Goal: Task Accomplishment & Management: Use online tool/utility

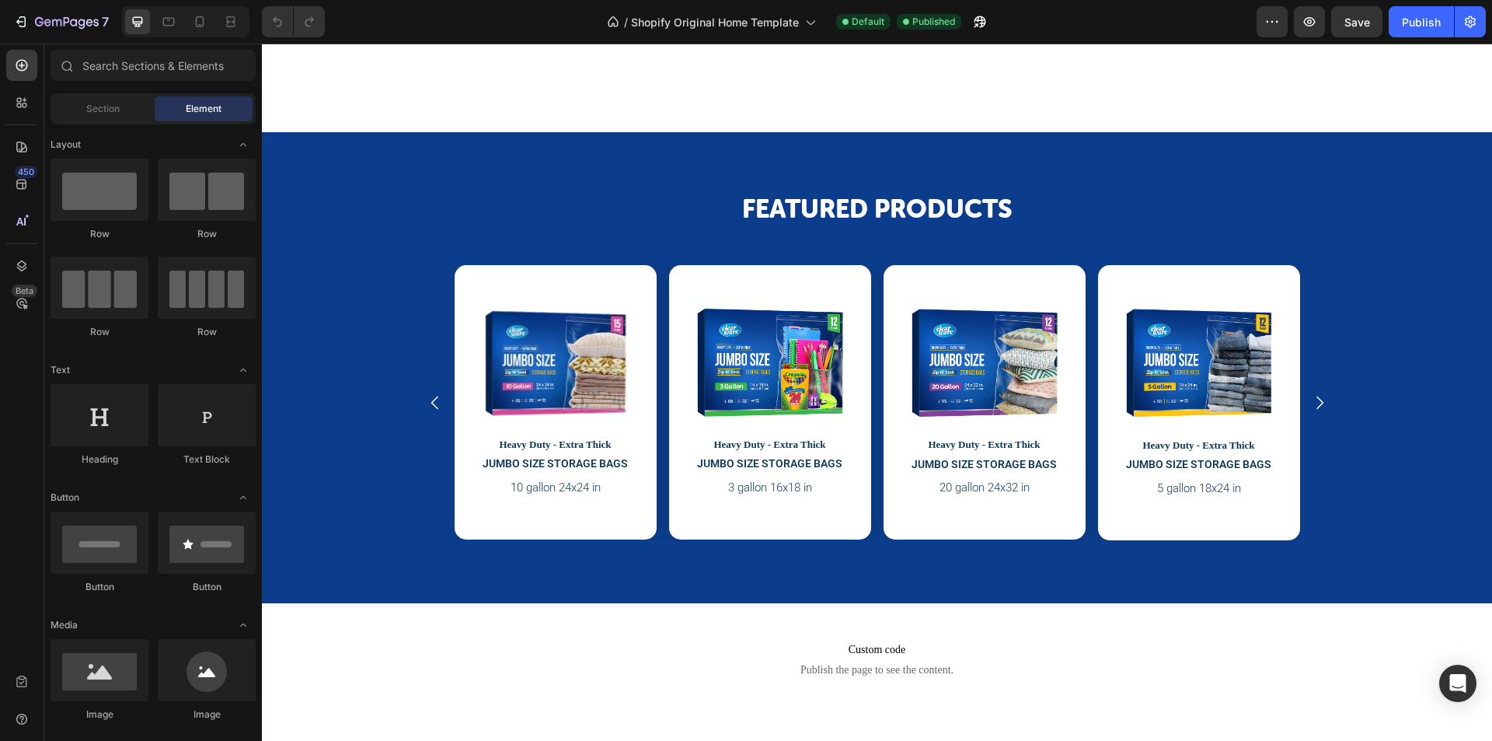
scroll to position [1424, 0]
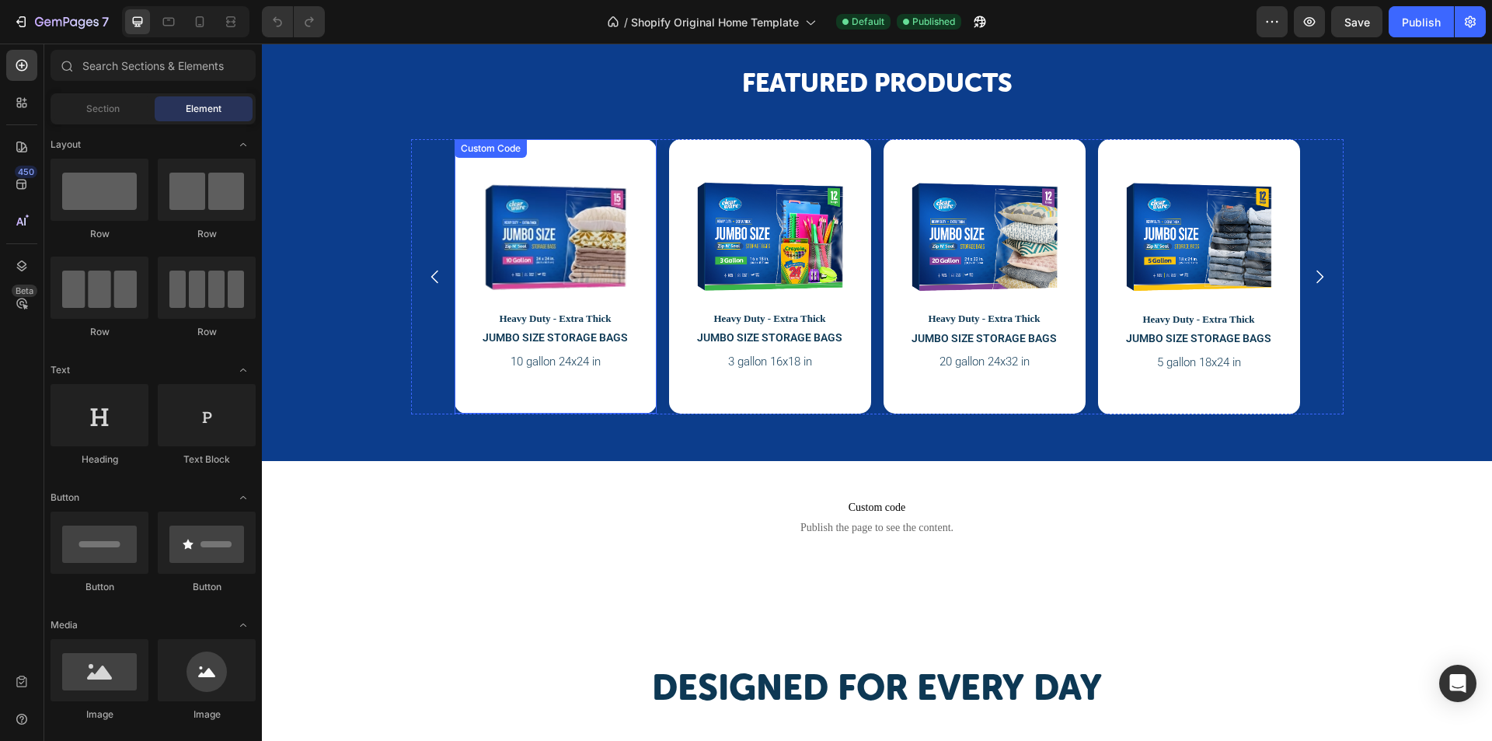
click at [556, 147] on div "Heavy Duty - Extra Thick JUMBO SIZE STORAGE BAGS 10 gallon 24x24 in" at bounding box center [556, 276] width 202 height 274
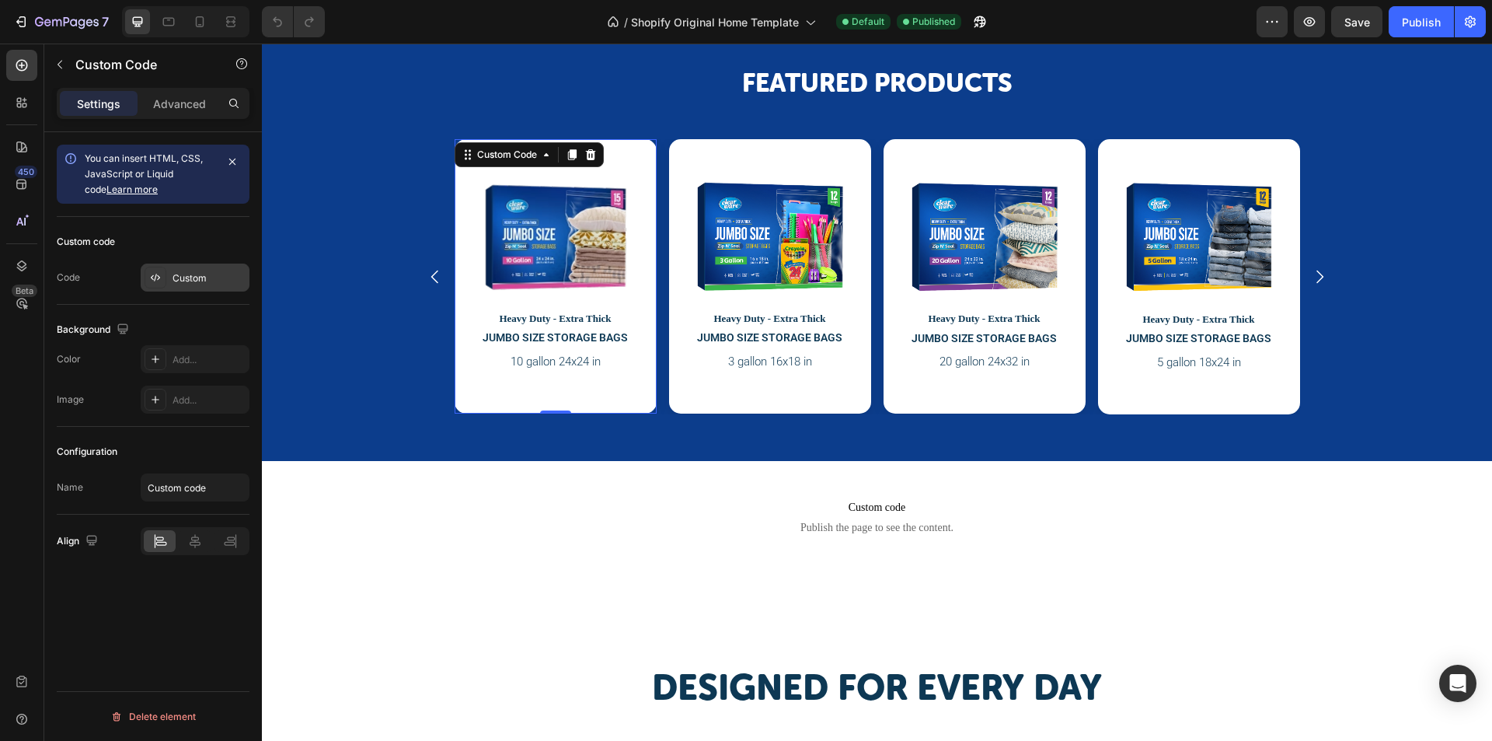
click at [198, 281] on div "Custom" at bounding box center [209, 278] width 73 height 14
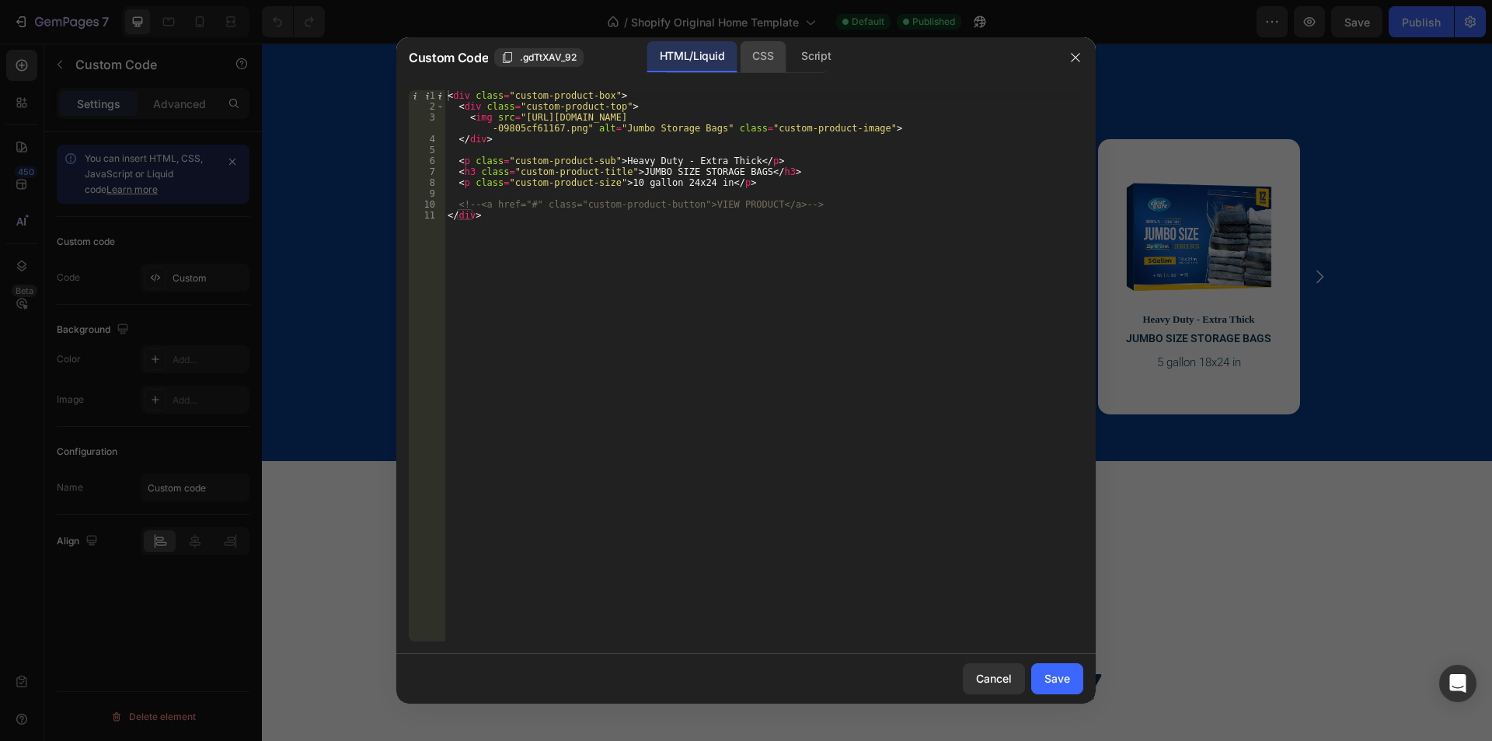
click at [771, 54] on div "CSS" at bounding box center [763, 56] width 46 height 31
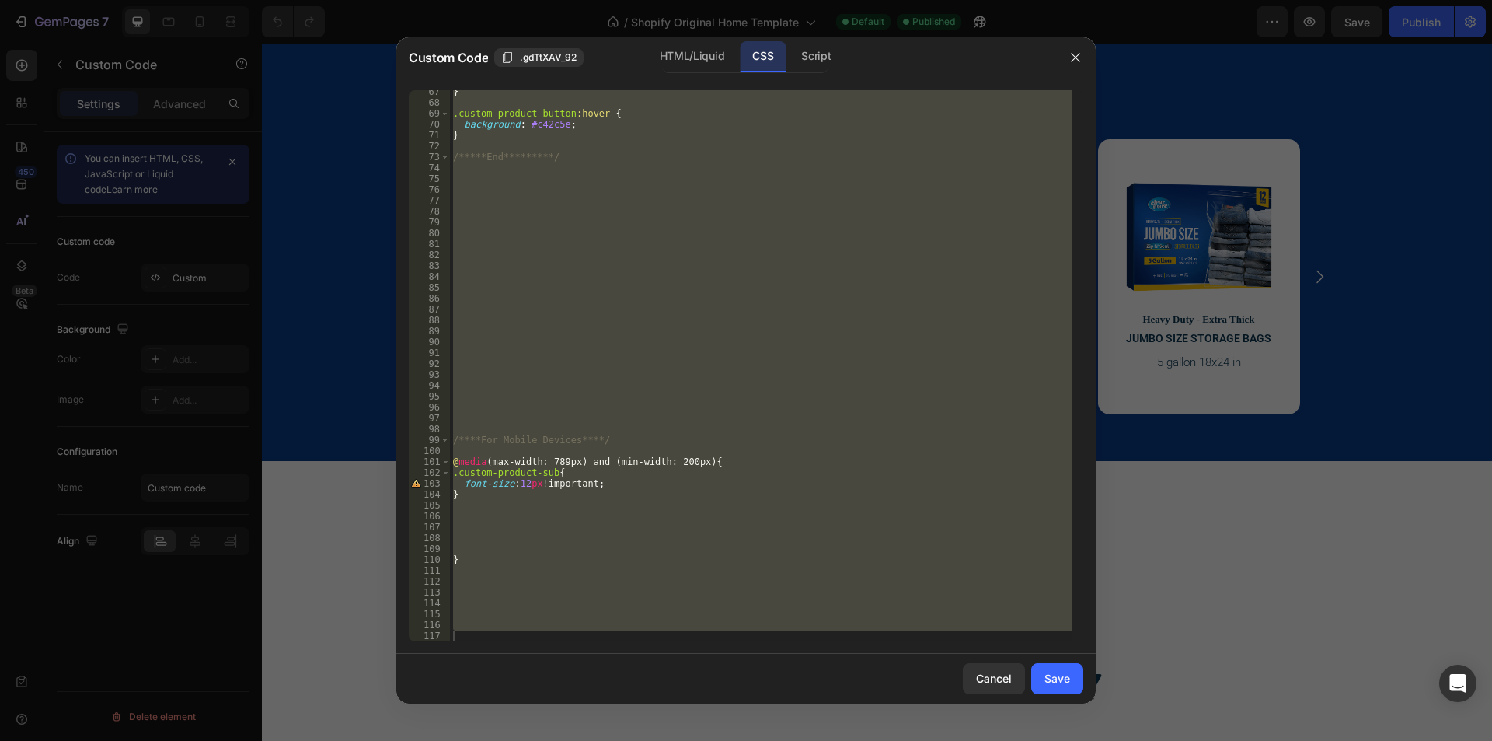
scroll to position [722, 0]
click at [473, 493] on div "} .custom-product-button :hover { background : #c42c5e ; } /*****End*********/ …" at bounding box center [761, 365] width 622 height 551
type textarea "}"
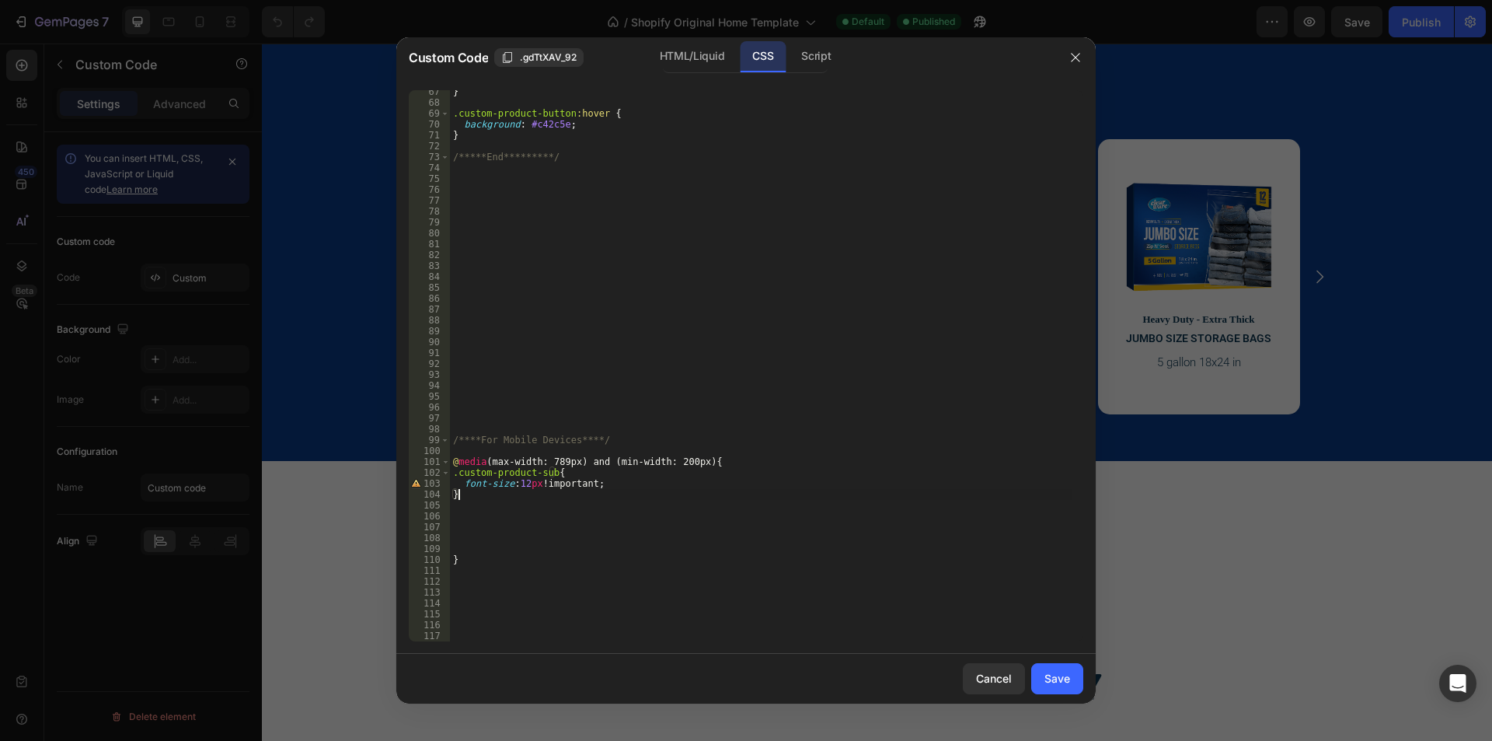
click at [470, 504] on div "} .custom-product-button :hover { background : #c42c5e ; } /*****End*********/ …" at bounding box center [761, 372] width 622 height 573
click at [470, 505] on div "} .custom-product-button :hover { background : #c42c5e ; } /*****End*********/ …" at bounding box center [761, 372] width 622 height 573
paste textarea "}"
click at [521, 483] on div "} .custom-product-button :hover { background : #c42c5e ; } /*****End*********/ …" at bounding box center [761, 372] width 622 height 573
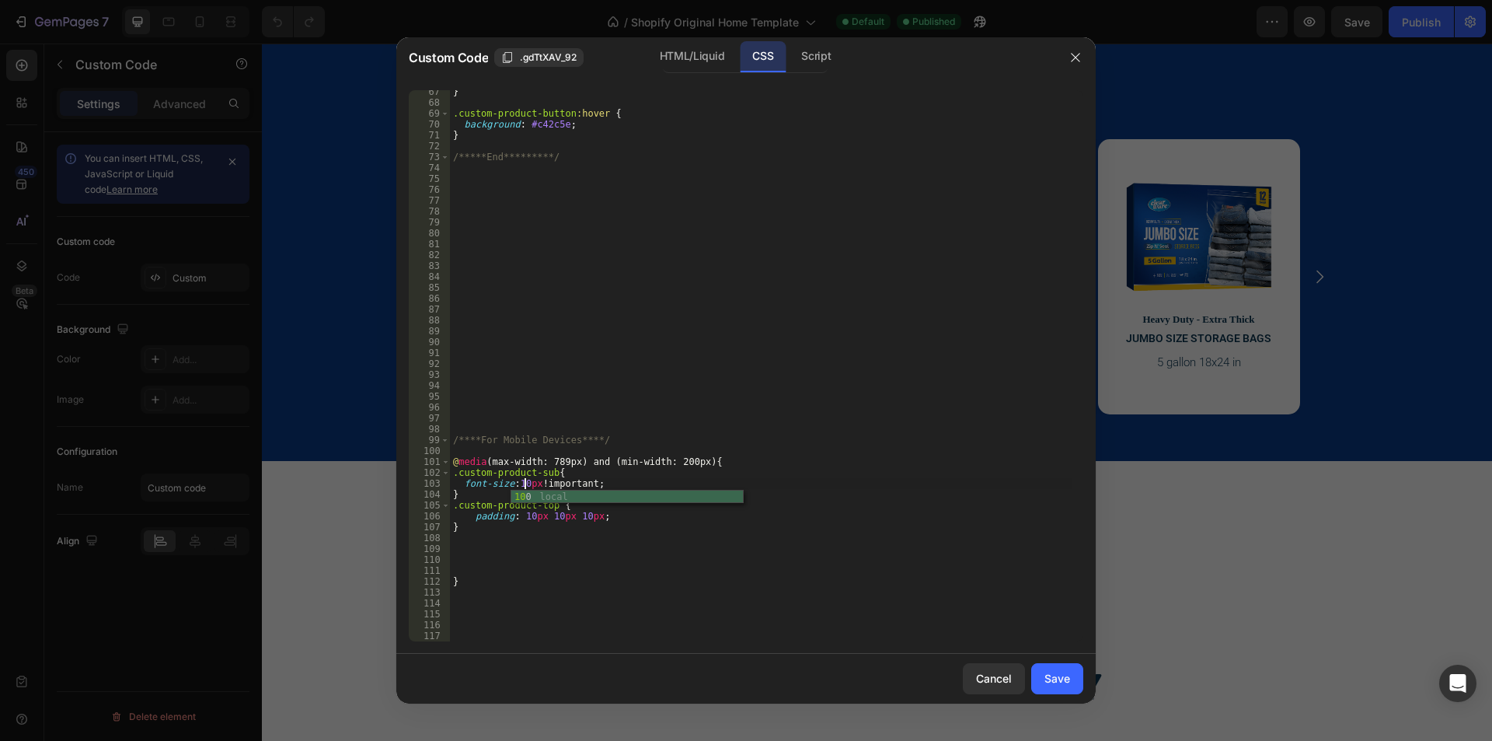
type textarea "font-size:10px !important;"
click at [472, 535] on div "} .custom-product-button :hover { background : #c42c5e ; } /*****End*********/ …" at bounding box center [761, 372] width 622 height 573
paste textarea "}"
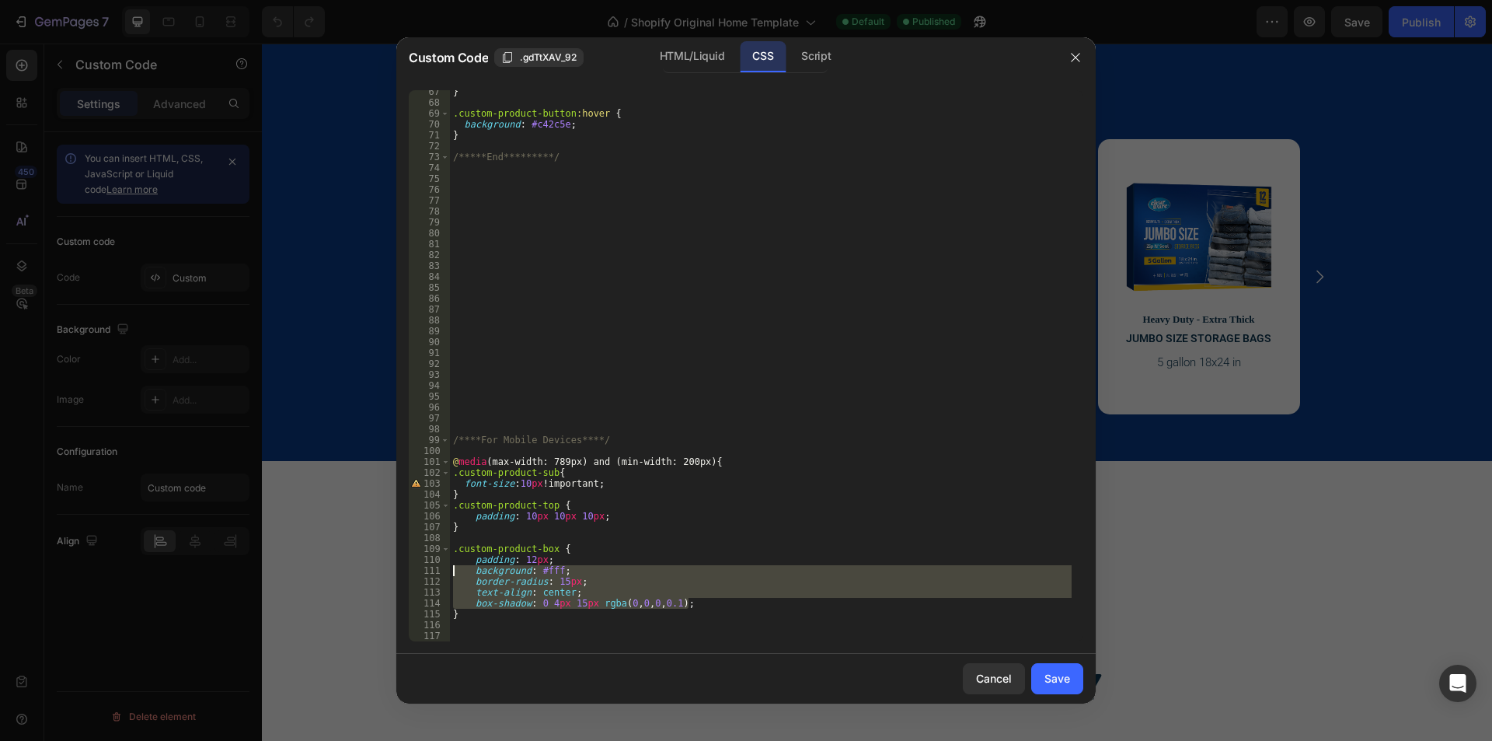
drag, startPoint x: 705, startPoint y: 608, endPoint x: 431, endPoint y: 574, distance: 275.6
click at [431, 574] on div "} 67 68 69 70 71 72 73 74 75 76 77 78 79 80 81 82 83 84 85 86 87 88 89 90 91 92…" at bounding box center [746, 365] width 674 height 551
type textarea "background: #fff; border-radius: 15px;"
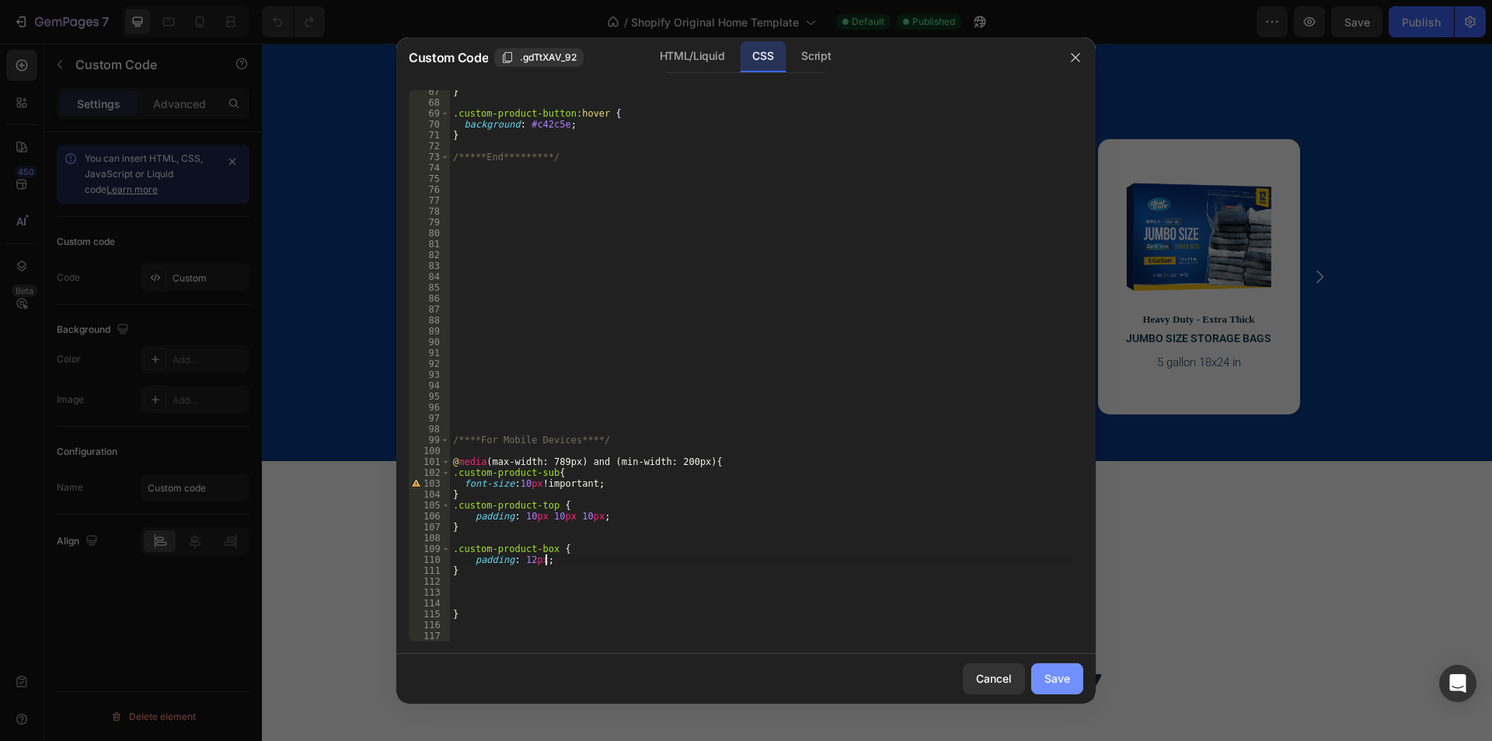
type textarea "padding: 12px;"
click at [1059, 678] on div "Save" at bounding box center [1057, 678] width 26 height 16
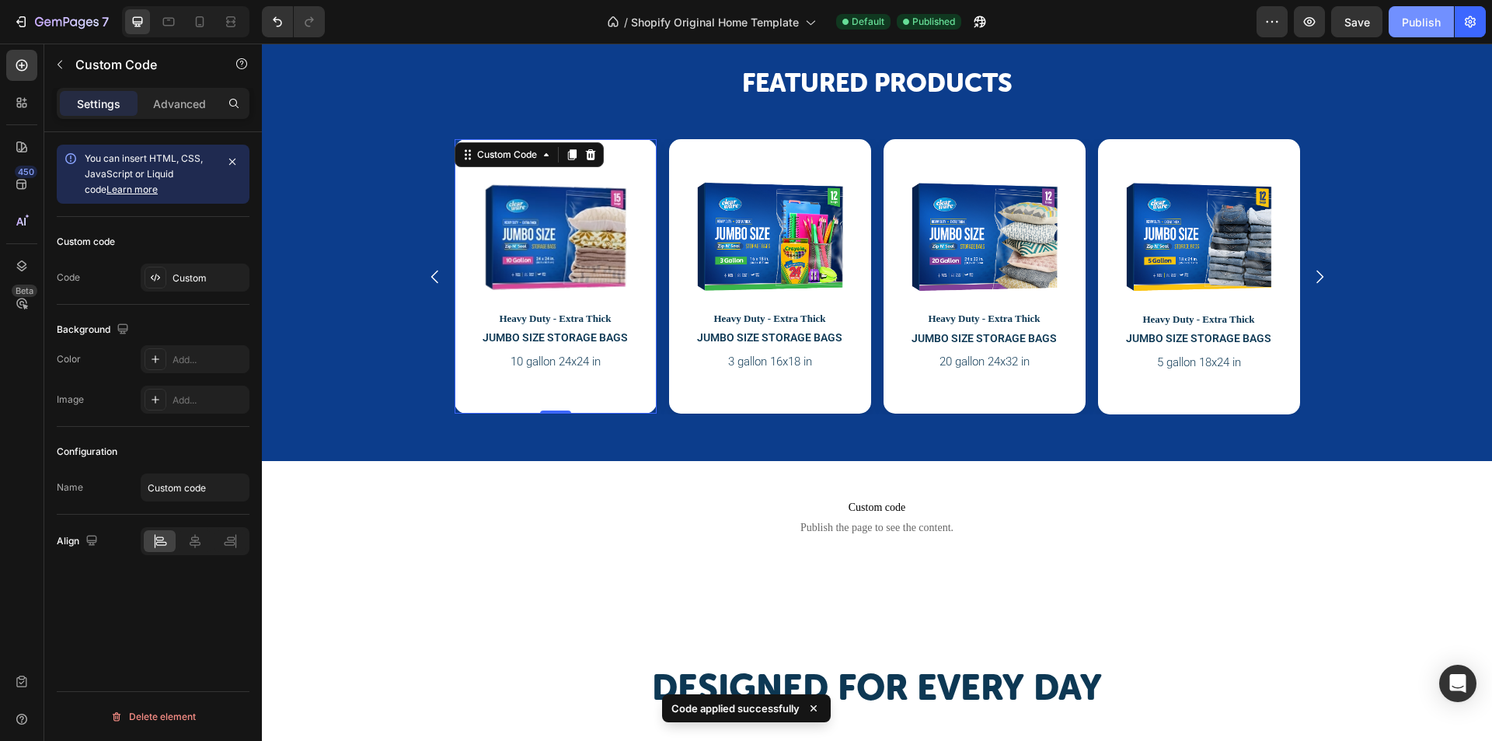
click at [1434, 20] on div "Publish" at bounding box center [1421, 22] width 39 height 16
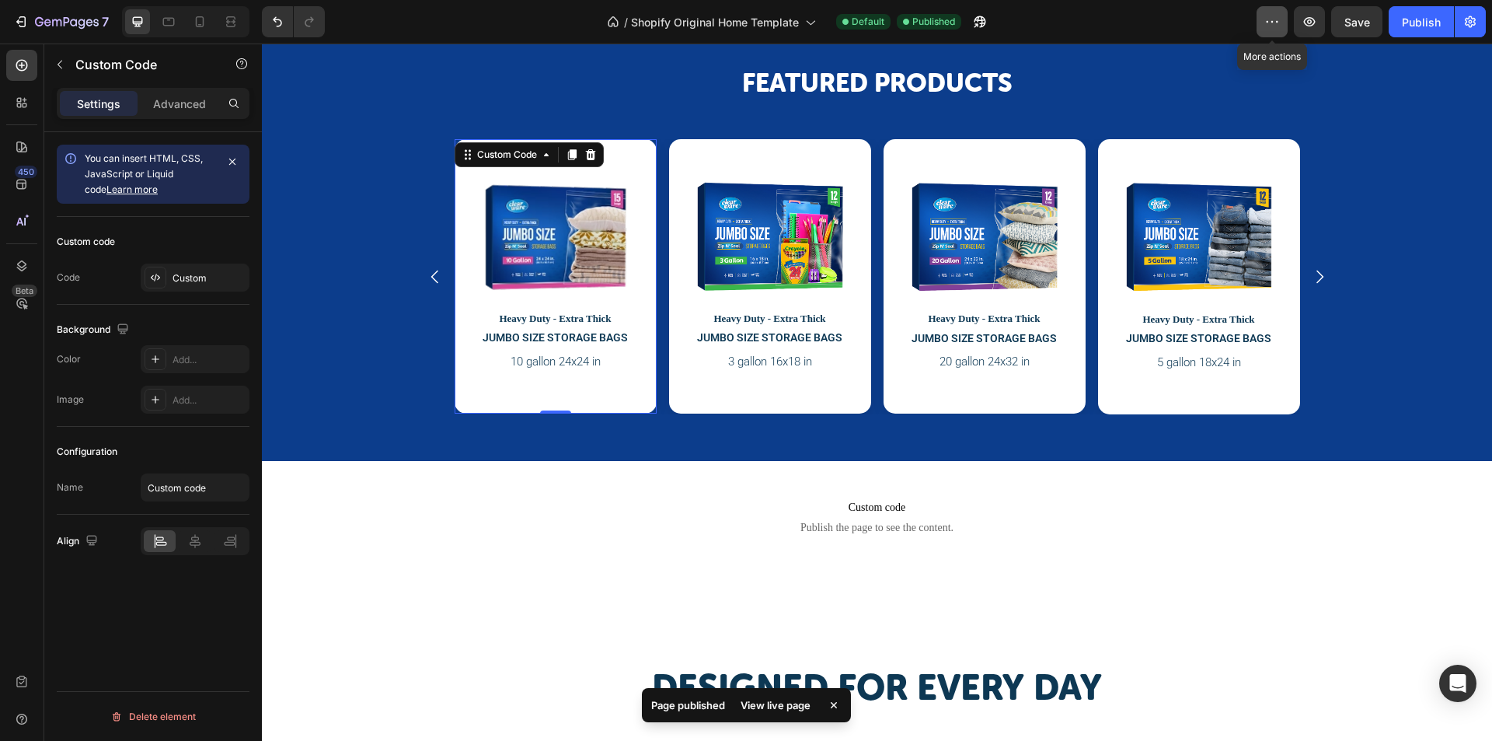
click at [1283, 15] on button "button" at bounding box center [1271, 21] width 31 height 31
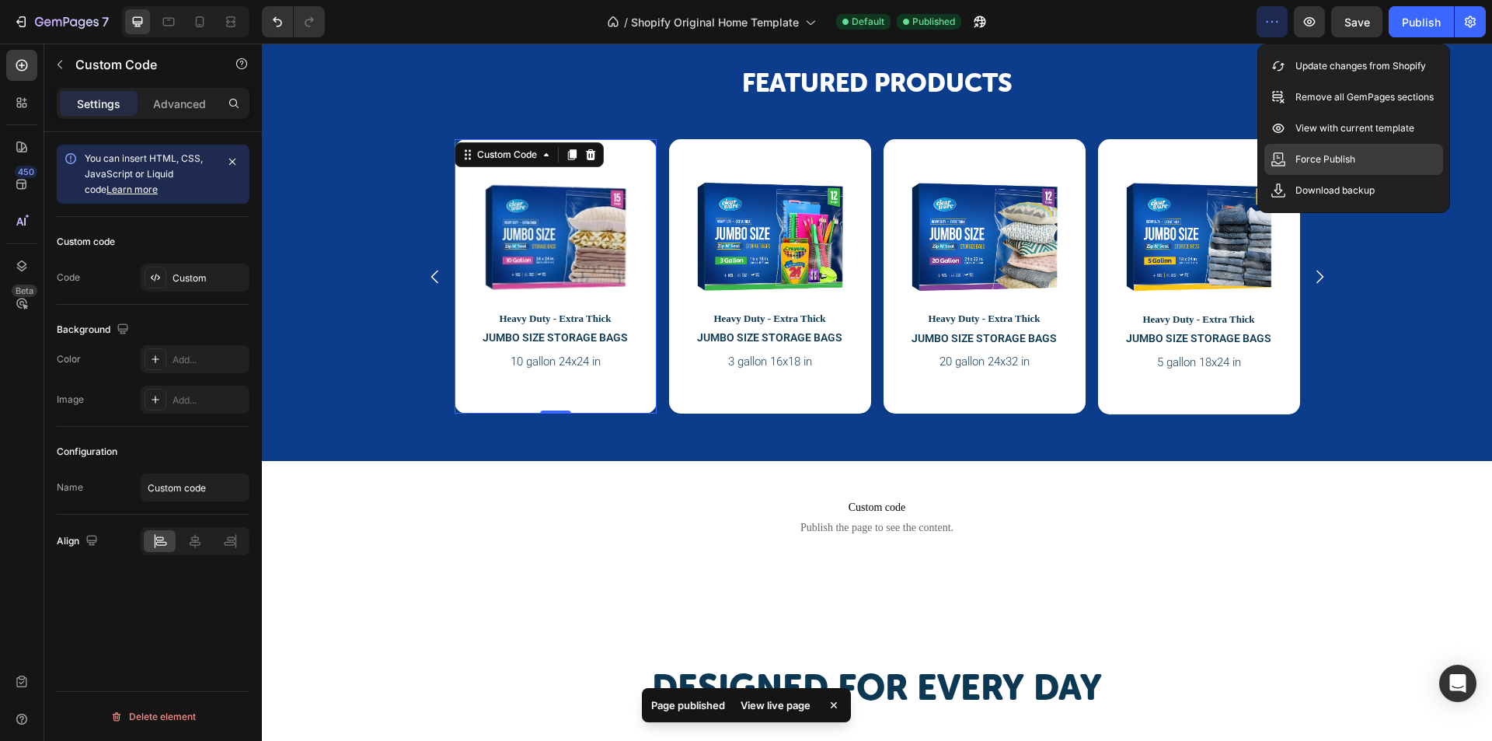
click at [1331, 160] on p "Force Publish" at bounding box center [1325, 160] width 60 height 16
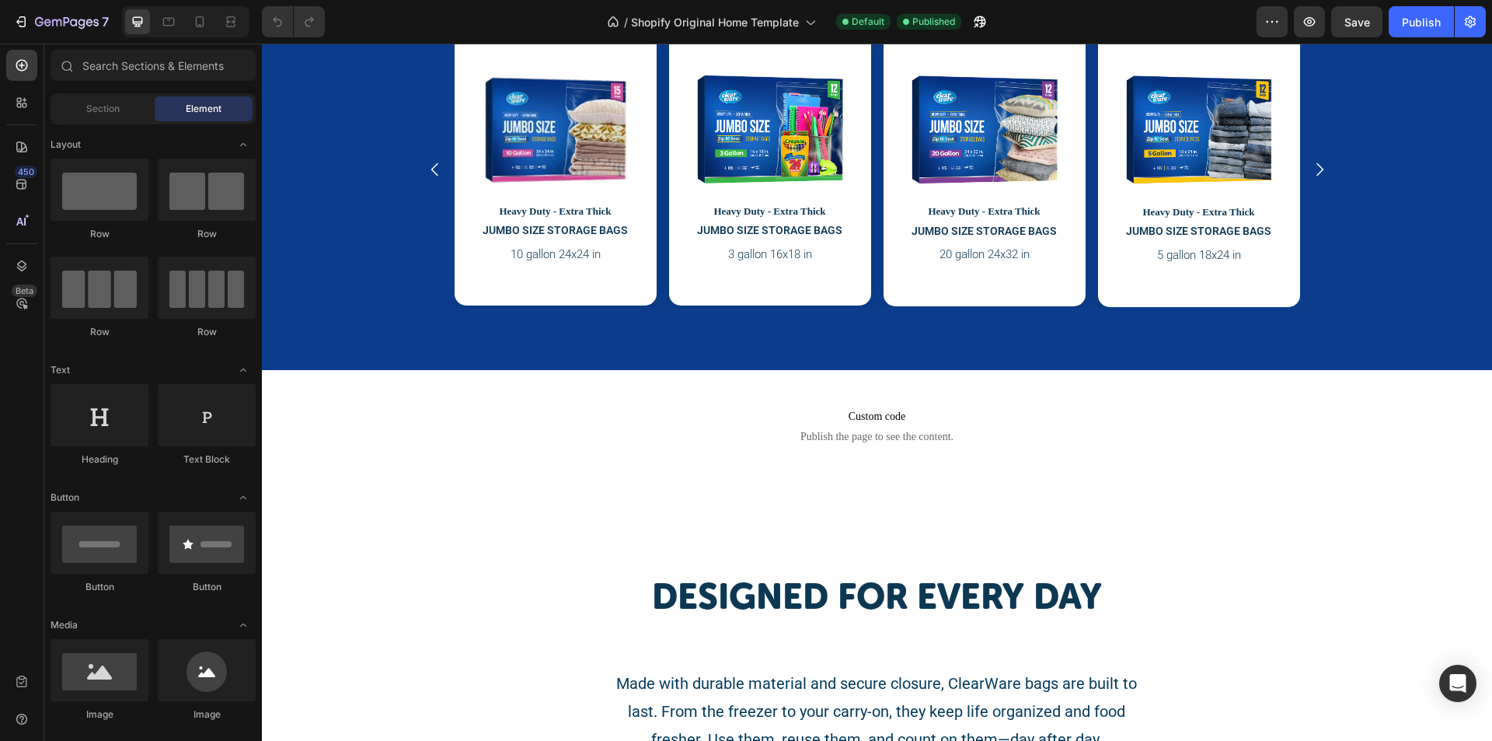
scroll to position [1554, 0]
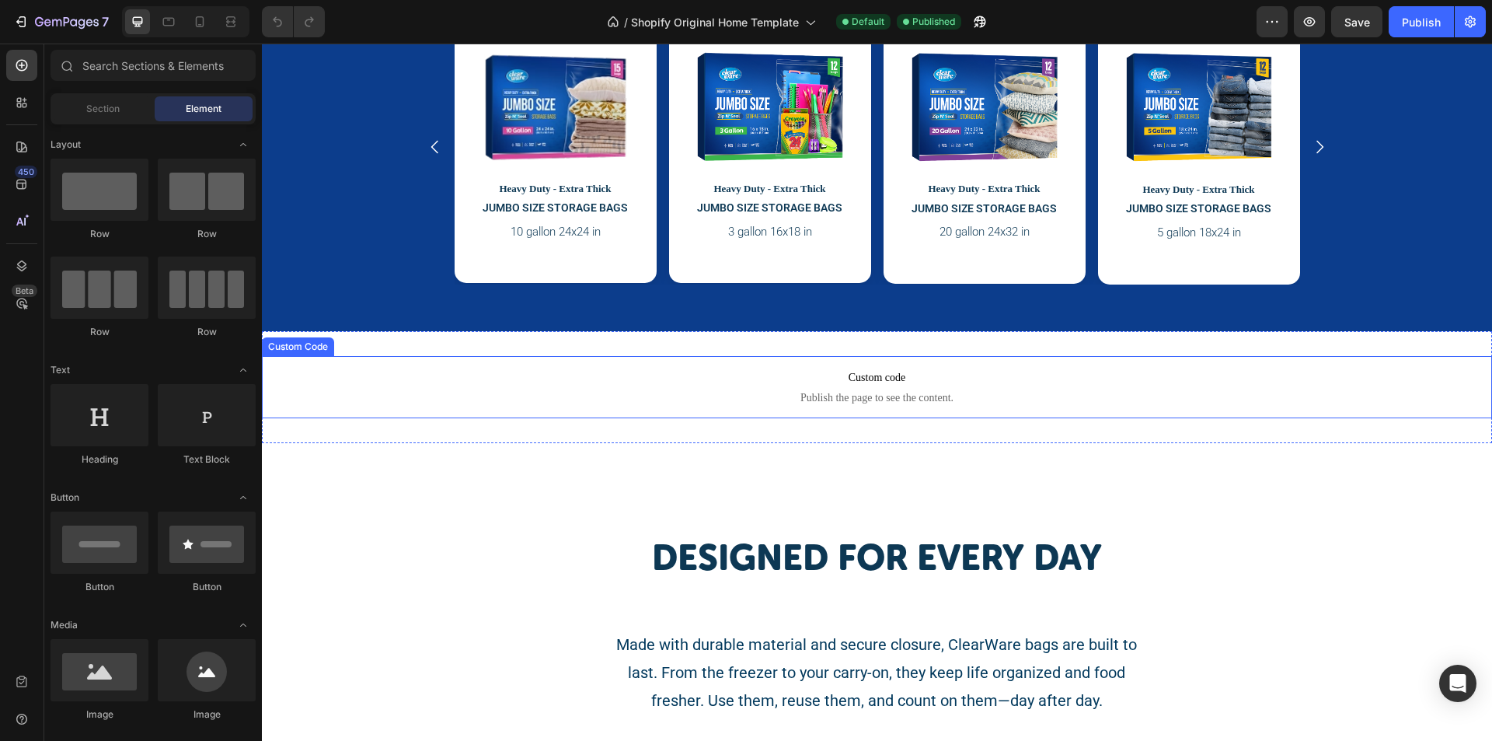
click at [480, 397] on span "Publish the page to see the content." at bounding box center [877, 398] width 1230 height 16
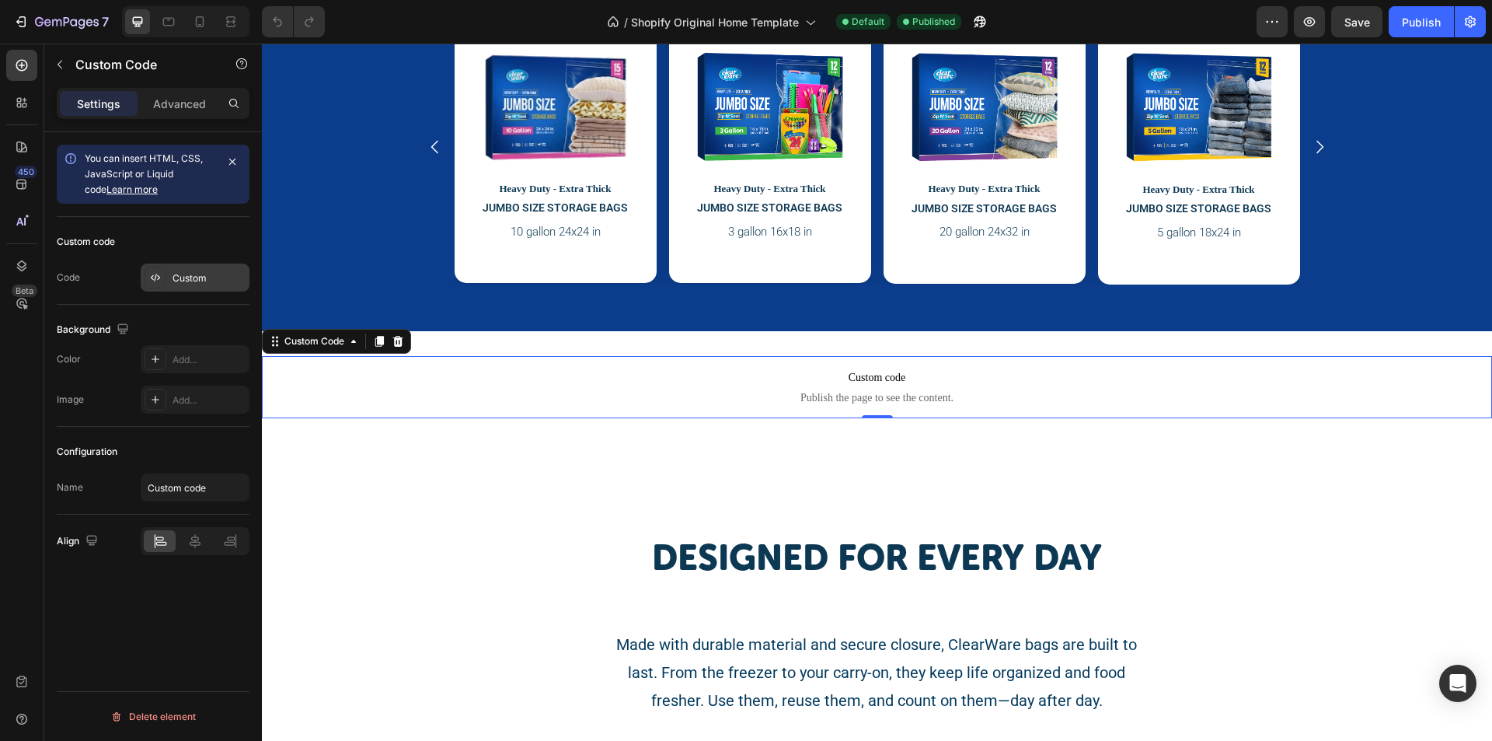
click at [208, 283] on div "Custom" at bounding box center [209, 278] width 73 height 14
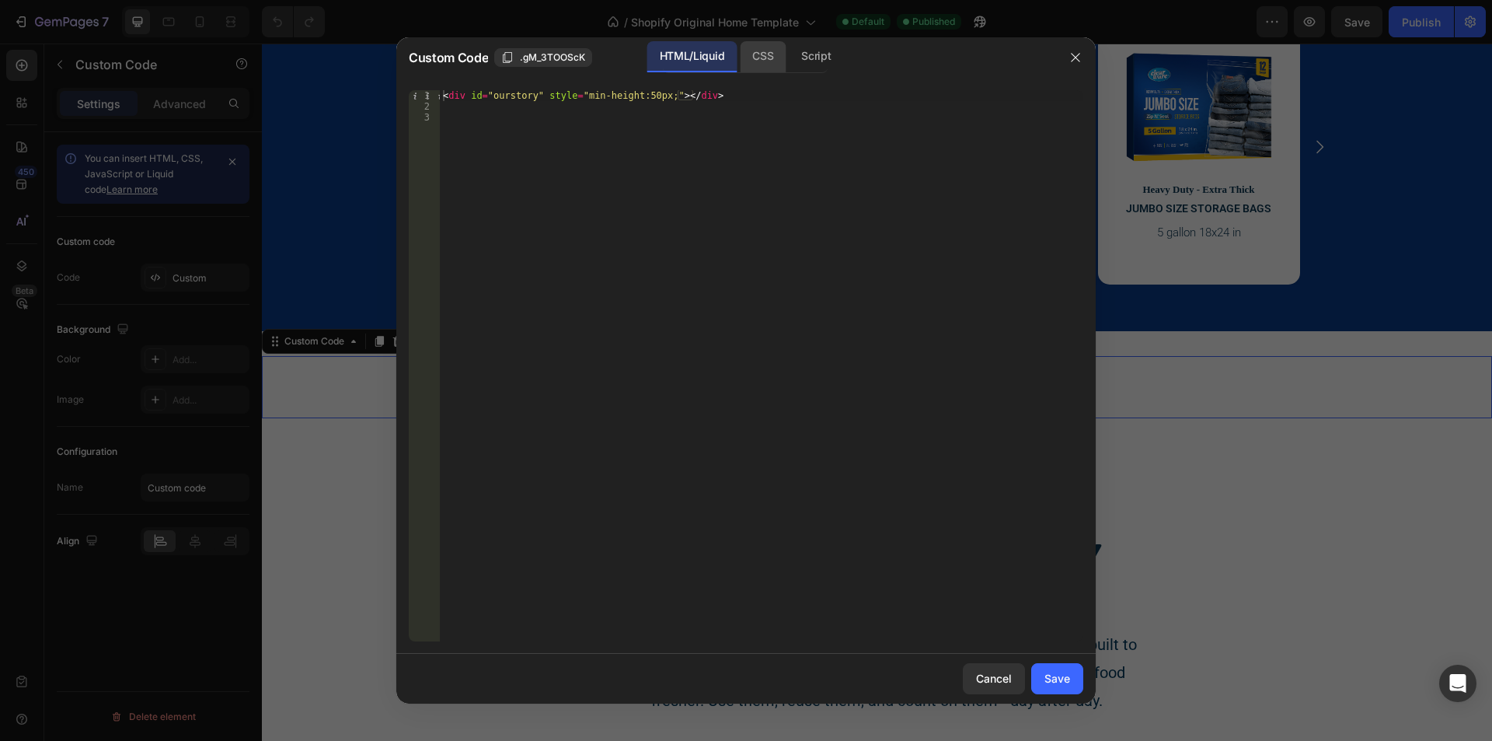
click at [778, 61] on div "CSS" at bounding box center [763, 56] width 46 height 31
click at [723, 58] on div "HTML/Liquid" at bounding box center [691, 56] width 89 height 31
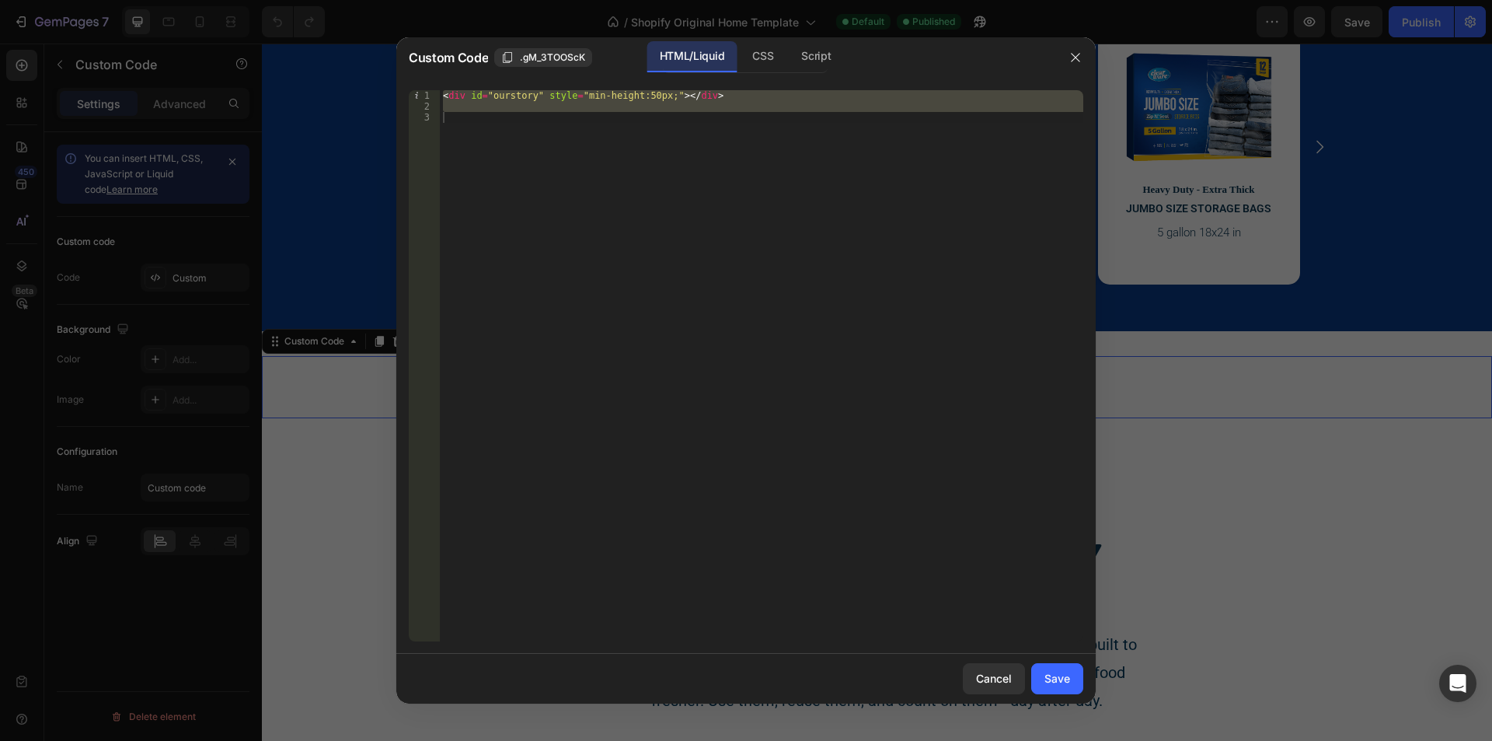
click at [630, 96] on div "< div id = "ourstory" style = "min-height:50px;" > </ div >" at bounding box center [761, 365] width 643 height 551
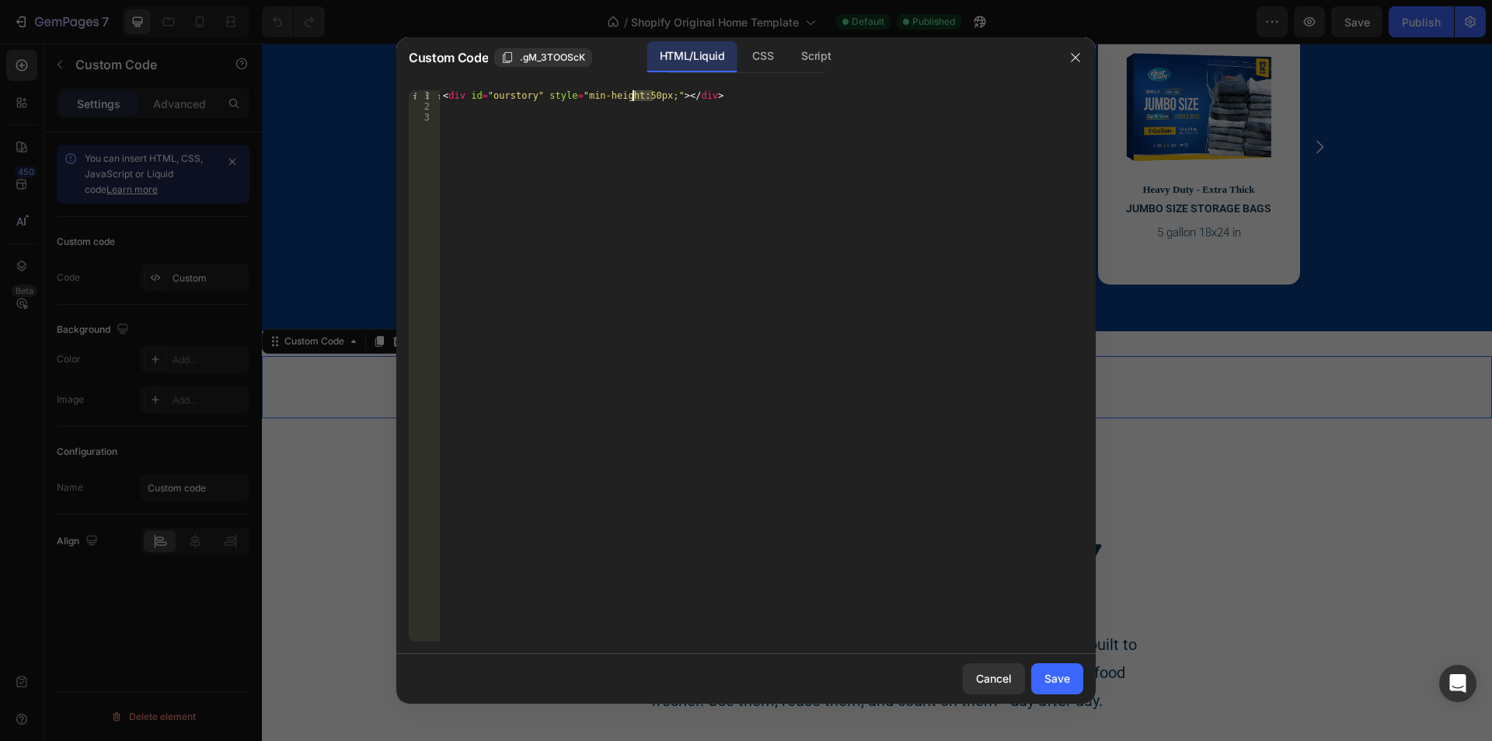
click at [630, 96] on div "< div id = "ourstory" style = "min-height:50px;" > </ div >" at bounding box center [761, 376] width 643 height 573
type textarea "<div id="ourstory" style="min-height:50px;"></div>"
drag, startPoint x: 605, startPoint y: 106, endPoint x: 589, endPoint y: 106, distance: 15.5
click at [604, 106] on div "< div id = "ourstory" style = "min-height:50px;" > </ div >" at bounding box center [761, 365] width 643 height 551
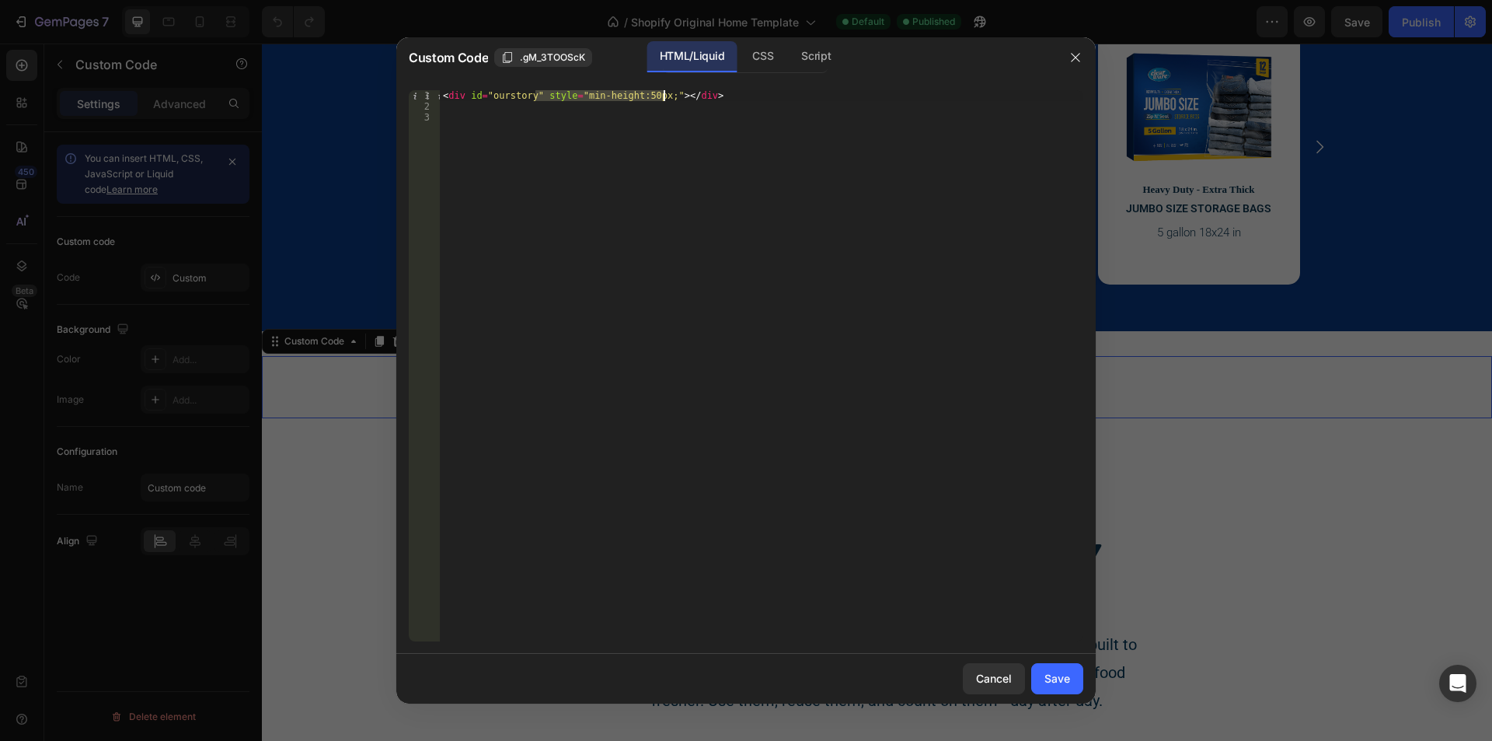
drag, startPoint x: 535, startPoint y: 92, endPoint x: 664, endPoint y: 99, distance: 129.2
click at [664, 99] on div "< div id = "ourstory" style = "min-height:50px;" > </ div >" at bounding box center [761, 376] width 643 height 573
type textarea "<div id="ourstory" style="min-height:50px;"></div>"
drag, startPoint x: 1005, startPoint y: 680, endPoint x: 957, endPoint y: 652, distance: 55.0
click at [1003, 679] on div "Cancel" at bounding box center [994, 678] width 36 height 16
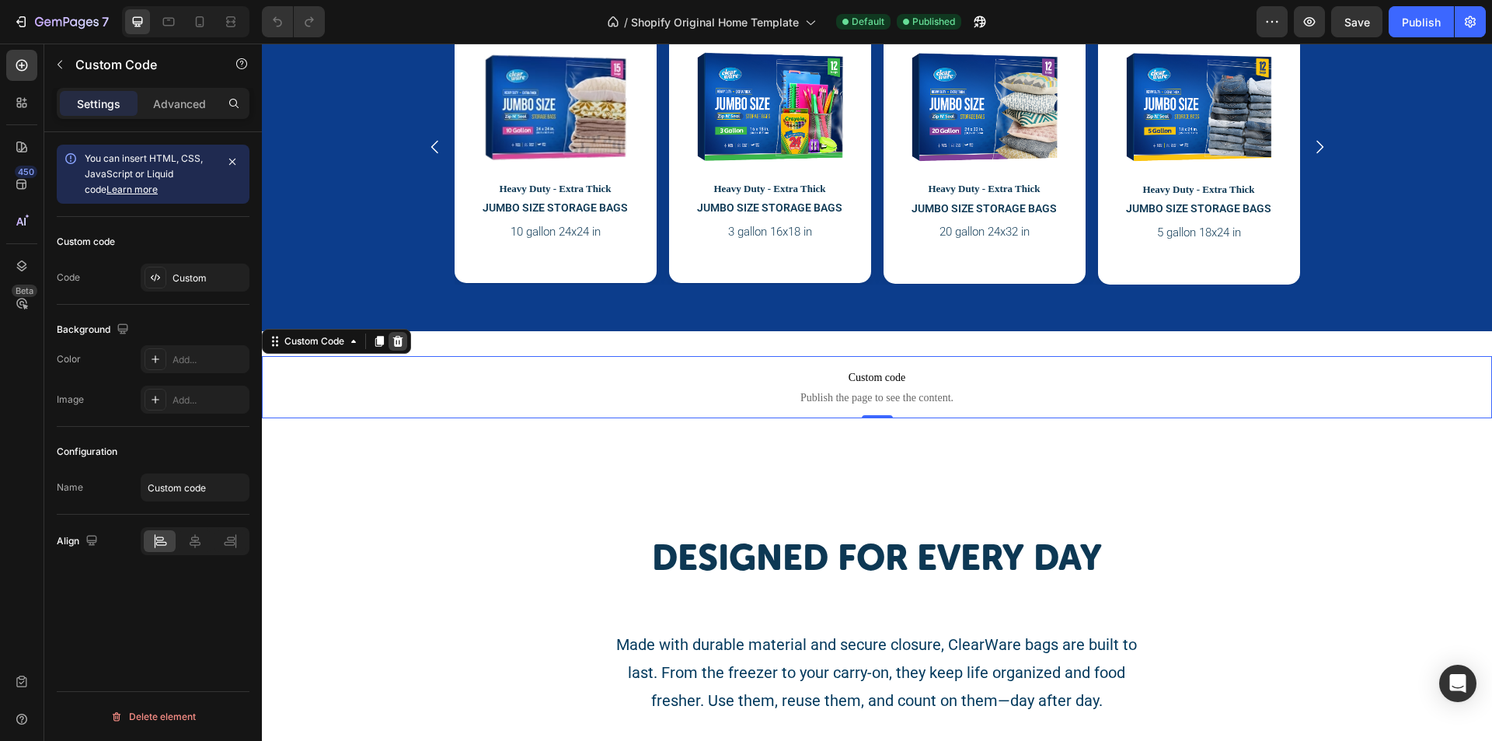
click at [399, 338] on icon at bounding box center [398, 341] width 10 height 11
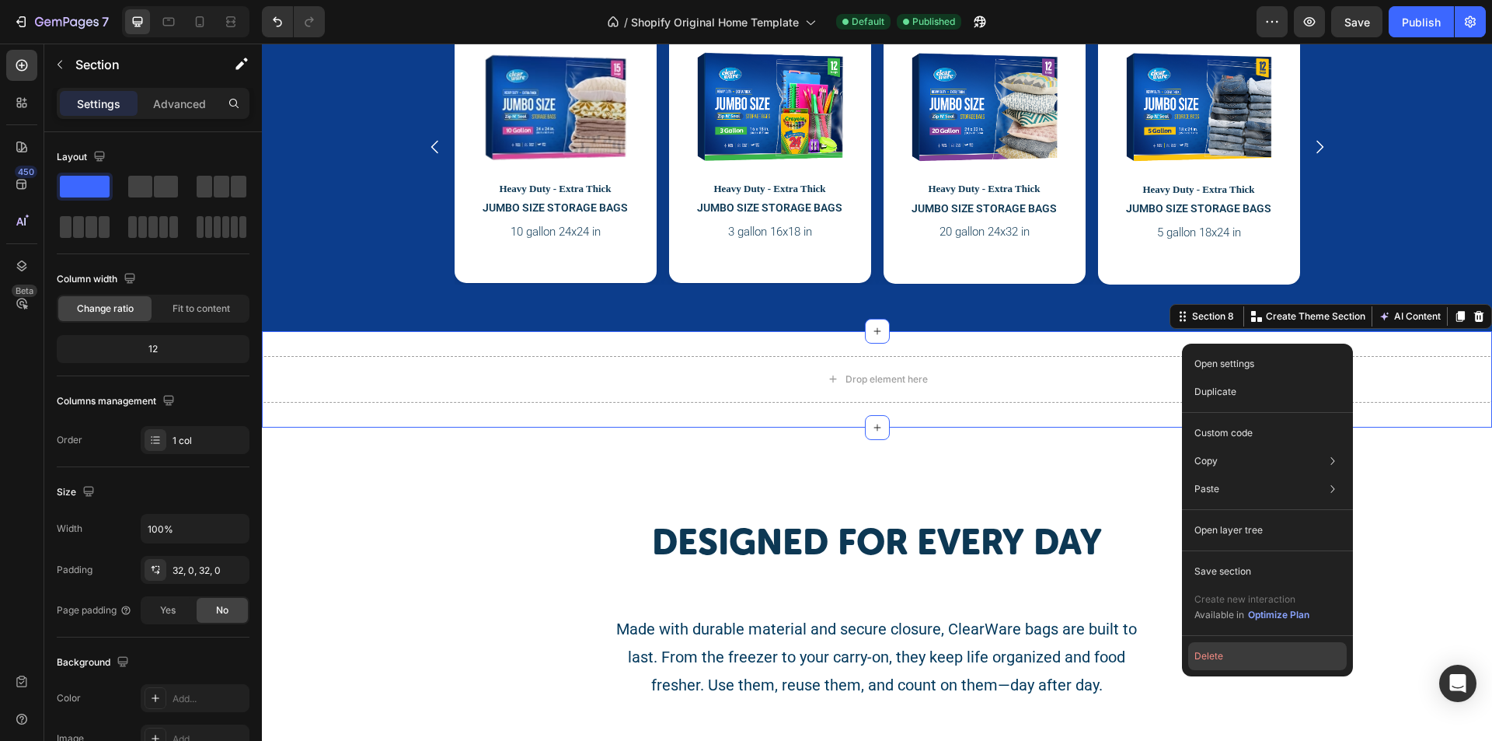
drag, startPoint x: 1231, startPoint y: 667, endPoint x: 936, endPoint y: 581, distance: 307.4
click at [1231, 667] on button "Delete" at bounding box center [1267, 656] width 159 height 28
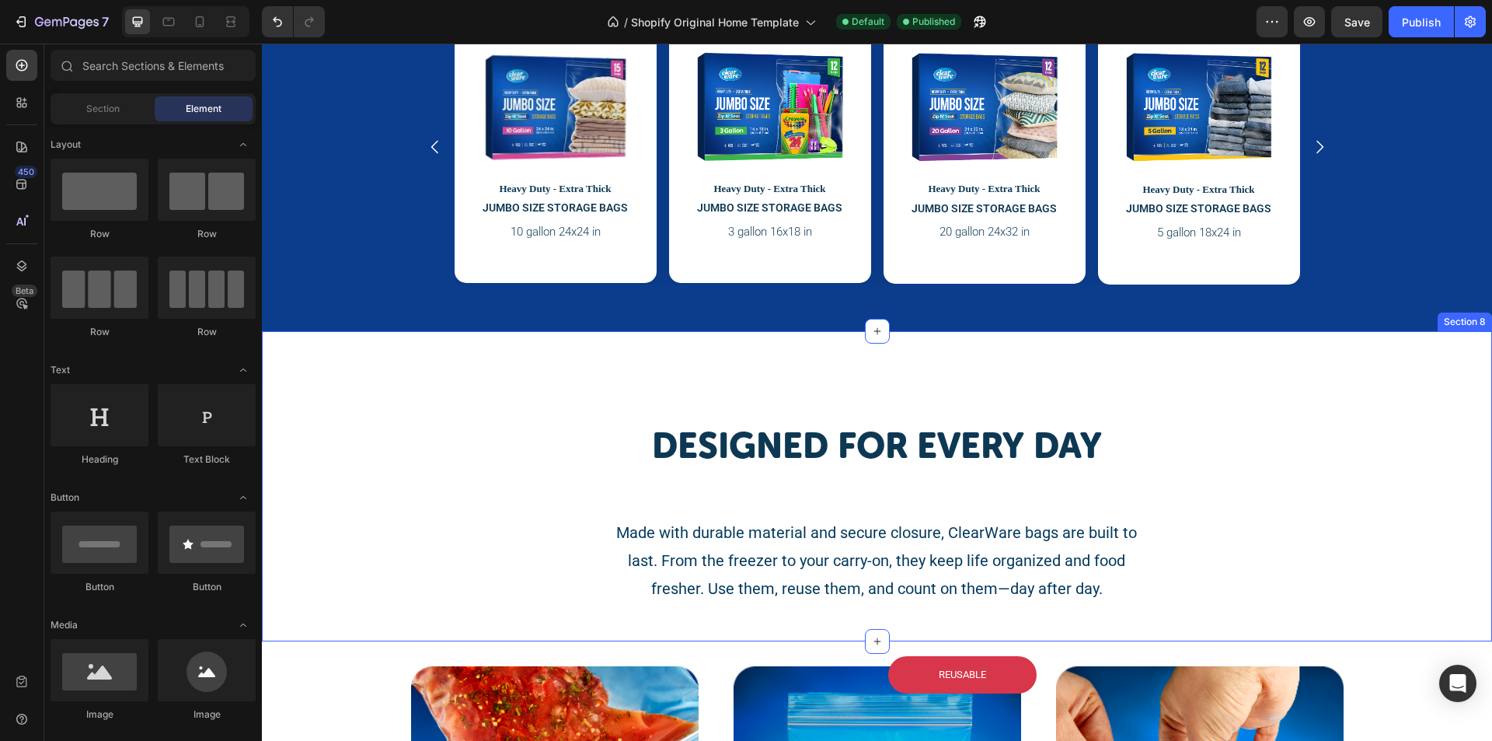
click at [511, 381] on div "Designed for every day Heading Made with durable material and secure closure, C…" at bounding box center [877, 486] width 1230 height 311
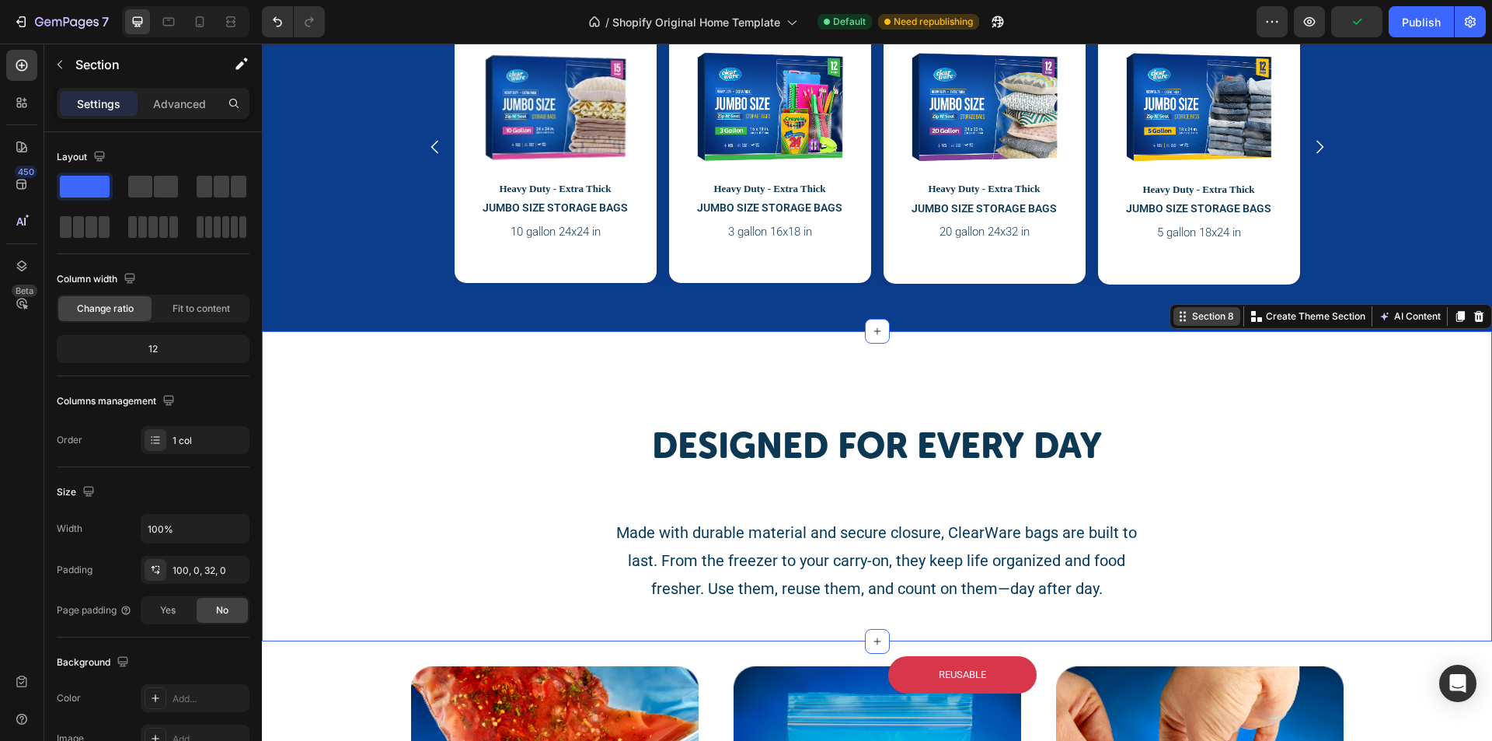
click at [1197, 313] on div "Section 8" at bounding box center [1213, 316] width 48 height 14
click at [1193, 322] on div "Section 8" at bounding box center [1213, 316] width 48 height 14
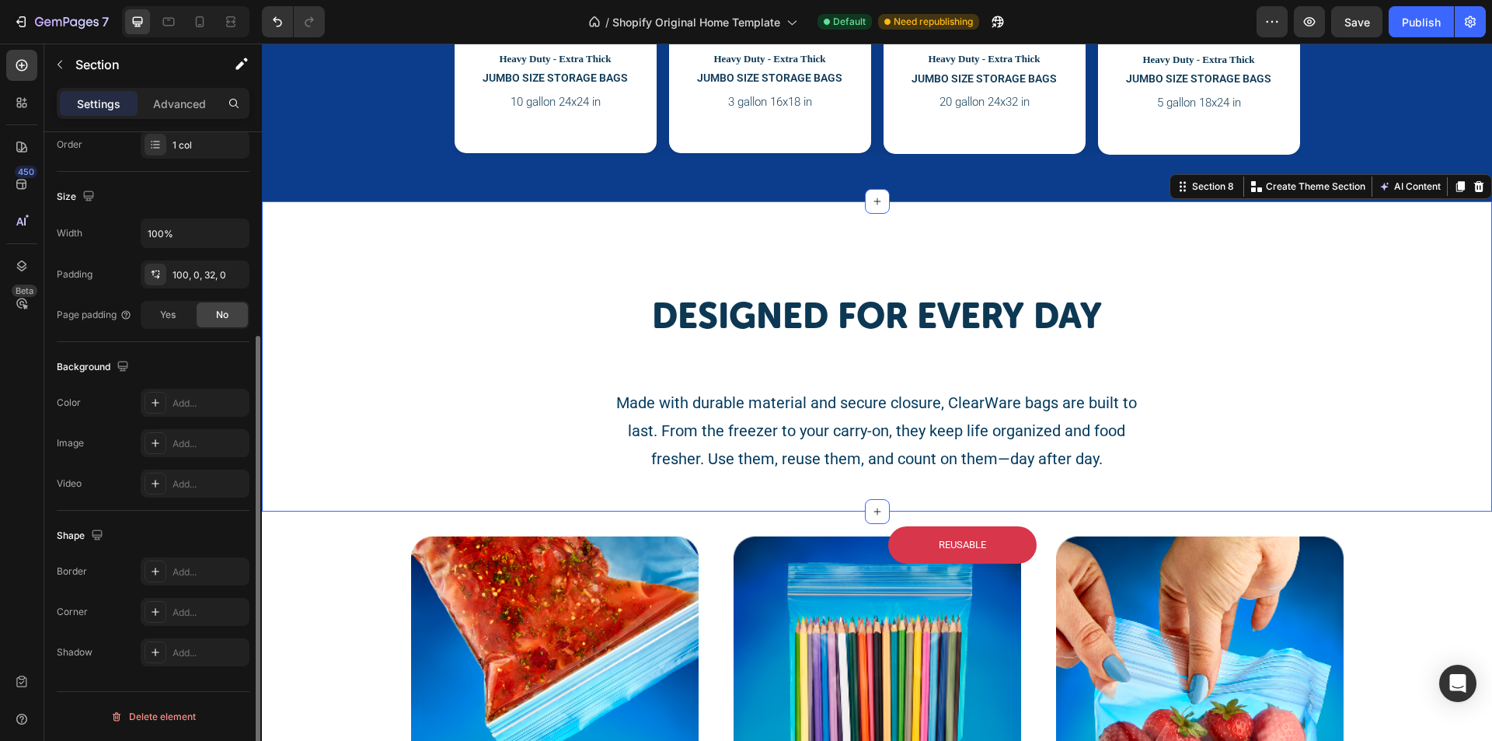
scroll to position [0, 0]
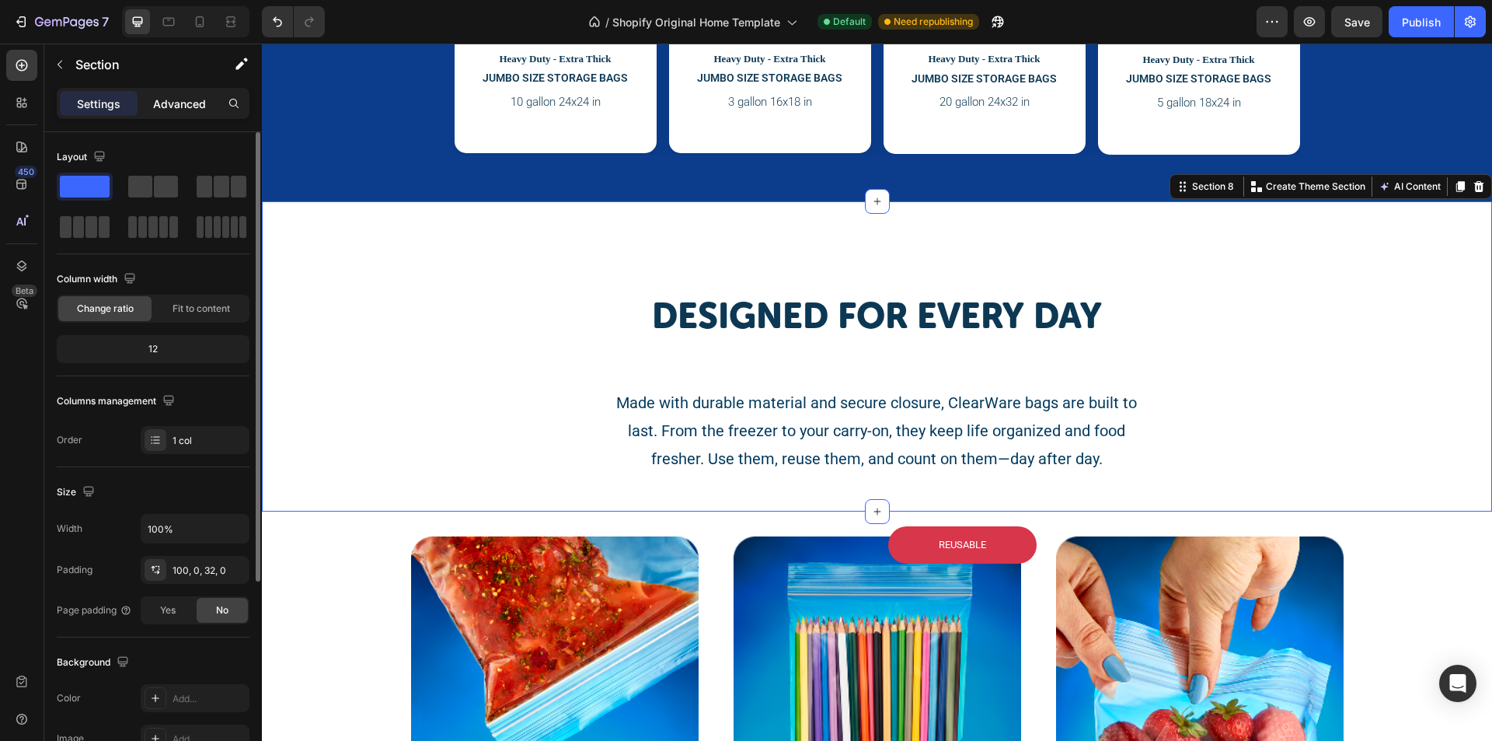
click at [168, 97] on p "Advanced" at bounding box center [179, 104] width 53 height 16
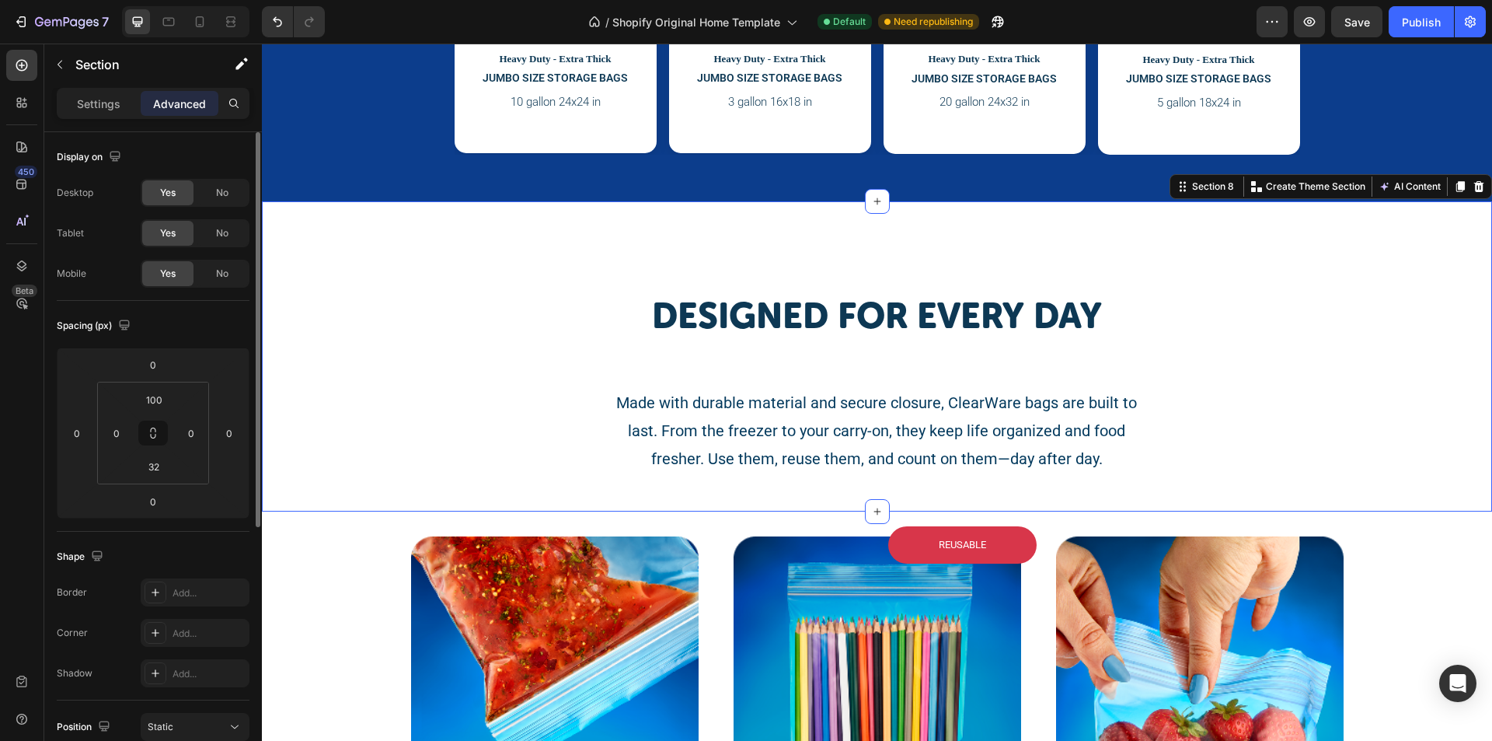
scroll to position [426, 0]
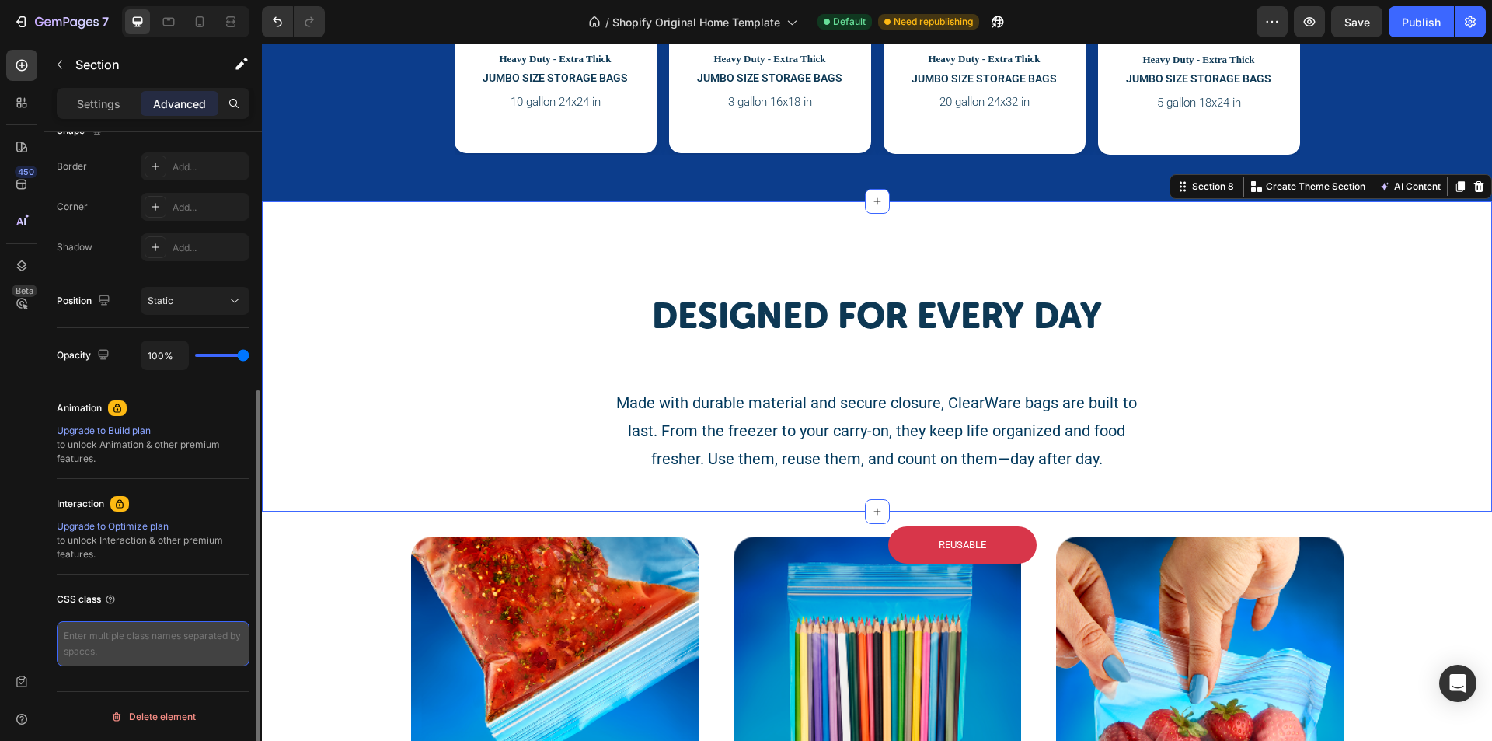
click at [110, 649] on textarea at bounding box center [153, 643] width 193 height 45
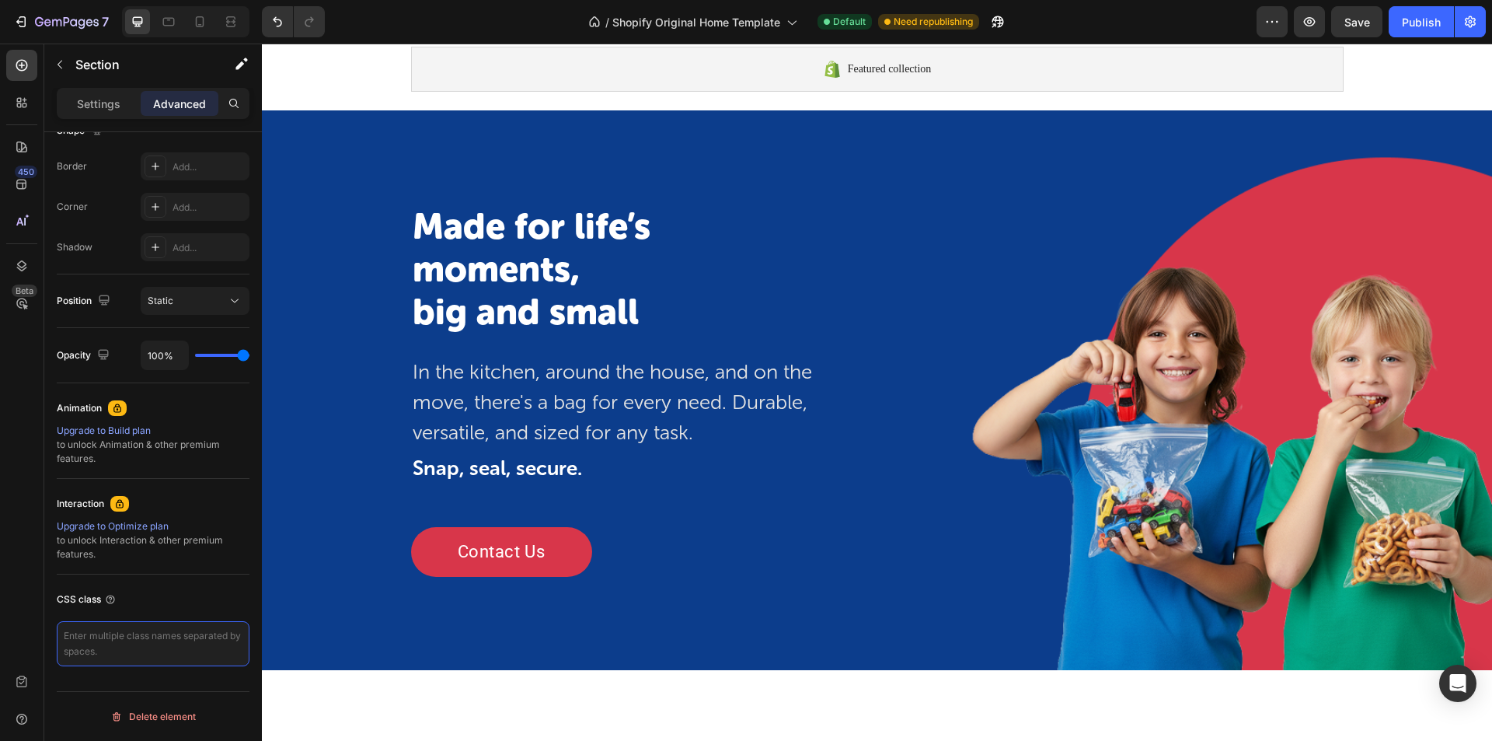
scroll to position [0, 0]
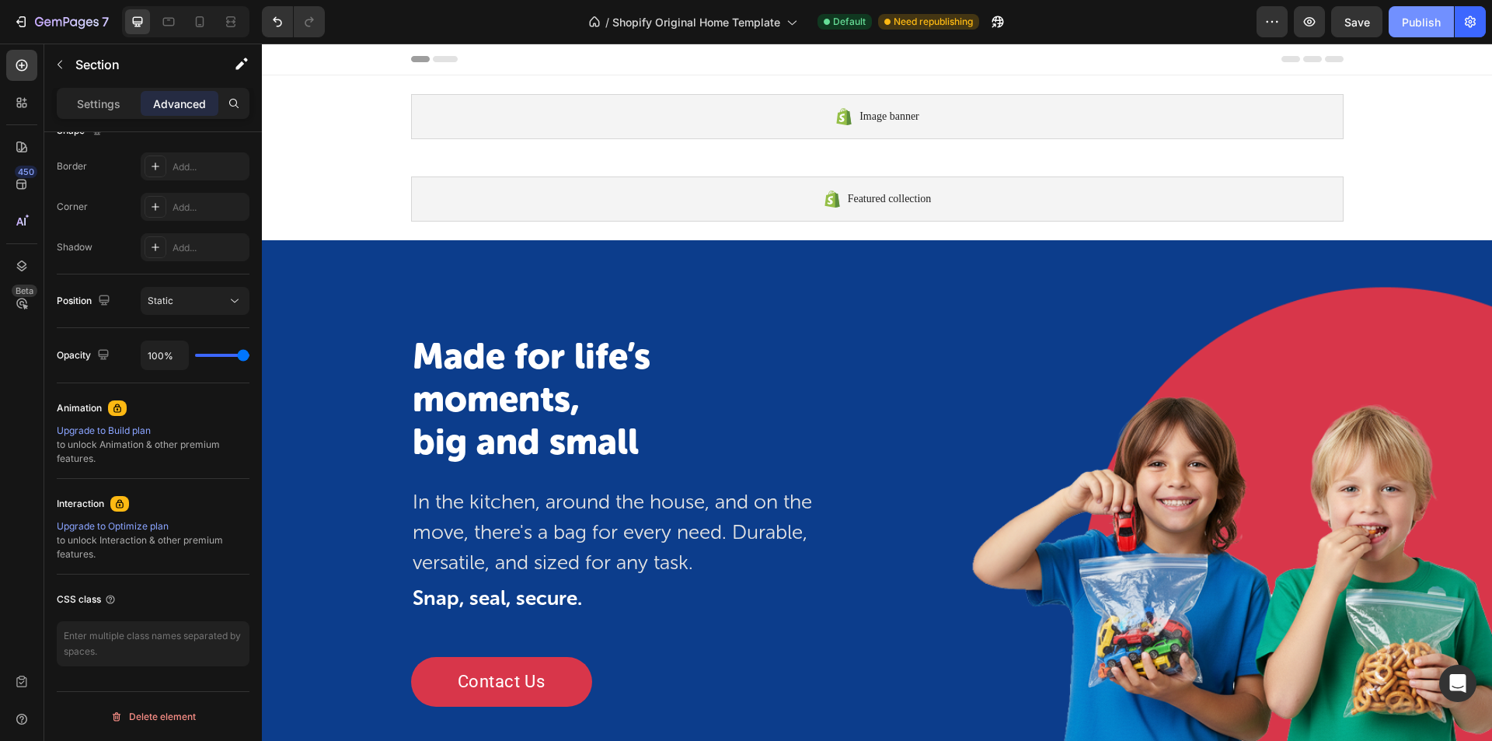
click at [1415, 26] on div "Publish" at bounding box center [1421, 22] width 39 height 16
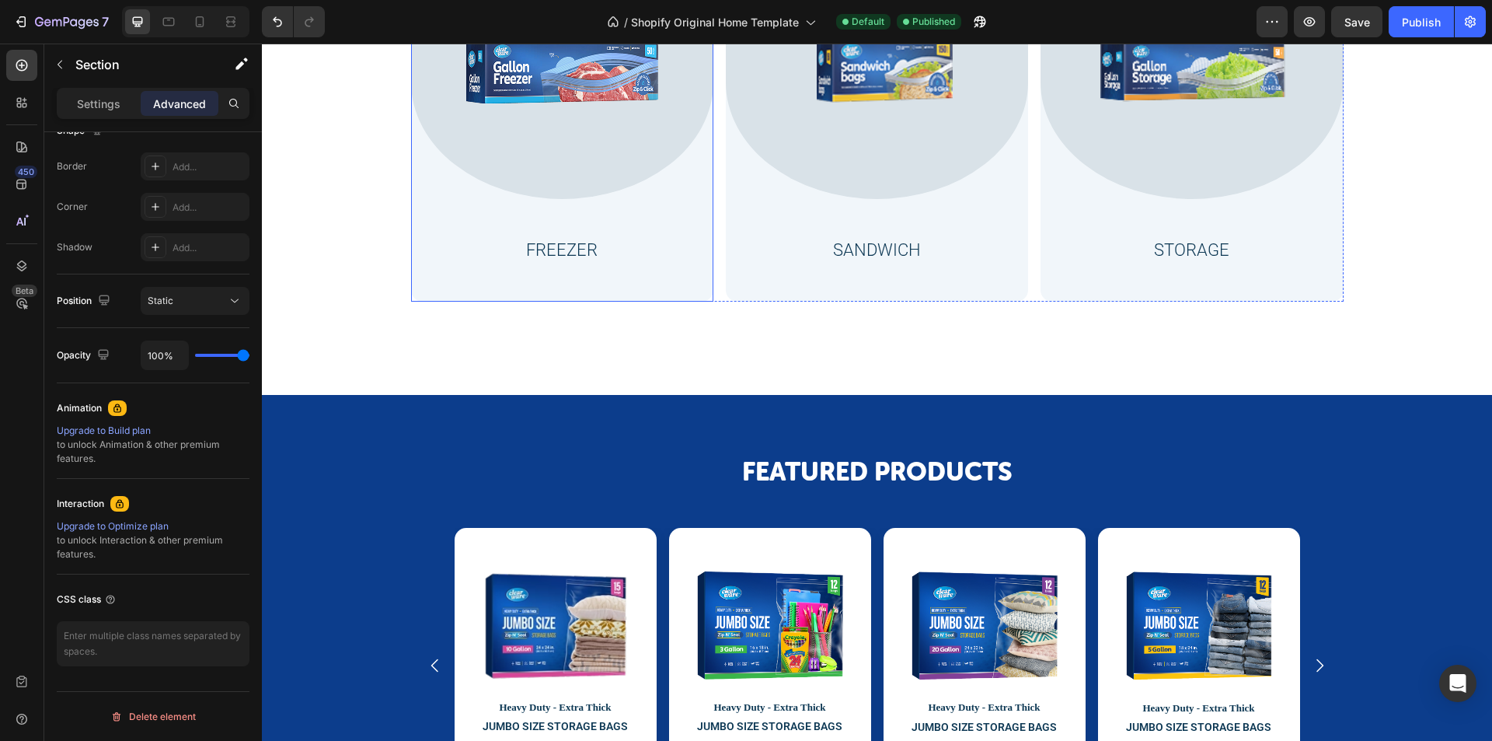
scroll to position [1295, 0]
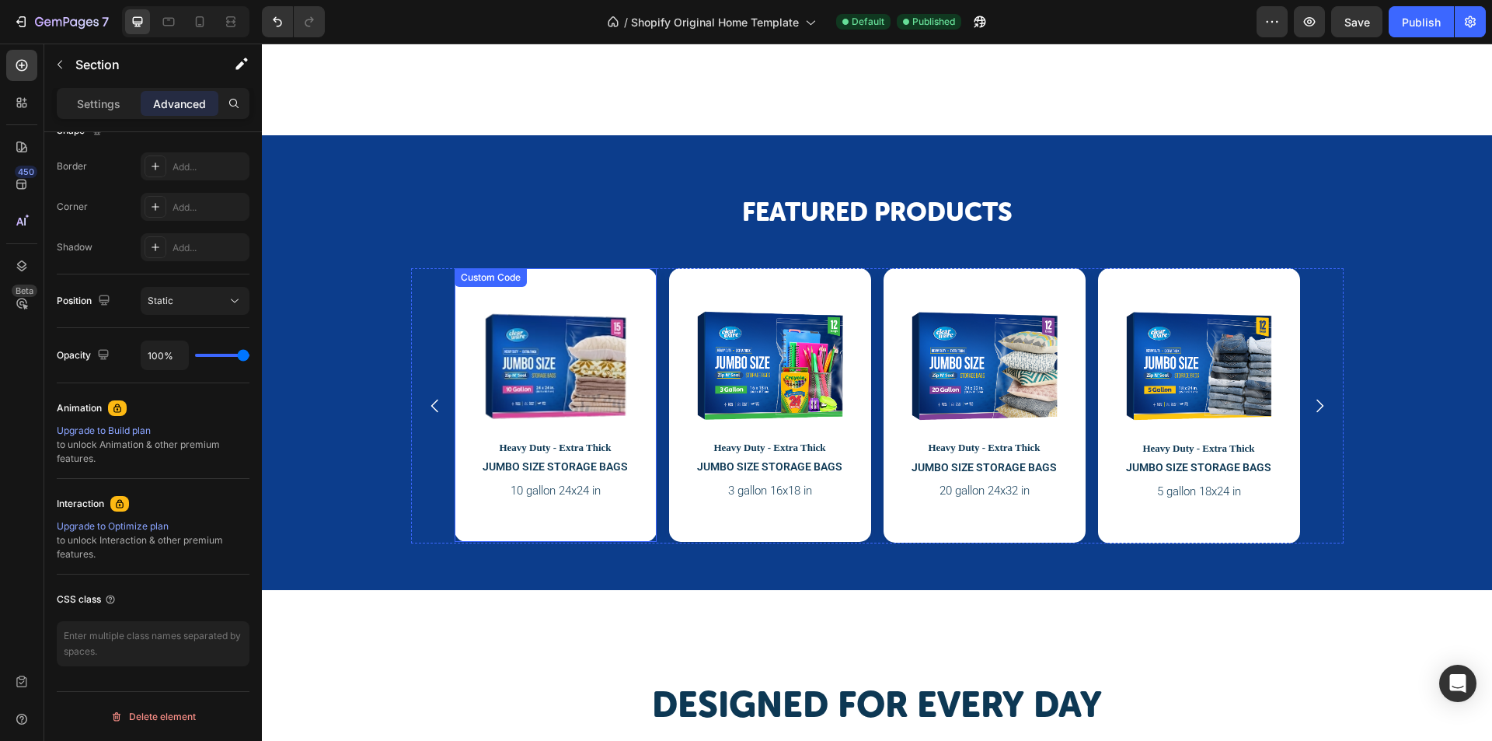
click at [549, 456] on div "Heavy Duty - Extra Thick JUMBO SIZE STORAGE BAGS 10 gallon 24x24 in" at bounding box center [556, 405] width 202 height 274
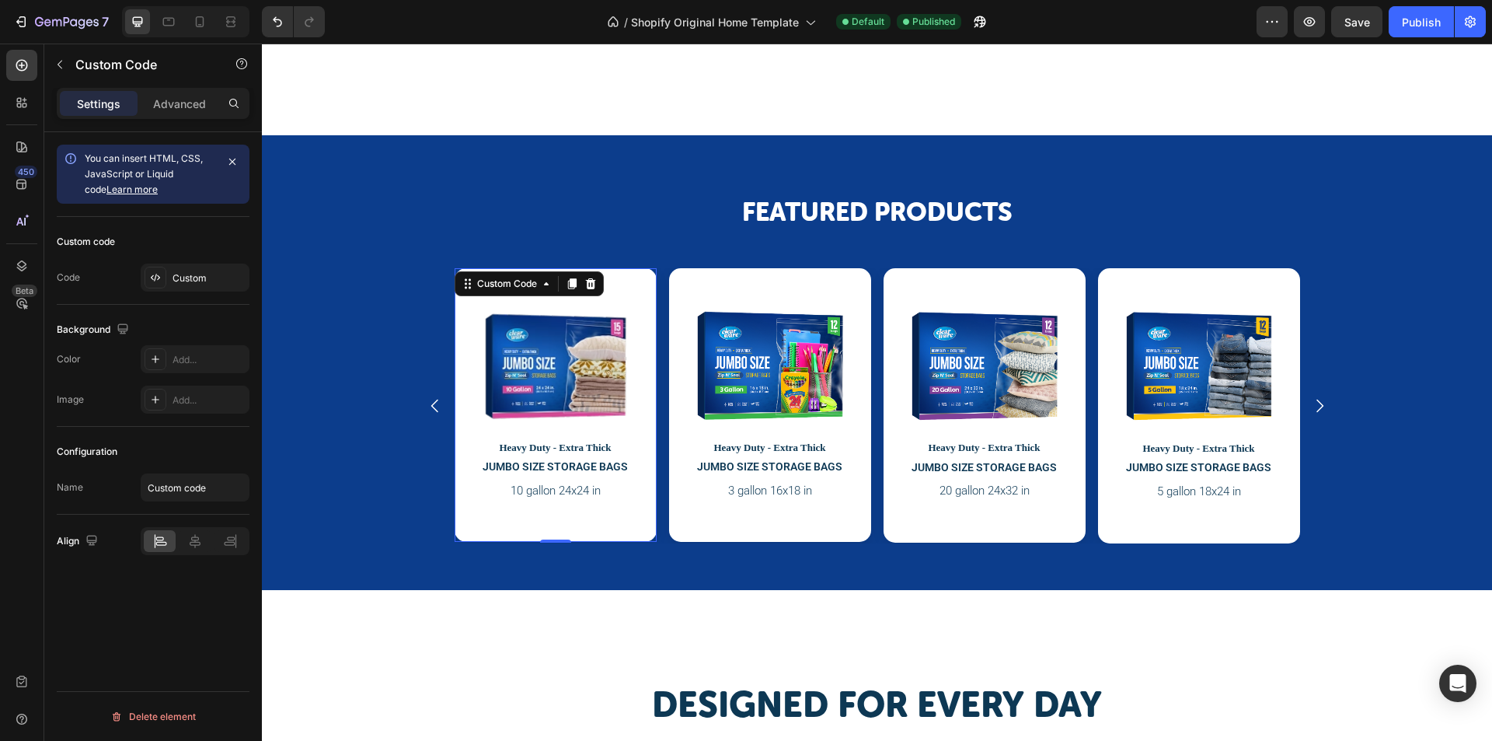
scroll to position [0, 0]
click at [196, 286] on div "Custom" at bounding box center [195, 277] width 109 height 28
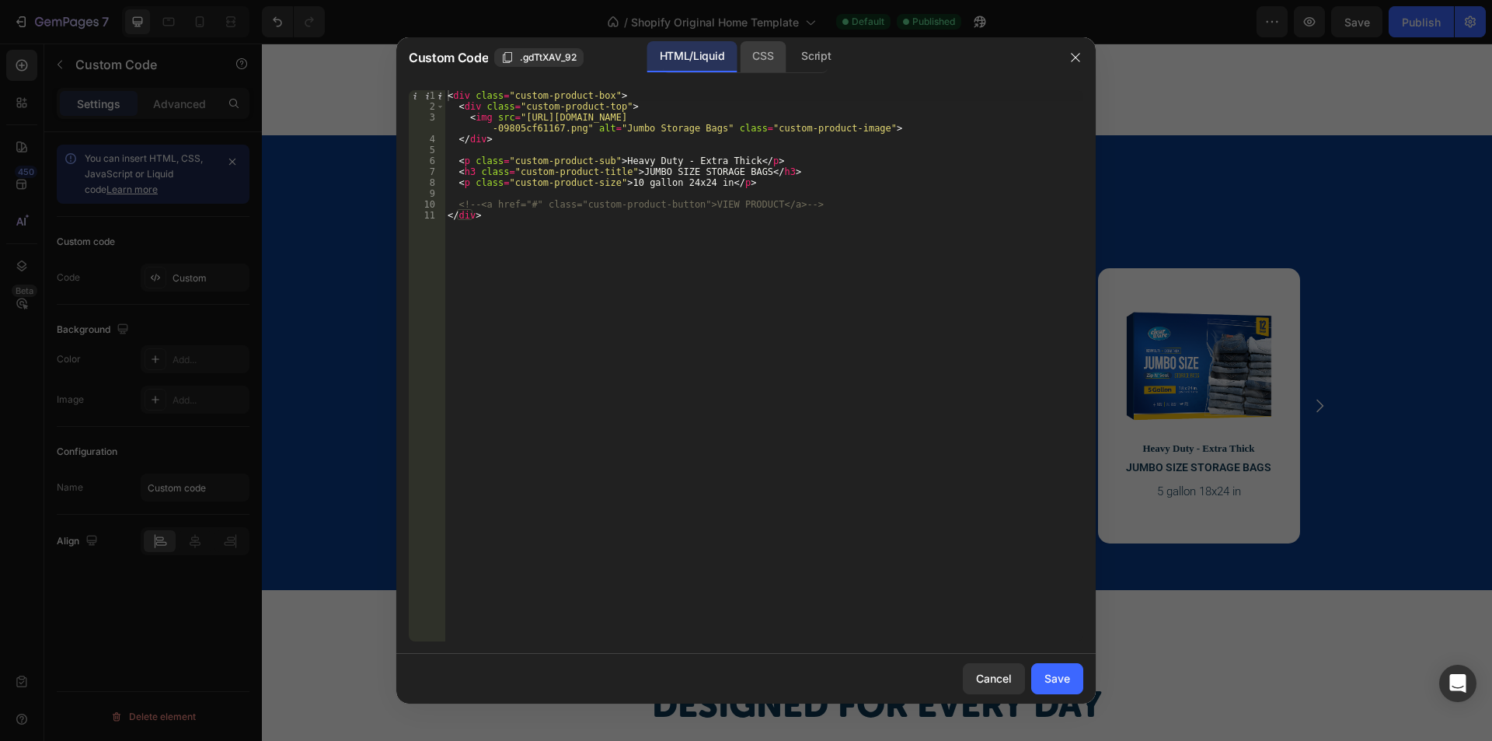
click at [774, 55] on div "CSS" at bounding box center [763, 56] width 46 height 31
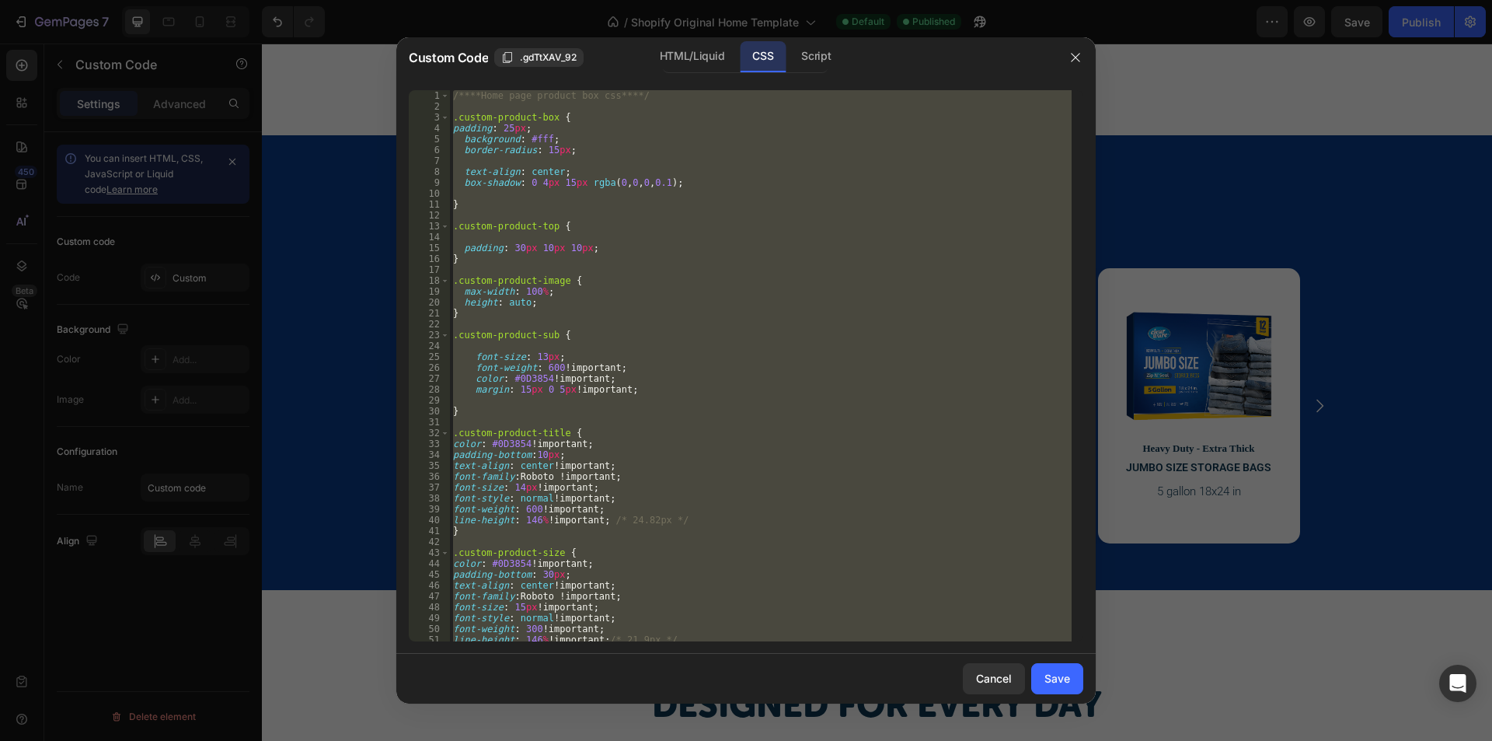
click at [755, 322] on div "/****Home page product box css****/ .custom-product-box { padding : 25 px ; bac…" at bounding box center [761, 365] width 622 height 551
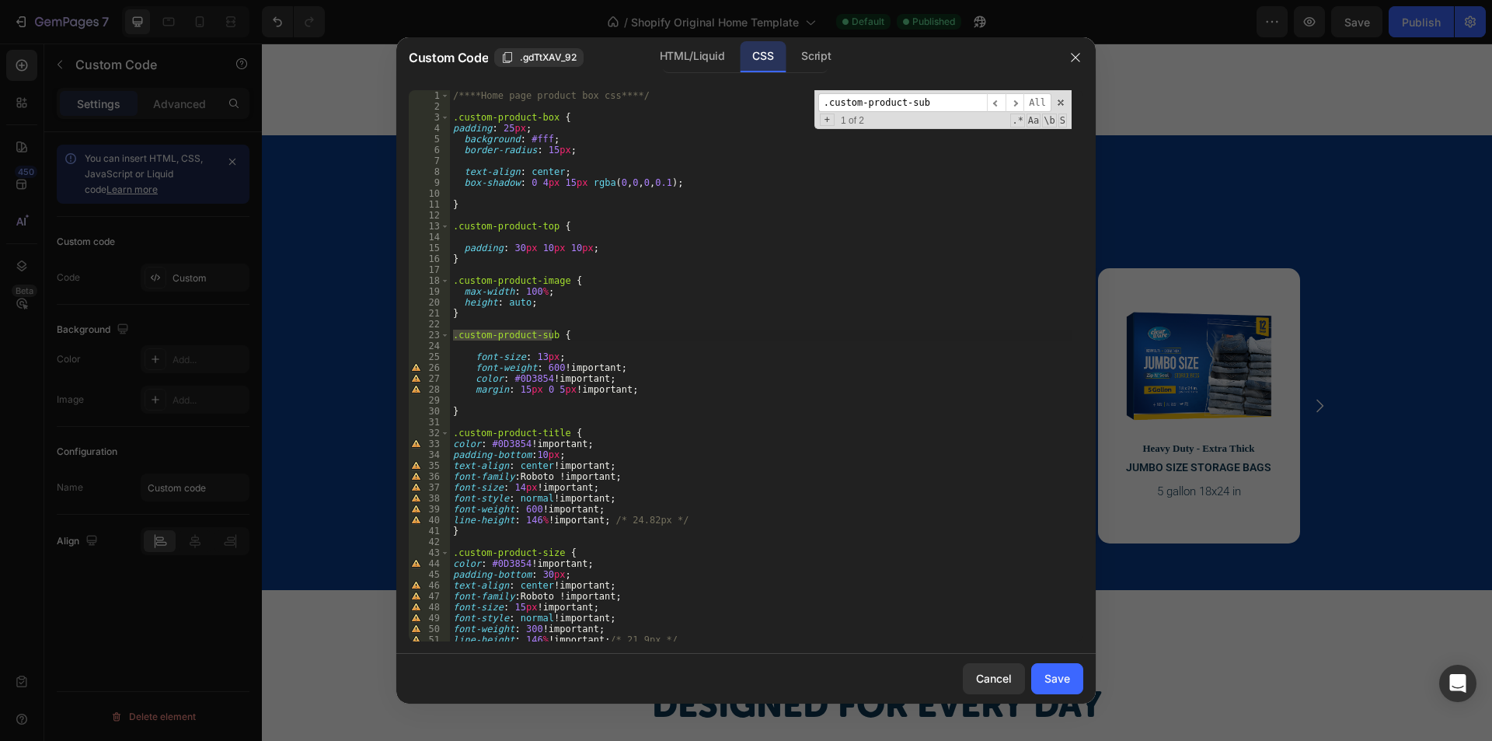
type input ".custom-product-sub"
click at [549, 354] on div "/****Home page product box css****/ .custom-product-box { padding : 25 px ; bac…" at bounding box center [761, 376] width 622 height 573
type textarea "font-size: 13px !important;"
click at [1051, 678] on div "Save" at bounding box center [1057, 678] width 26 height 16
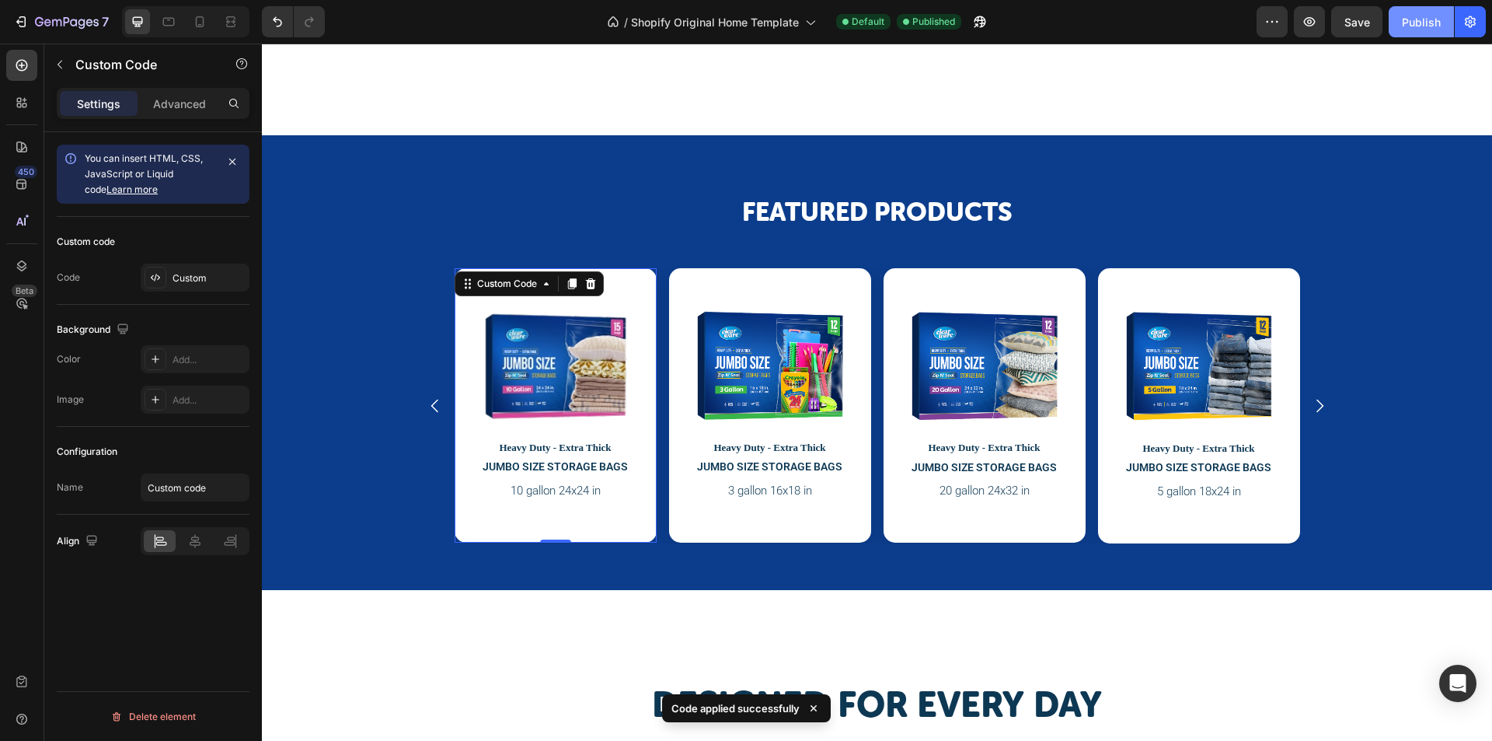
click at [1415, 30] on div "Publish" at bounding box center [1421, 22] width 39 height 16
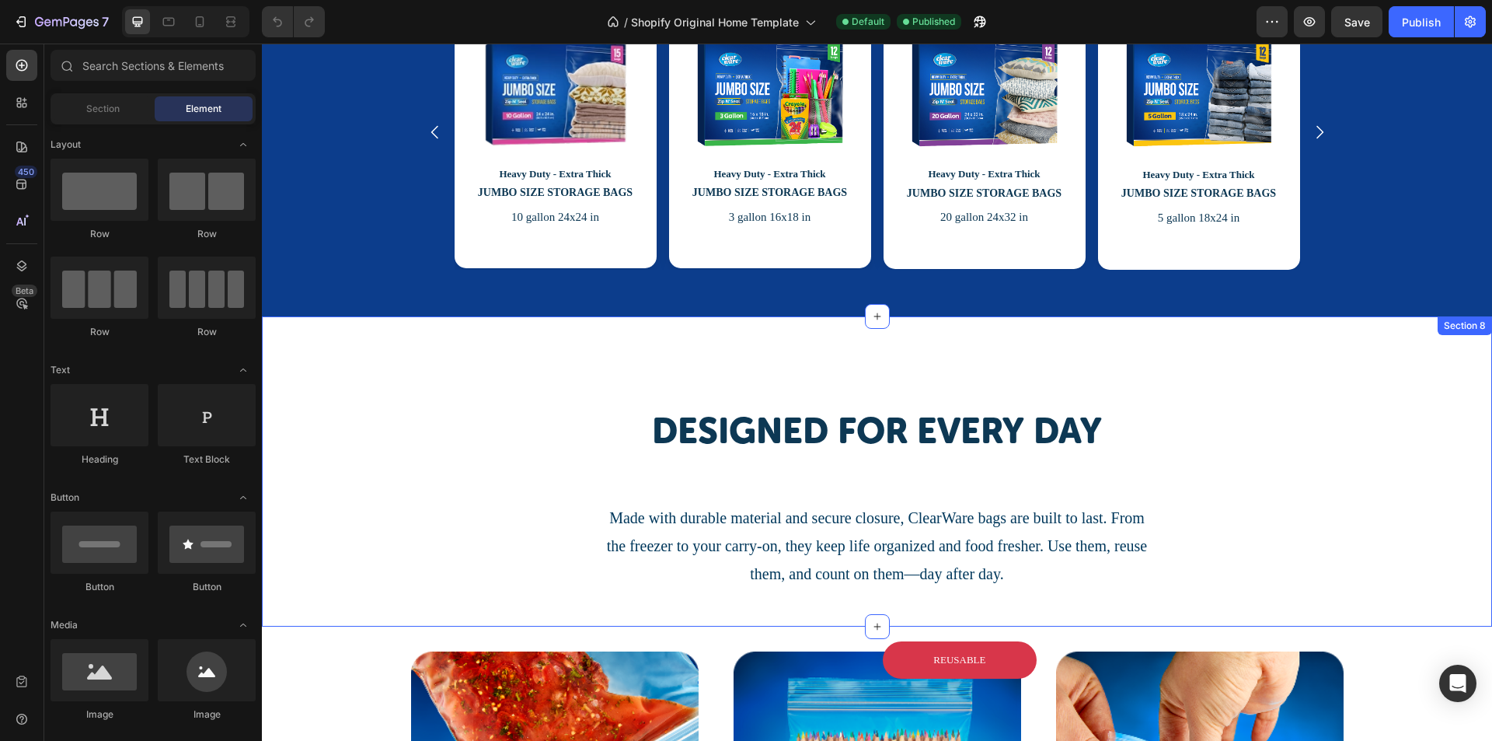
scroll to position [1554, 0]
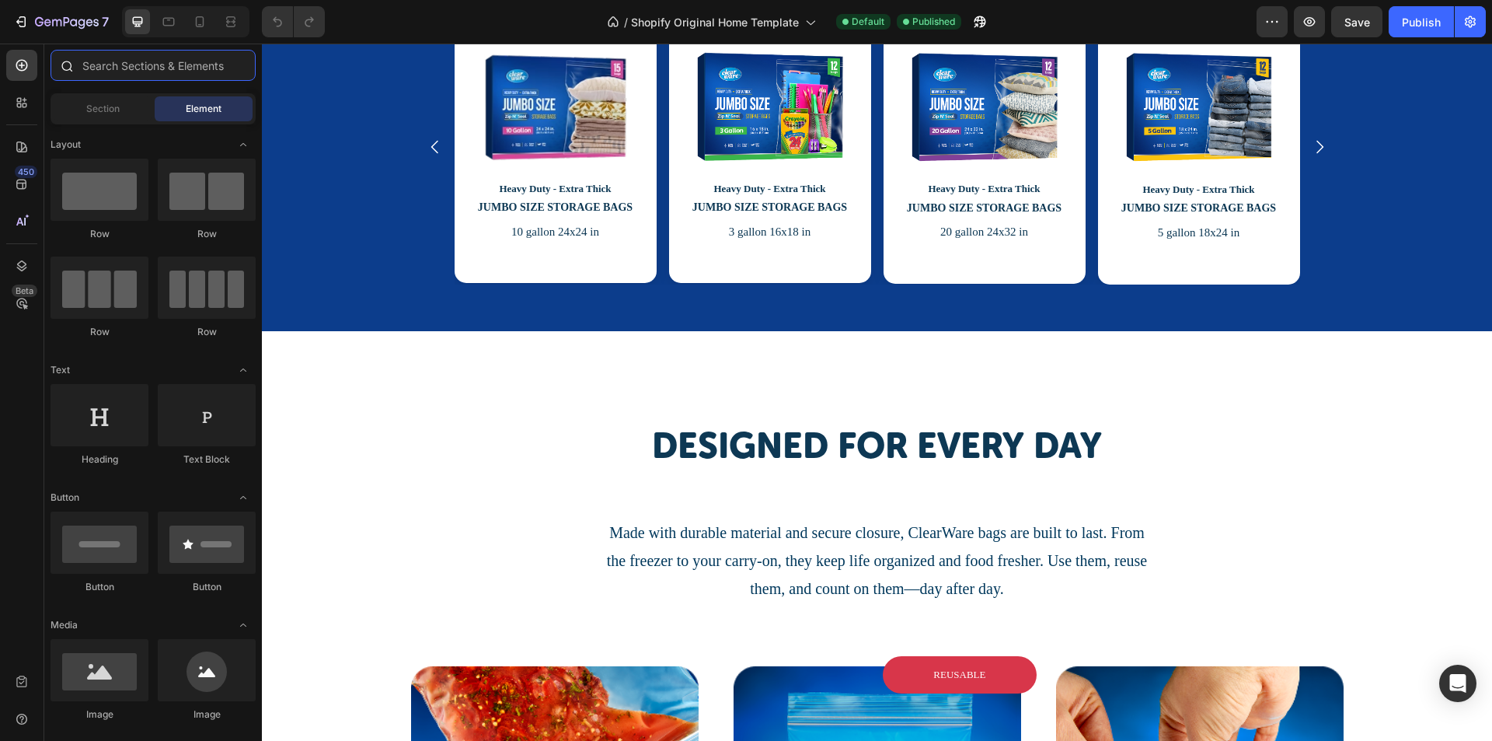
click at [148, 73] on input "text" at bounding box center [153, 65] width 205 height 31
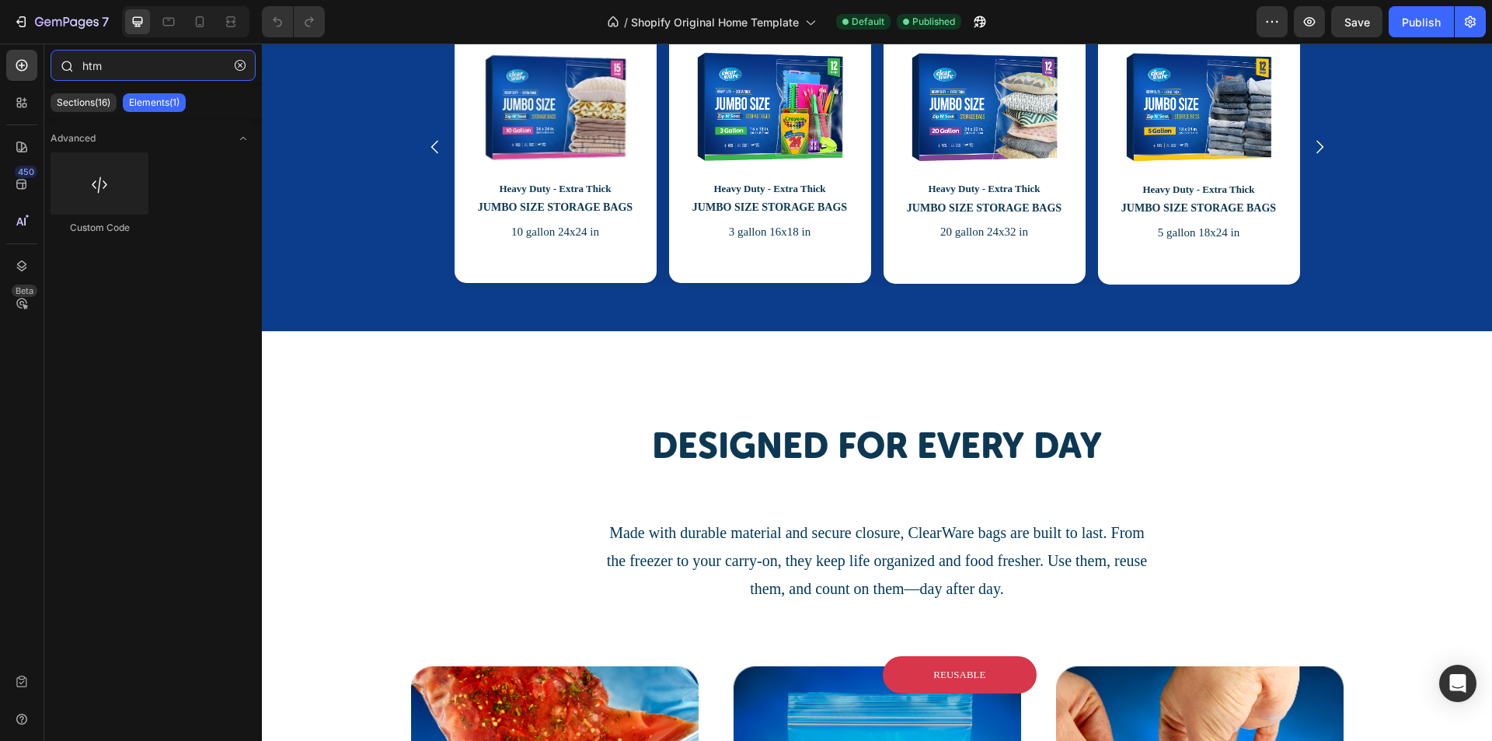
type input "html"
click at [129, 64] on input "html" at bounding box center [153, 65] width 205 height 31
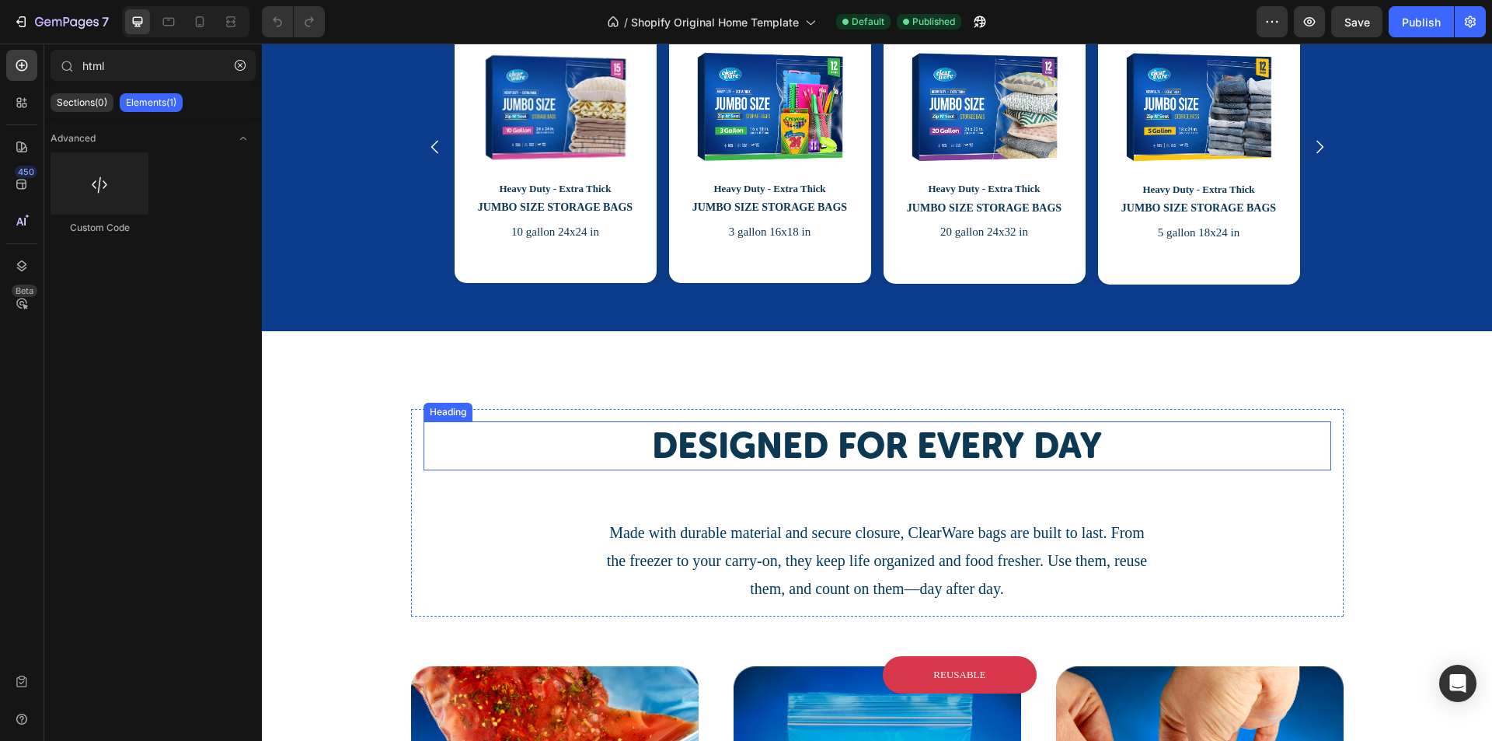
click at [688, 444] on h2 "Designed for every day" at bounding box center [877, 446] width 908 height 50
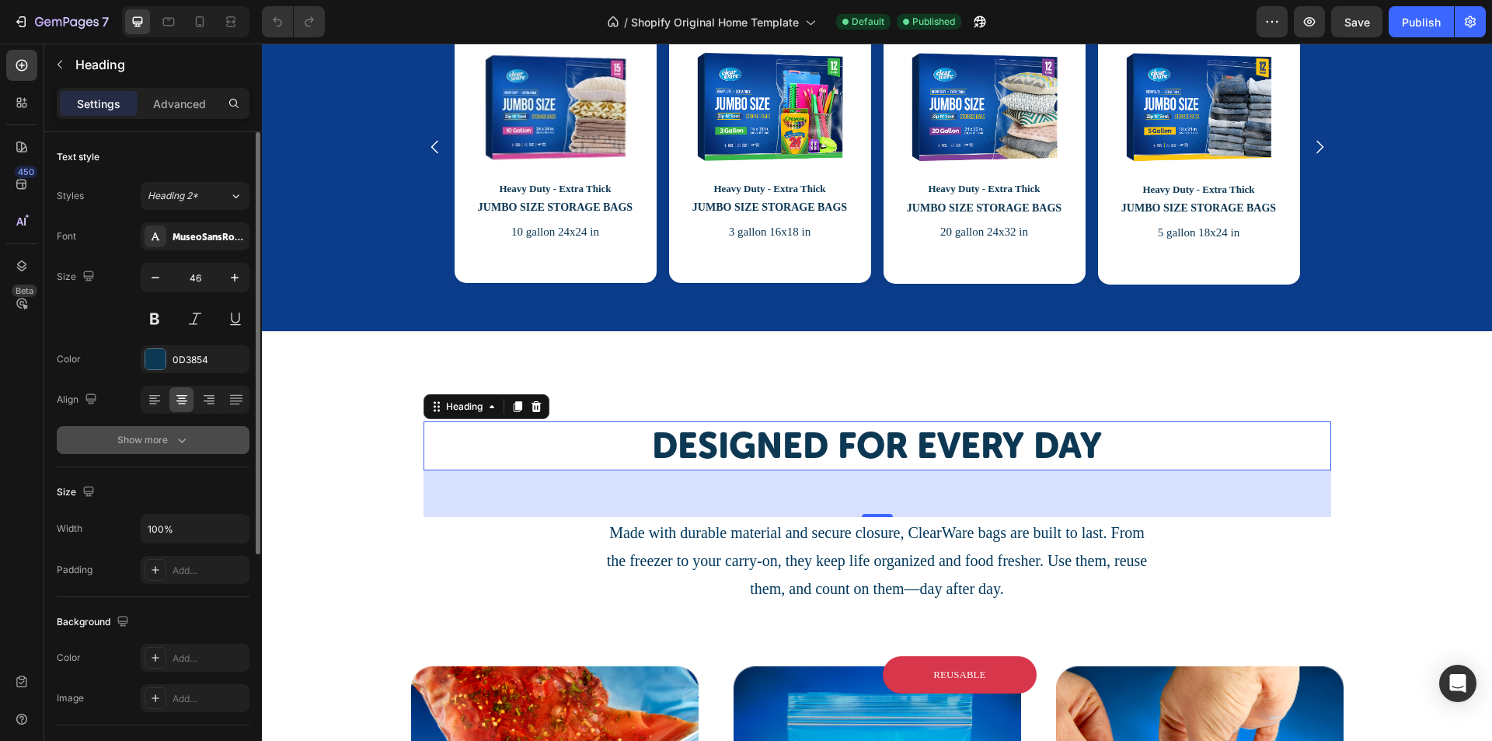
click at [186, 440] on icon "button" at bounding box center [182, 440] width 16 height 16
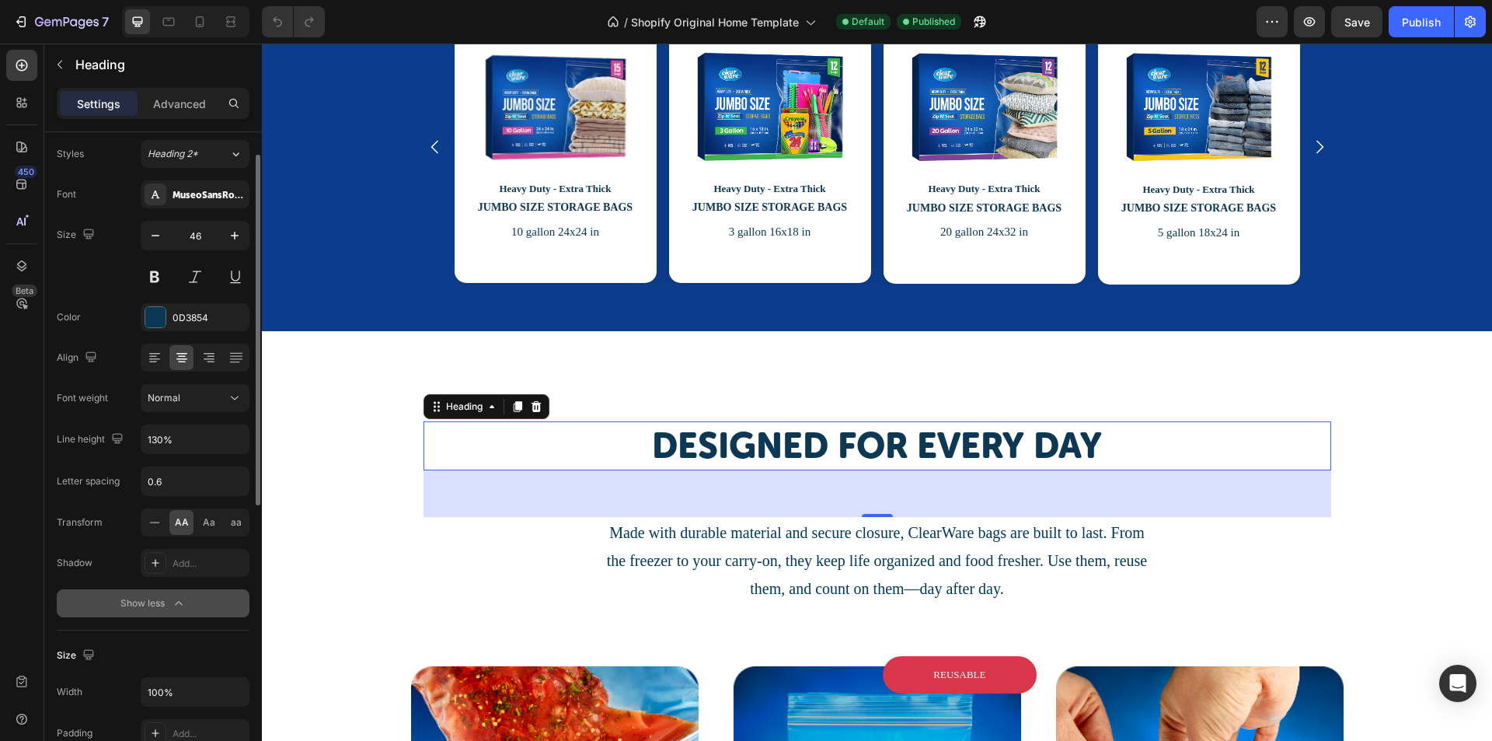
scroll to position [0, 0]
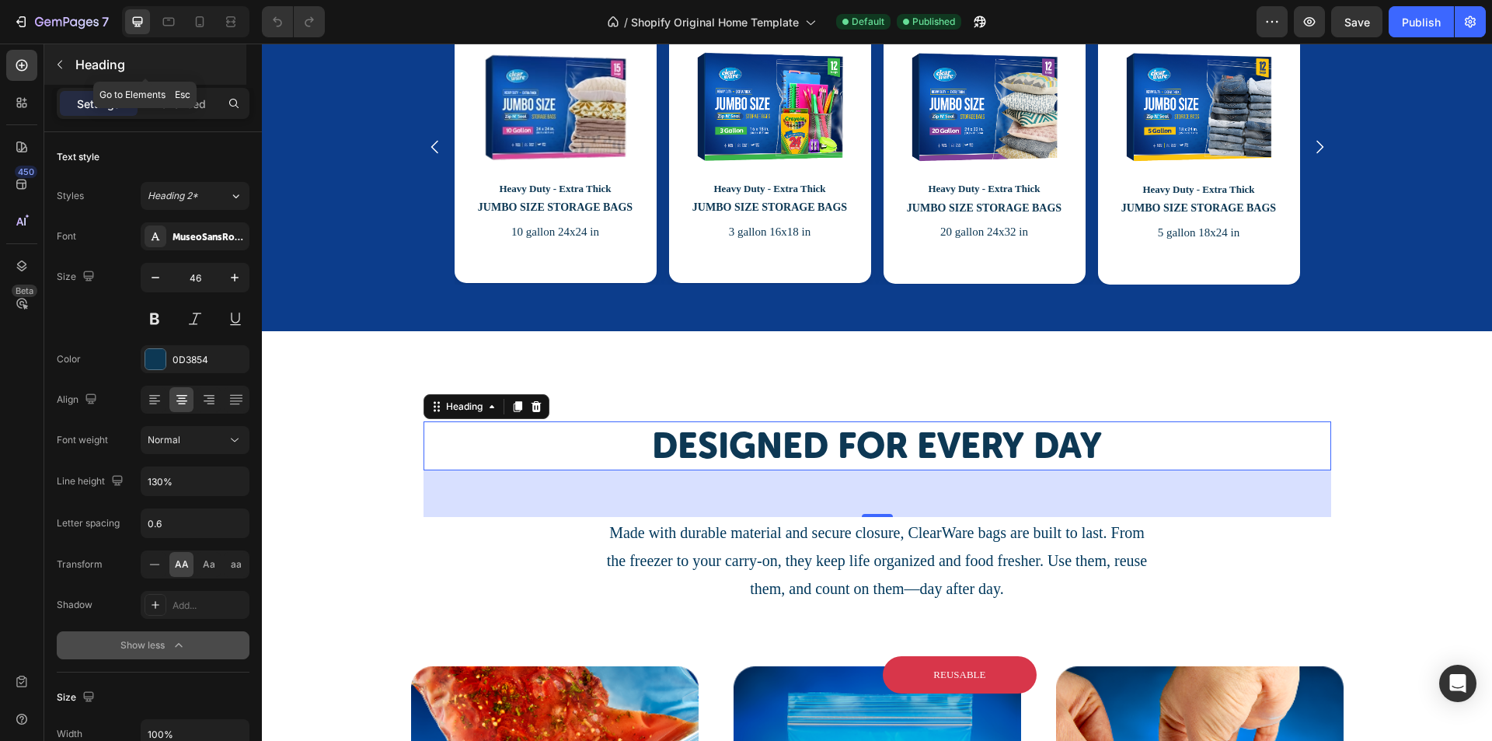
click at [66, 69] on button "button" at bounding box center [59, 64] width 25 height 25
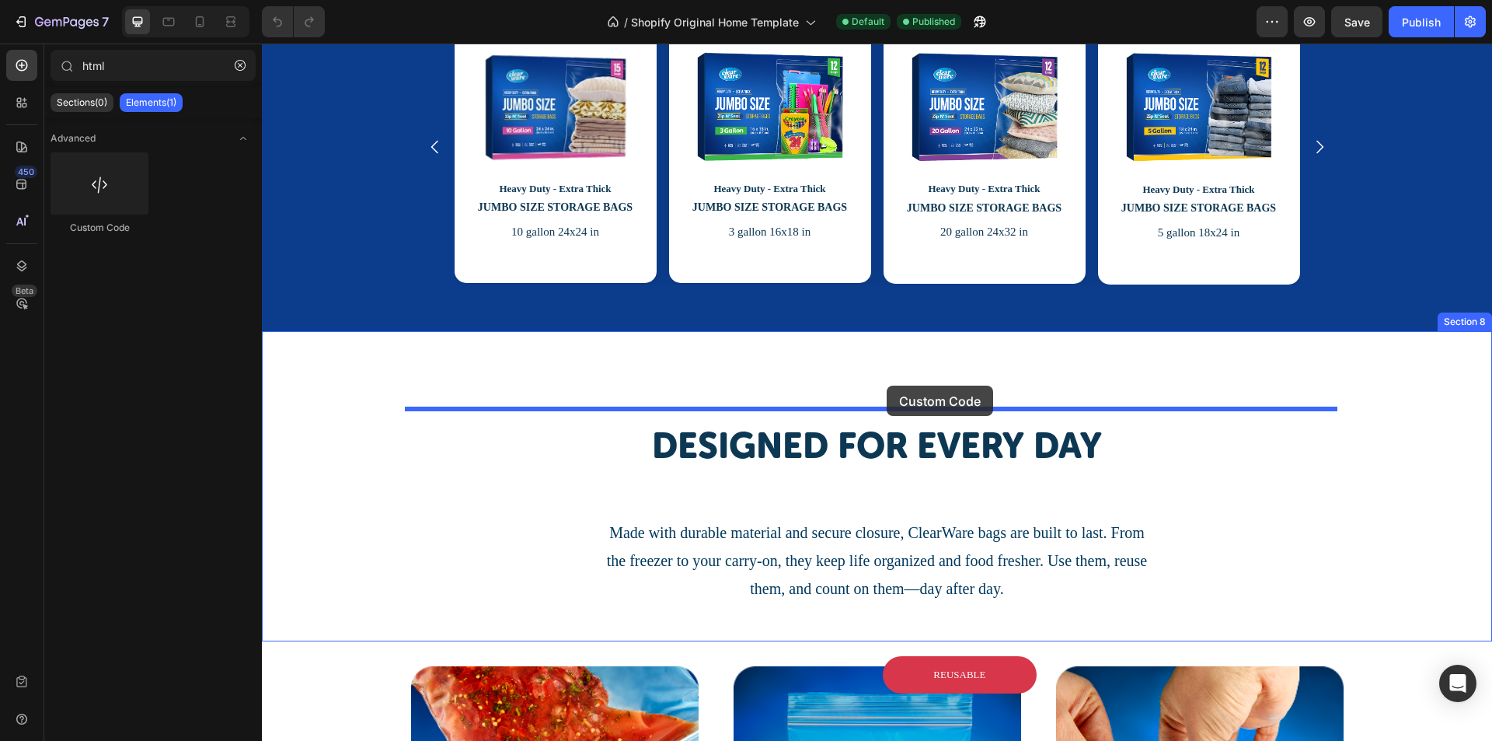
drag, startPoint x: 367, startPoint y: 206, endPoint x: 887, endPoint y: 385, distance: 550.0
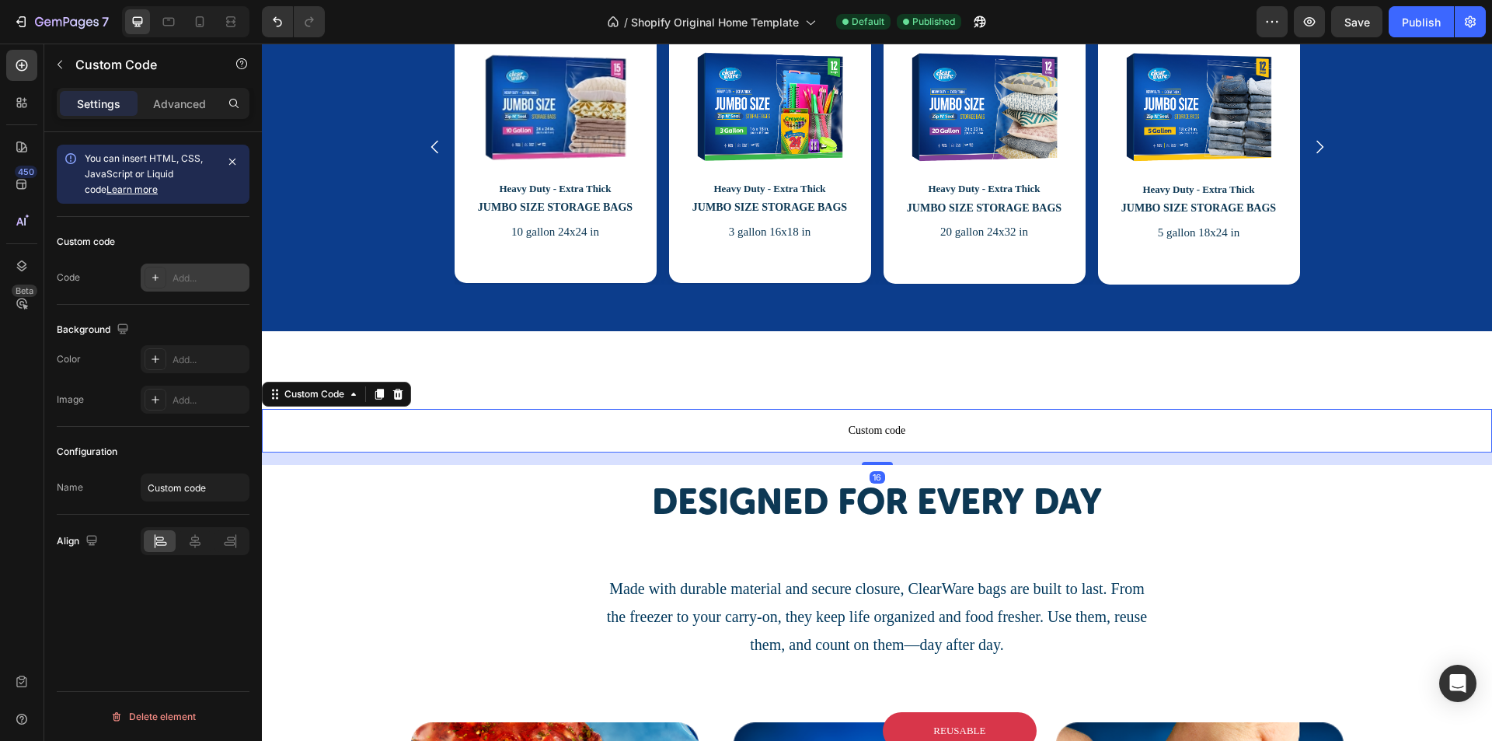
click at [186, 279] on div "Add..." at bounding box center [209, 278] width 73 height 14
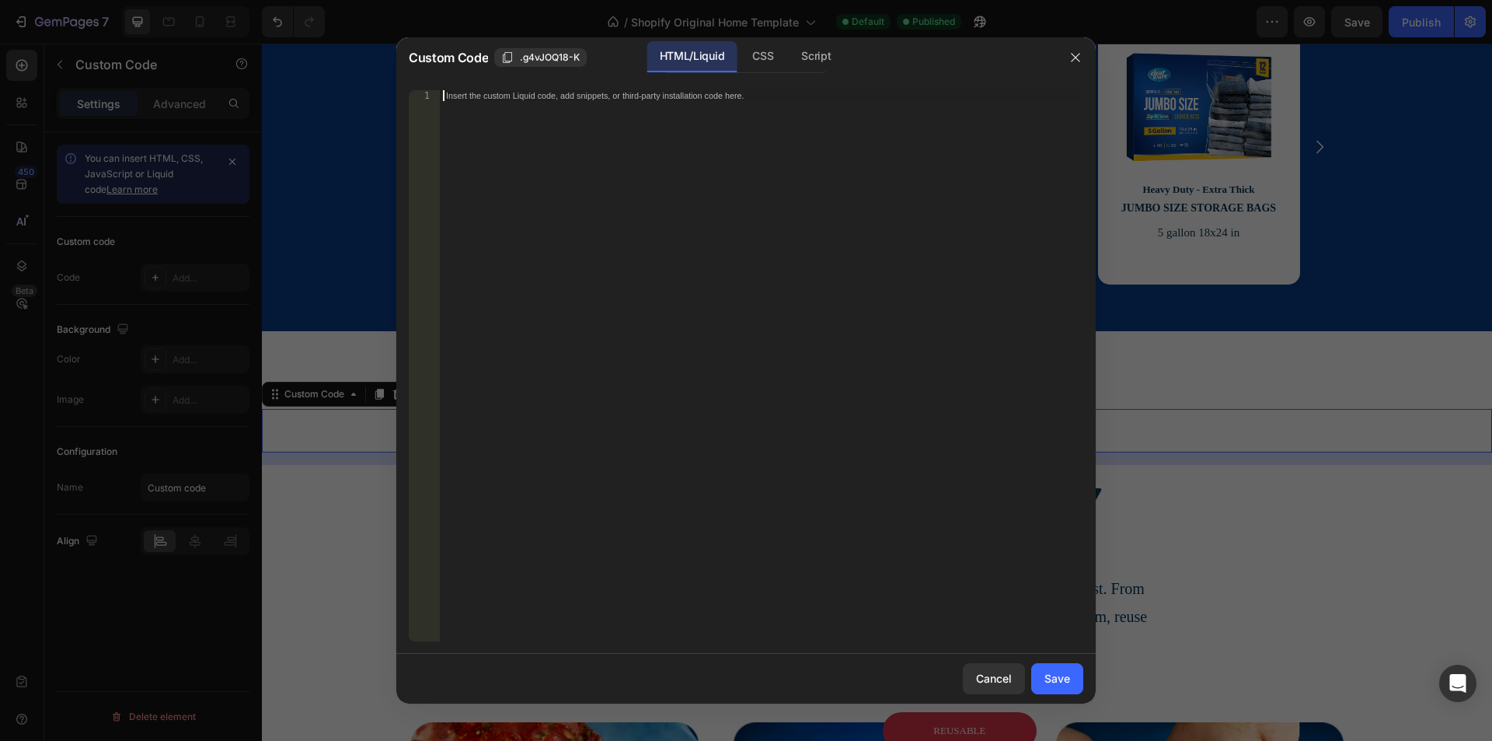
click at [545, 126] on div "Insert the custom Liquid code, add snippets, or third-party installation code h…" at bounding box center [761, 376] width 643 height 573
click at [586, 155] on div "Insert the custom Liquid code, add snippets, or third-party installation code h…" at bounding box center [761, 376] width 643 height 573
paste textarea "</div>"
drag, startPoint x: 489, startPoint y: 100, endPoint x: 558, endPoint y: 97, distance: 69.2
click at [558, 97] on div "< div id = "about-section" class = "about-wrapper" > <!-- Your about content --…" at bounding box center [761, 376] width 643 height 573
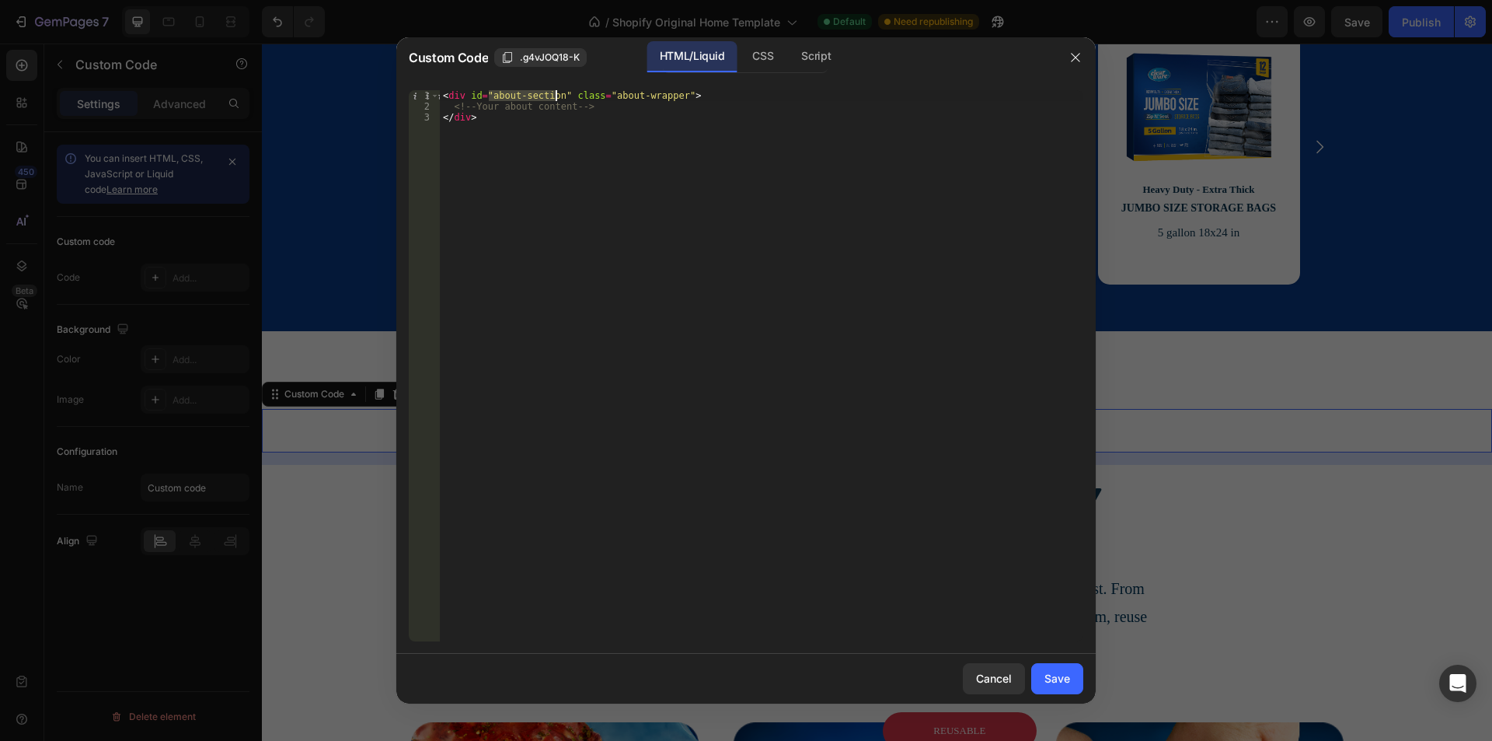
type textarea "<div id="about-section" class="about-wrapper">"
click at [1067, 679] on div "Save" at bounding box center [1057, 678] width 26 height 16
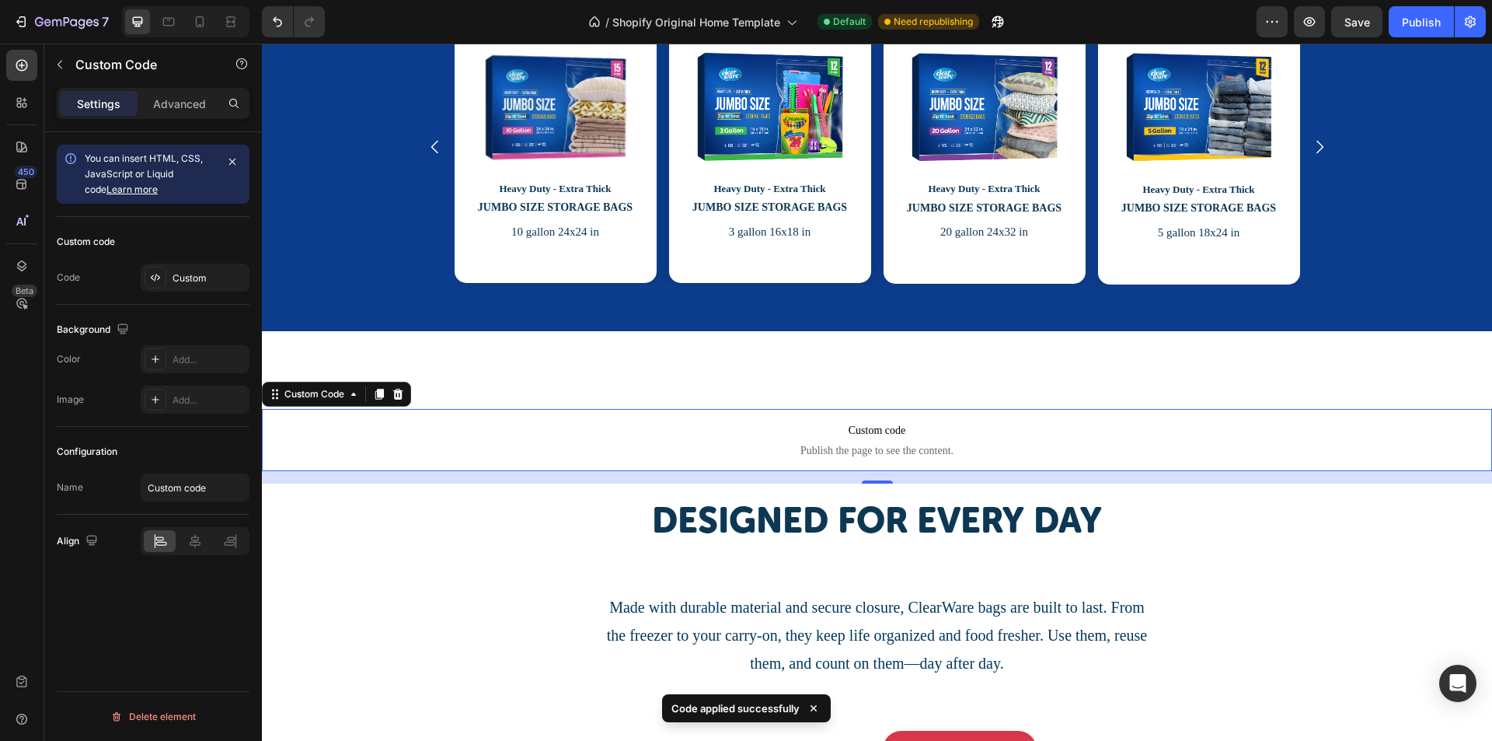
click at [746, 441] on p "Custom code Publish the page to see the content." at bounding box center [877, 440] width 1230 height 62
click at [182, 282] on div "Custom" at bounding box center [209, 278] width 73 height 14
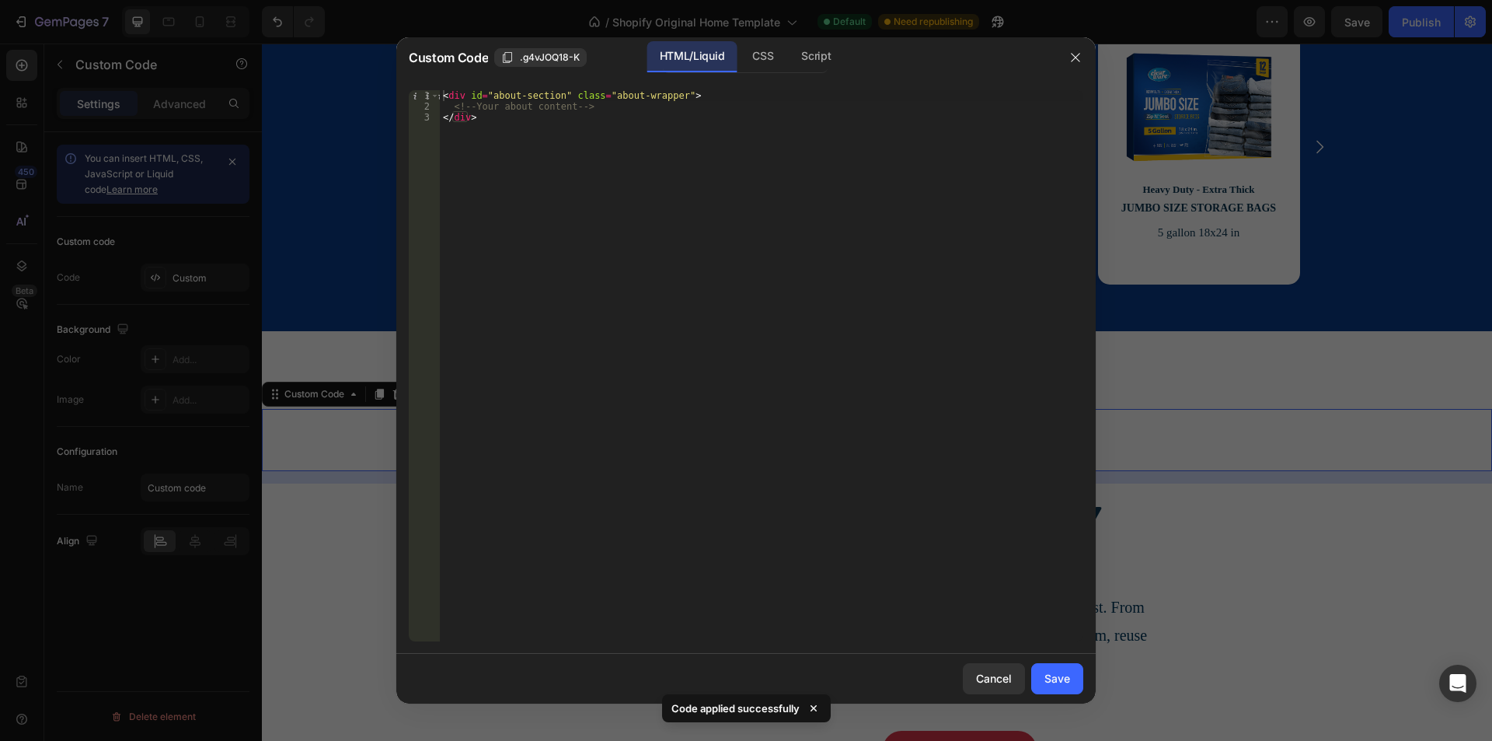
type textarea "<div id="about-section" class="about-wrapper">"
drag, startPoint x: 487, startPoint y: 93, endPoint x: 556, endPoint y: 96, distance: 68.5
click at [556, 96] on div "< div id = "about-section" class = "about-wrapper" > <!-- Your about content --…" at bounding box center [761, 376] width 643 height 573
click at [1062, 676] on div "Save" at bounding box center [1057, 678] width 26 height 16
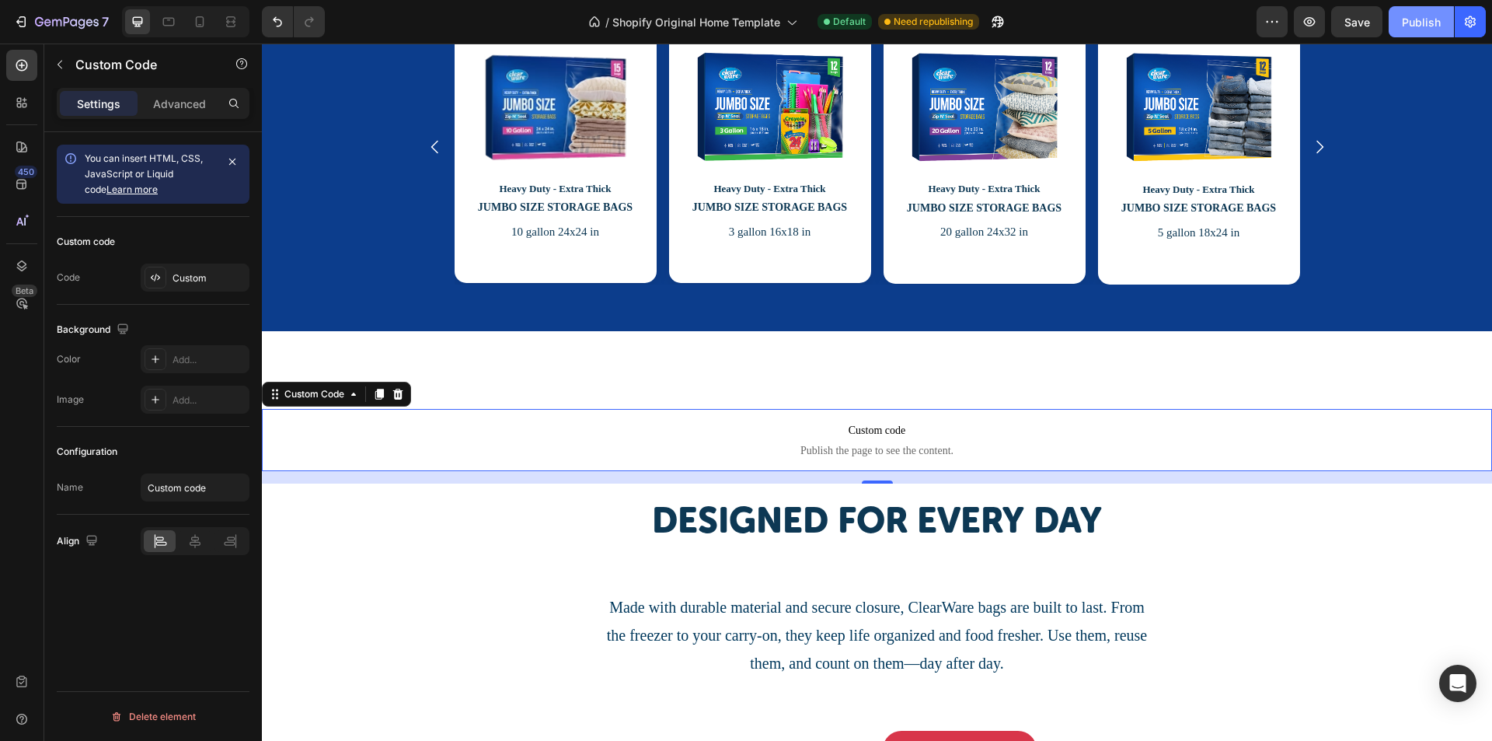
drag, startPoint x: 1408, startPoint y: 30, endPoint x: 1140, endPoint y: 2, distance: 269.5
click at [1408, 30] on button "Publish" at bounding box center [1421, 21] width 65 height 31
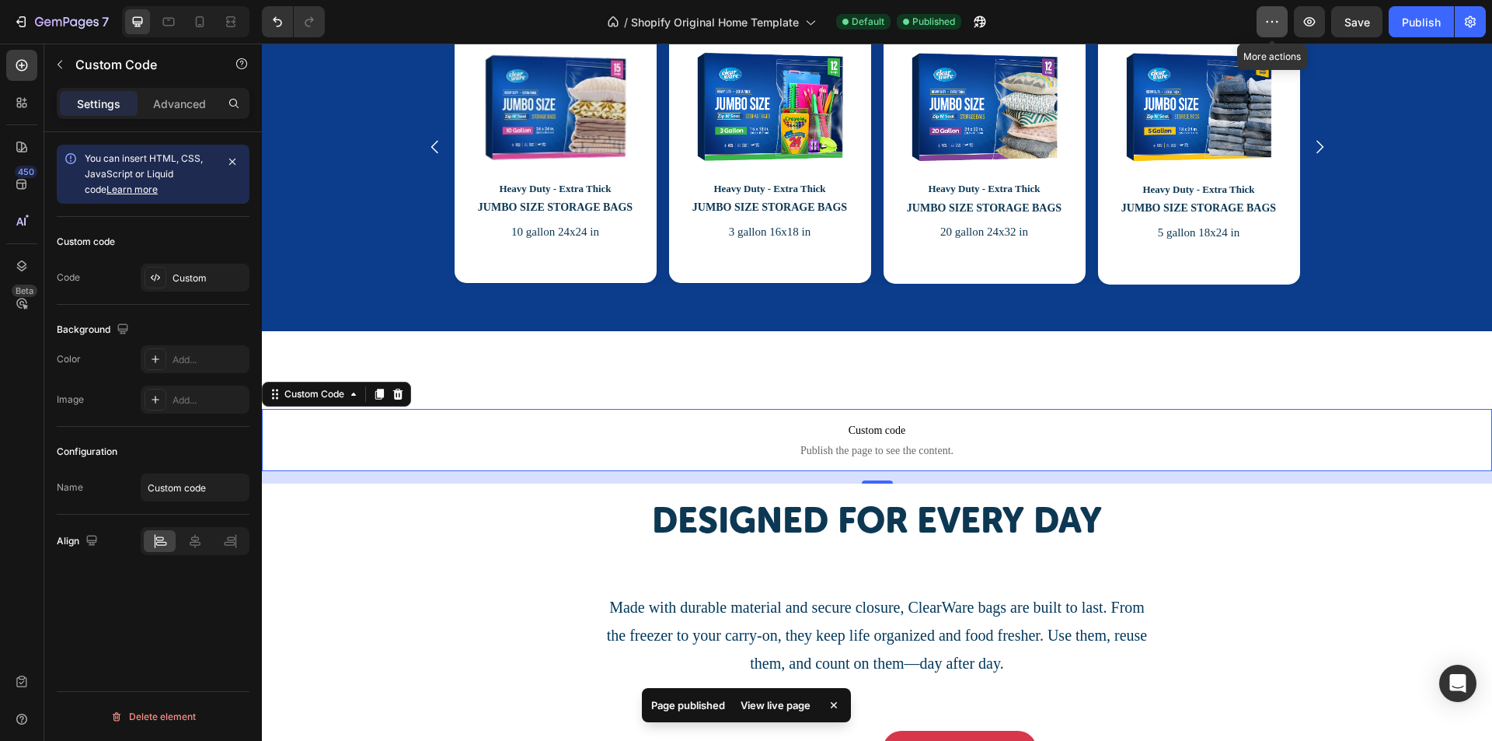
click at [1280, 26] on icon "button" at bounding box center [1272, 22] width 16 height 16
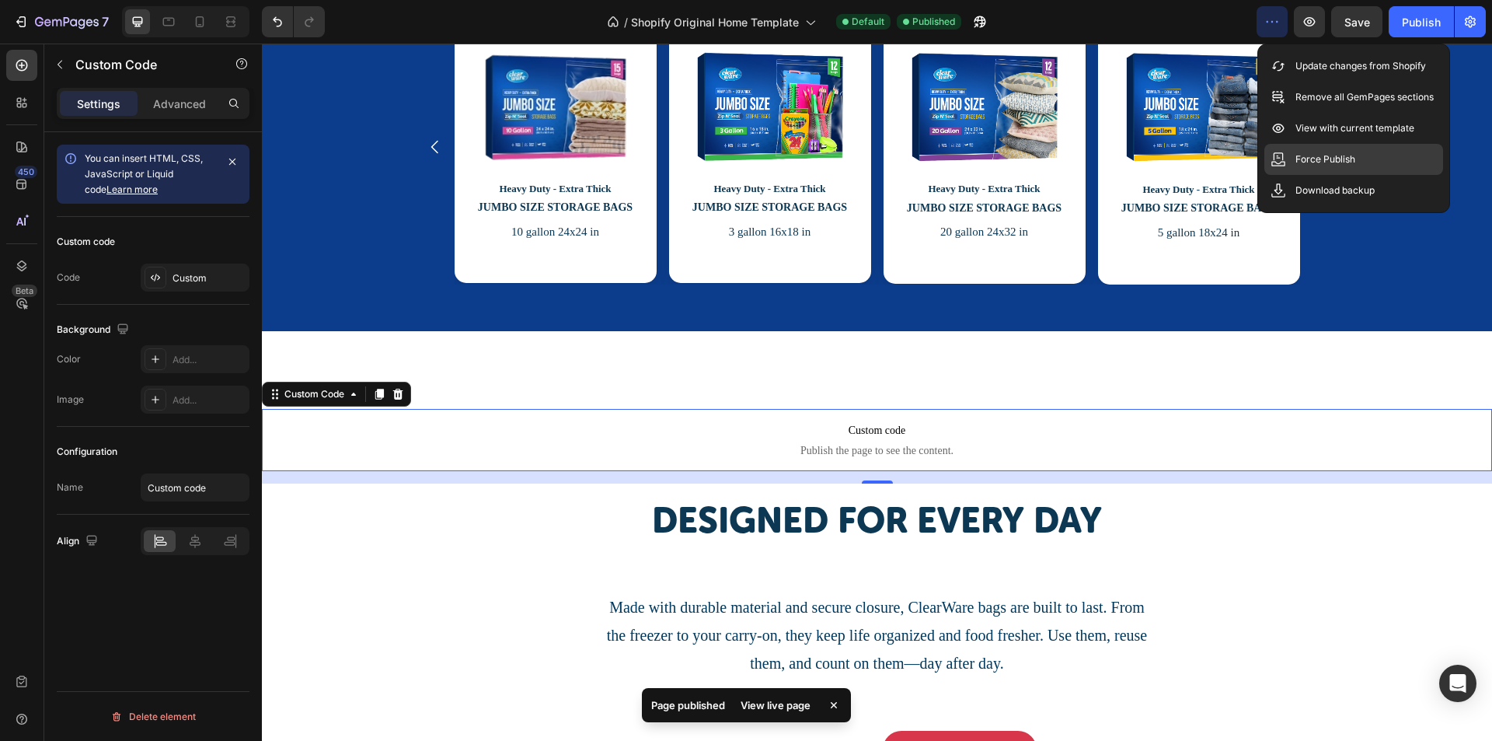
click at [1309, 168] on div "Force Publish" at bounding box center [1353, 159] width 179 height 31
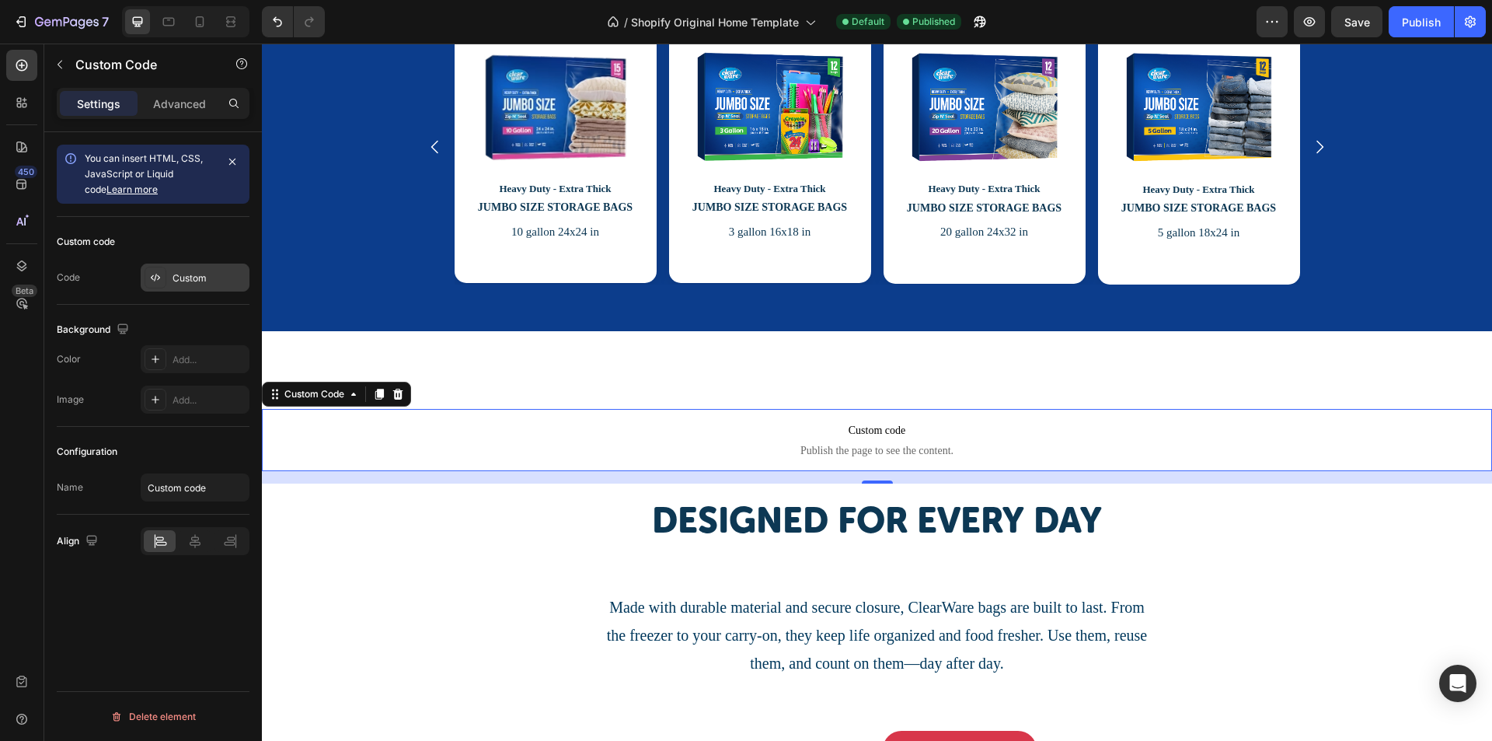
click at [180, 282] on div "Custom" at bounding box center [209, 278] width 73 height 14
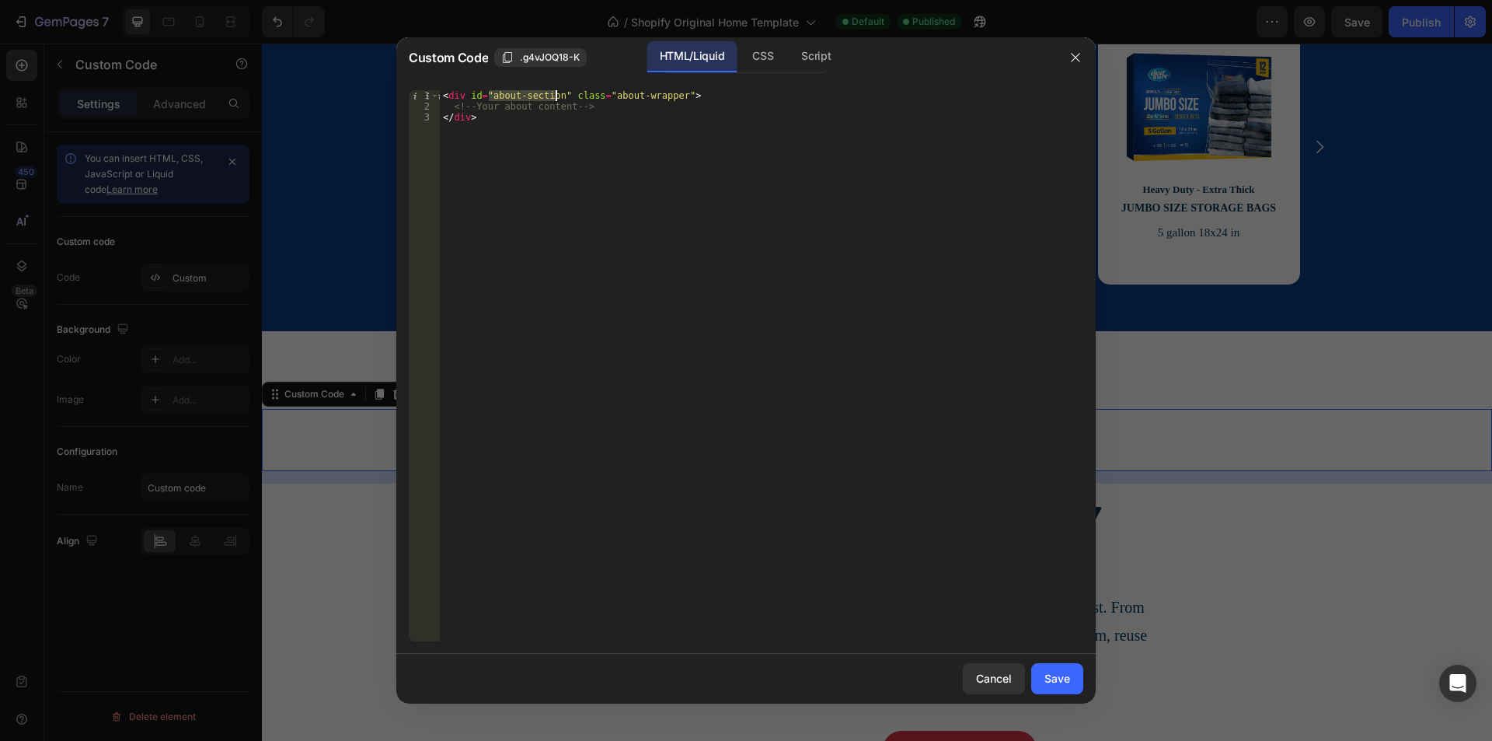
drag, startPoint x: 489, startPoint y: 93, endPoint x: 556, endPoint y: 96, distance: 66.9
click at [556, 96] on div "< div id = "about-section" class = "about-wrapper" > <!-- Your about content --…" at bounding box center [761, 376] width 643 height 573
paste textarea "our-story"
type textarea "<div id="our-story" class="about-wrapper">"
click at [1054, 669] on button "Save" at bounding box center [1057, 678] width 52 height 31
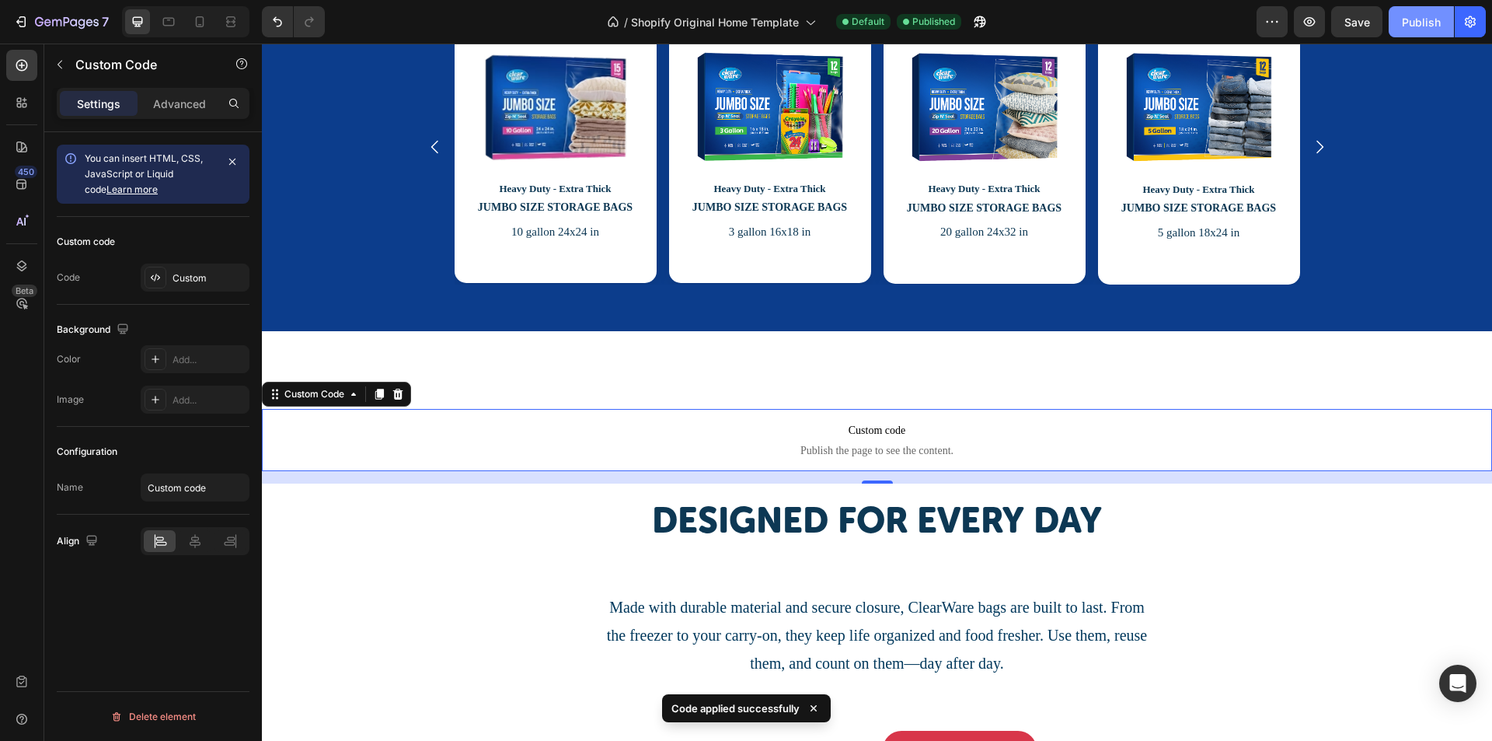
click at [1403, 25] on div "Publish" at bounding box center [1421, 22] width 39 height 16
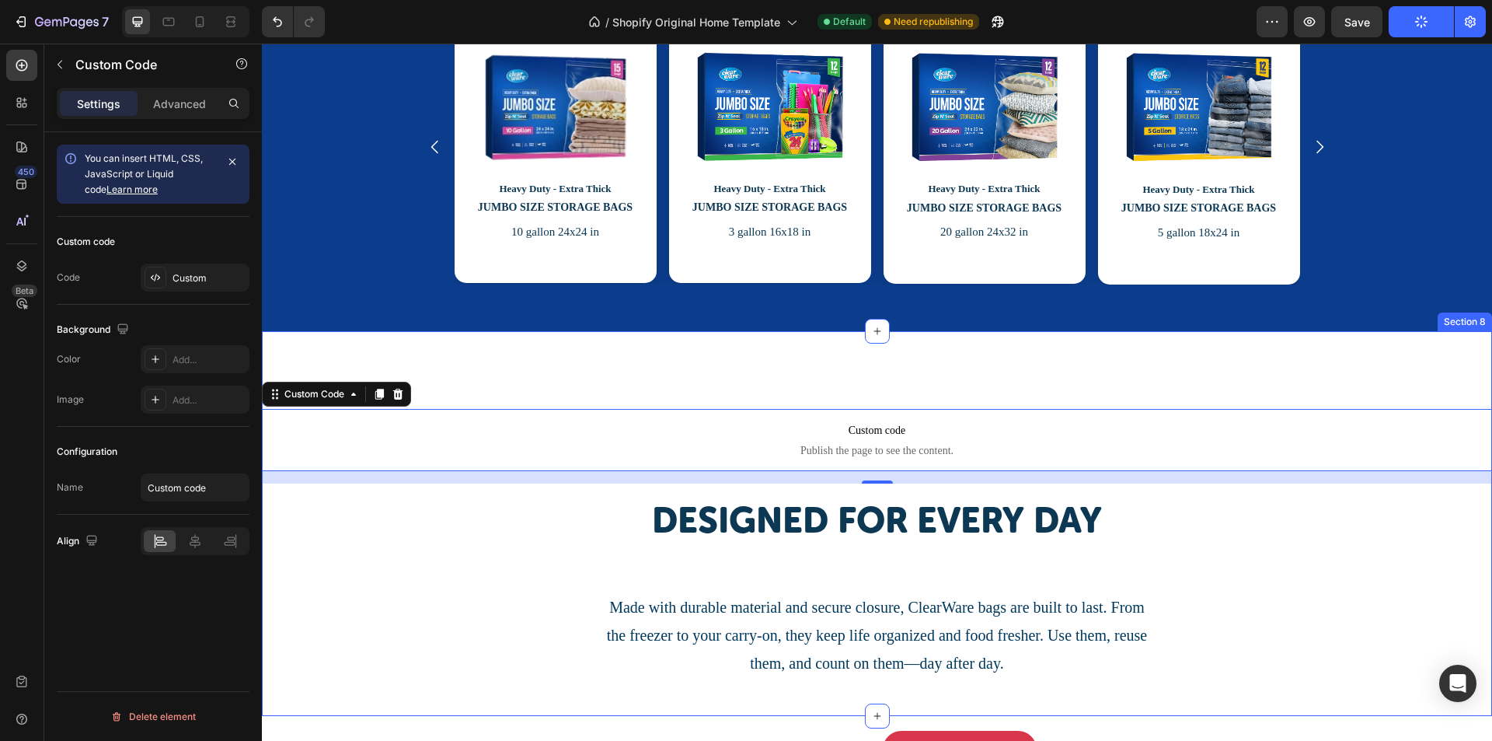
click at [489, 358] on div "Custom code Publish the page to see the content. Custom Code 16 Designed for ev…" at bounding box center [877, 523] width 1230 height 385
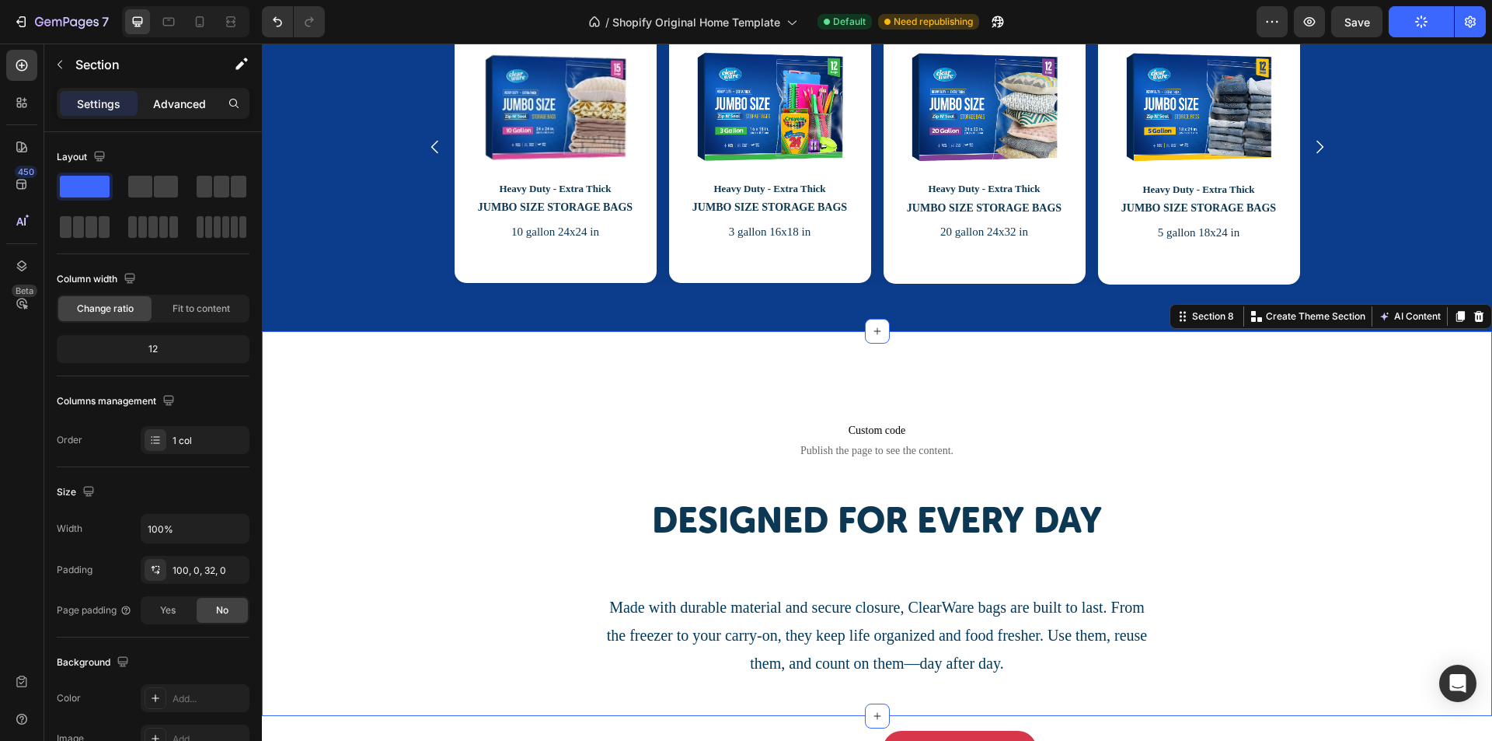
click at [183, 96] on p "Advanced" at bounding box center [179, 104] width 53 height 16
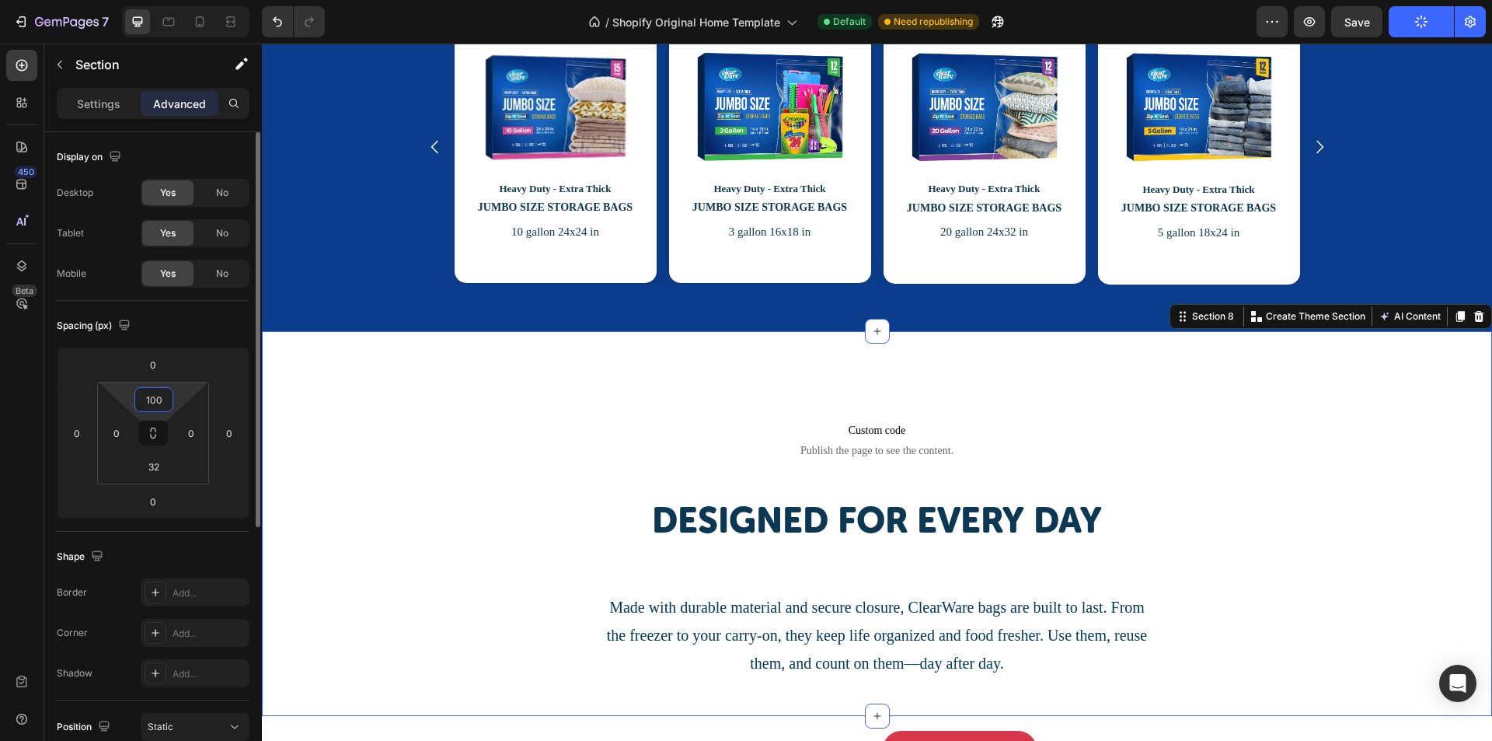
click at [148, 401] on input "100" at bounding box center [153, 399] width 31 height 23
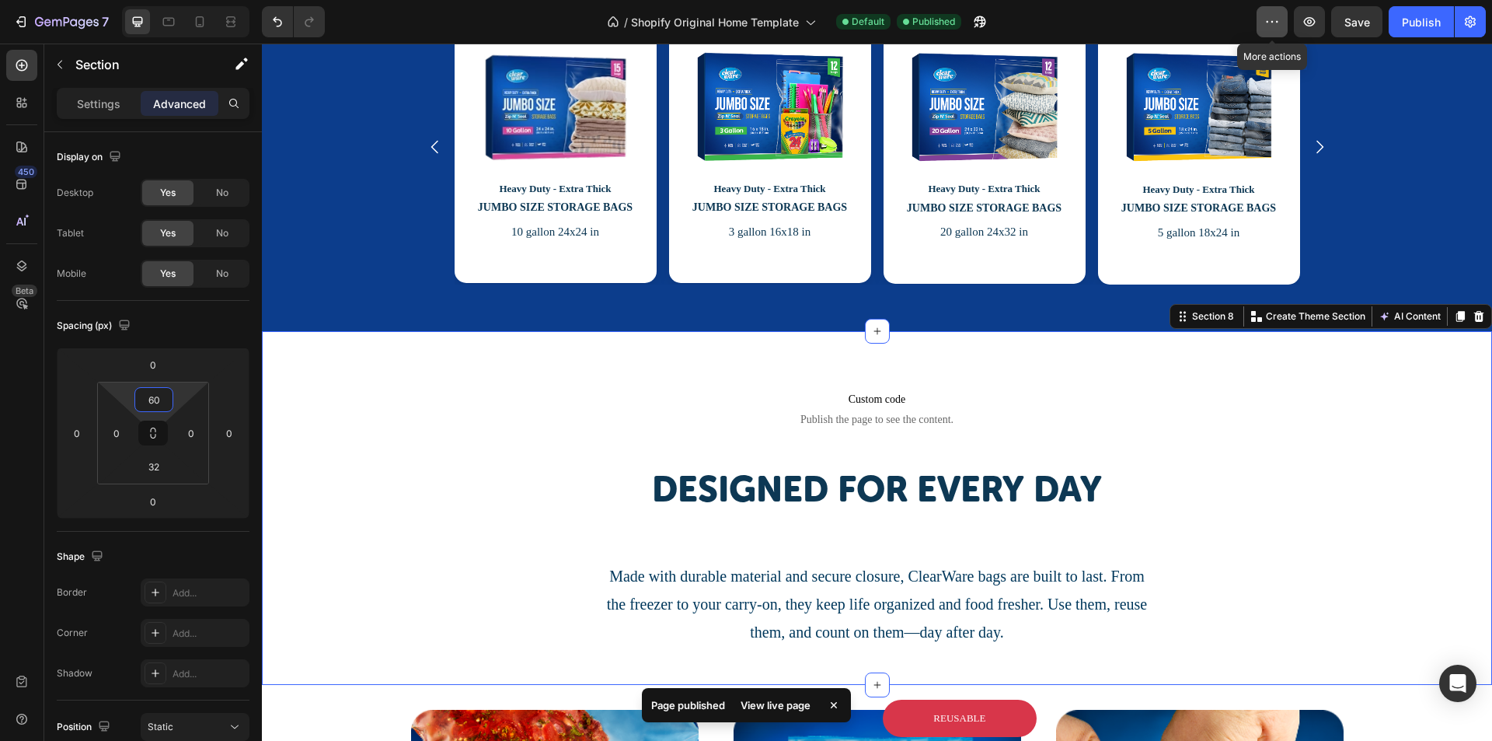
type input "60"
click at [1278, 19] on icon "button" at bounding box center [1272, 22] width 16 height 16
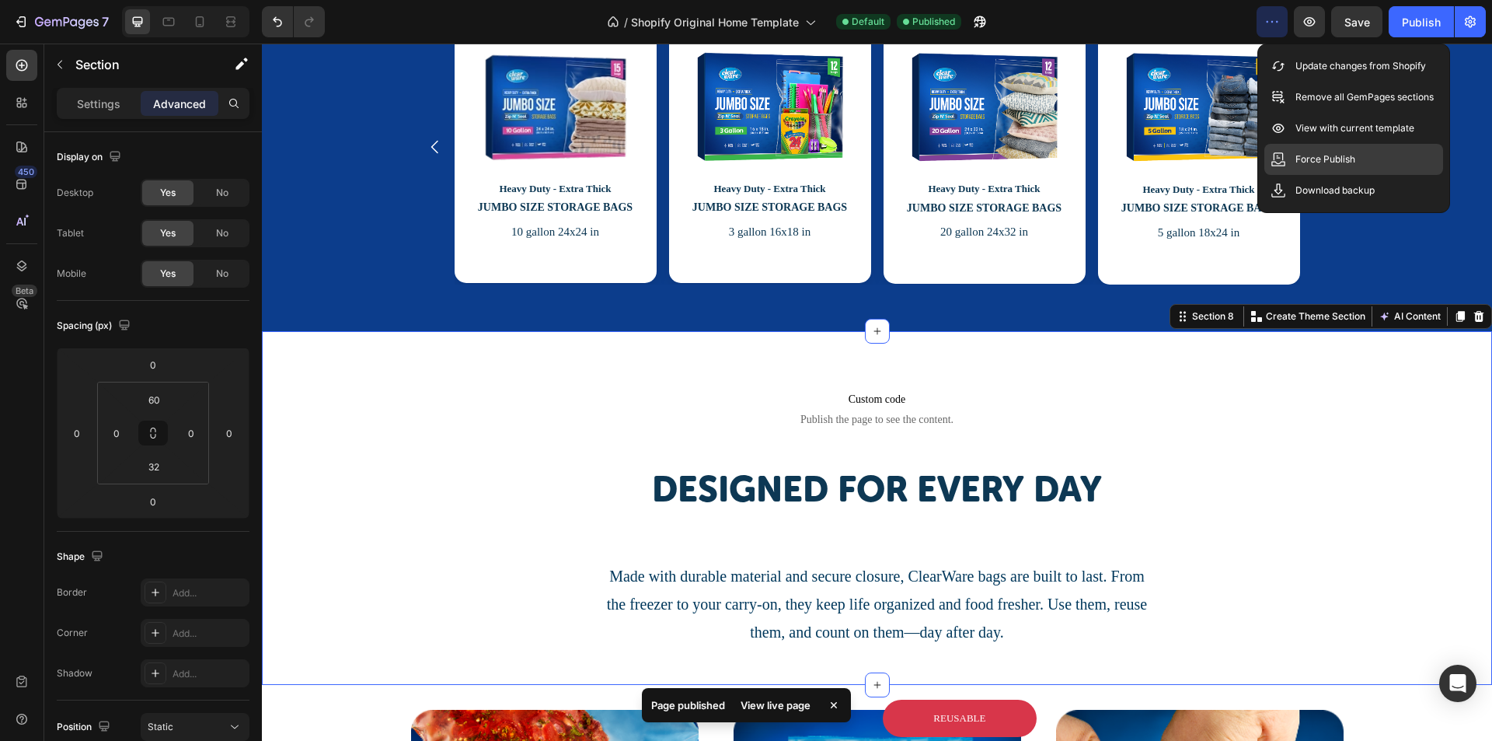
click at [1292, 150] on div "Force Publish" at bounding box center [1353, 159] width 179 height 31
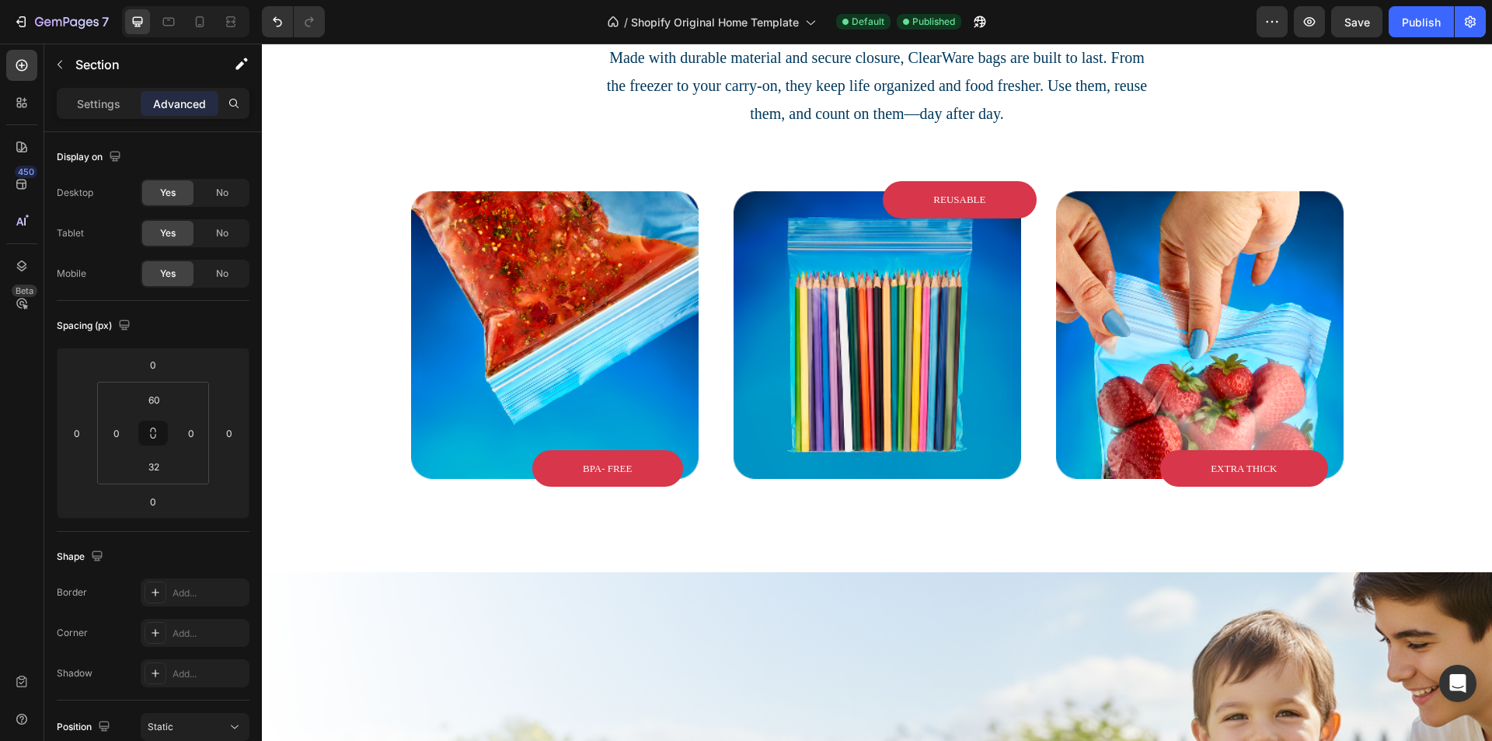
scroll to position [1609, 0]
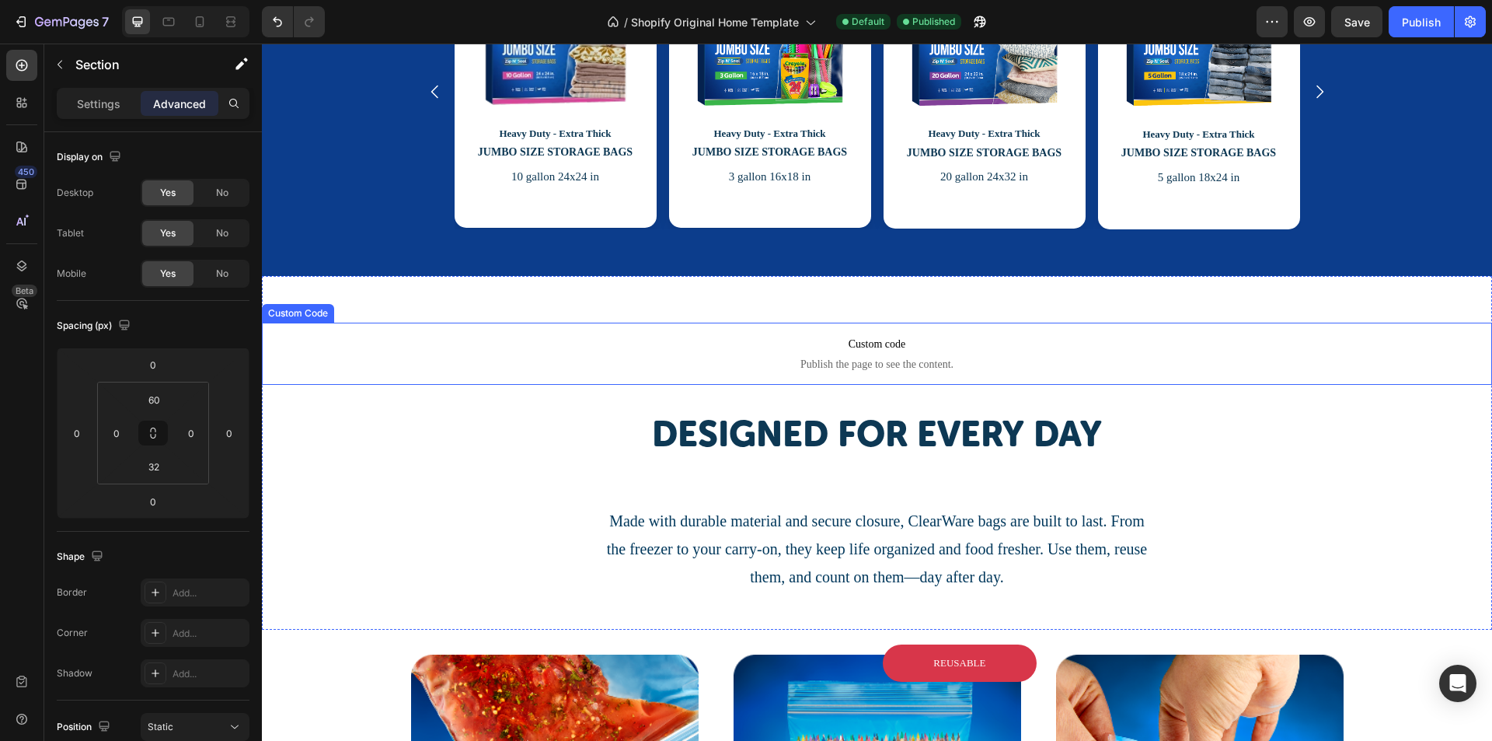
click at [340, 343] on span "Custom code" at bounding box center [877, 344] width 1230 height 19
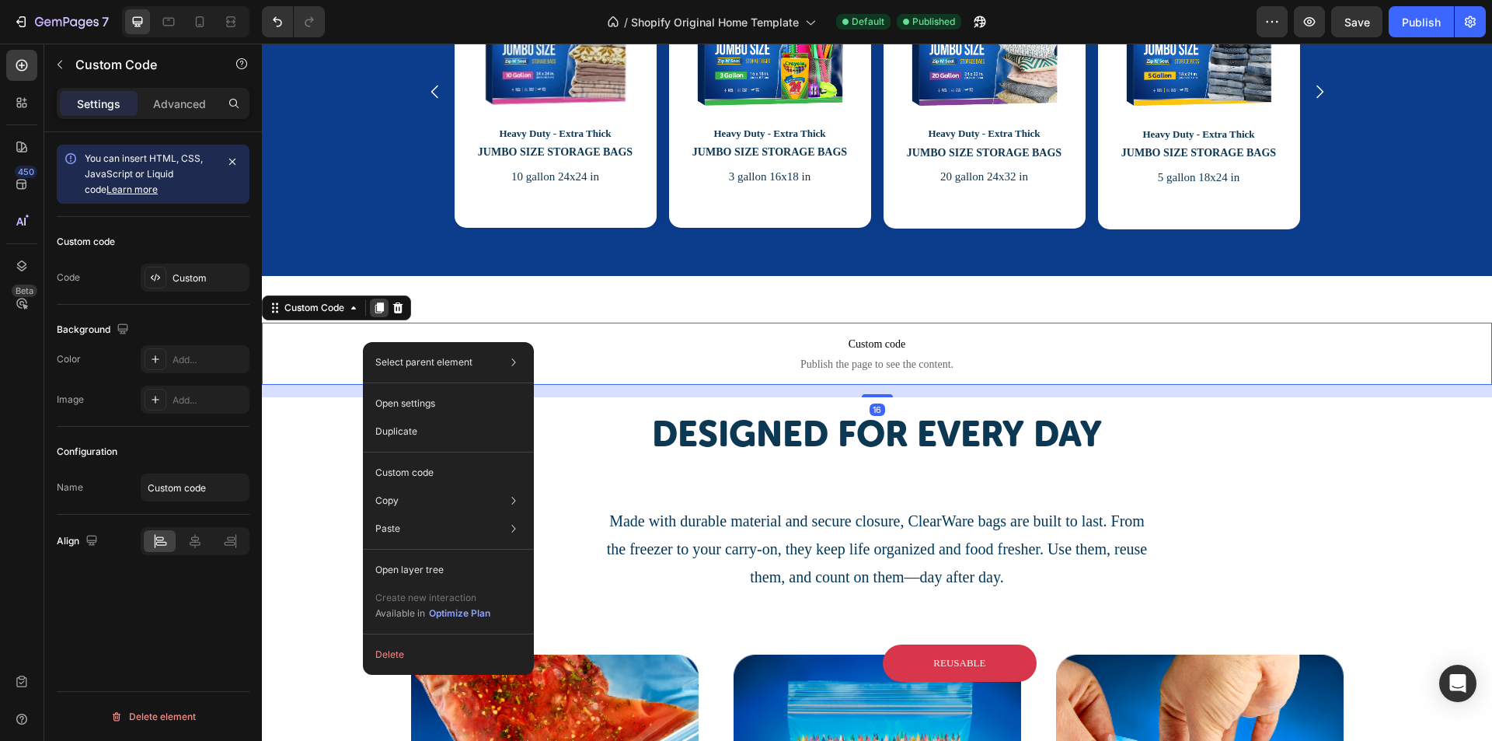
click at [380, 305] on icon at bounding box center [379, 307] width 9 height 11
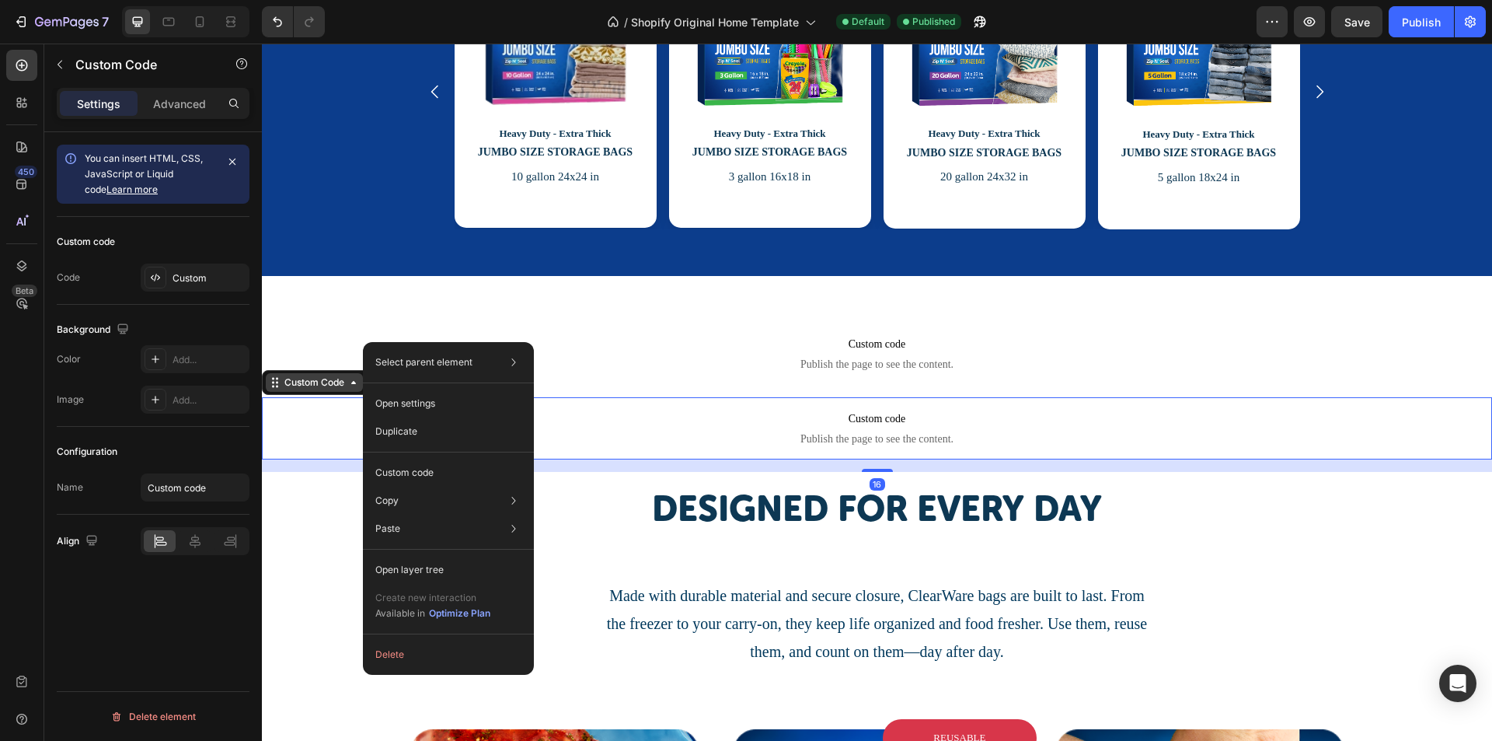
click at [319, 382] on div "Custom Code" at bounding box center [314, 382] width 66 height 14
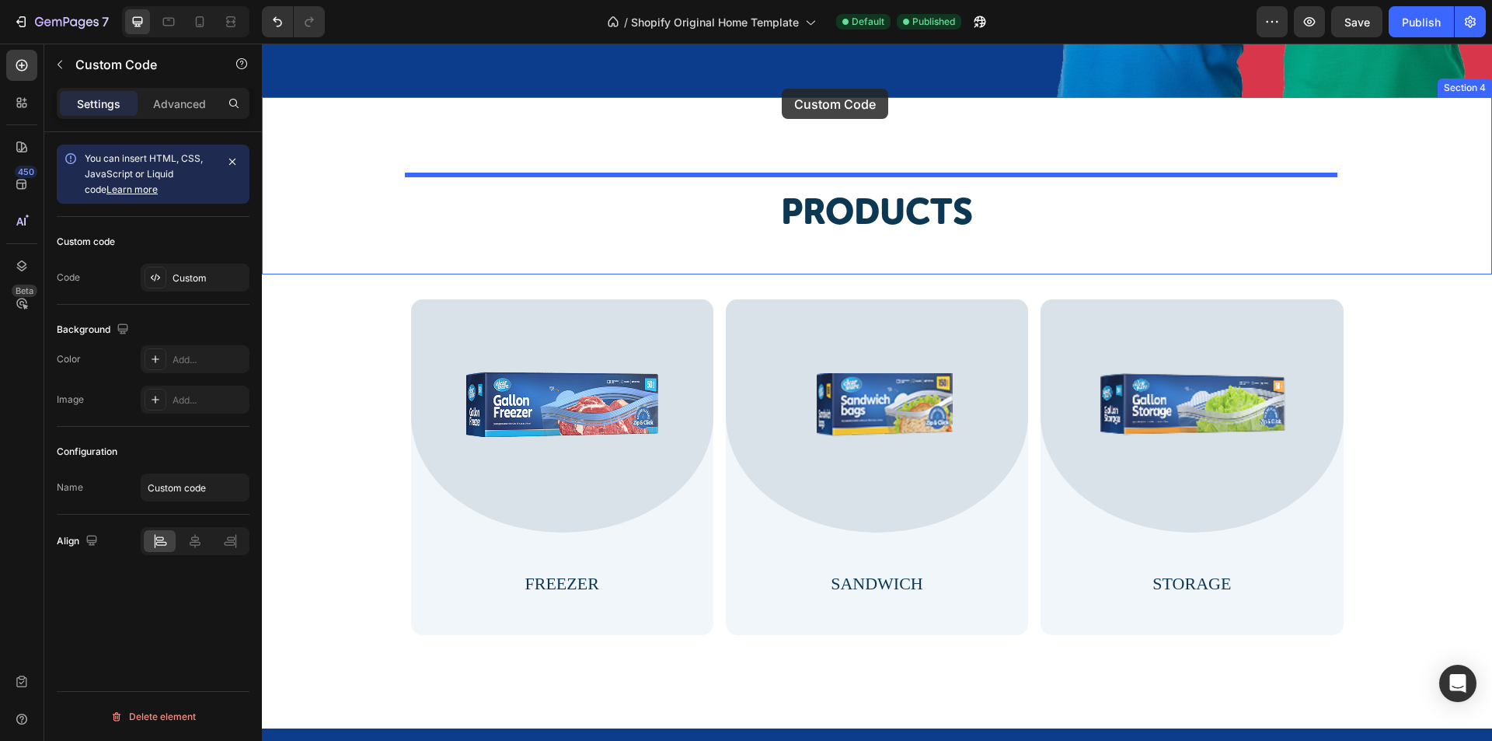
scroll to position [677, 0]
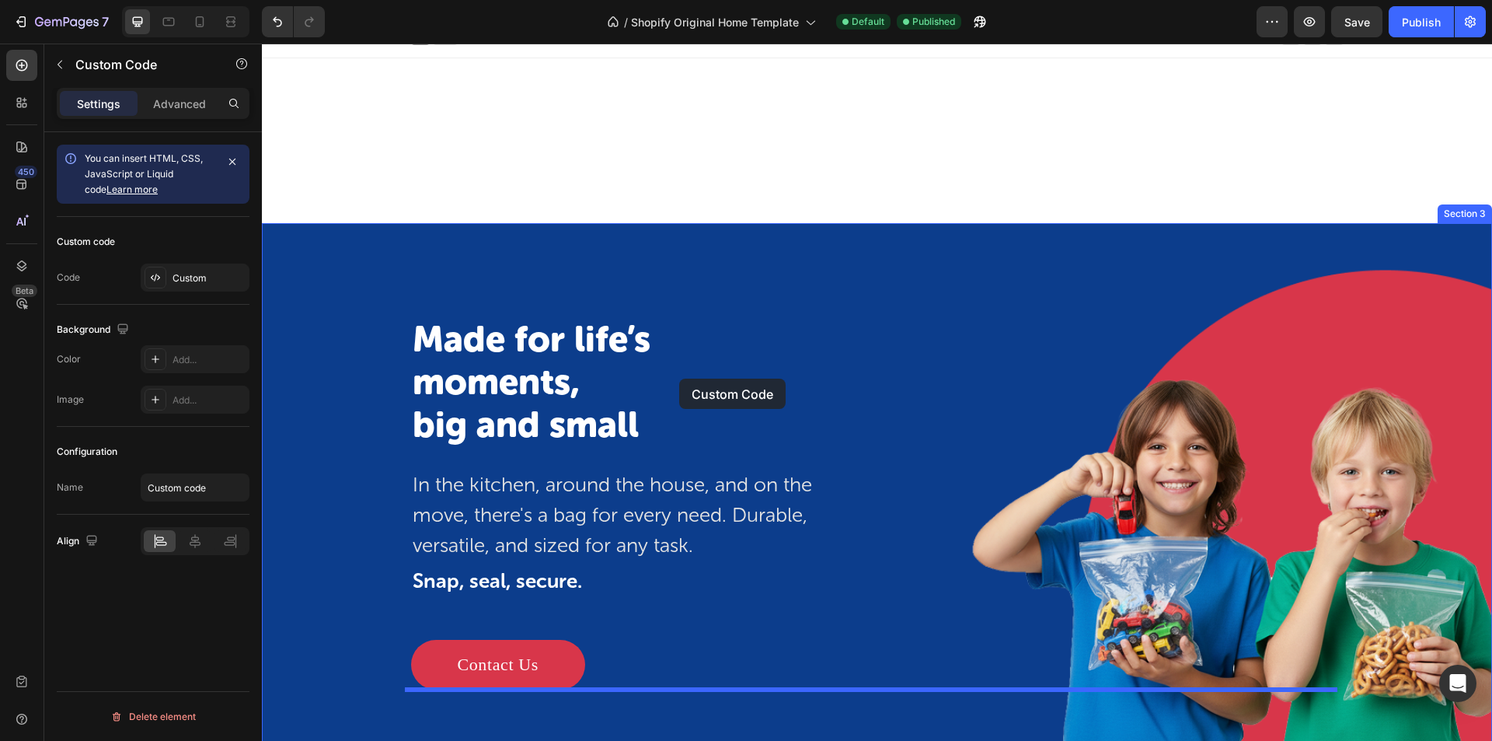
drag, startPoint x: 317, startPoint y: 385, endPoint x: 702, endPoint y: 440, distance: 388.6
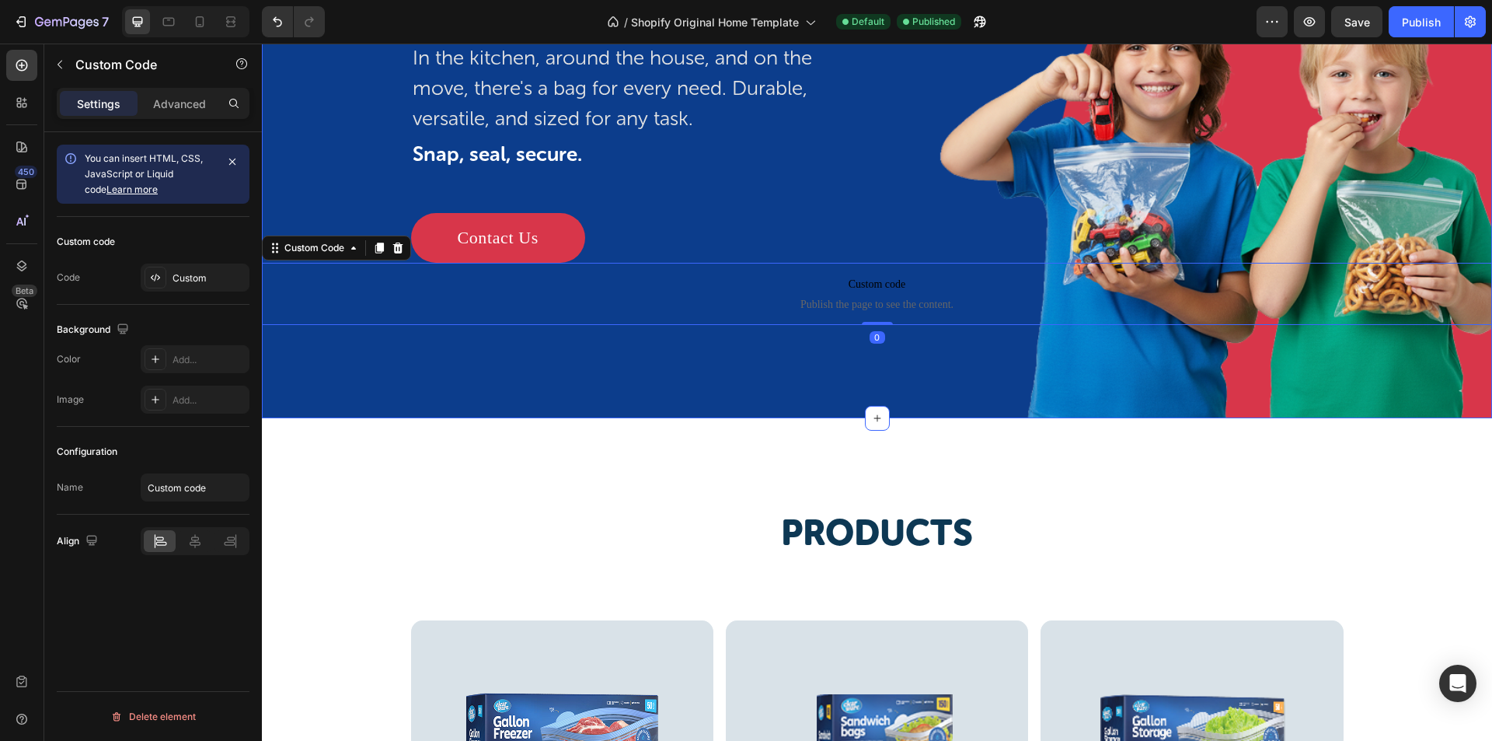
scroll to position [499, 0]
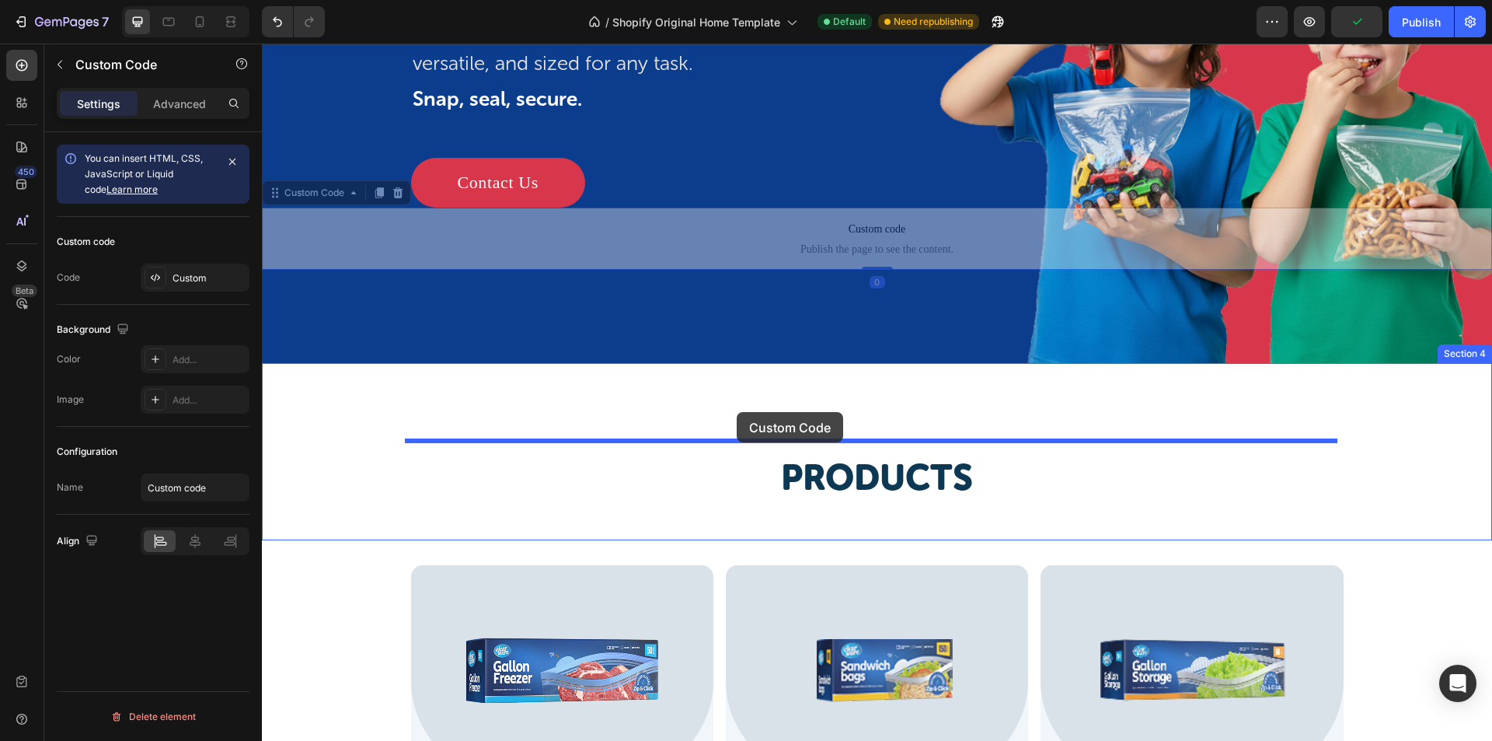
drag, startPoint x: 319, startPoint y: 193, endPoint x: 737, endPoint y: 412, distance: 471.6
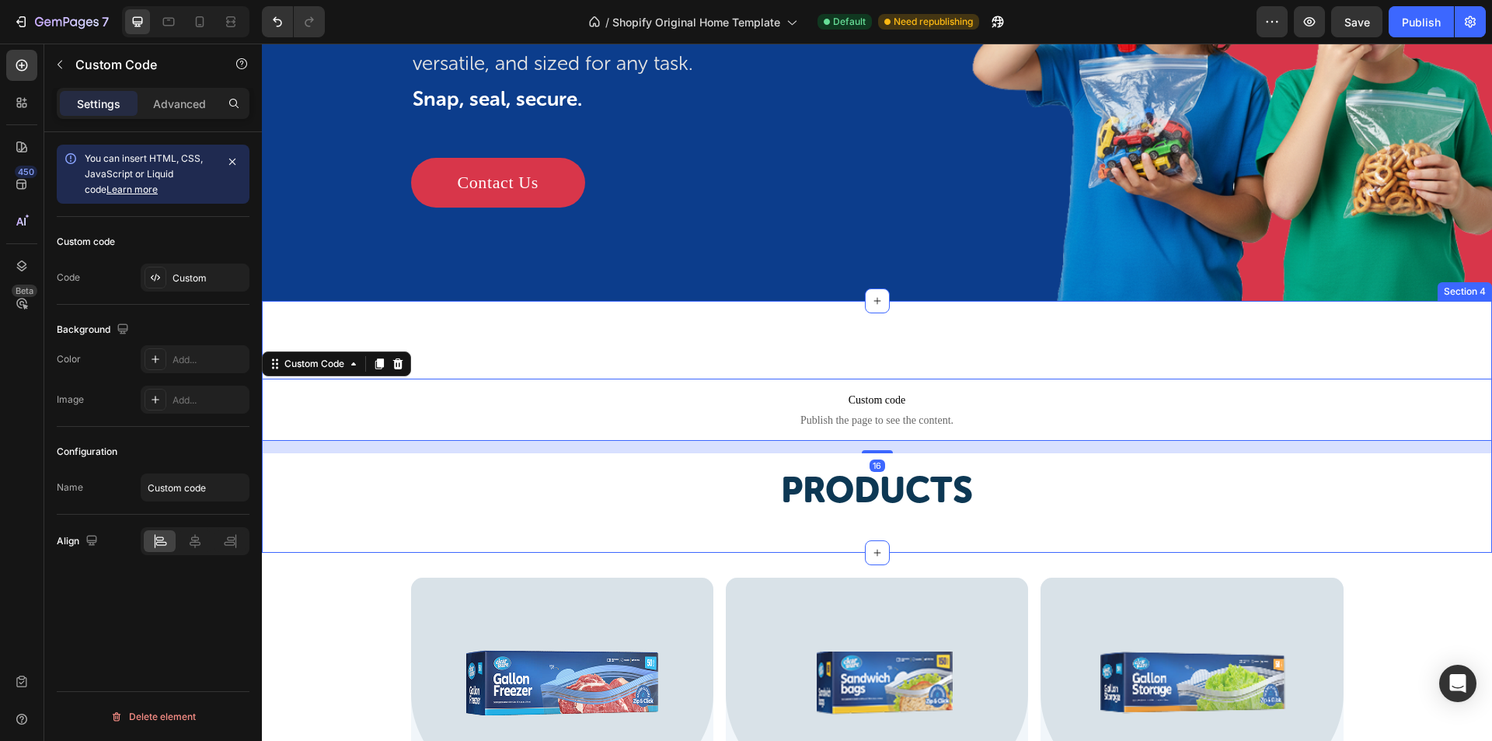
click at [745, 336] on div "Custom code Publish the page to see the content. Custom Code 16 Products Headin…" at bounding box center [877, 427] width 1230 height 252
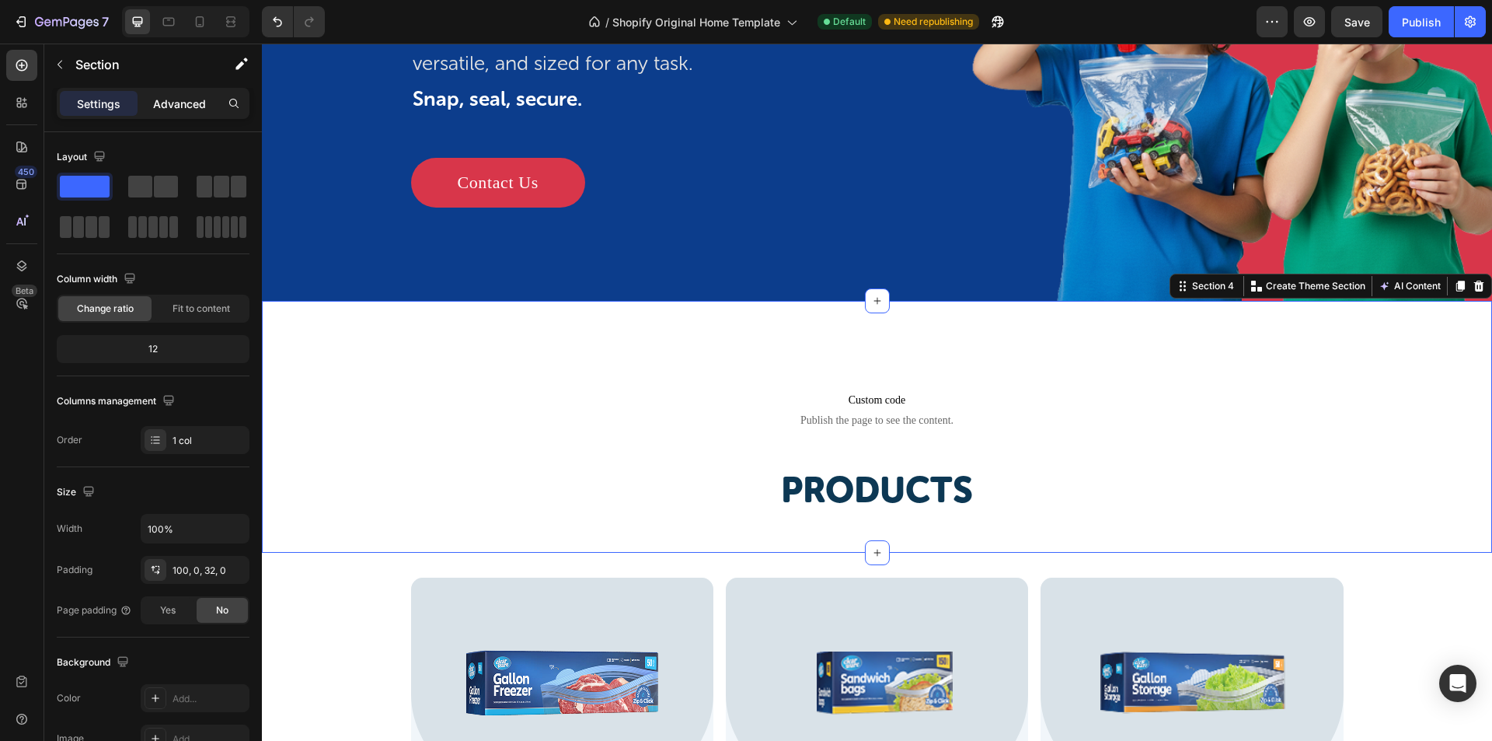
click at [182, 110] on p "Advanced" at bounding box center [179, 104] width 53 height 16
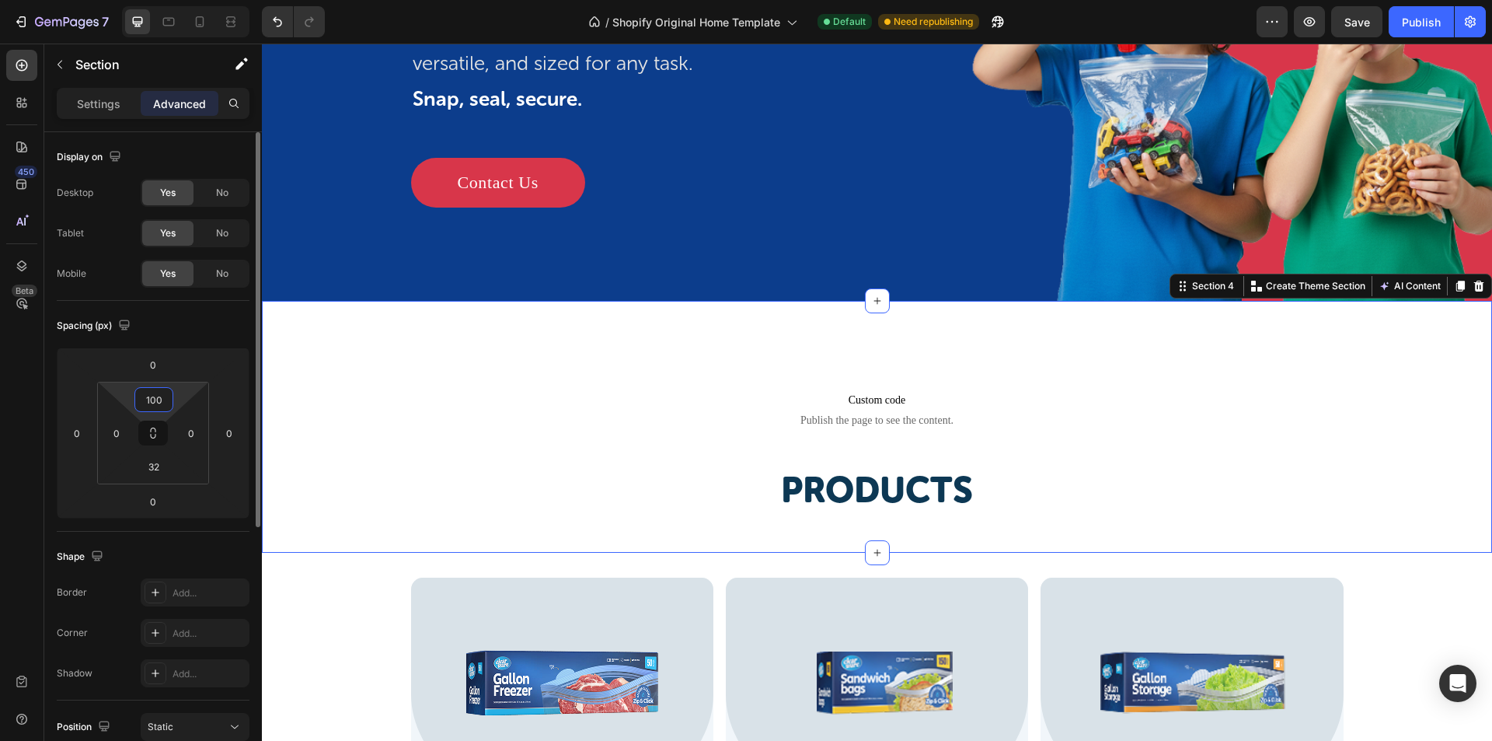
click at [156, 404] on input "100" at bounding box center [153, 399] width 31 height 23
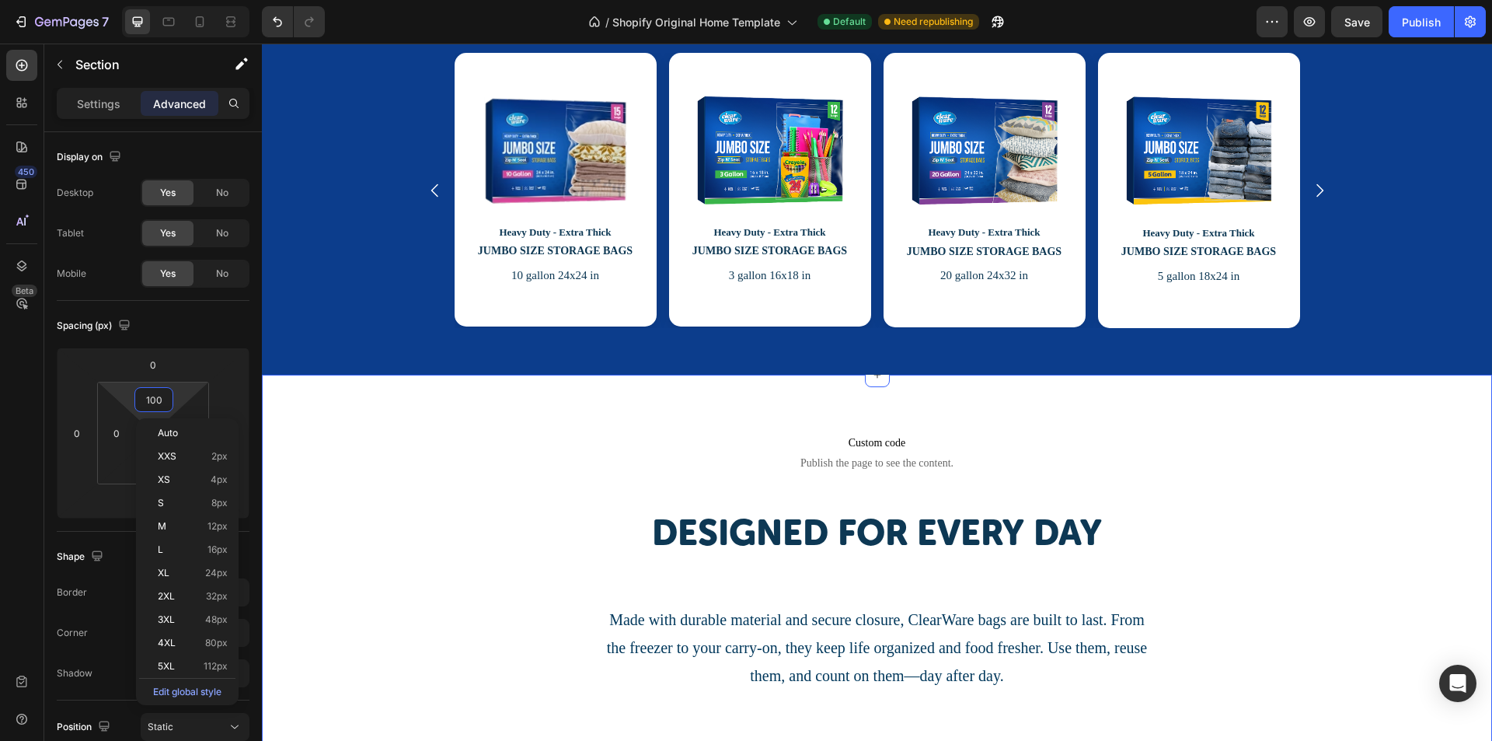
scroll to position [1664, 0]
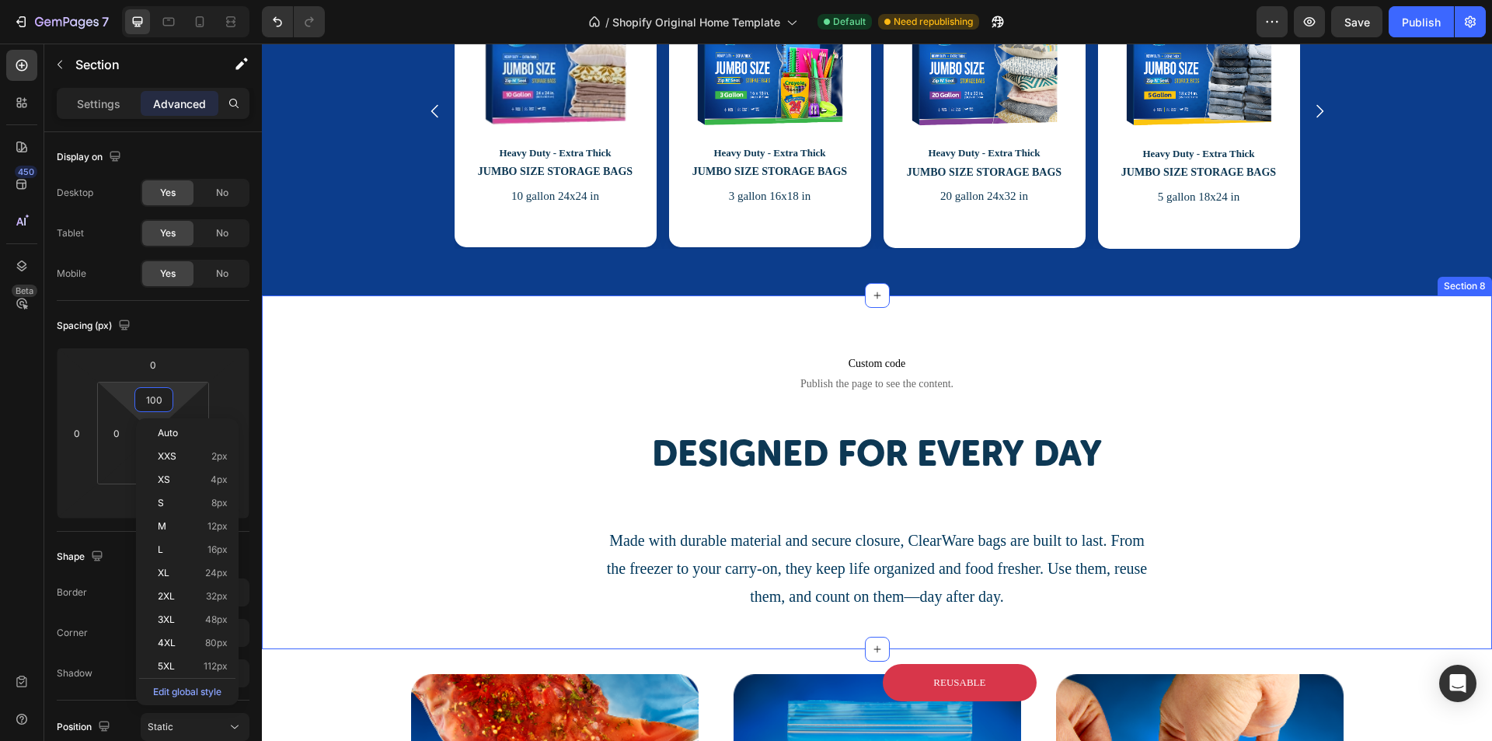
click at [328, 313] on div "Custom code Publish the page to see the content. Custom Code Designed for every…" at bounding box center [877, 472] width 1230 height 354
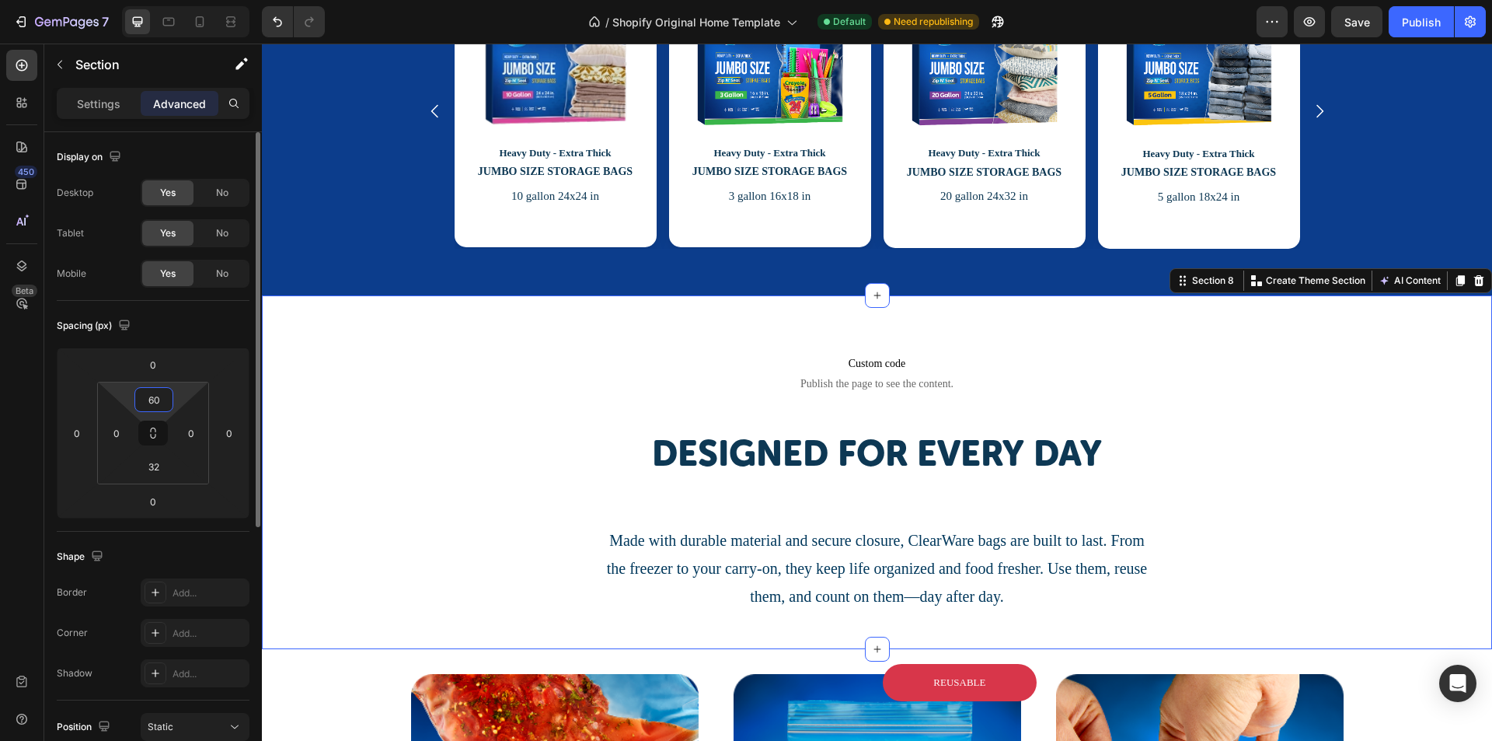
click at [161, 408] on input "60" at bounding box center [153, 399] width 31 height 23
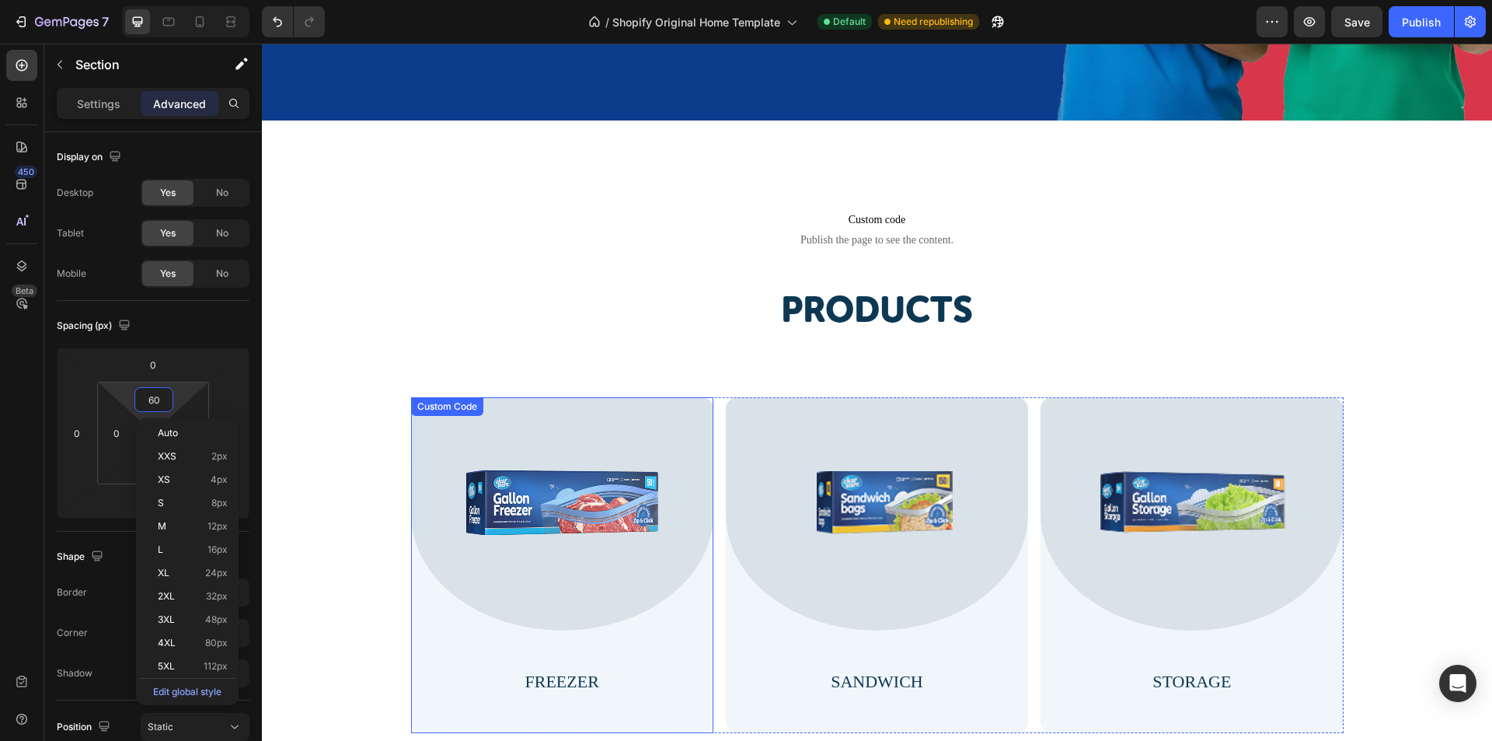
scroll to position [629, 0]
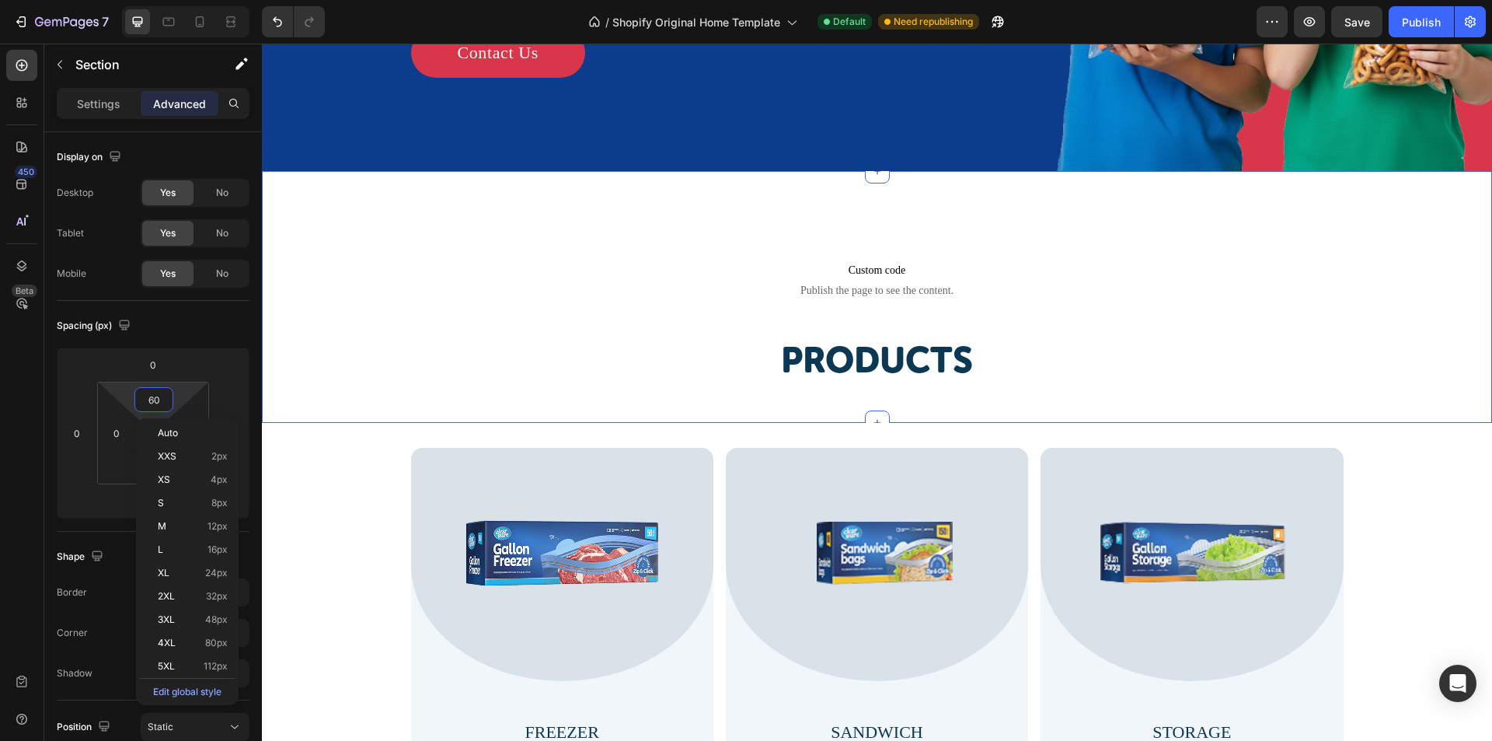
click at [306, 191] on div "Custom code Publish the page to see the content. Custom Code Products Heading R…" at bounding box center [877, 297] width 1230 height 252
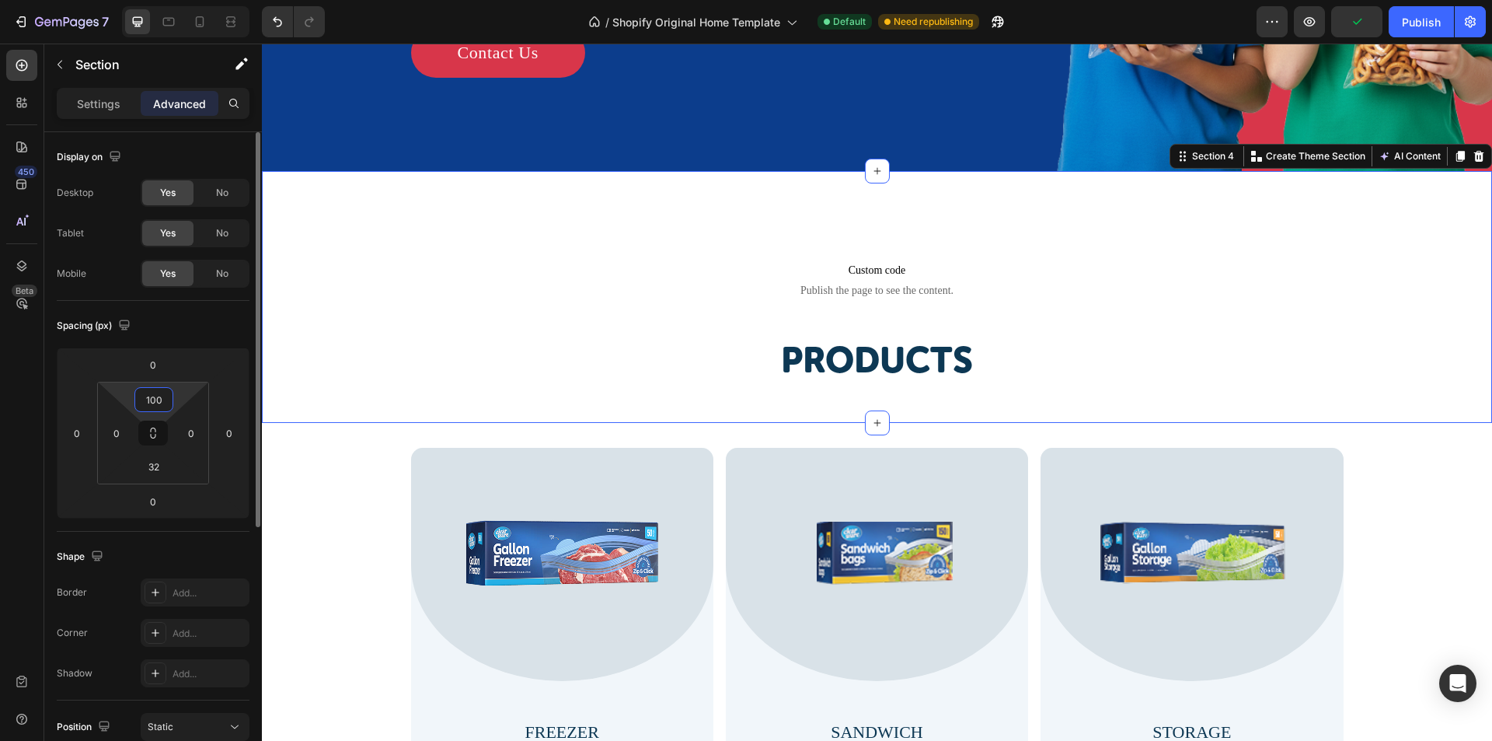
click at [151, 401] on input "100" at bounding box center [153, 399] width 31 height 23
paste input "6"
paste input "60"
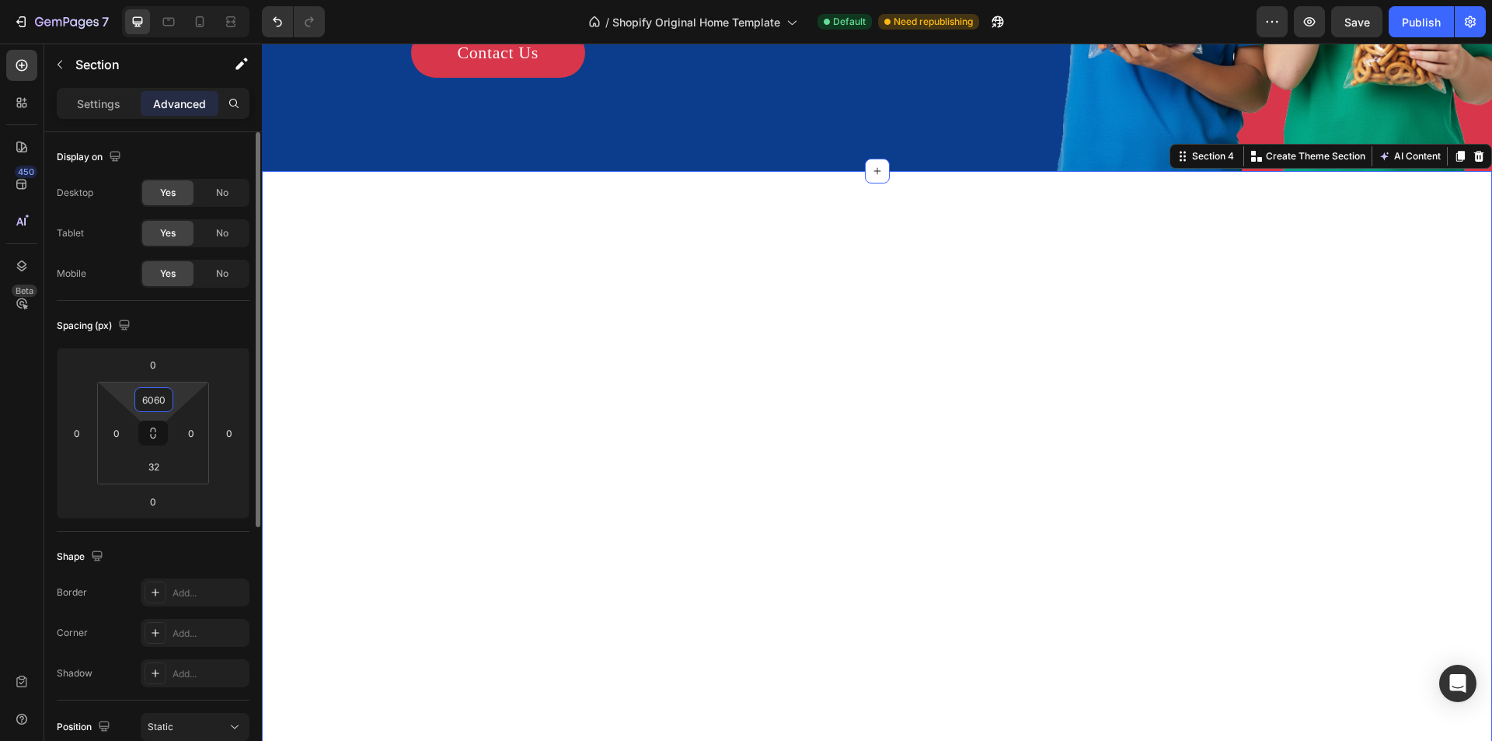
paste input
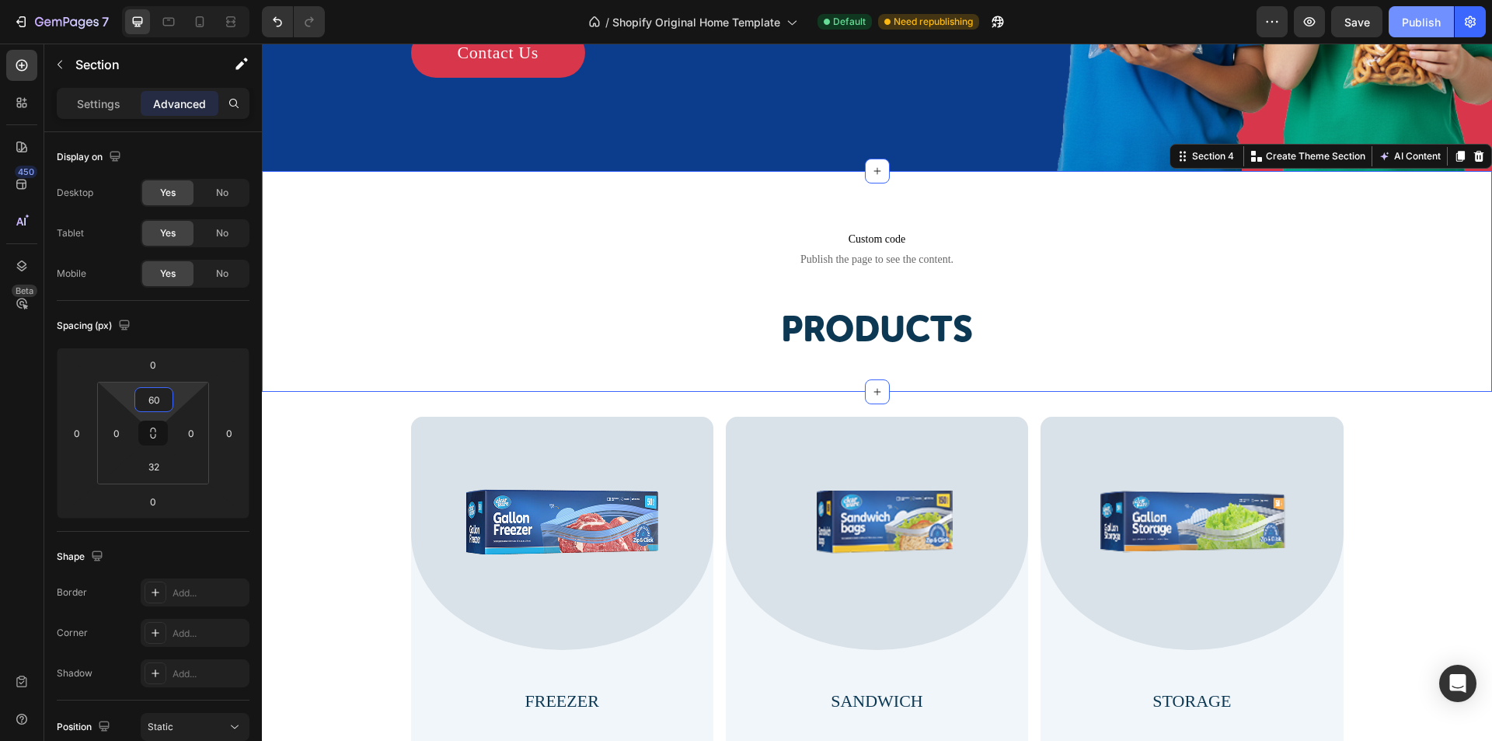
type input "60"
click at [1422, 15] on div "Publish" at bounding box center [1421, 22] width 39 height 16
click at [1268, 19] on icon "button" at bounding box center [1272, 22] width 16 height 16
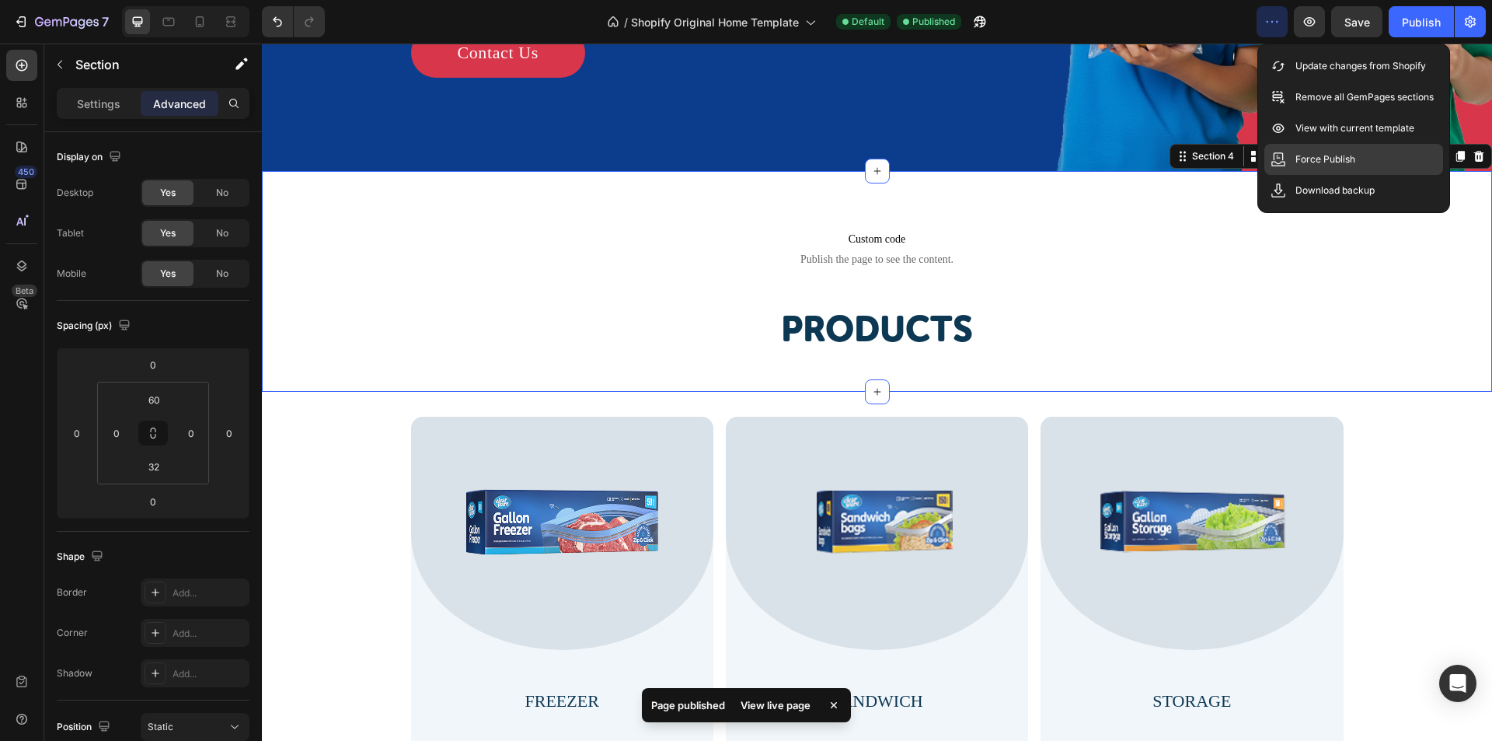
click at [1328, 145] on div "Force Publish" at bounding box center [1353, 159] width 179 height 31
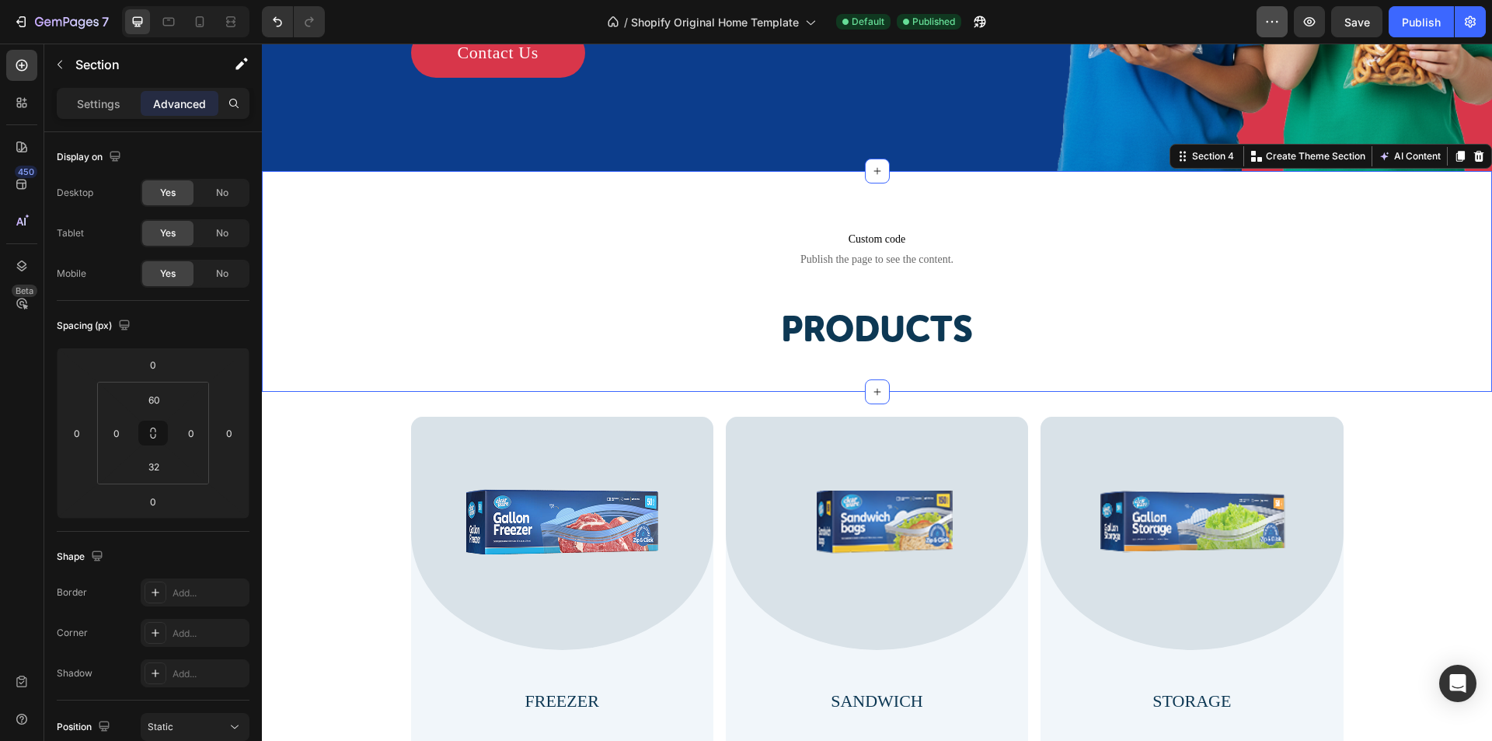
click at [1268, 17] on icon "button" at bounding box center [1272, 22] width 16 height 16
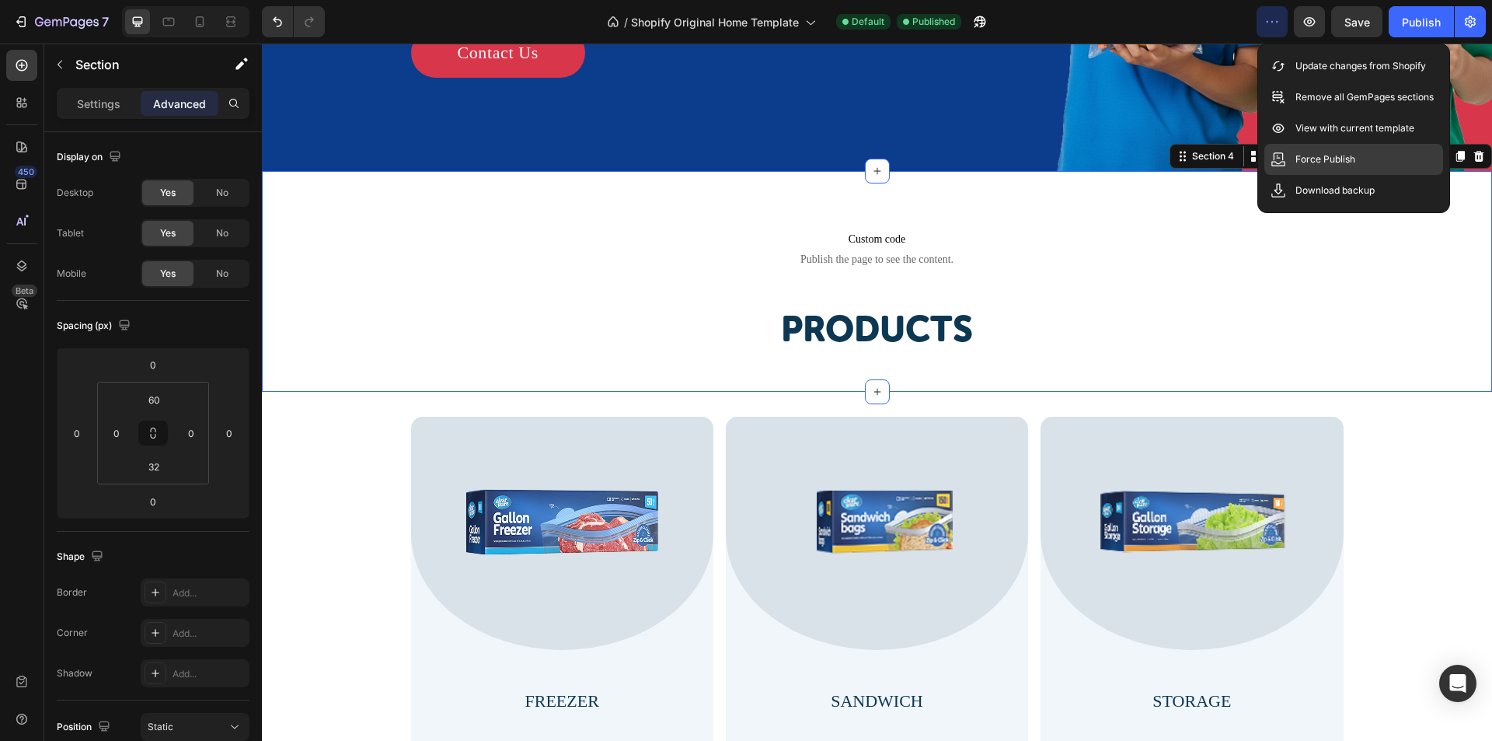
click at [1339, 164] on p "Force Publish" at bounding box center [1325, 160] width 60 height 16
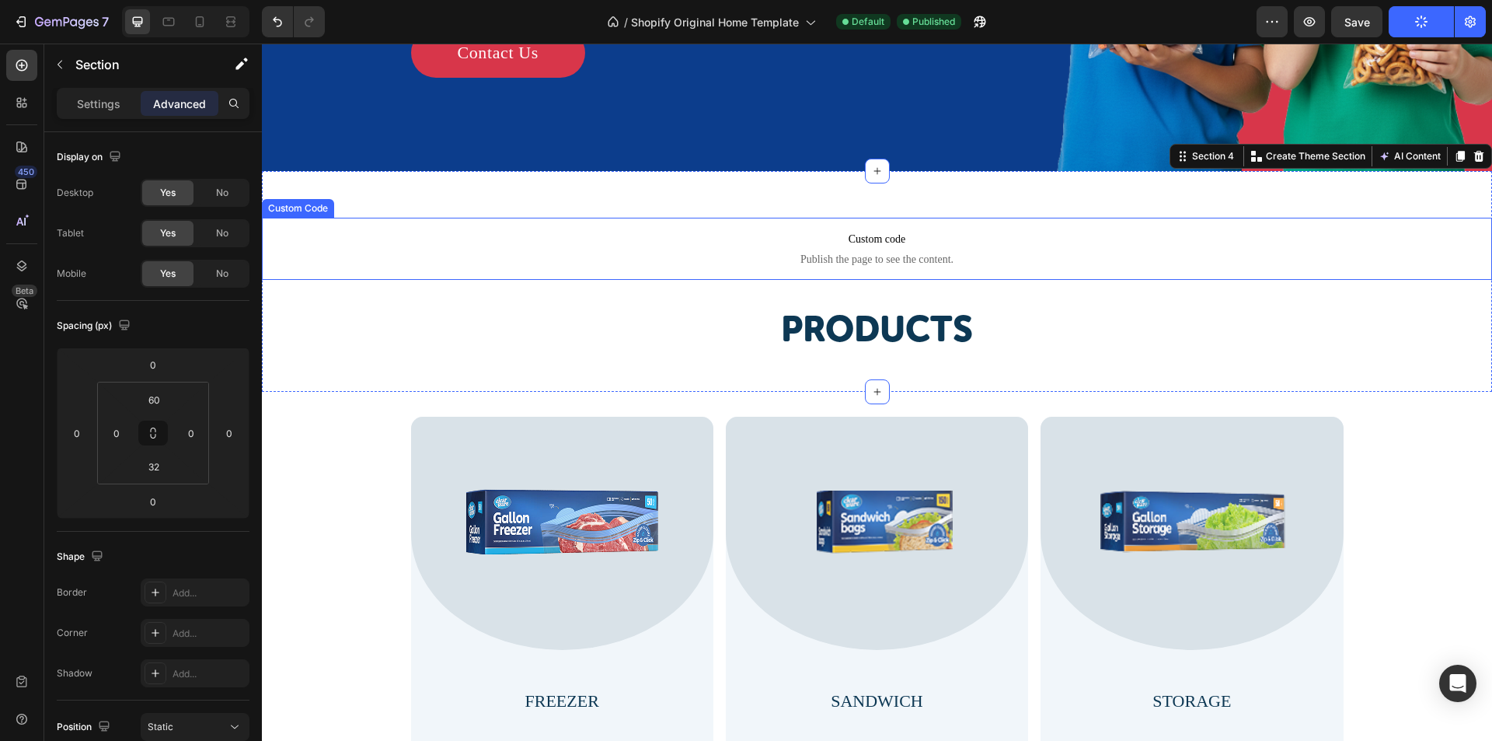
click at [695, 243] on span "Custom code" at bounding box center [877, 239] width 1230 height 19
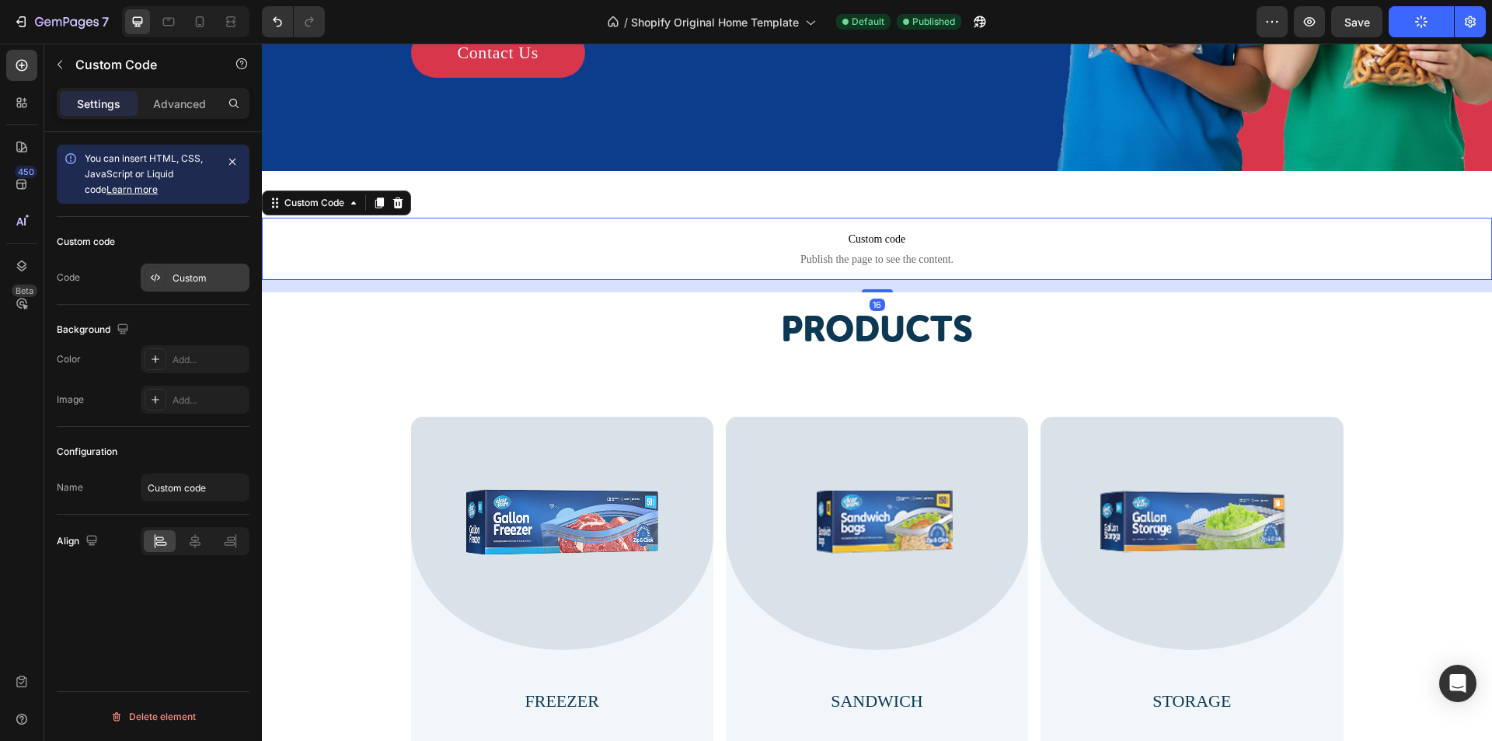
click at [186, 288] on div "Custom" at bounding box center [195, 277] width 109 height 28
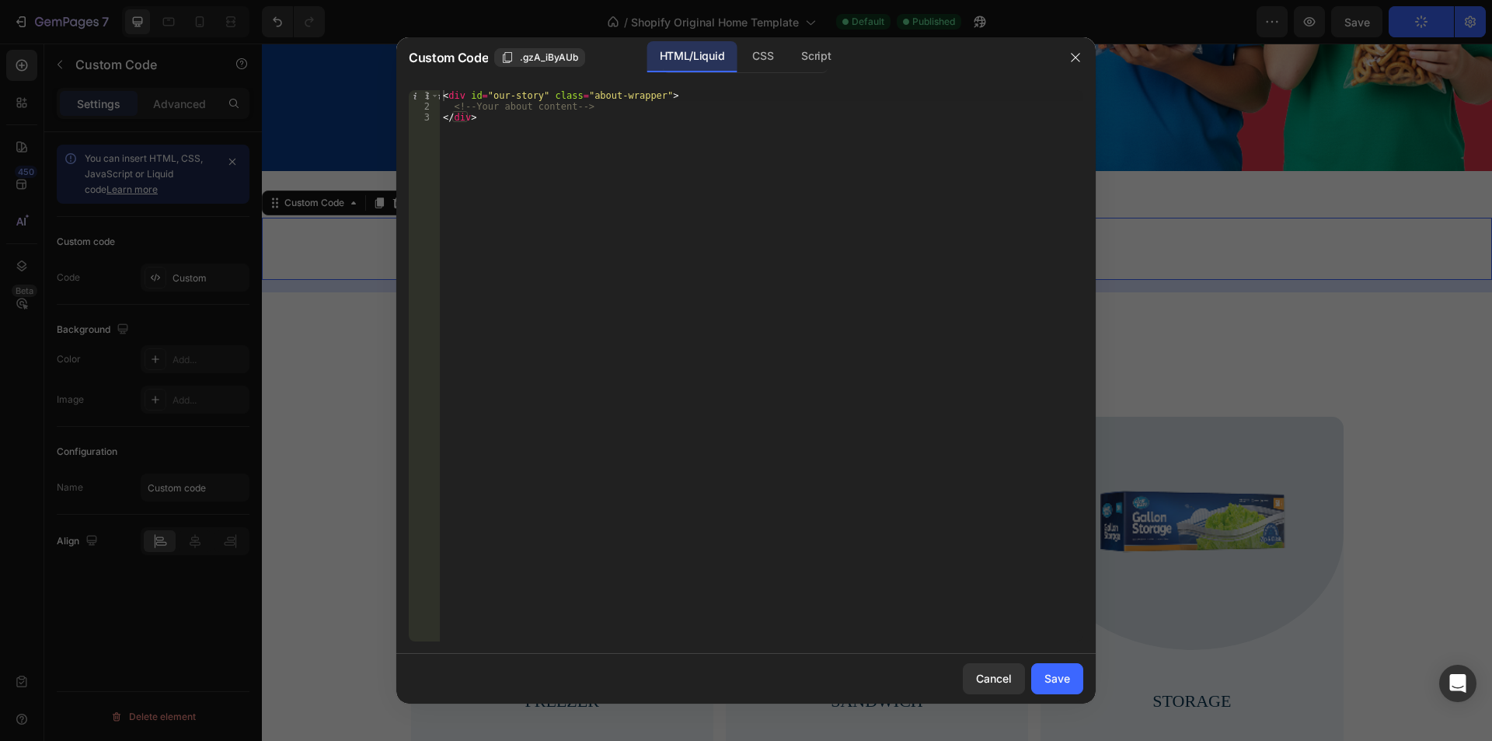
click at [528, 94] on div "< div id = "our-story" class = "about-wrapper" > <!-- Your about content --> </…" at bounding box center [761, 376] width 643 height 573
drag, startPoint x: 487, startPoint y: 96, endPoint x: 563, endPoint y: 187, distance: 119.2
click at [550, 92] on div "< div id = "our-products" class = "about-wrapper" > <!-- Your about content -->…" at bounding box center [761, 376] width 643 height 573
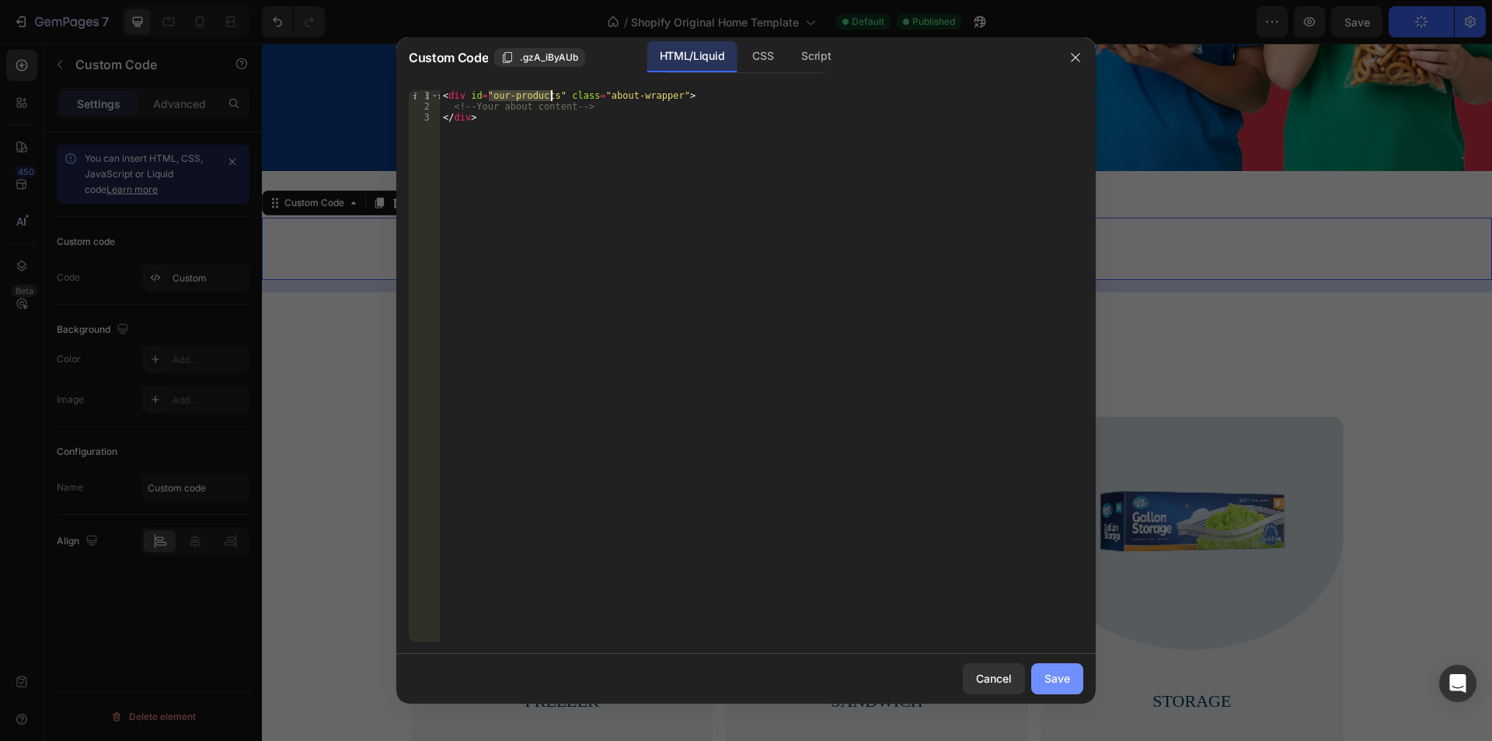
type textarea "<div id="our-products" class="about-wrapper">"
click at [1083, 691] on div "Cancel Save" at bounding box center [745, 678] width 699 height 50
drag, startPoint x: 1069, startPoint y: 689, endPoint x: 1064, endPoint y: 666, distance: 23.9
click at [1068, 688] on button "Save" at bounding box center [1057, 678] width 52 height 31
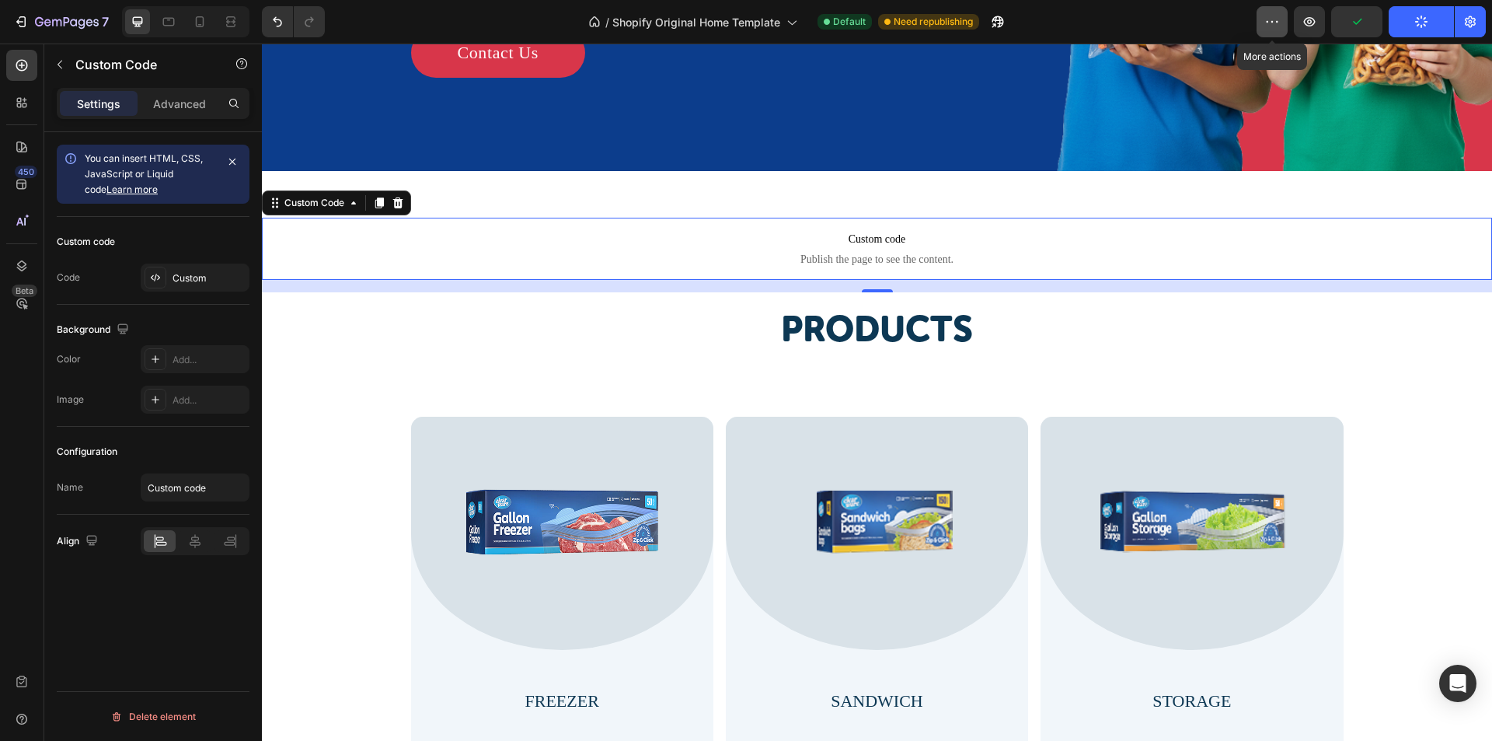
click at [1280, 25] on icon "button" at bounding box center [1272, 22] width 16 height 16
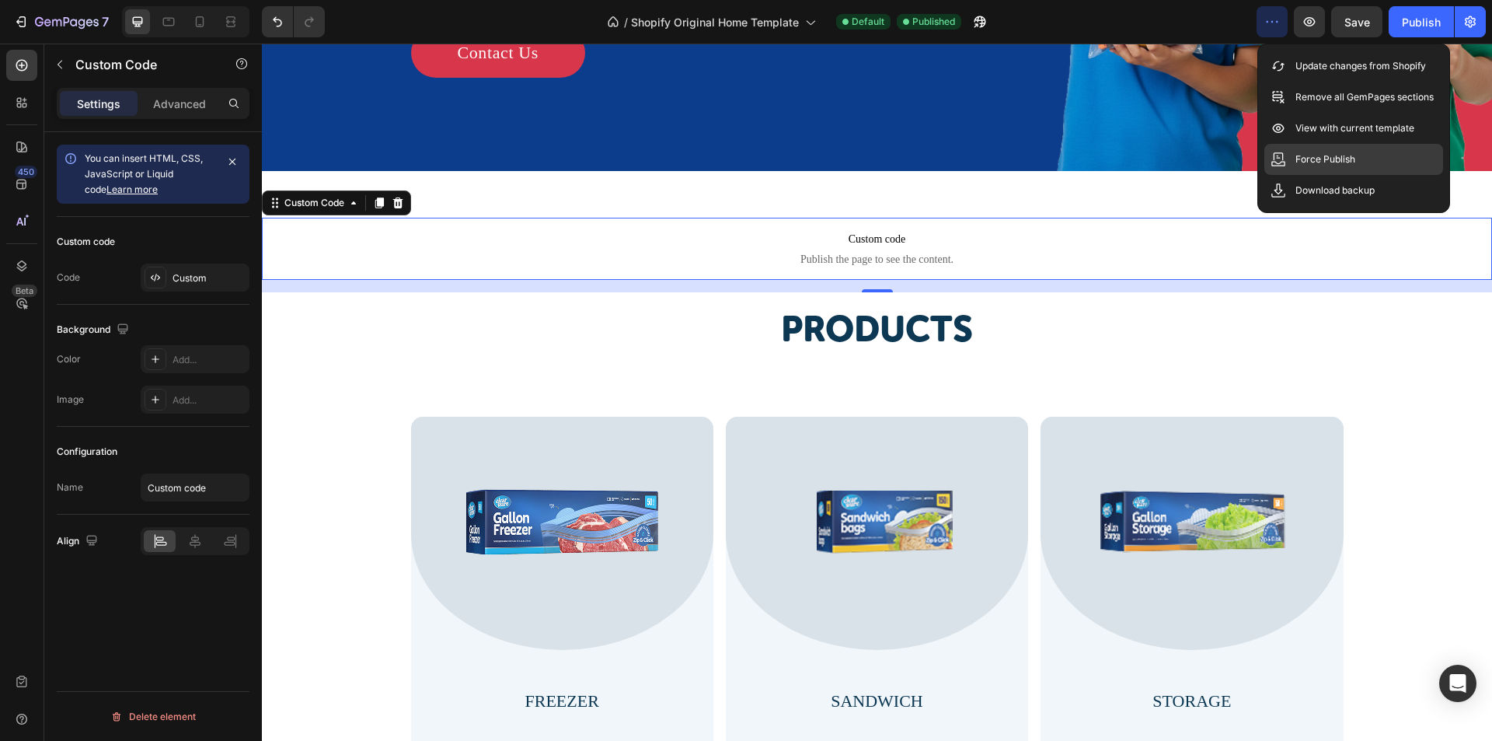
click at [1334, 164] on p "Force Publish" at bounding box center [1325, 160] width 60 height 16
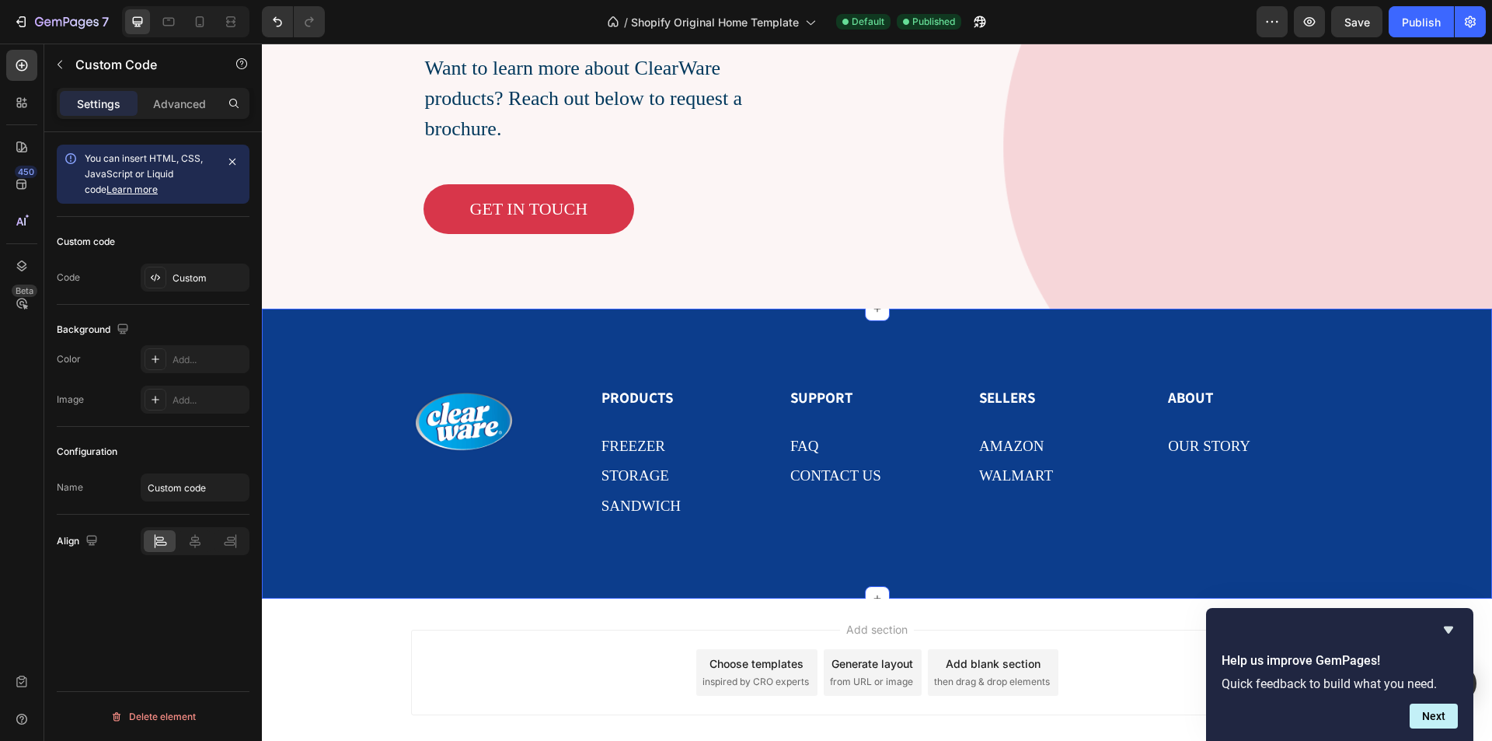
scroll to position [3775, 0]
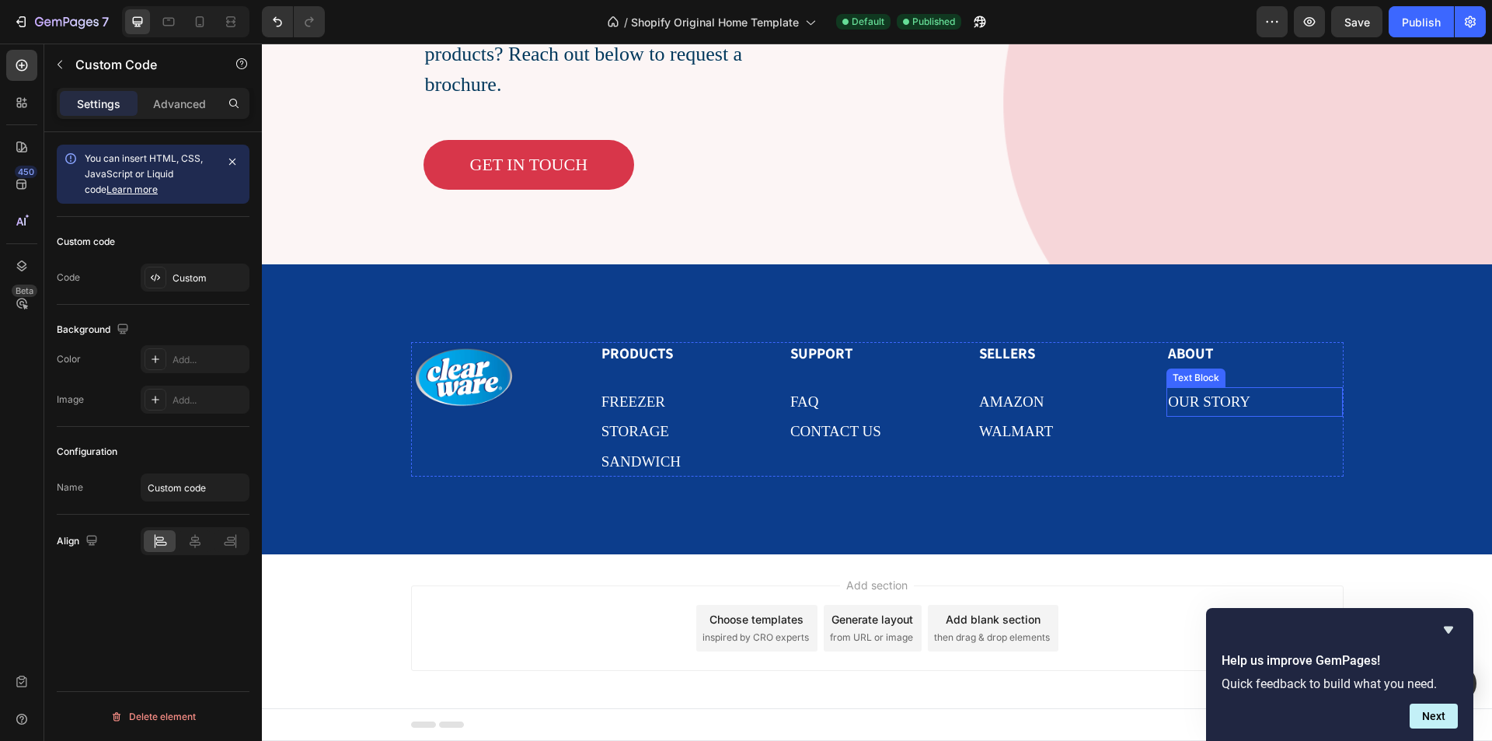
click at [1256, 403] on p "OUR STORY" at bounding box center [1254, 402] width 173 height 26
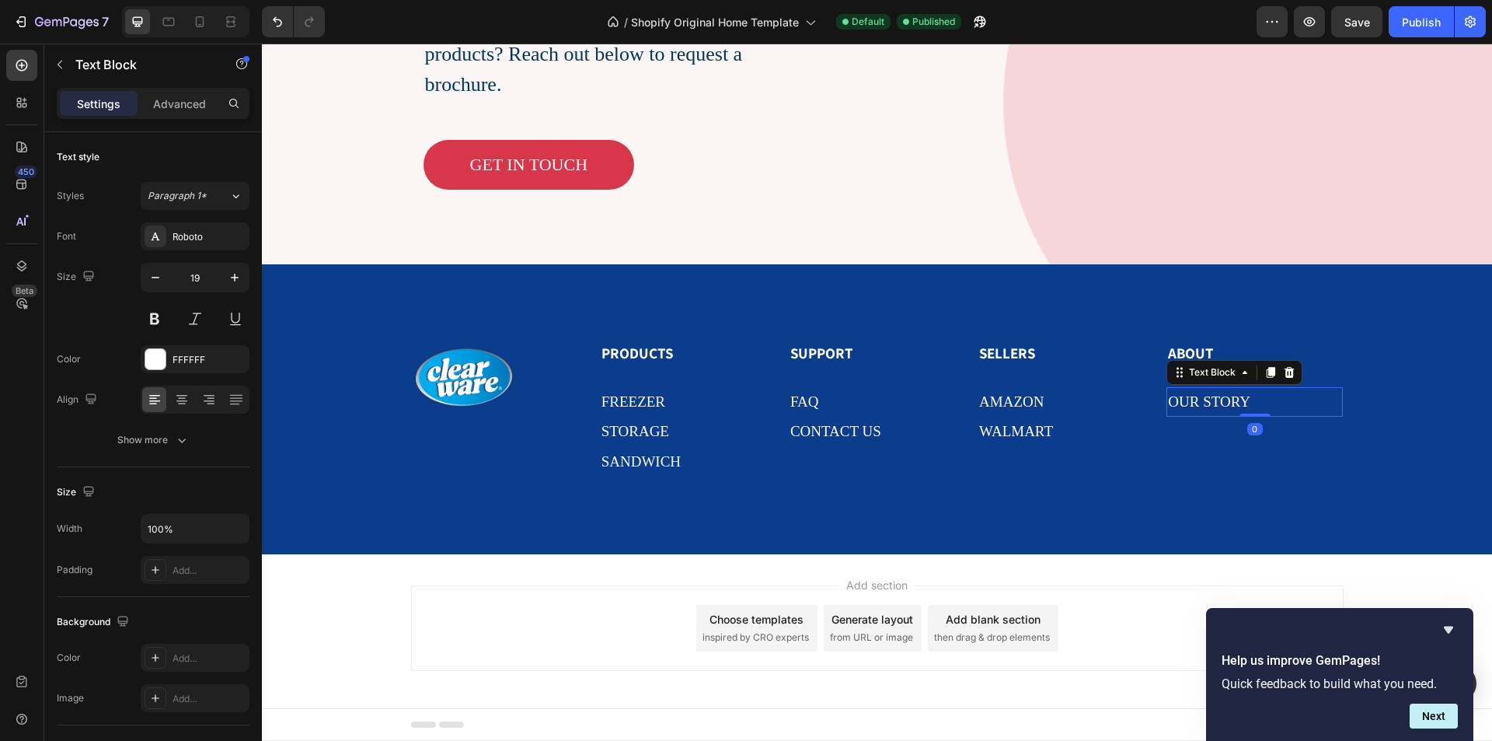
click at [1269, 396] on p "OUR STORY" at bounding box center [1254, 402] width 173 height 26
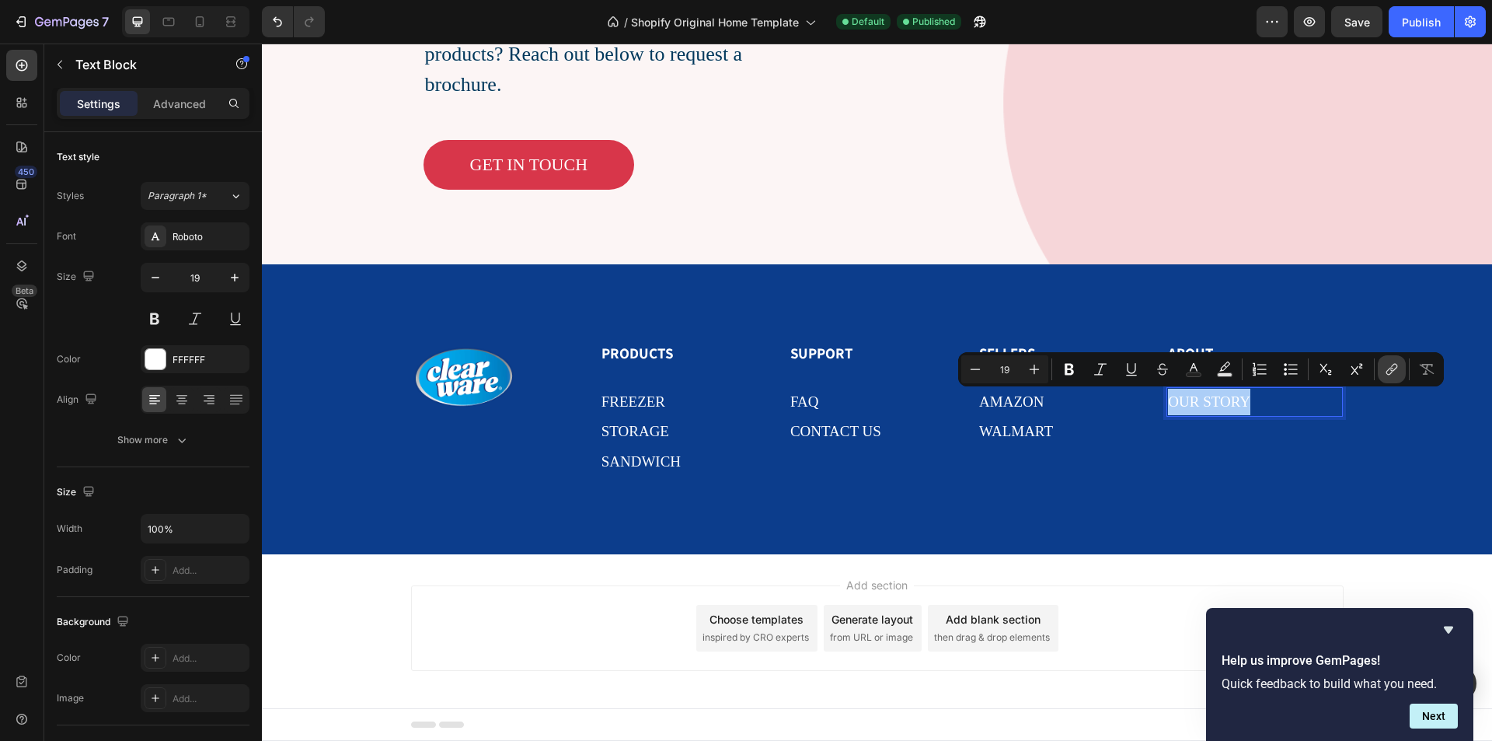
click at [1385, 371] on icon "Editor contextual toolbar" at bounding box center [1392, 369] width 16 height 16
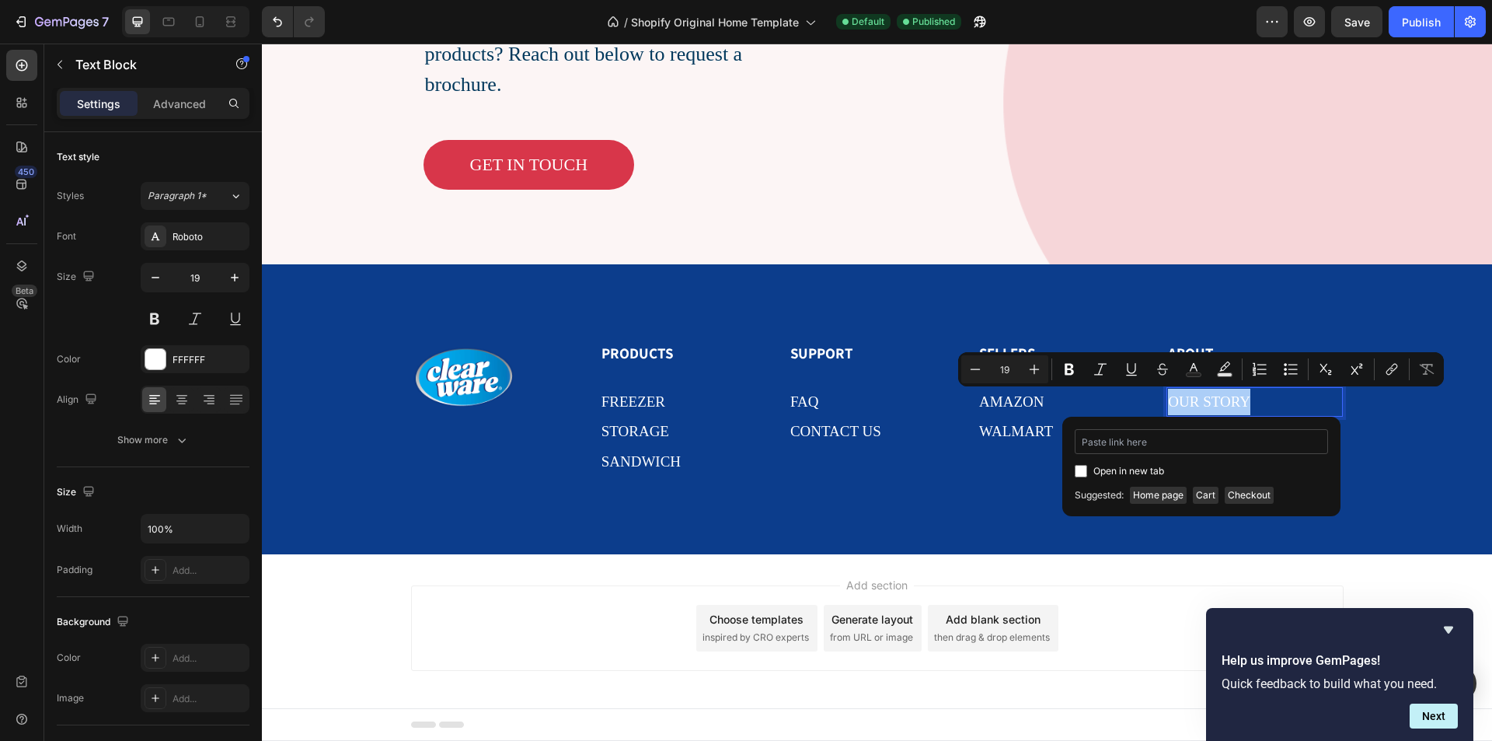
click at [1191, 435] on input "Editor contextual toolbar" at bounding box center [1201, 441] width 253 height 25
type input "https://vm2fqh-em.myshopify.com/#our-story"
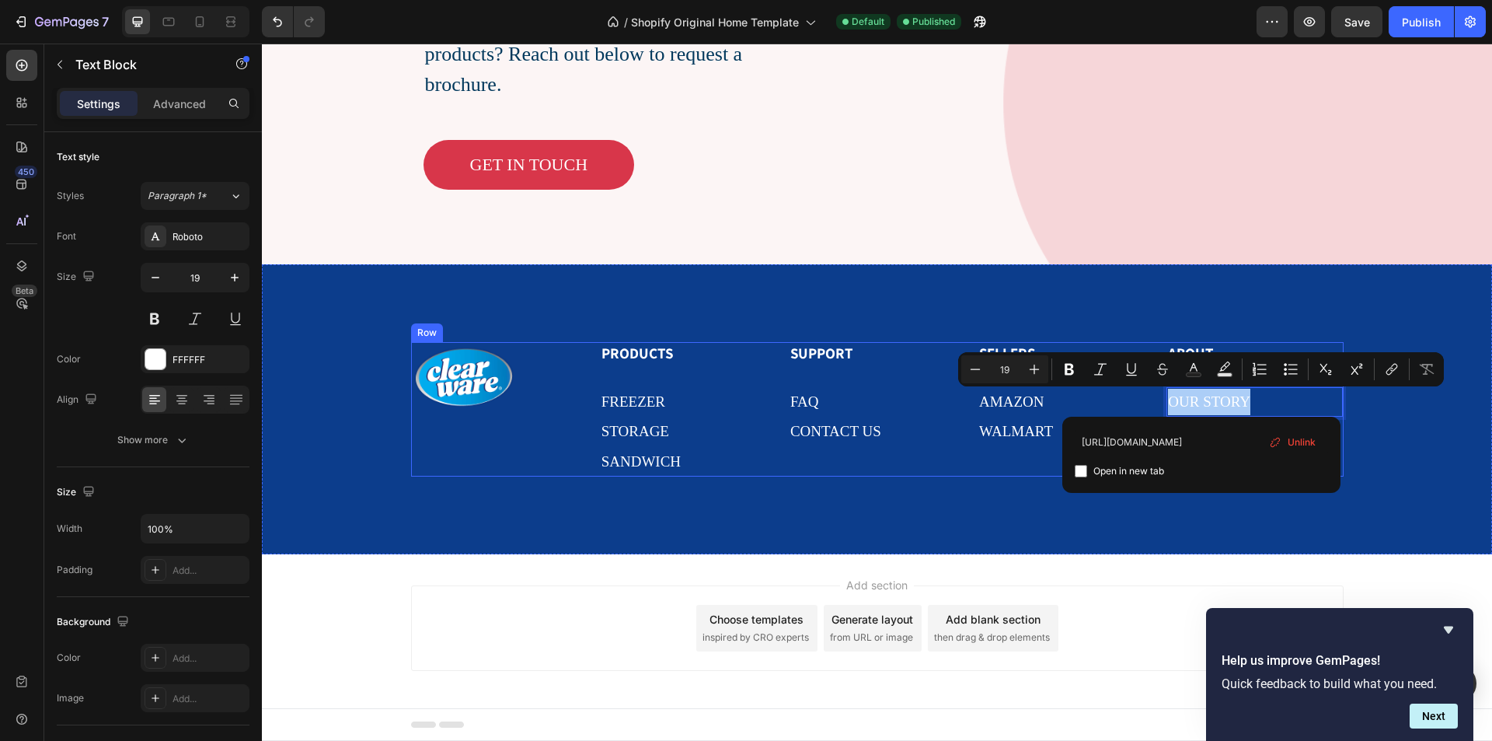
drag, startPoint x: 1417, startPoint y: 490, endPoint x: 927, endPoint y: 432, distance: 492.9
click at [1215, 401] on p "OUR STORY" at bounding box center [1254, 402] width 173 height 26
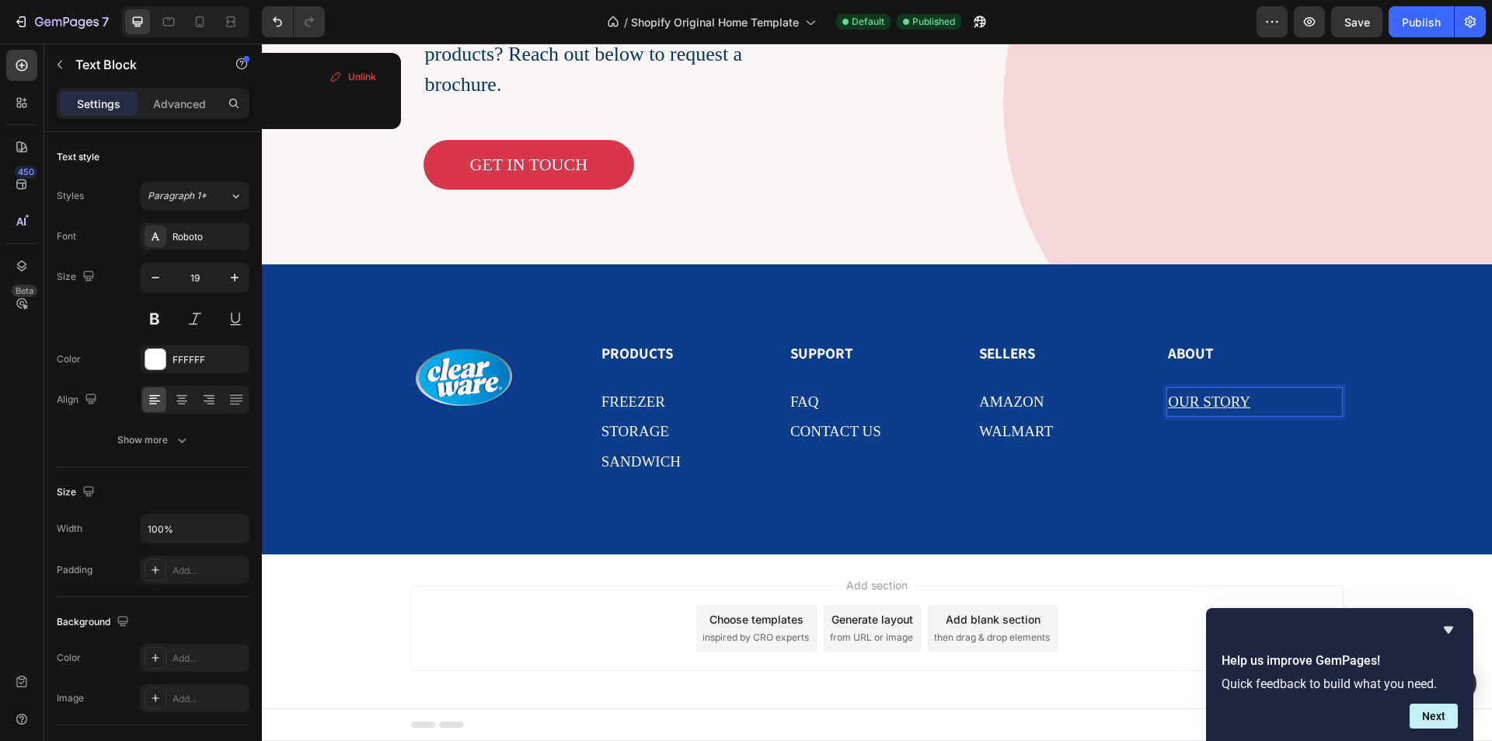
click at [1215, 401] on u "OUR STORY" at bounding box center [1209, 401] width 82 height 16
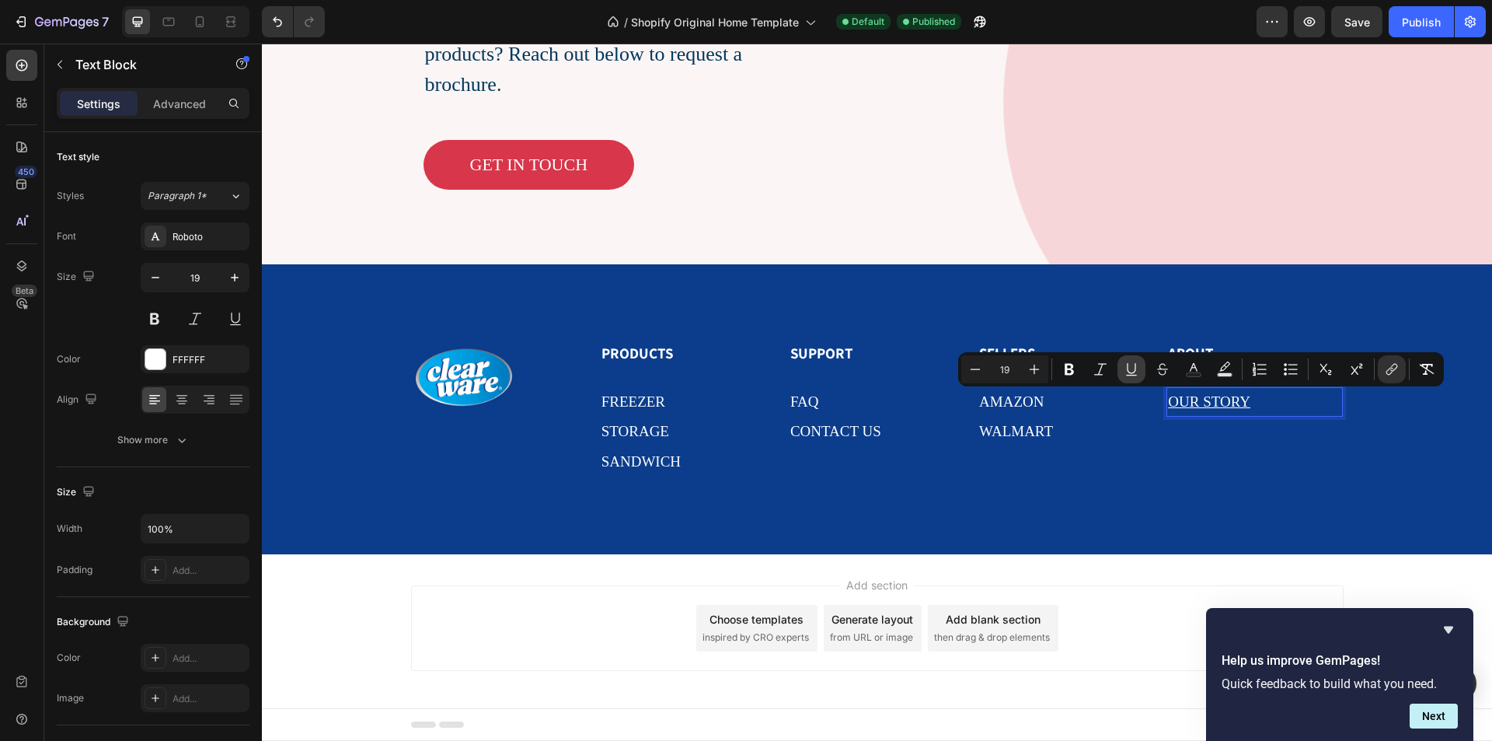
click at [1131, 378] on button "Underline" at bounding box center [1131, 369] width 28 height 28
click at [164, 20] on icon at bounding box center [169, 22] width 12 height 9
type input "16"
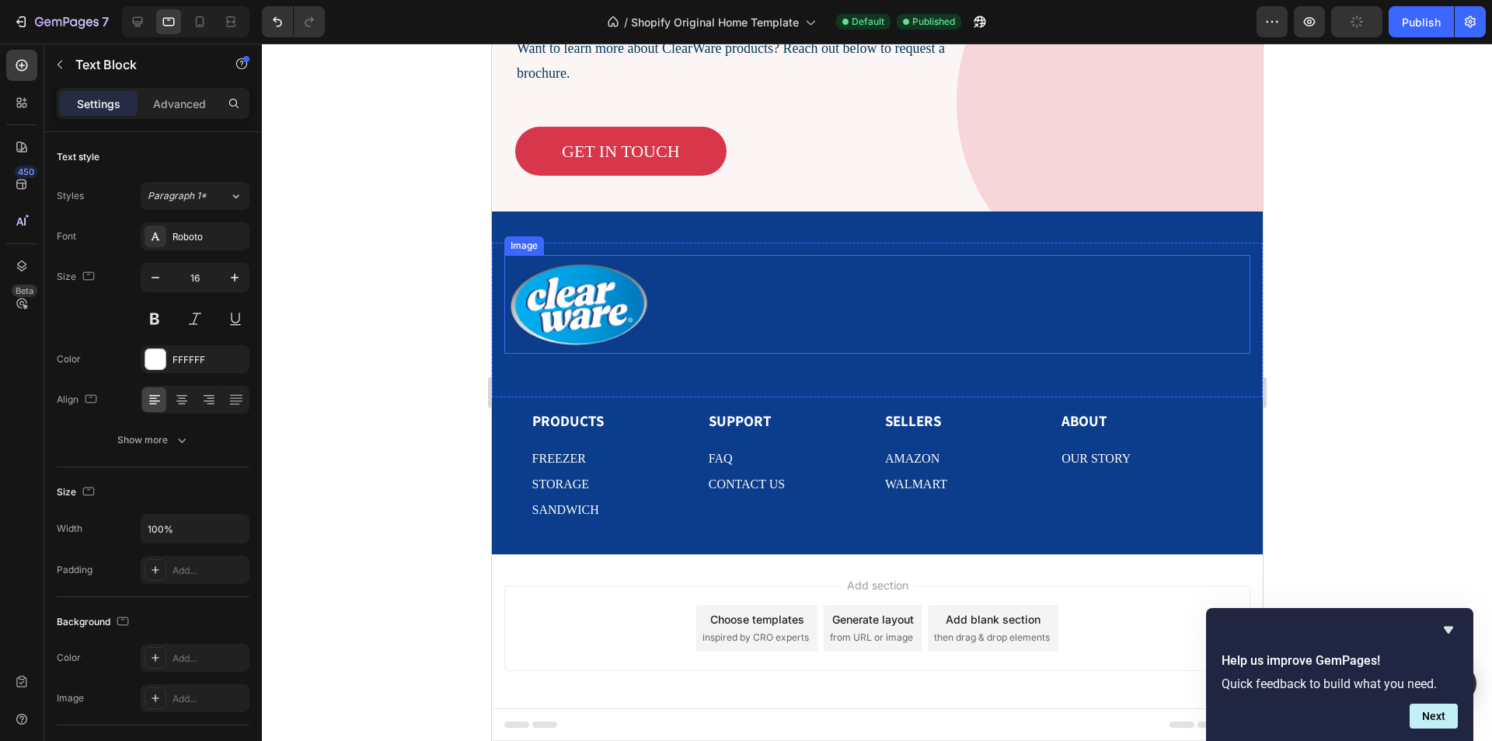
scroll to position [3766, 0]
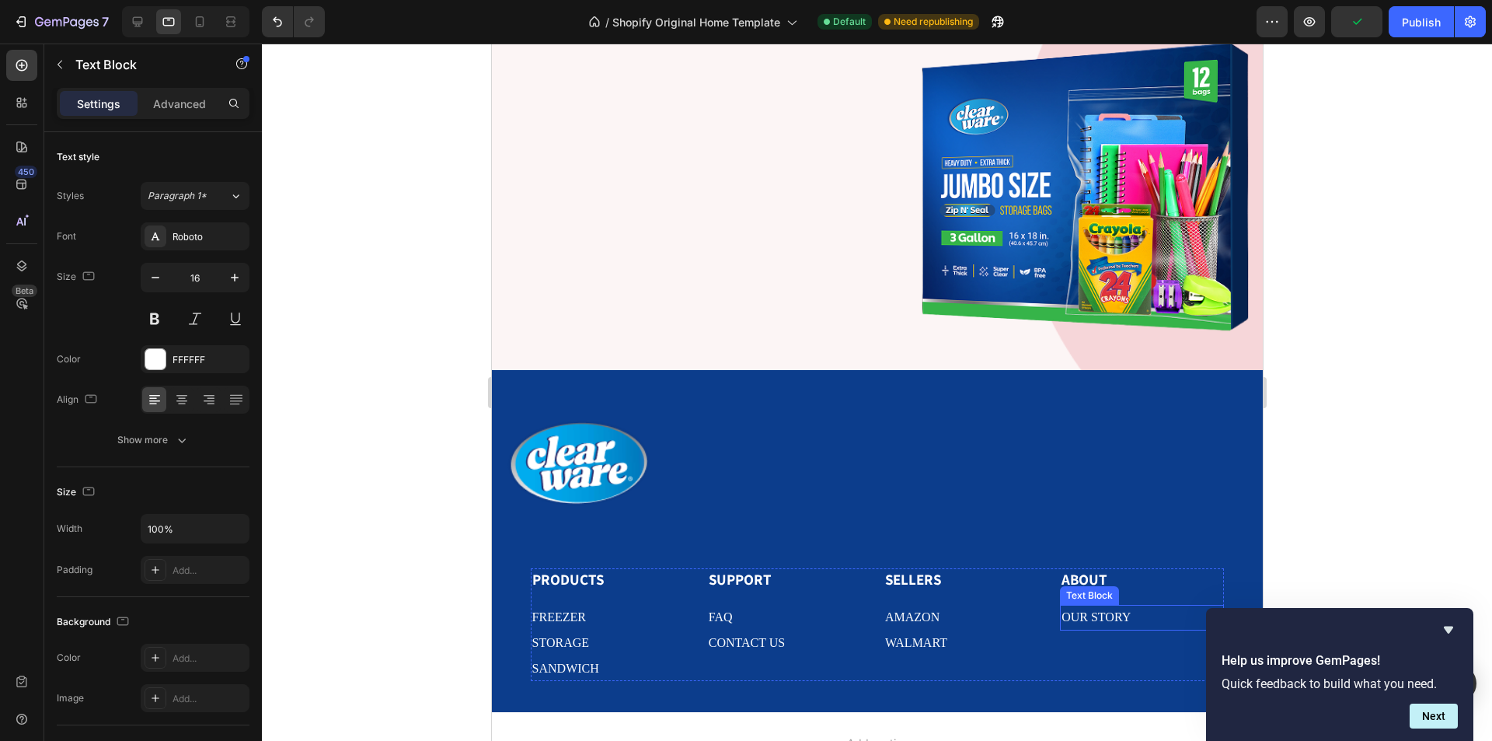
click at [1138, 611] on p "OUR STORY" at bounding box center [1141, 617] width 161 height 23
click at [1138, 608] on p "OUR STORY" at bounding box center [1141, 617] width 161 height 23
click at [1137, 608] on p "OUR STORY" at bounding box center [1141, 617] width 161 height 23
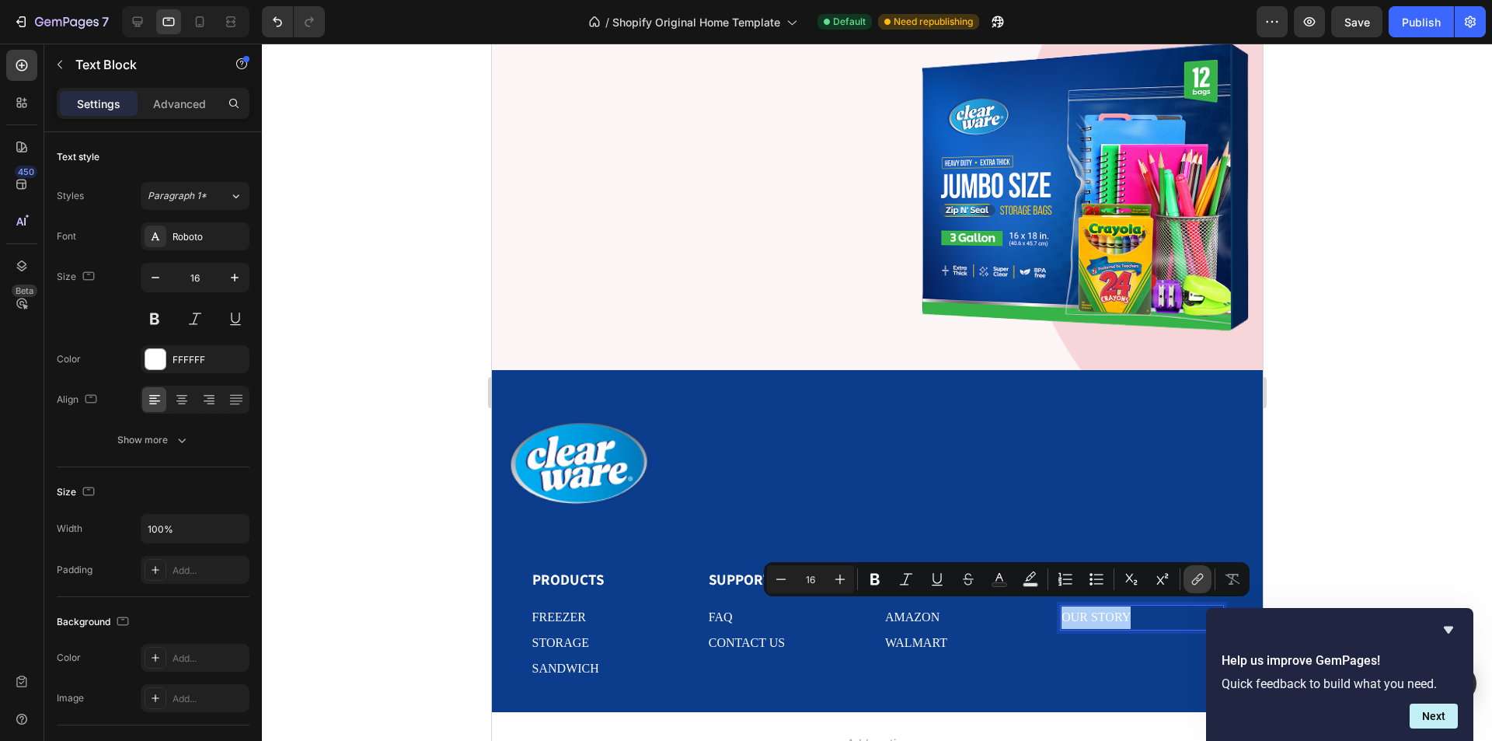
click at [1194, 575] on icon "Editor contextual toolbar" at bounding box center [1198, 579] width 16 height 16
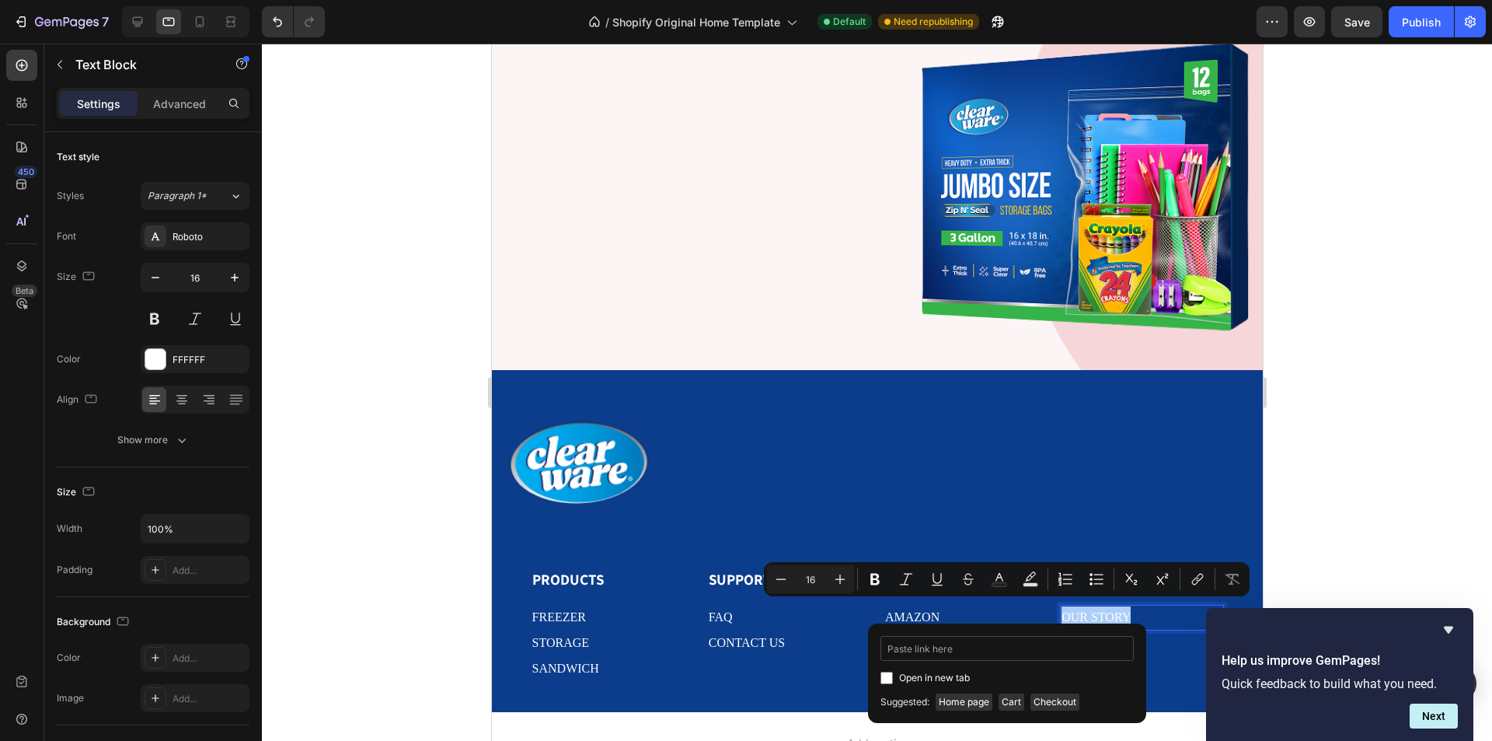
click at [988, 650] on input "Editor contextual toolbar" at bounding box center [1006, 648] width 253 height 25
type input "https://vm2fqh-em.myshopify.com/#our-storyhttps://vm2fqh-em.myshopify.com/#our-…"
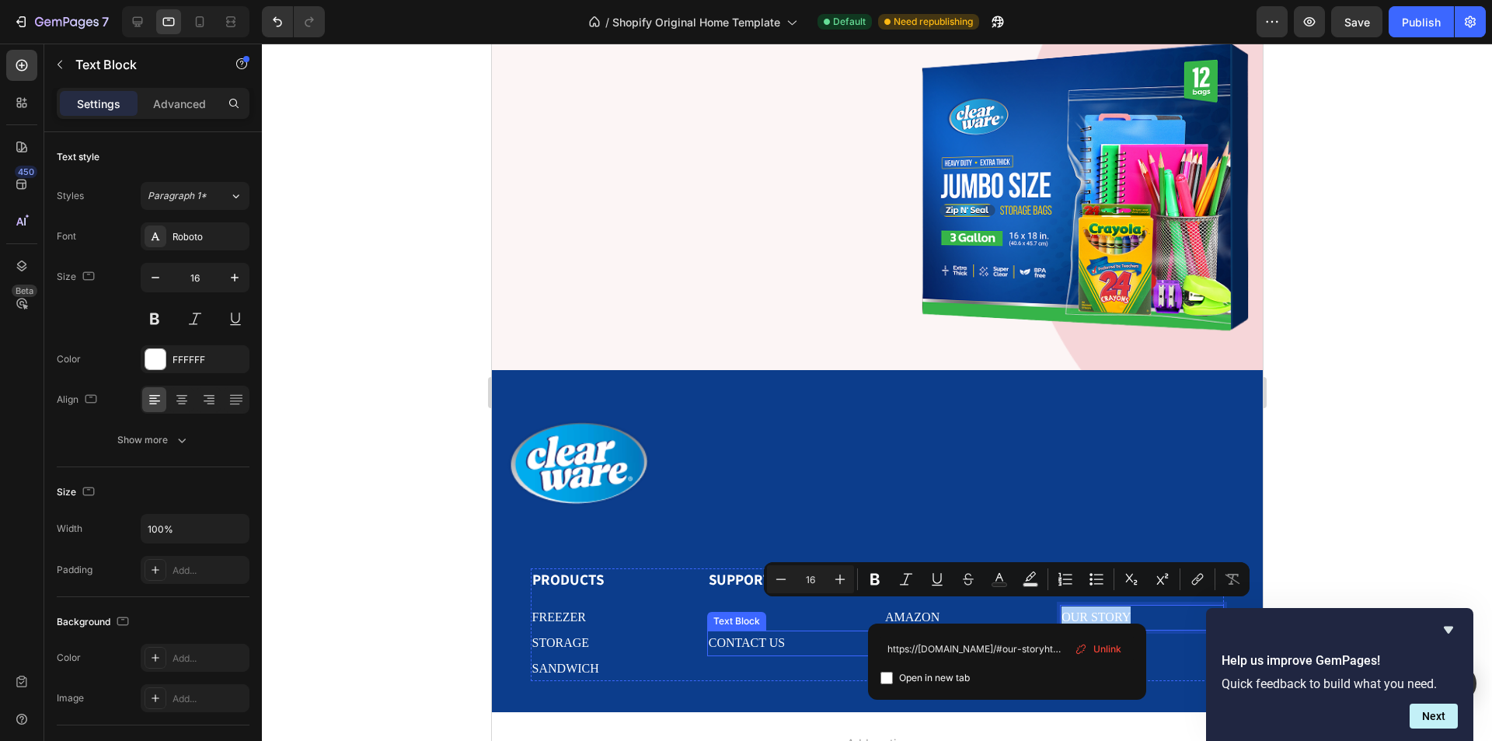
drag, startPoint x: 1452, startPoint y: 690, endPoint x: 843, endPoint y: 633, distance: 611.9
click at [1005, 653] on input "https://vm2fqh-em.myshopify.com/#our-storyhttps://vm2fqh-em.myshopify.com/#our-…" at bounding box center [1006, 648] width 253 height 25
drag, startPoint x: 1042, startPoint y: 647, endPoint x: 897, endPoint y: 643, distance: 144.6
click at [897, 643] on input "https://vm2fqh-em.myshopify.com/#our-storyhttps://vm2fqh-em.myshopify.com/#our-…" at bounding box center [1006, 648] width 253 height 25
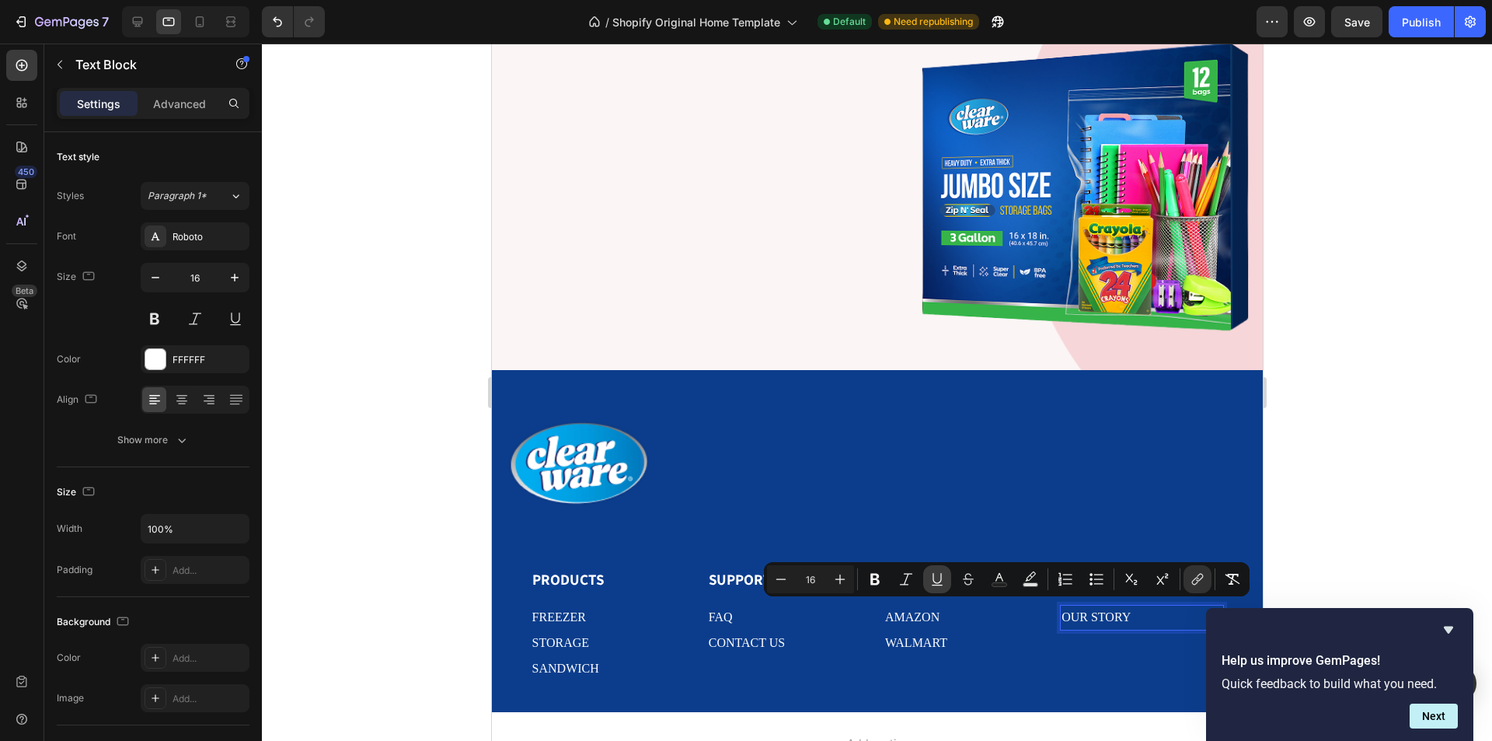
click at [941, 579] on icon "Editor contextual toolbar" at bounding box center [936, 578] width 9 height 11
click at [202, 29] on icon at bounding box center [200, 22] width 16 height 16
type input "14"
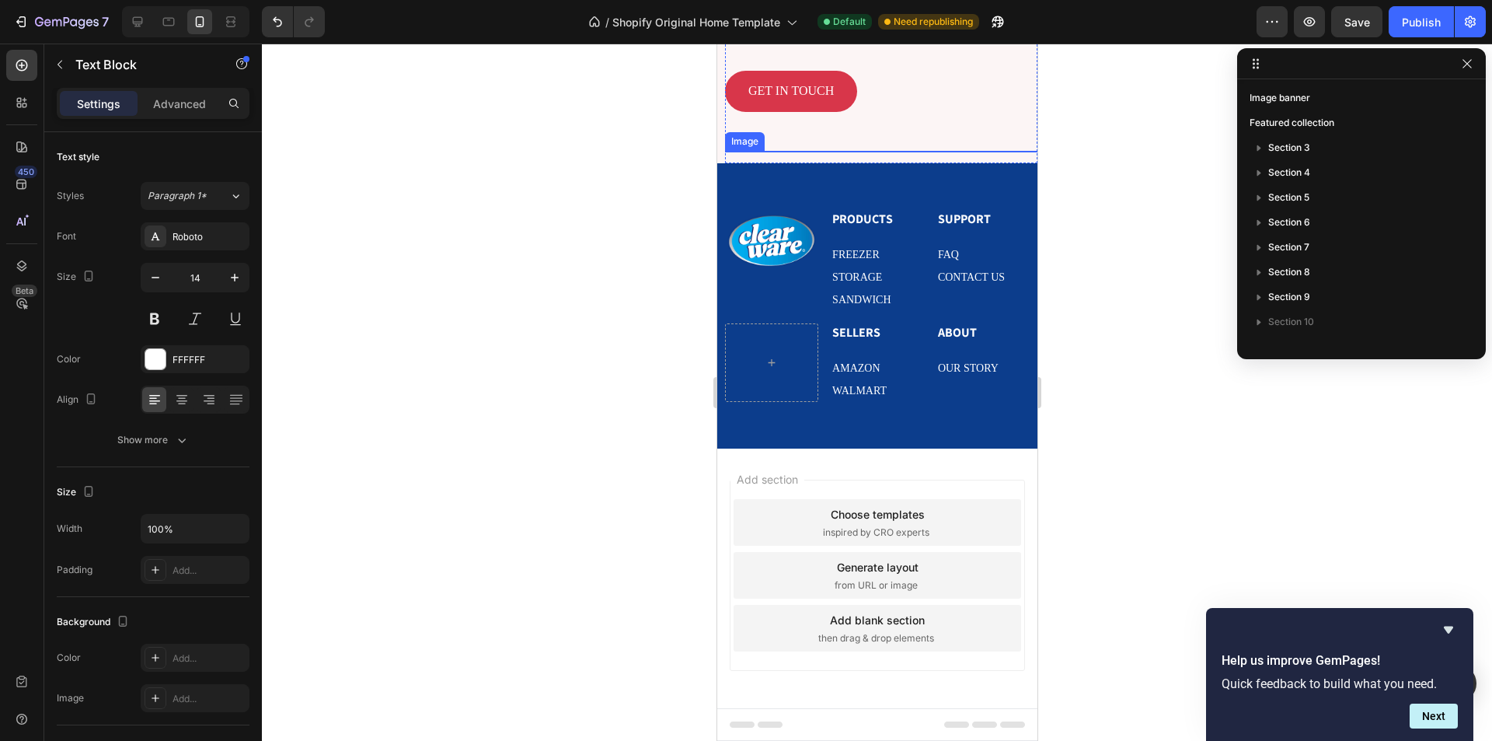
scroll to position [3647, 0]
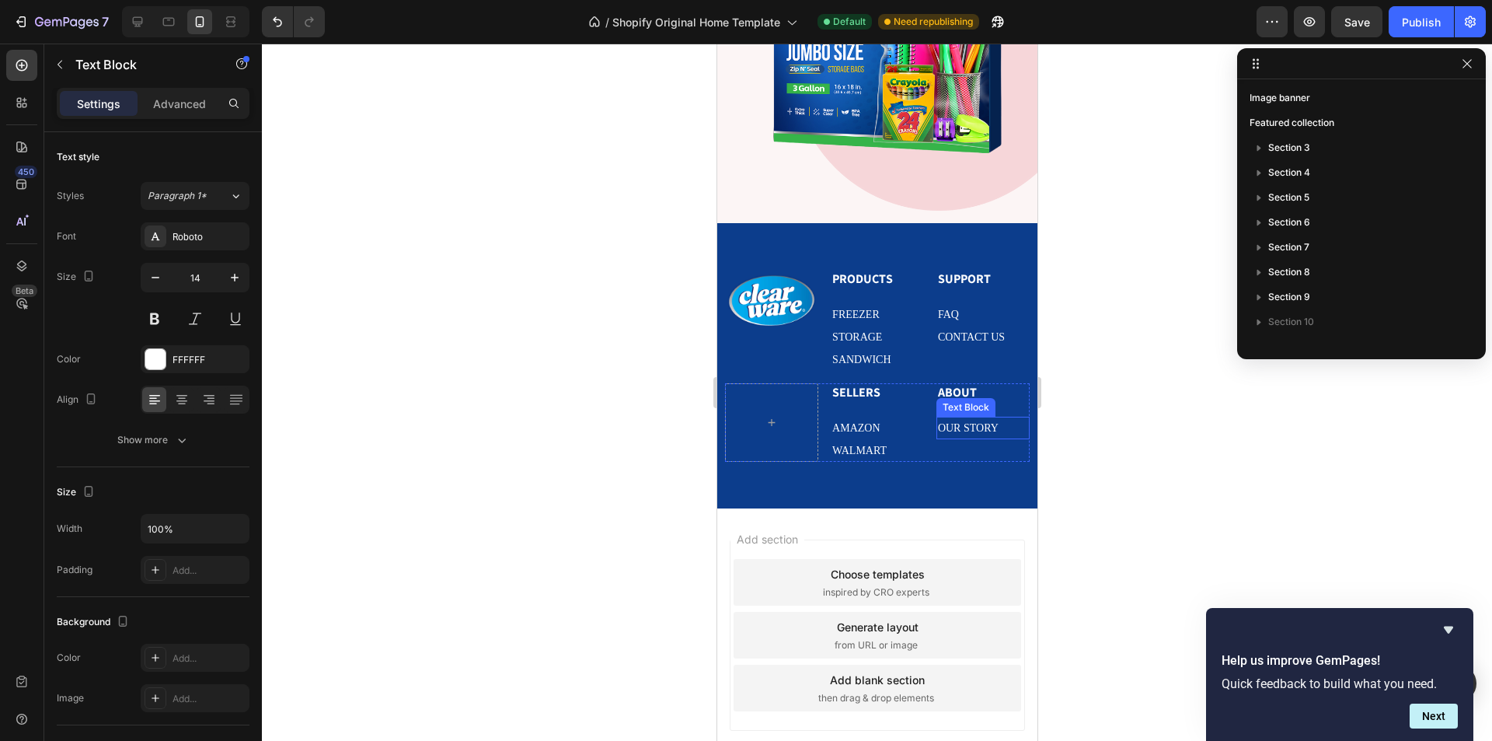
click at [979, 421] on p "OUR STORY" at bounding box center [982, 427] width 90 height 19
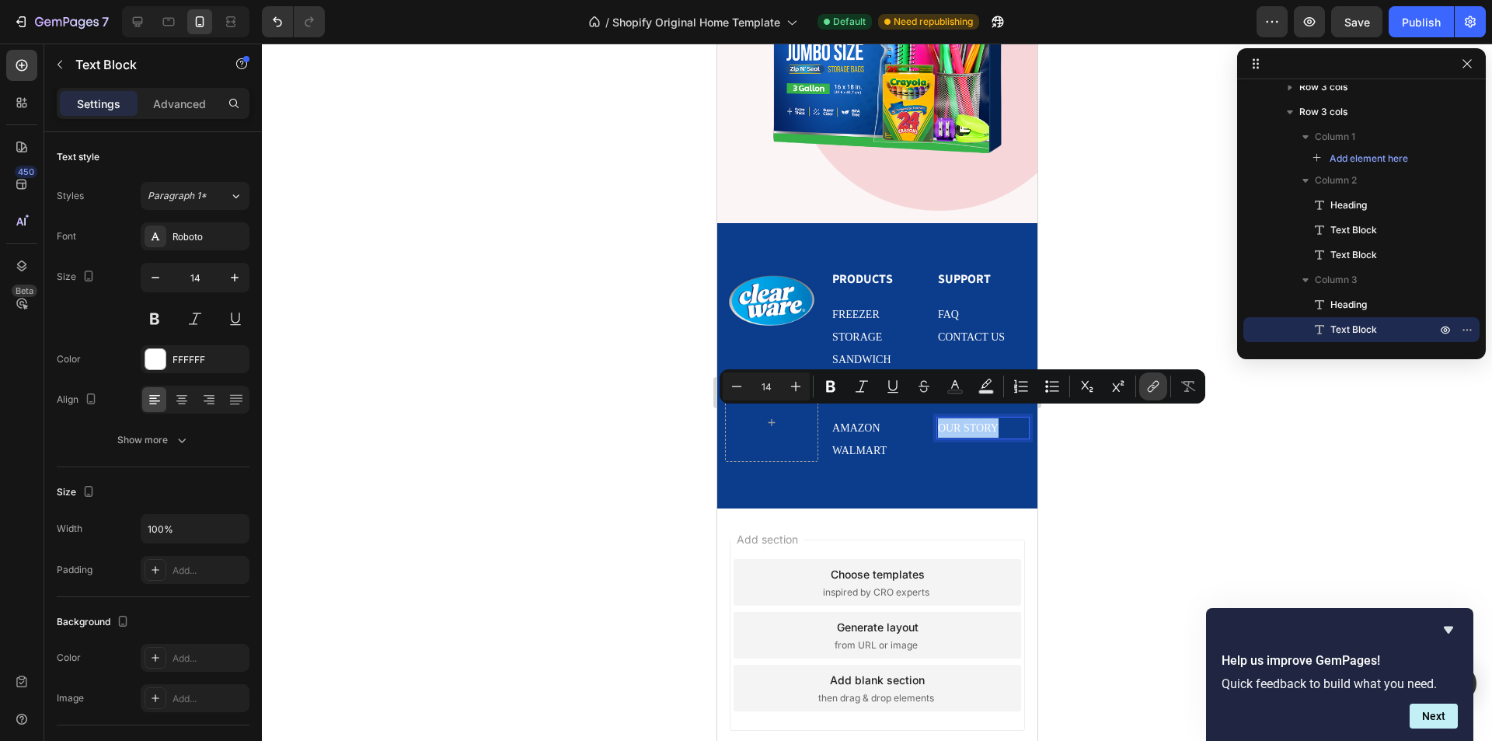
click at [1159, 383] on icon "Editor contextual toolbar" at bounding box center [1155, 385] width 7 height 8
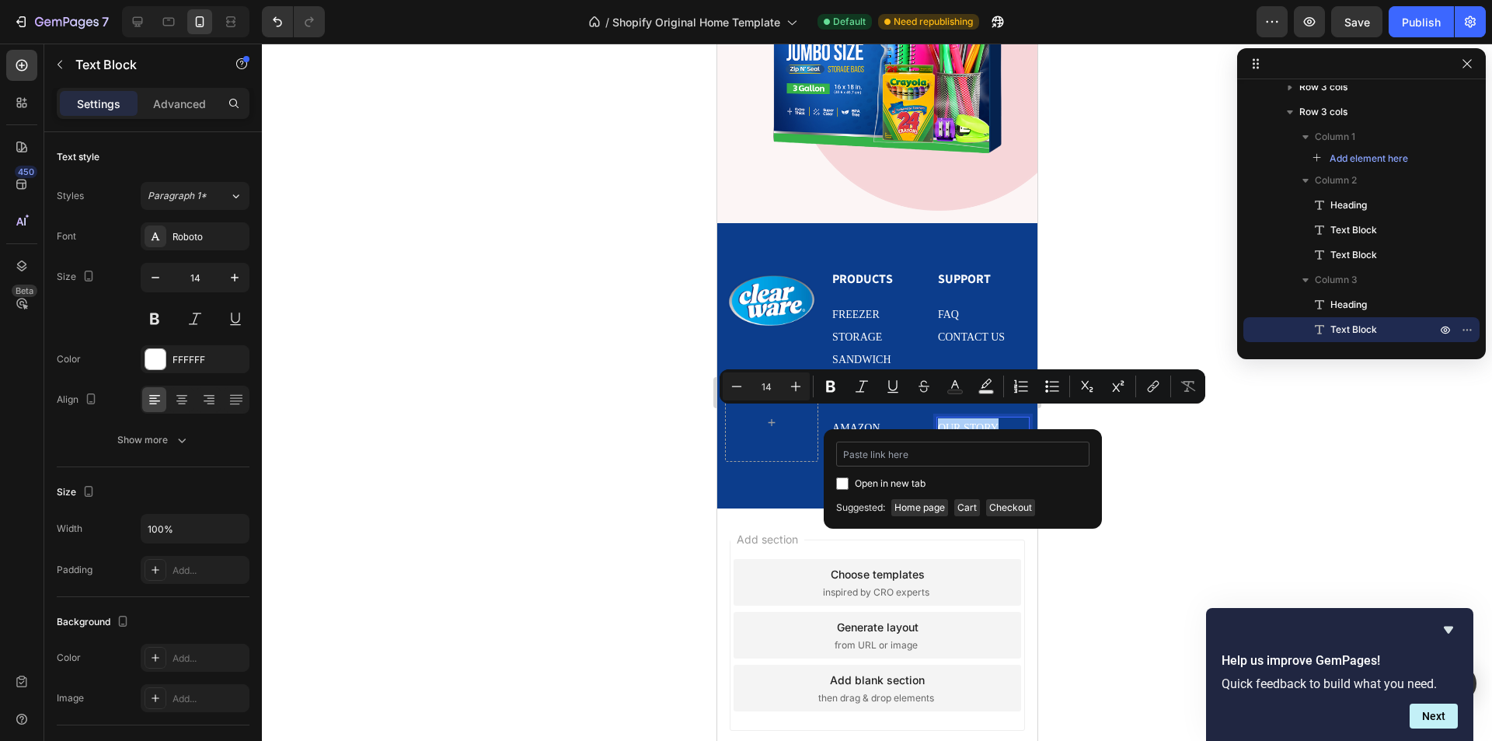
click at [955, 455] on input "Editor contextual toolbar" at bounding box center [962, 453] width 253 height 25
type input "https://vm2fqh-em.myshopify.com/#our-story"
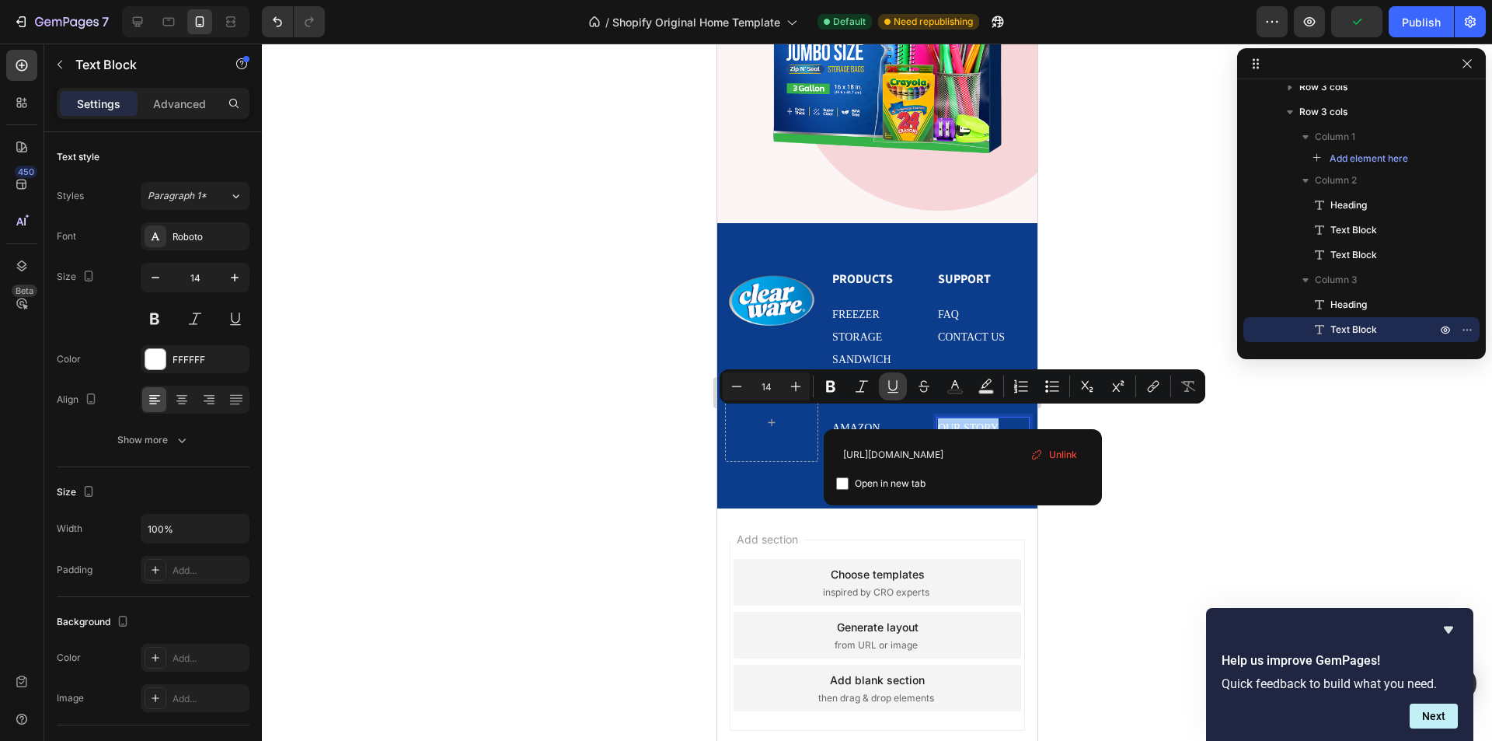
click at [885, 388] on icon "Editor contextual toolbar" at bounding box center [893, 386] width 16 height 16
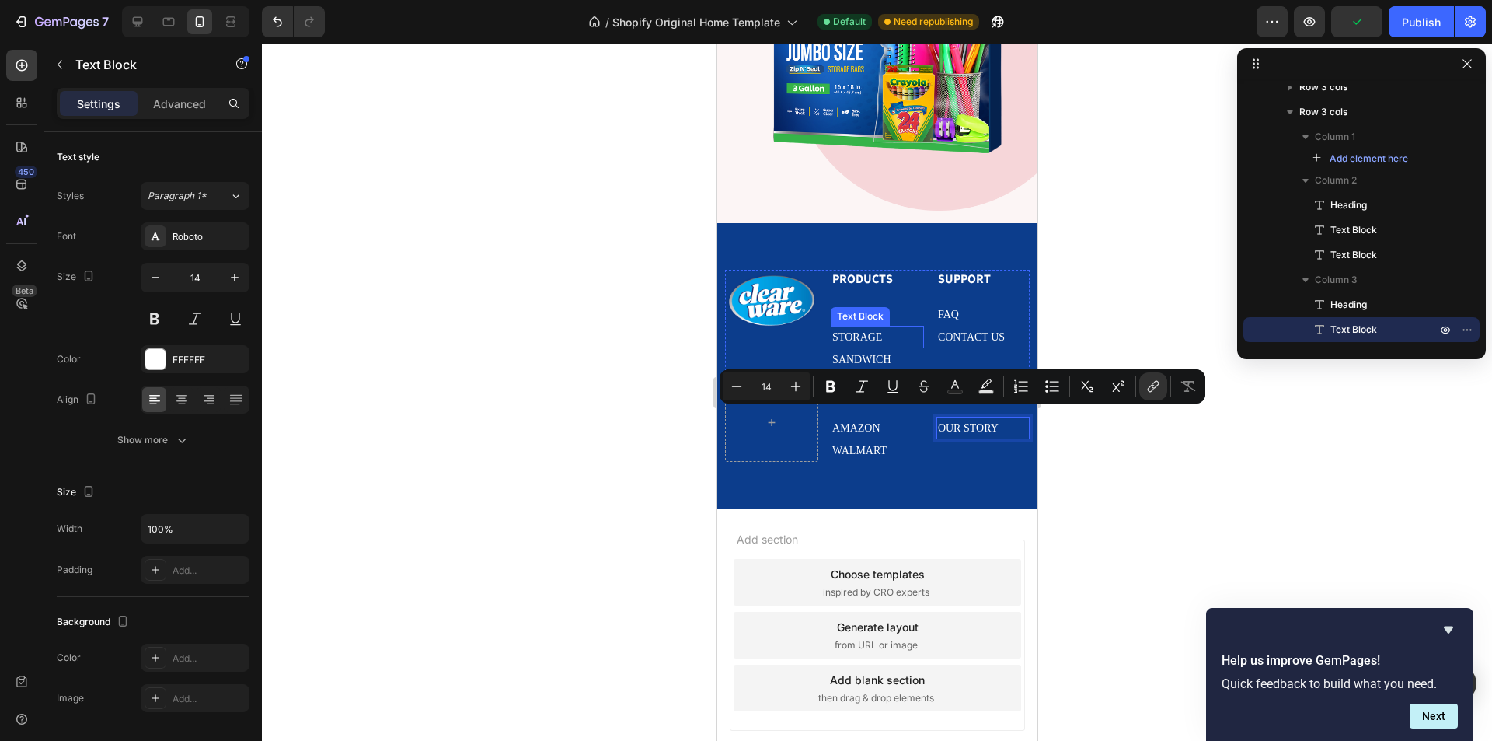
click at [900, 336] on div "storage" at bounding box center [876, 337] width 93 height 23
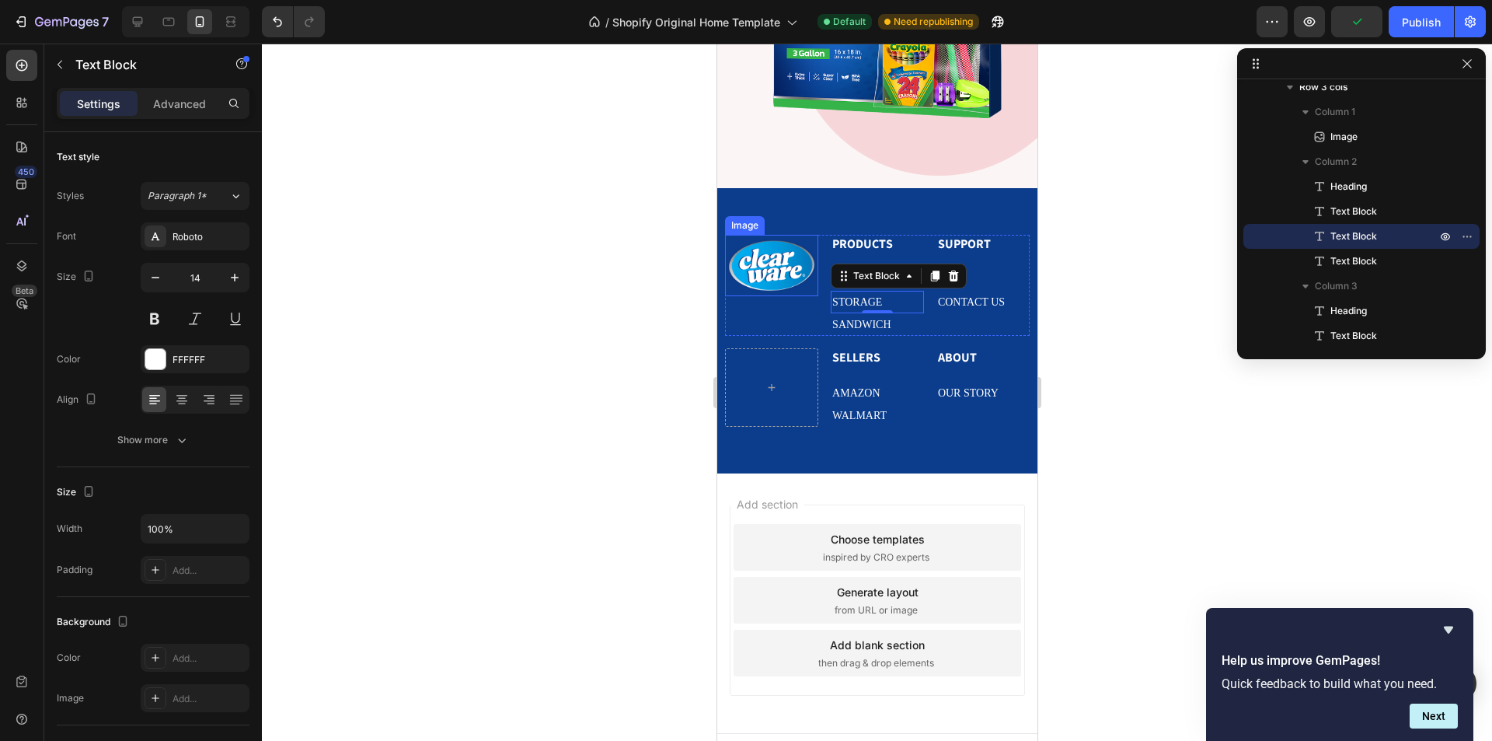
scroll to position [3696, 0]
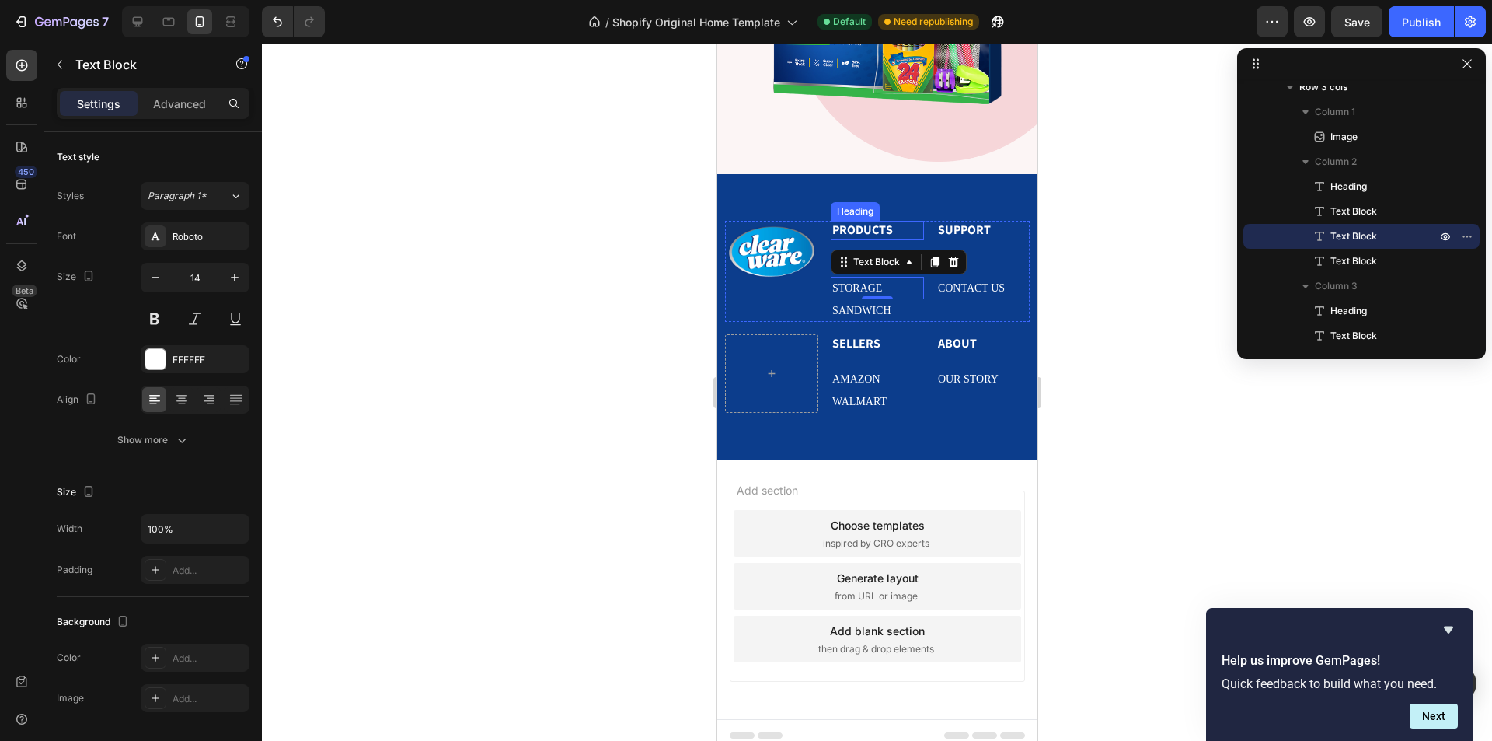
click at [903, 221] on h2 "PRODUCTS" at bounding box center [876, 230] width 93 height 19
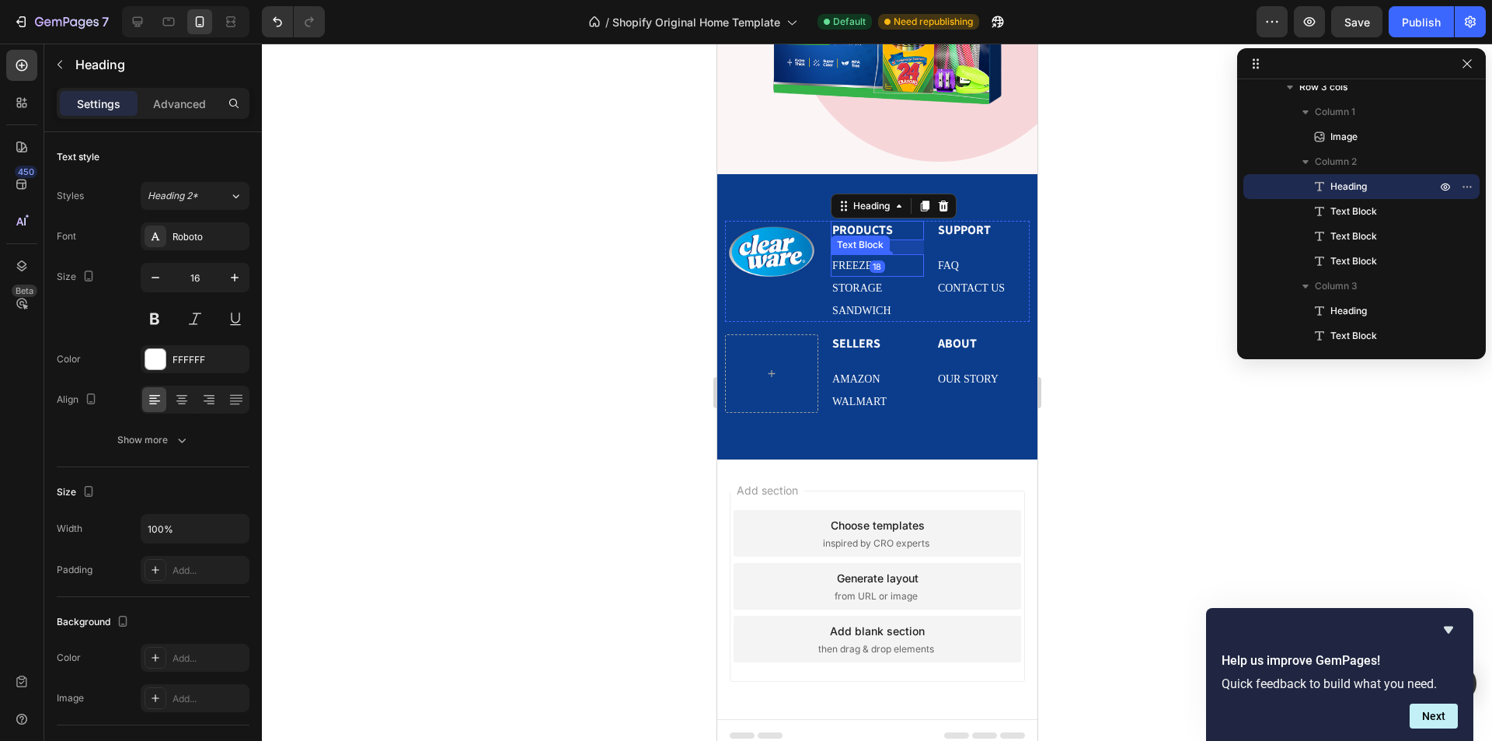
click at [884, 256] on p "FREEZER" at bounding box center [876, 265] width 90 height 19
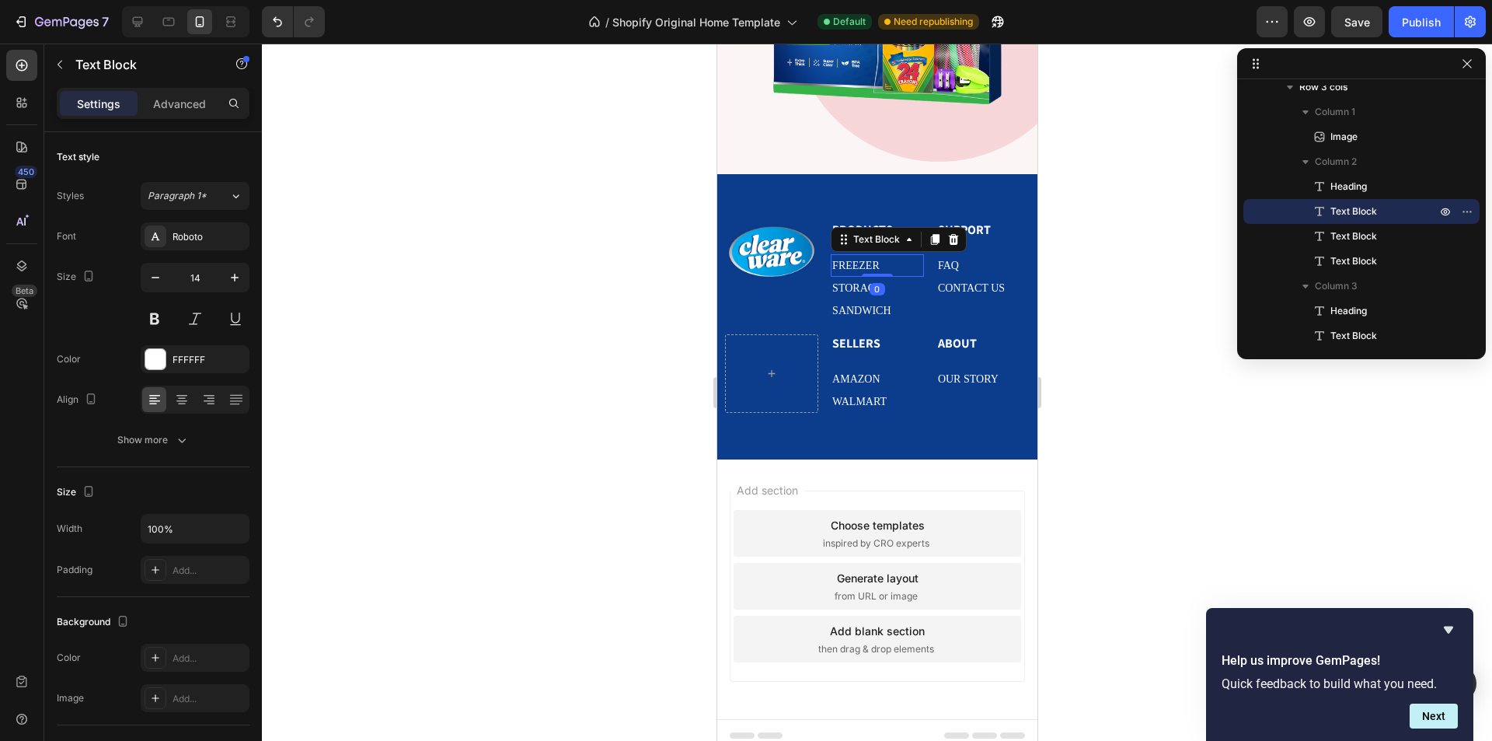
click at [884, 256] on p "FREEZER" at bounding box center [876, 265] width 90 height 19
click at [147, 24] on div at bounding box center [137, 21] width 25 height 25
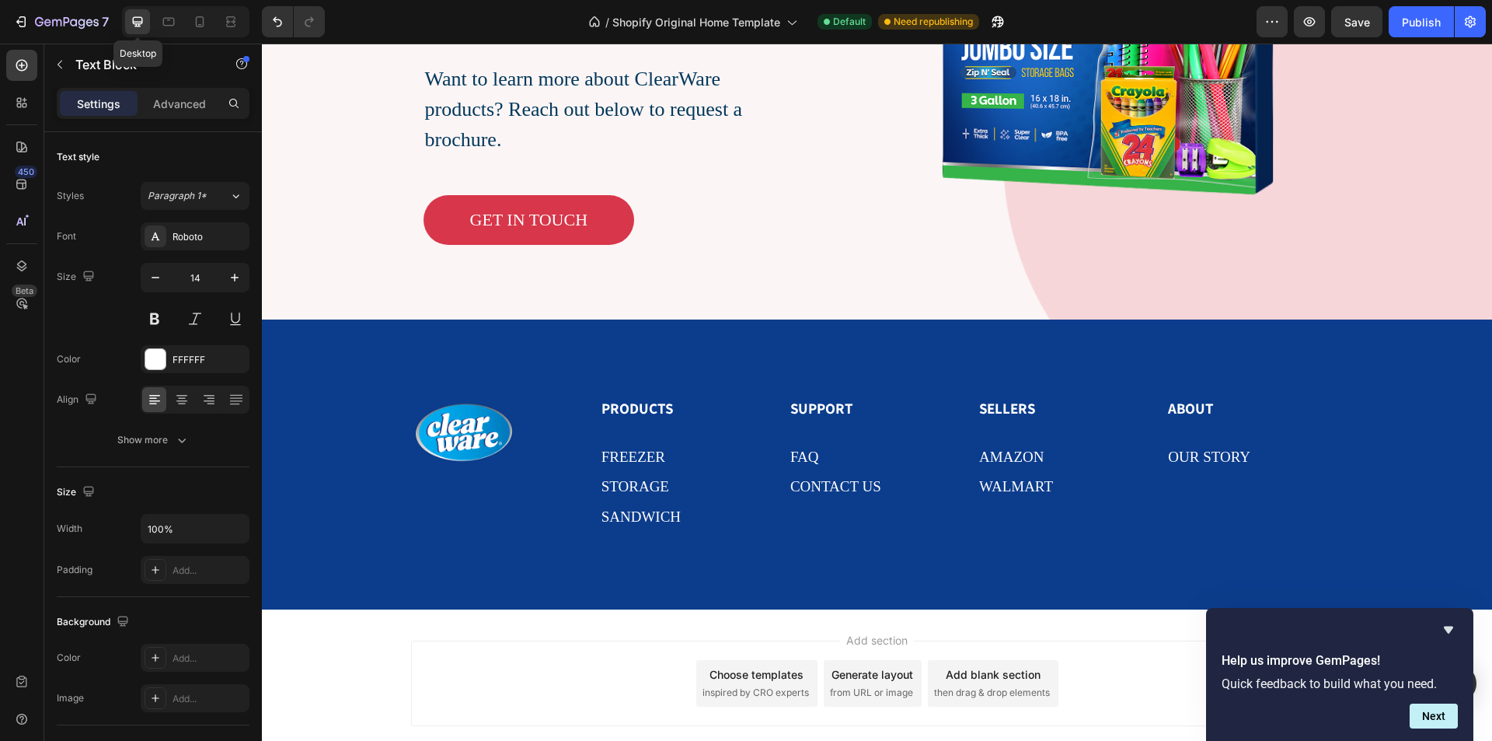
type input "19"
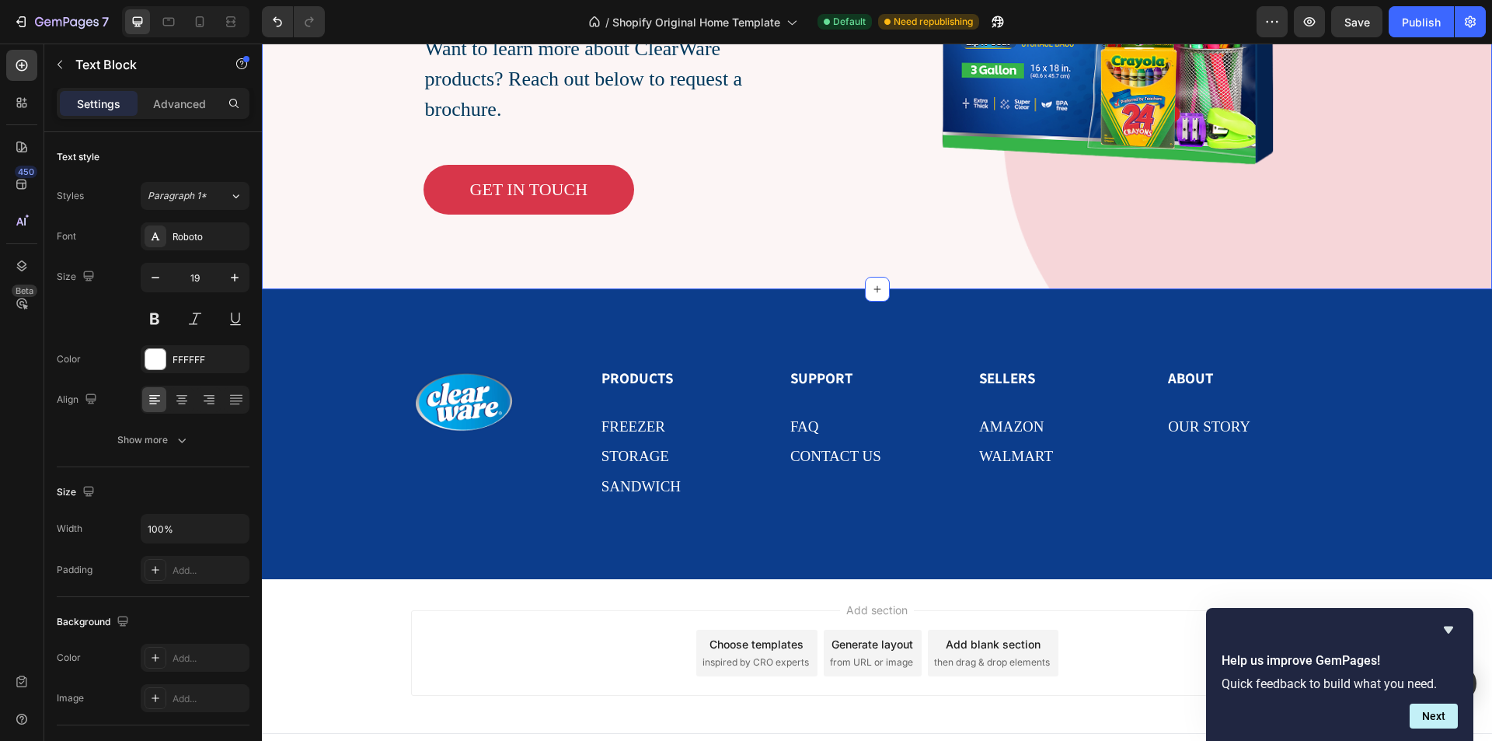
scroll to position [3798, 0]
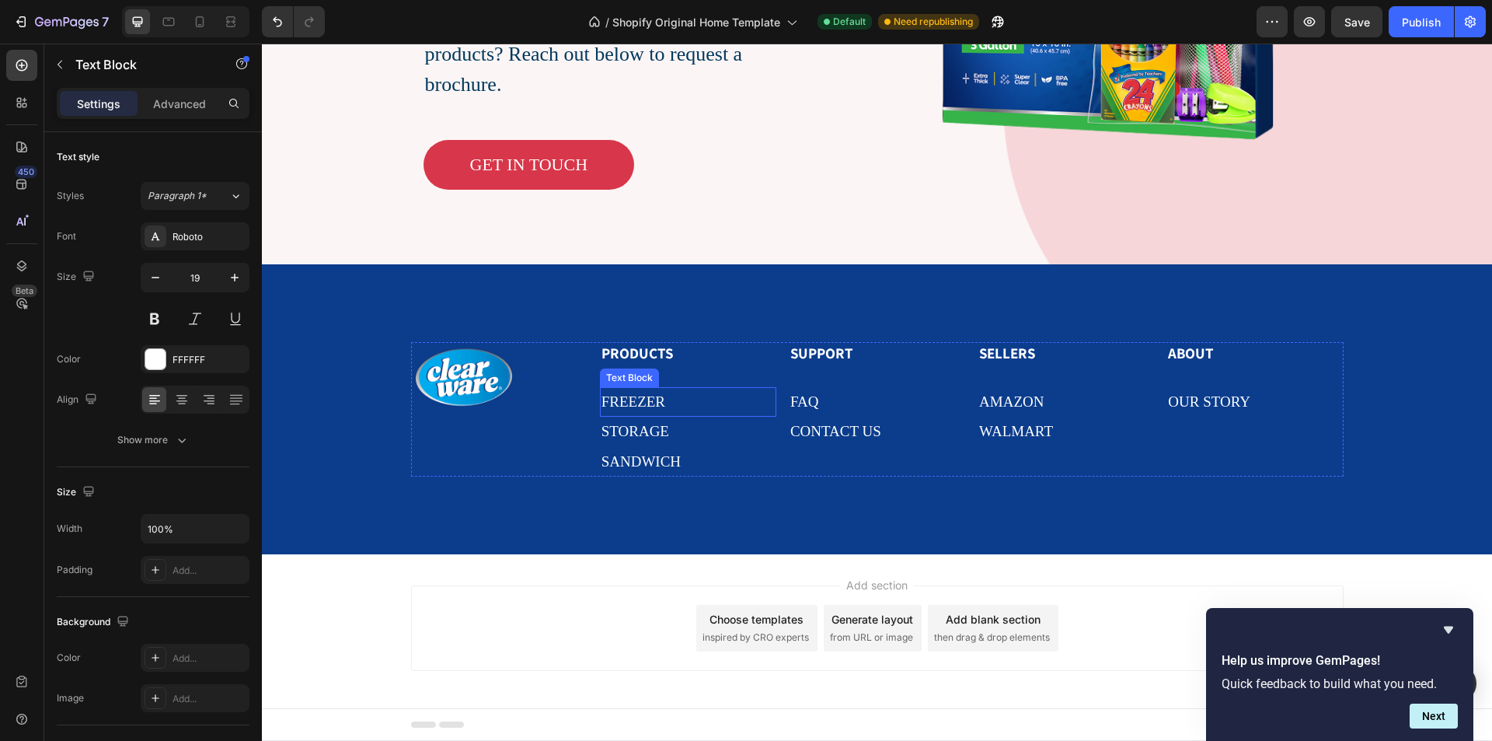
click at [694, 406] on p "FREEZER" at bounding box center [687, 402] width 173 height 26
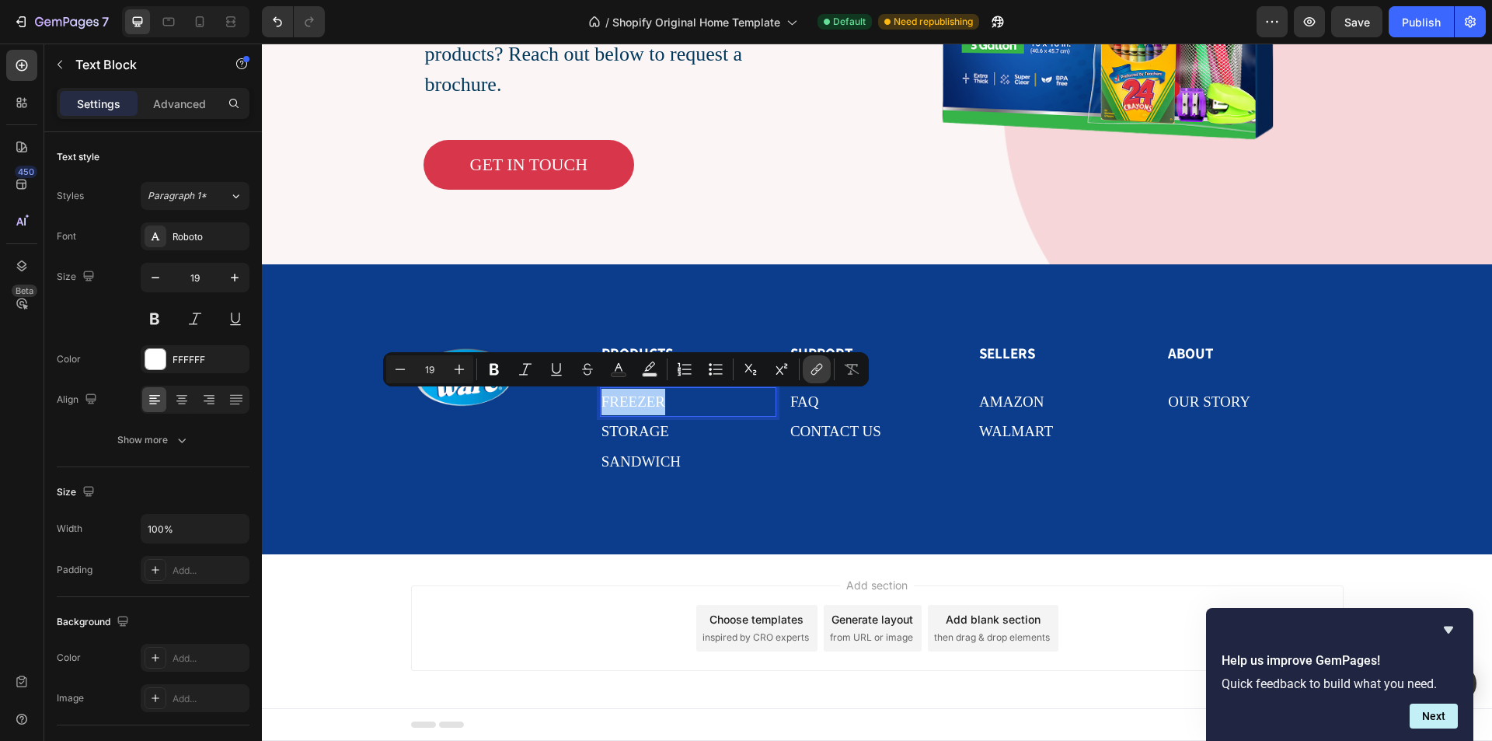
click at [811, 369] on icon "Editor contextual toolbar" at bounding box center [817, 369] width 16 height 16
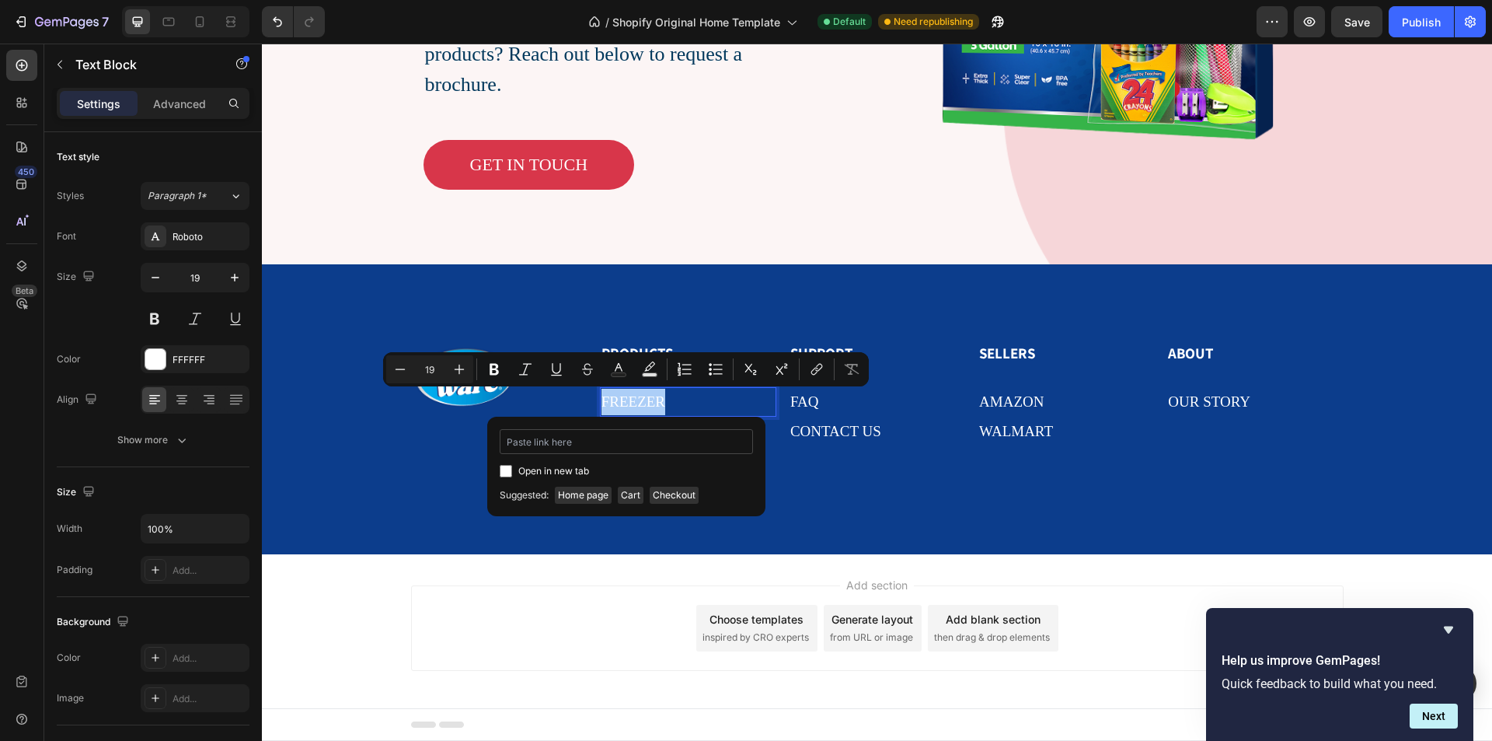
click at [632, 440] on input "Editor contextual toolbar" at bounding box center [626, 441] width 253 height 25
type input "https://vm2fqh-em.myshopify.com/#our-products"
click at [554, 368] on icon "Editor contextual toolbar" at bounding box center [557, 369] width 16 height 16
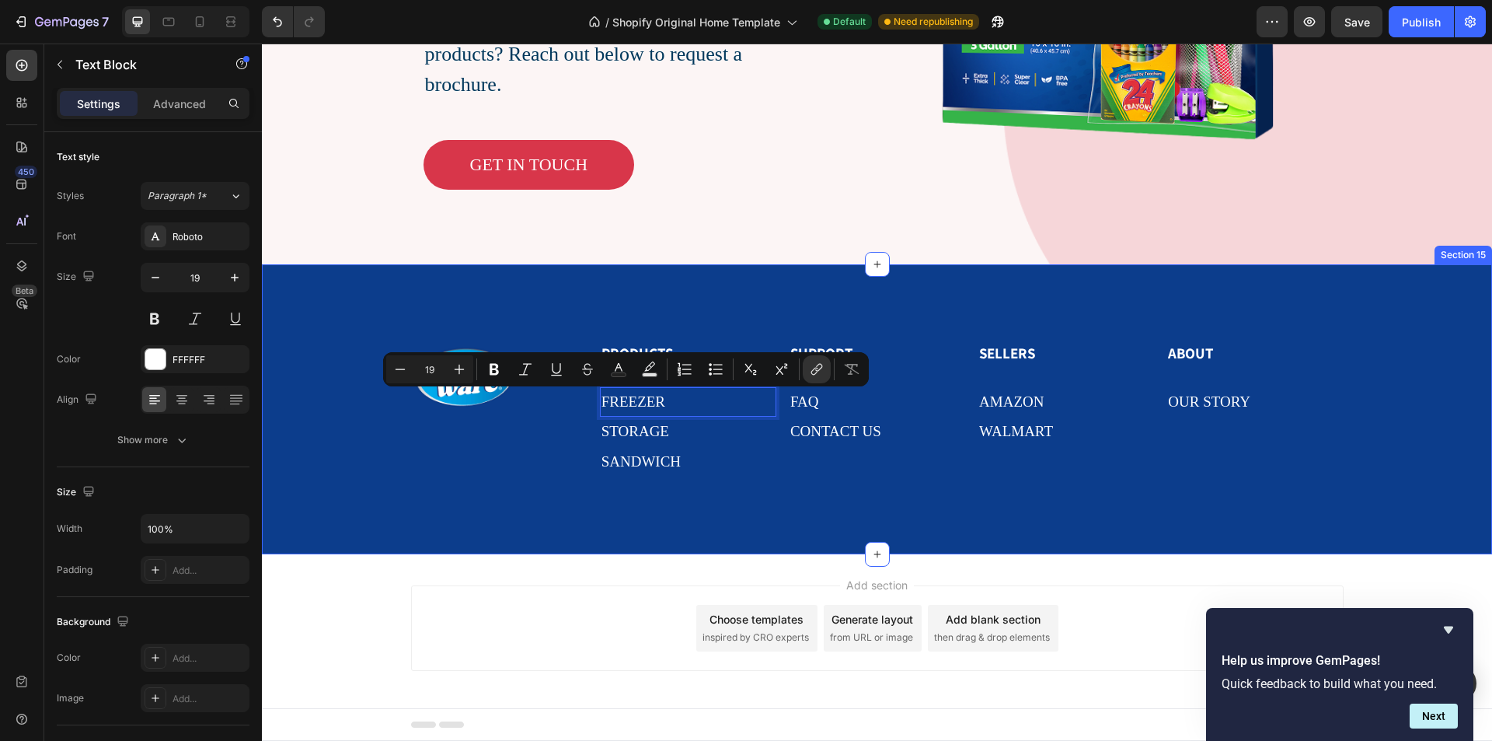
click at [665, 310] on div "Image PRODUCTS Heading FREEZER Text Block 0 storage Text Block SANDWICH Text Bl…" at bounding box center [877, 409] width 1230 height 290
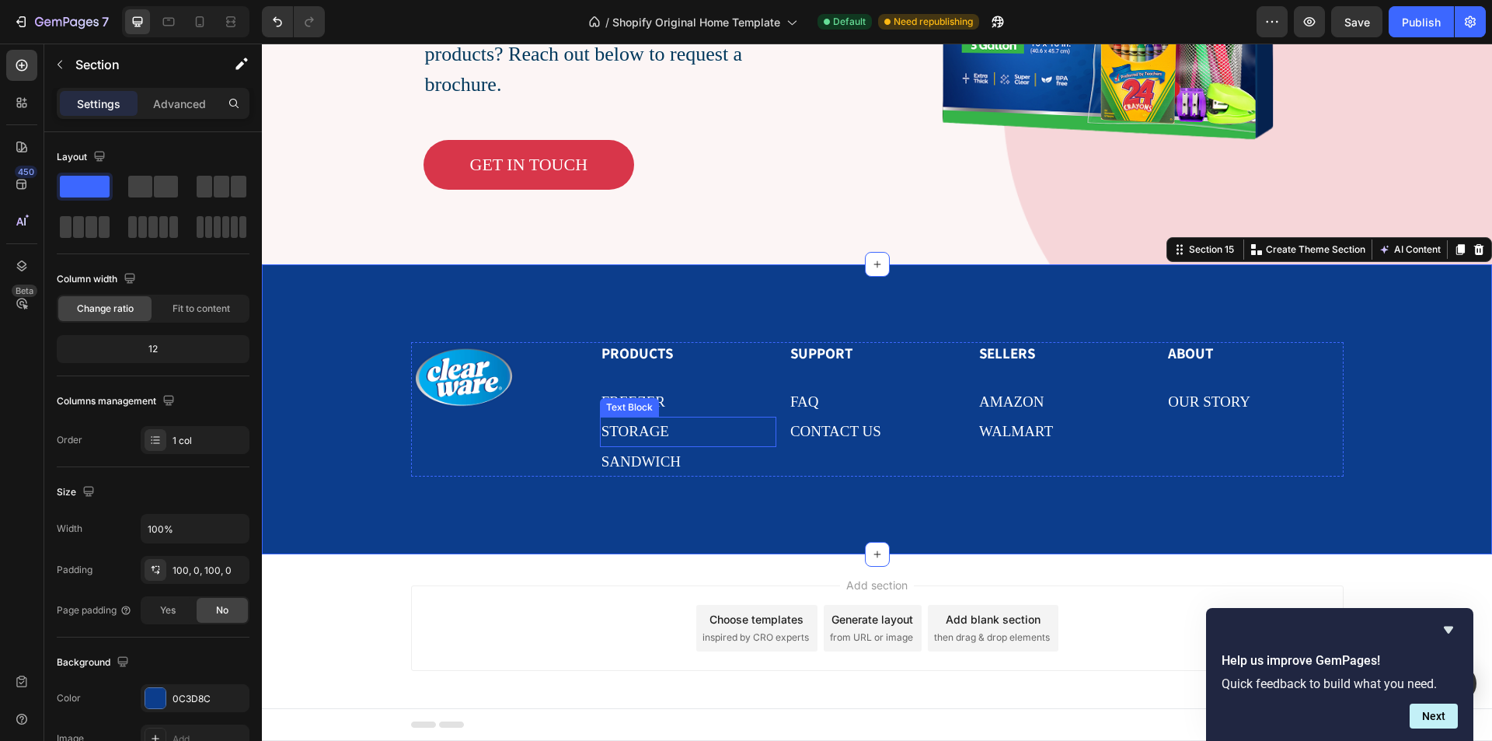
click at [683, 429] on p "storage" at bounding box center [687, 431] width 173 height 26
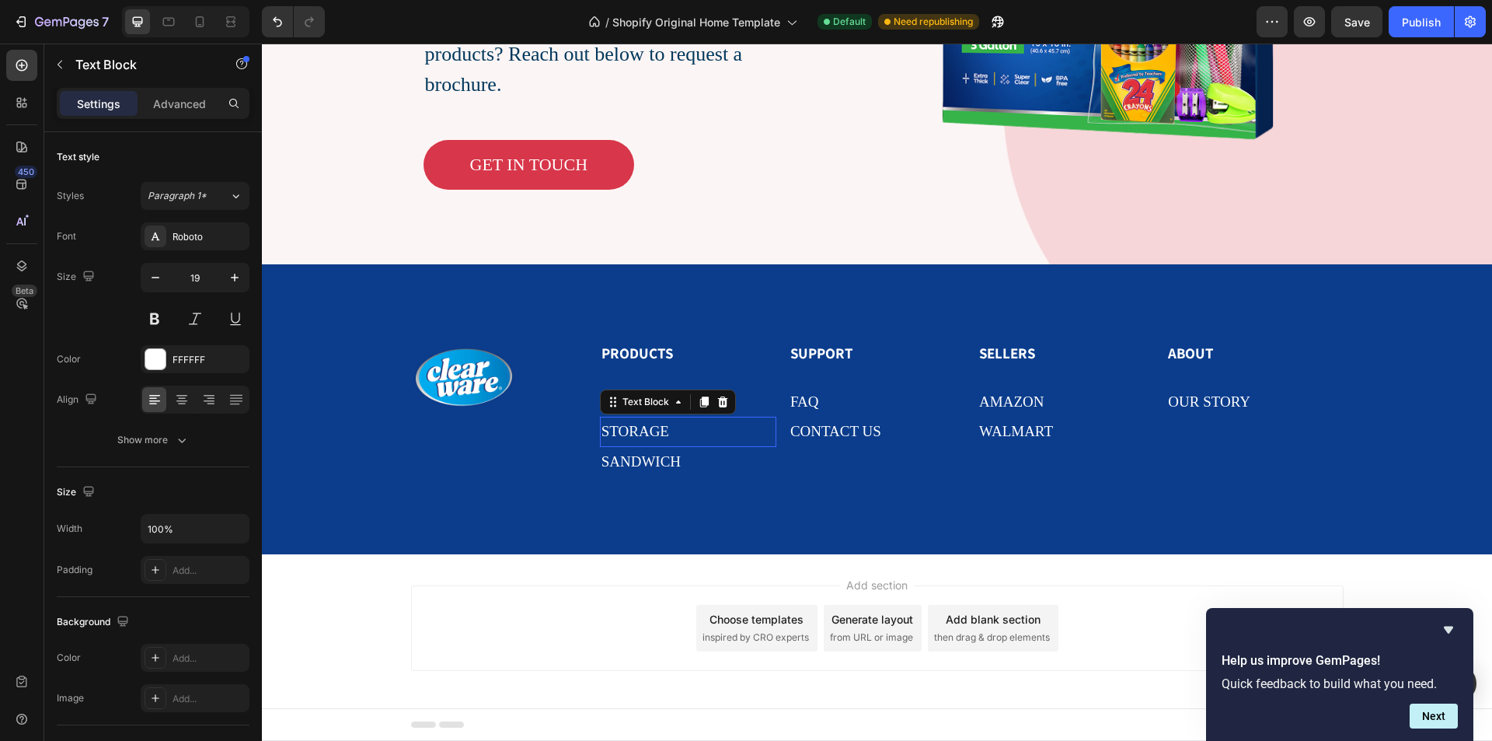
click at [683, 429] on p "storage" at bounding box center [687, 431] width 173 height 26
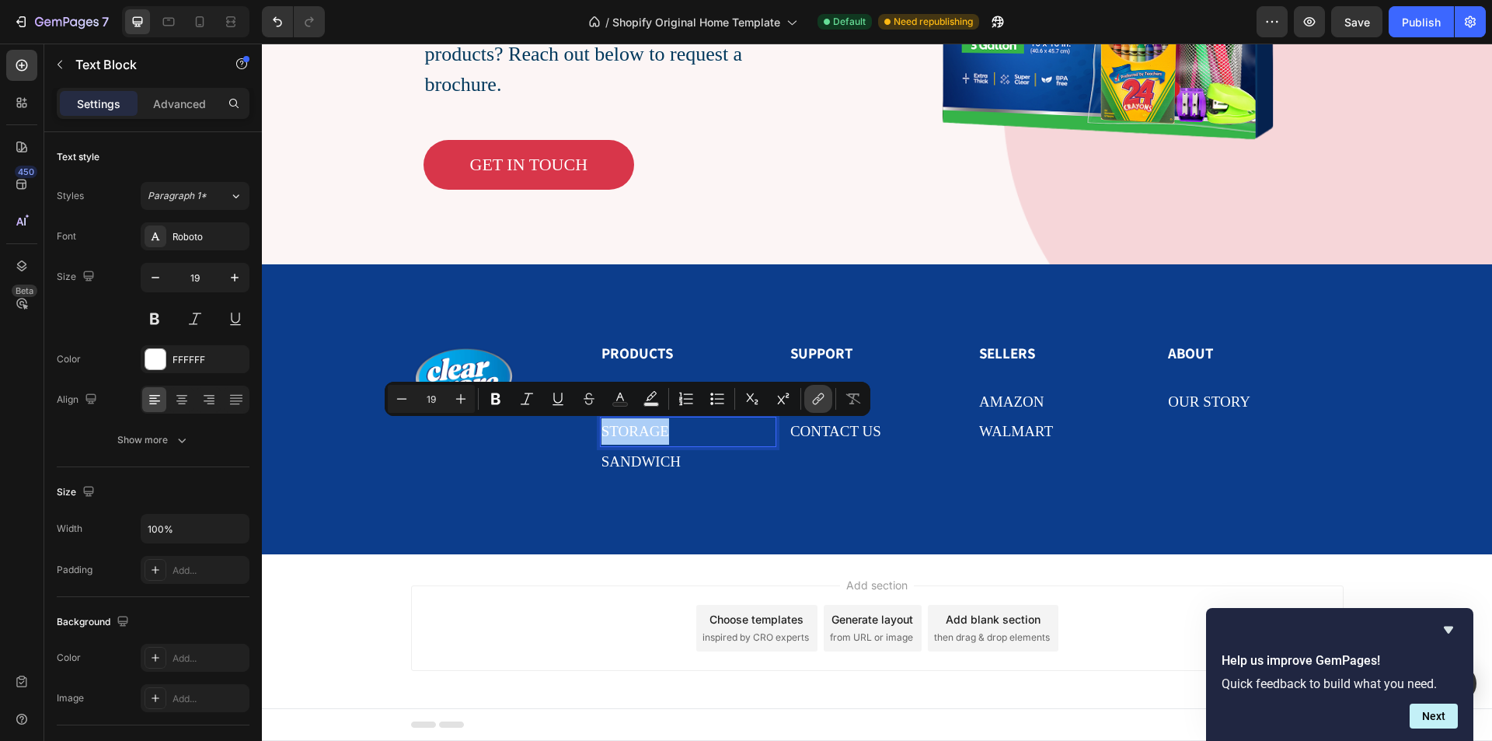
click at [810, 400] on button "link" at bounding box center [818, 399] width 28 height 28
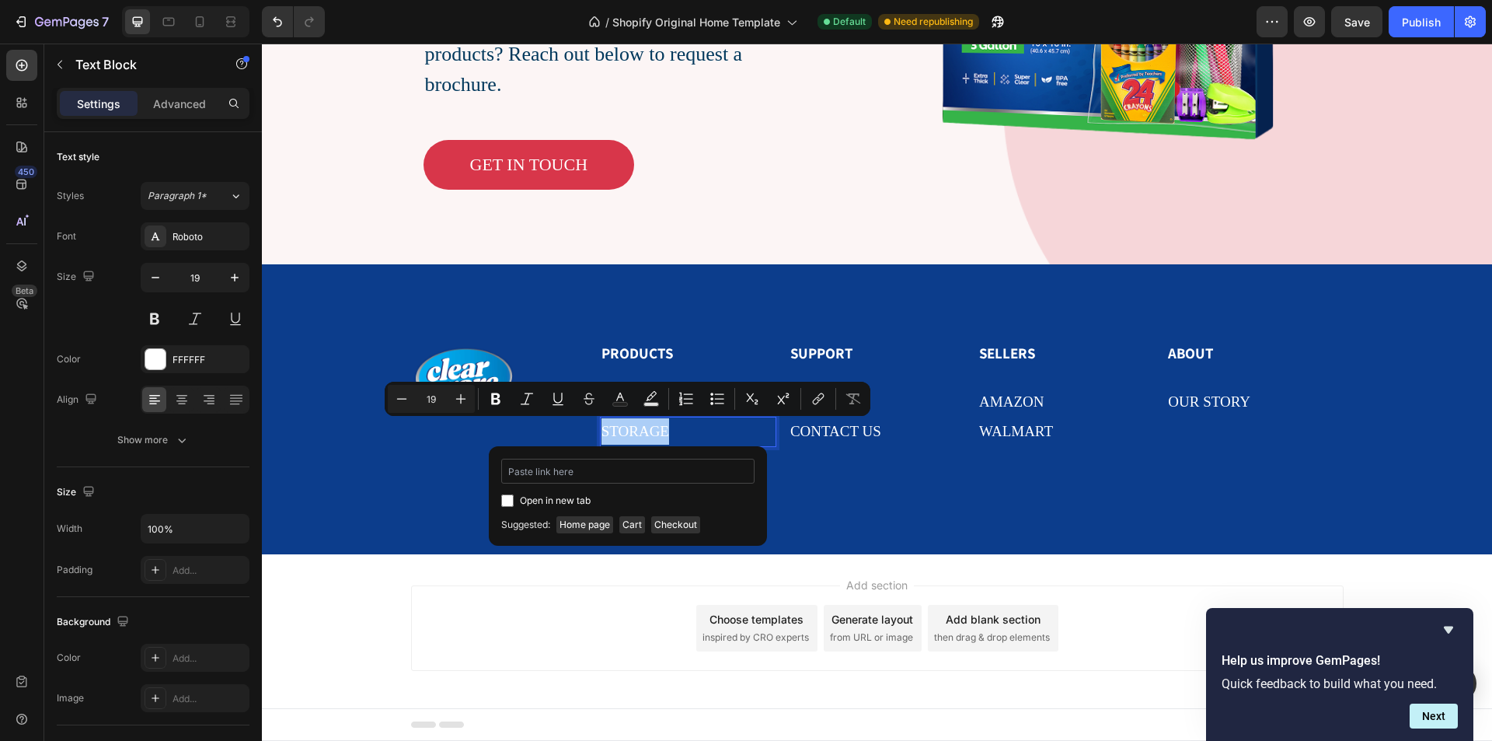
click at [623, 474] on input "Editor contextual toolbar" at bounding box center [627, 470] width 253 height 25
type input "https://vm2fqh-em.myshopify.com/#our-productshttps://vm2fqh-em.myshopify.com/#o…"
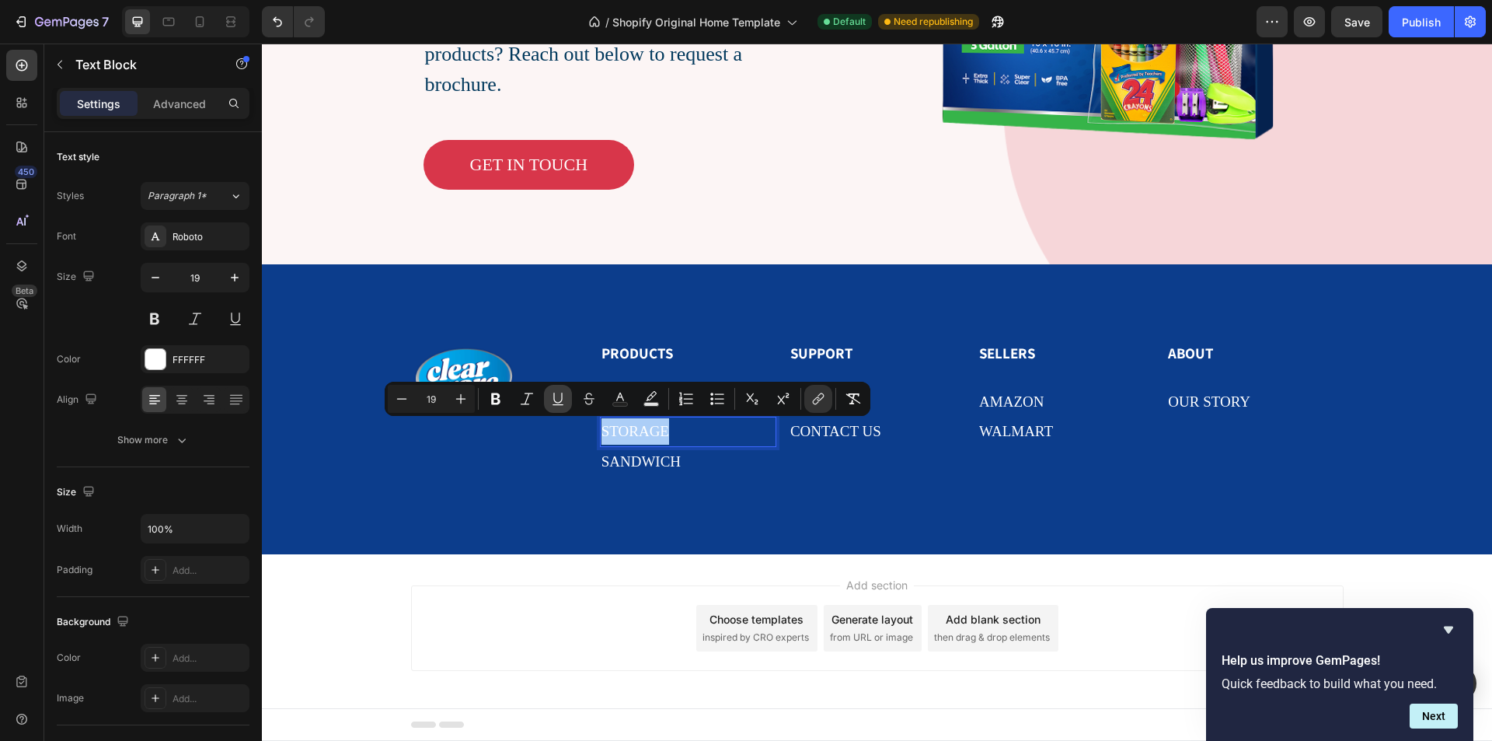
click at [554, 404] on icon "Editor contextual toolbar" at bounding box center [557, 404] width 11 height 1
click at [702, 463] on p "SANDWICH" at bounding box center [687, 461] width 173 height 26
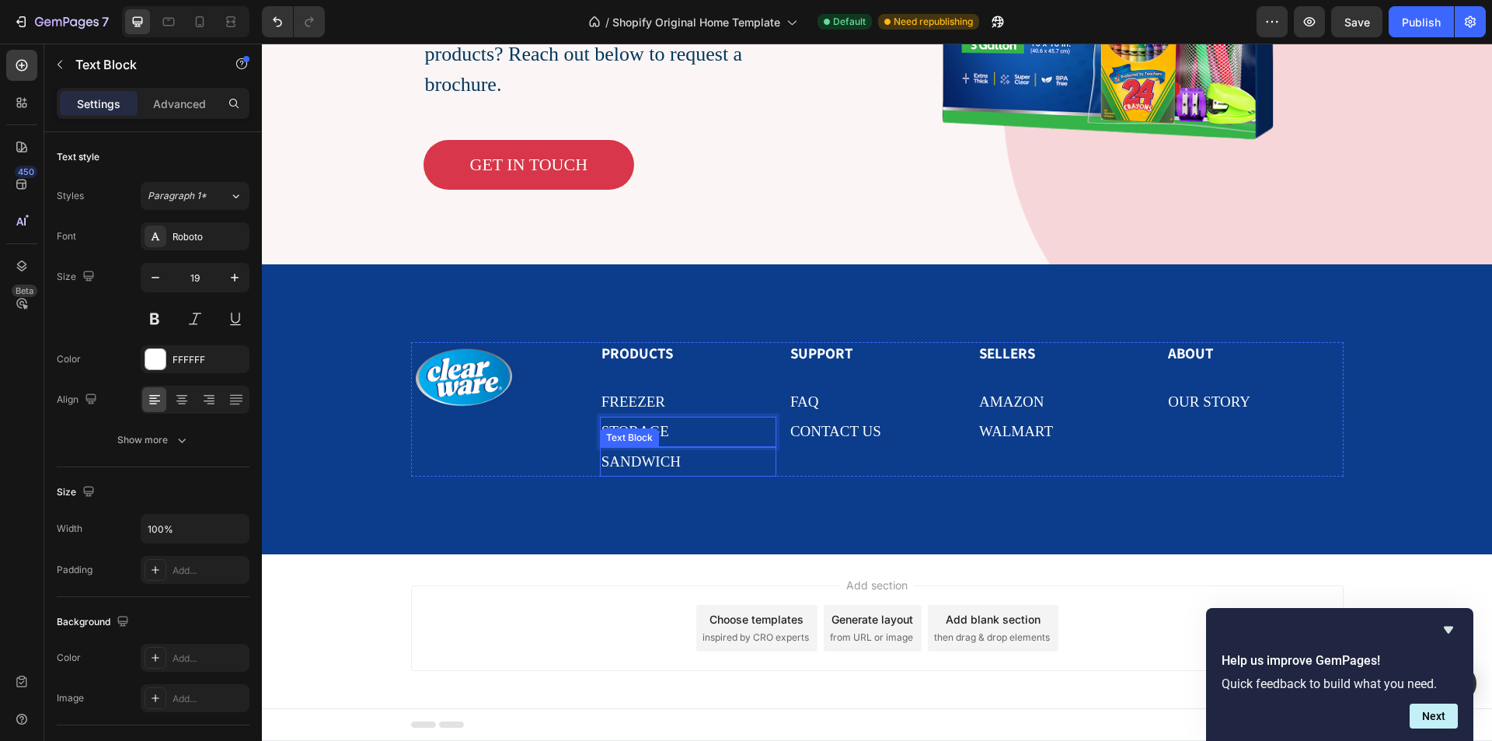
click at [702, 463] on p "SANDWICH" at bounding box center [687, 461] width 173 height 26
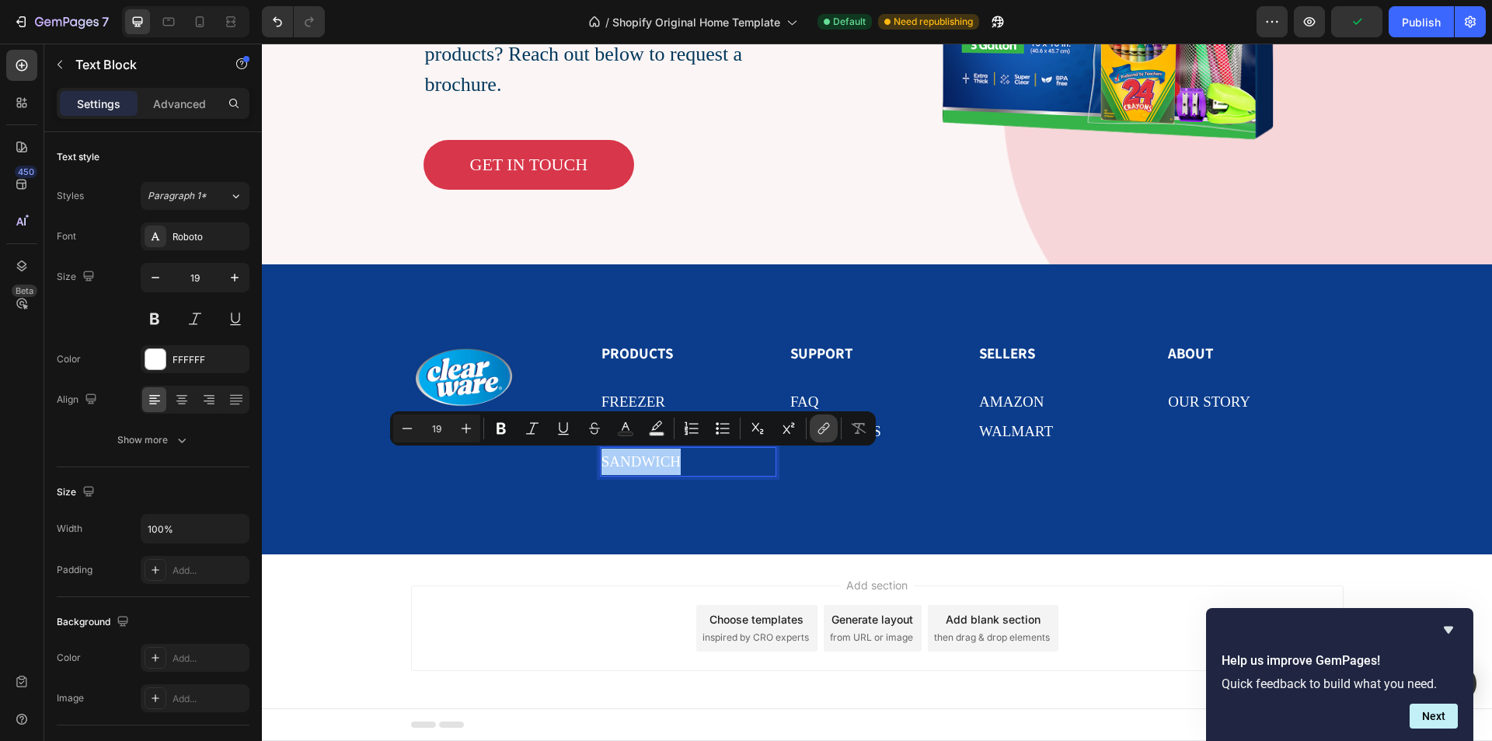
click at [815, 432] on button "link" at bounding box center [824, 428] width 28 height 28
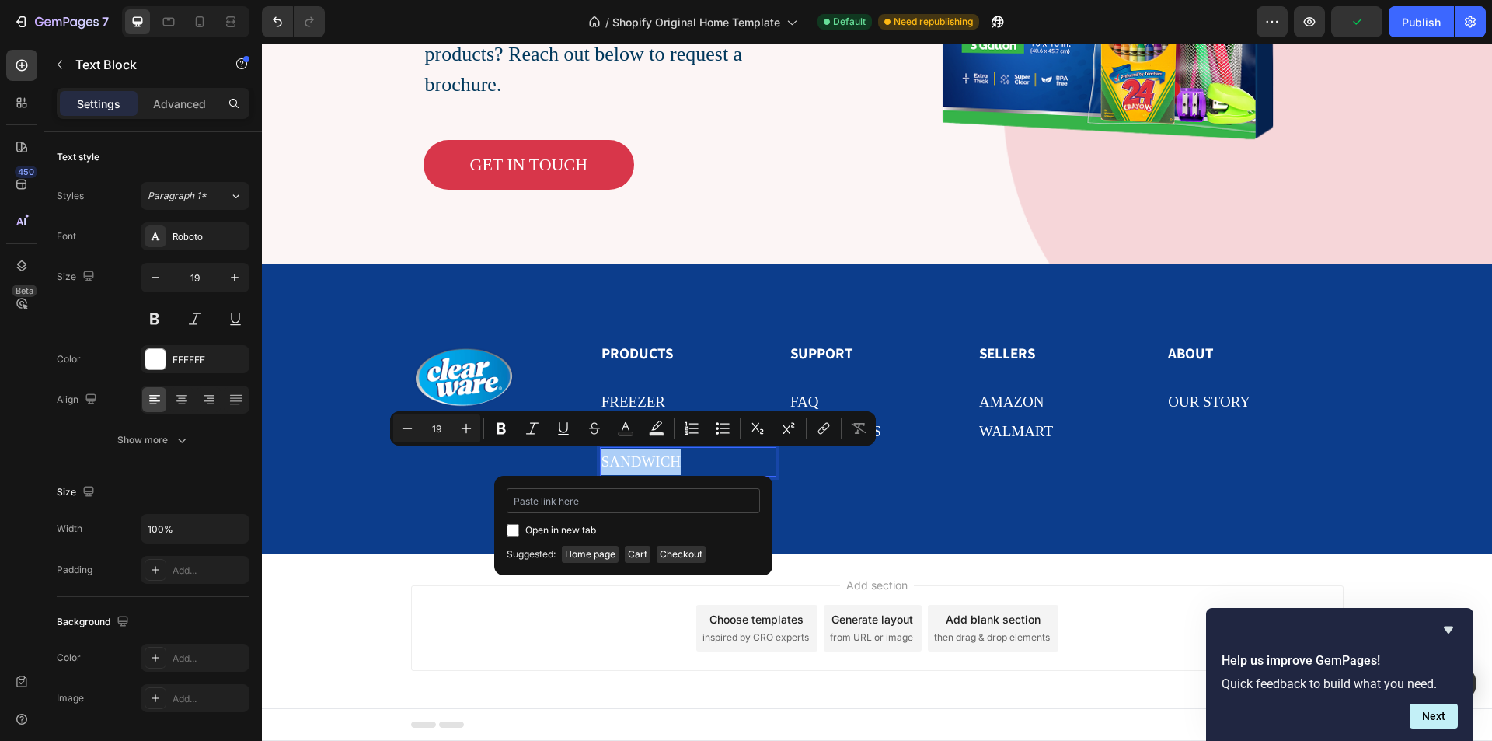
click at [632, 508] on input "Editor contextual toolbar" at bounding box center [633, 500] width 253 height 25
type input "https://vm2fqh-em.myshopify.com/#our-productshttps://vm2fqh-em.myshopify.com/#o…"
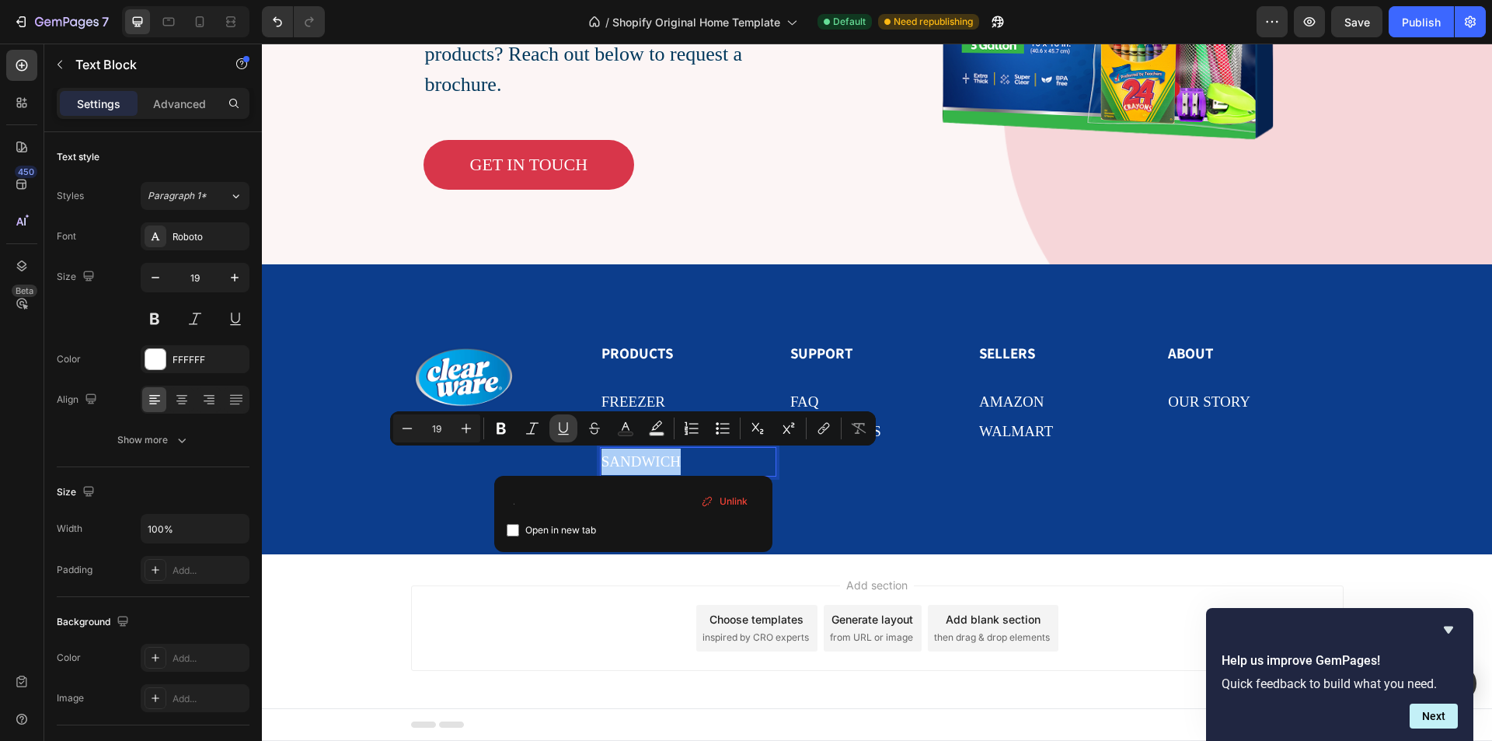
click at [569, 428] on icon "Editor contextual toolbar" at bounding box center [564, 428] width 16 height 16
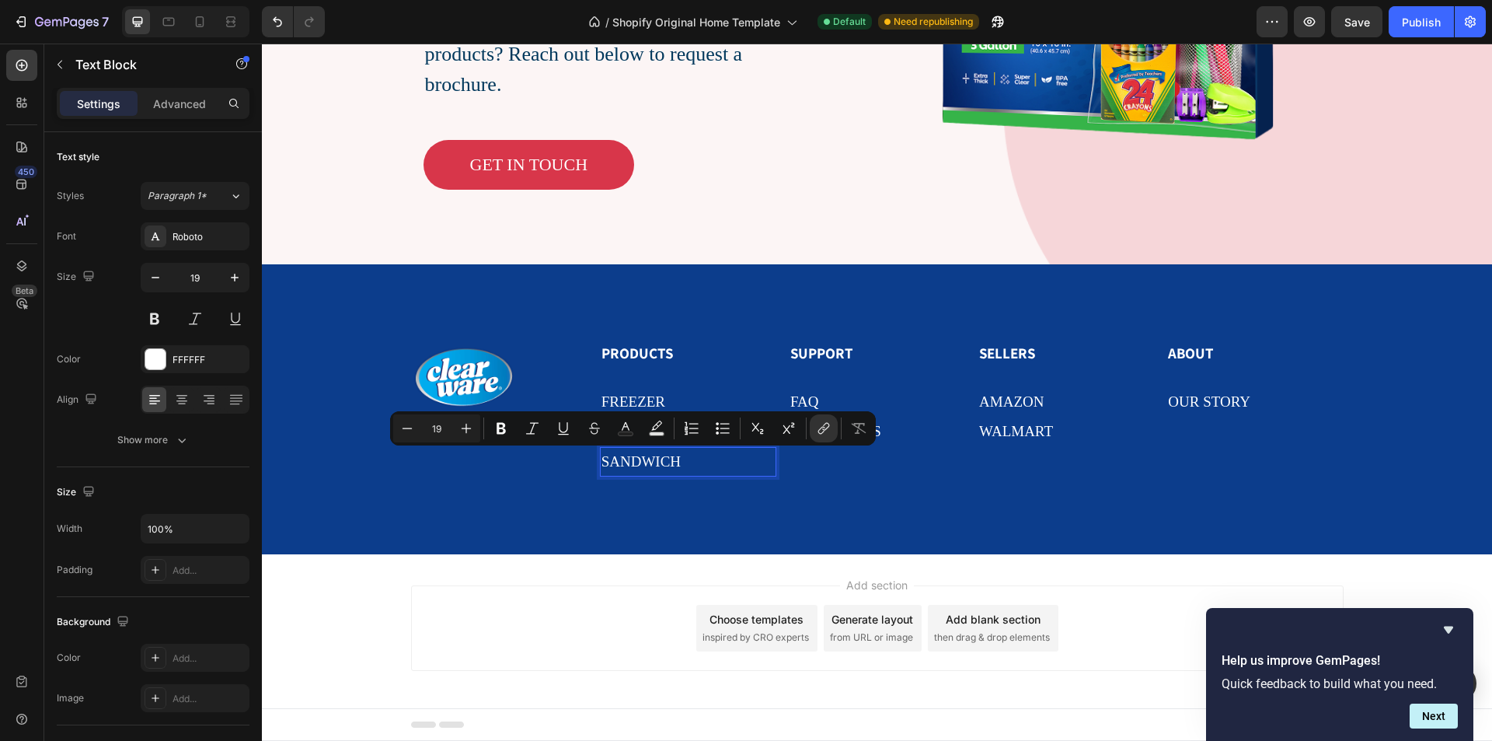
click at [700, 364] on h2 "PRODUCTS" at bounding box center [688, 353] width 176 height 23
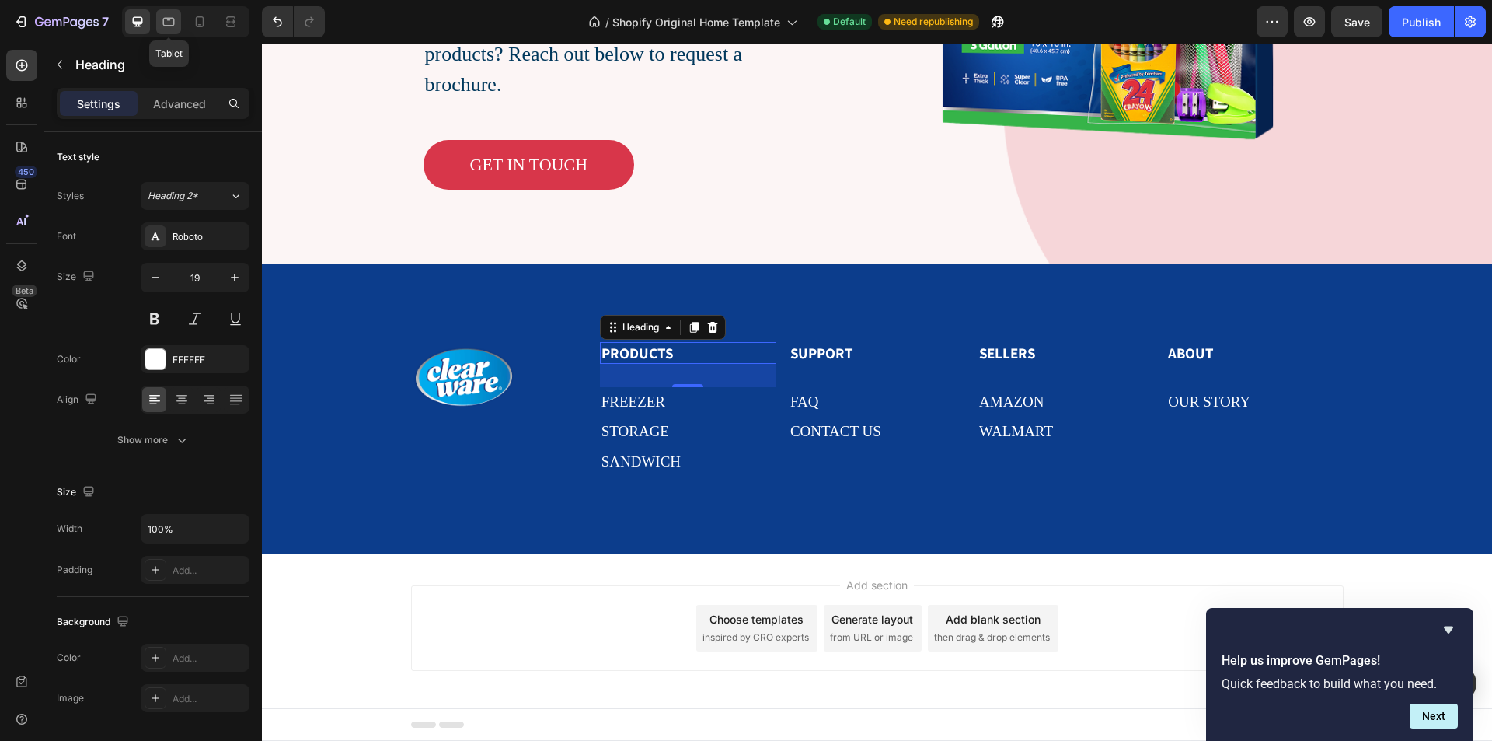
click at [176, 26] on icon at bounding box center [169, 22] width 16 height 16
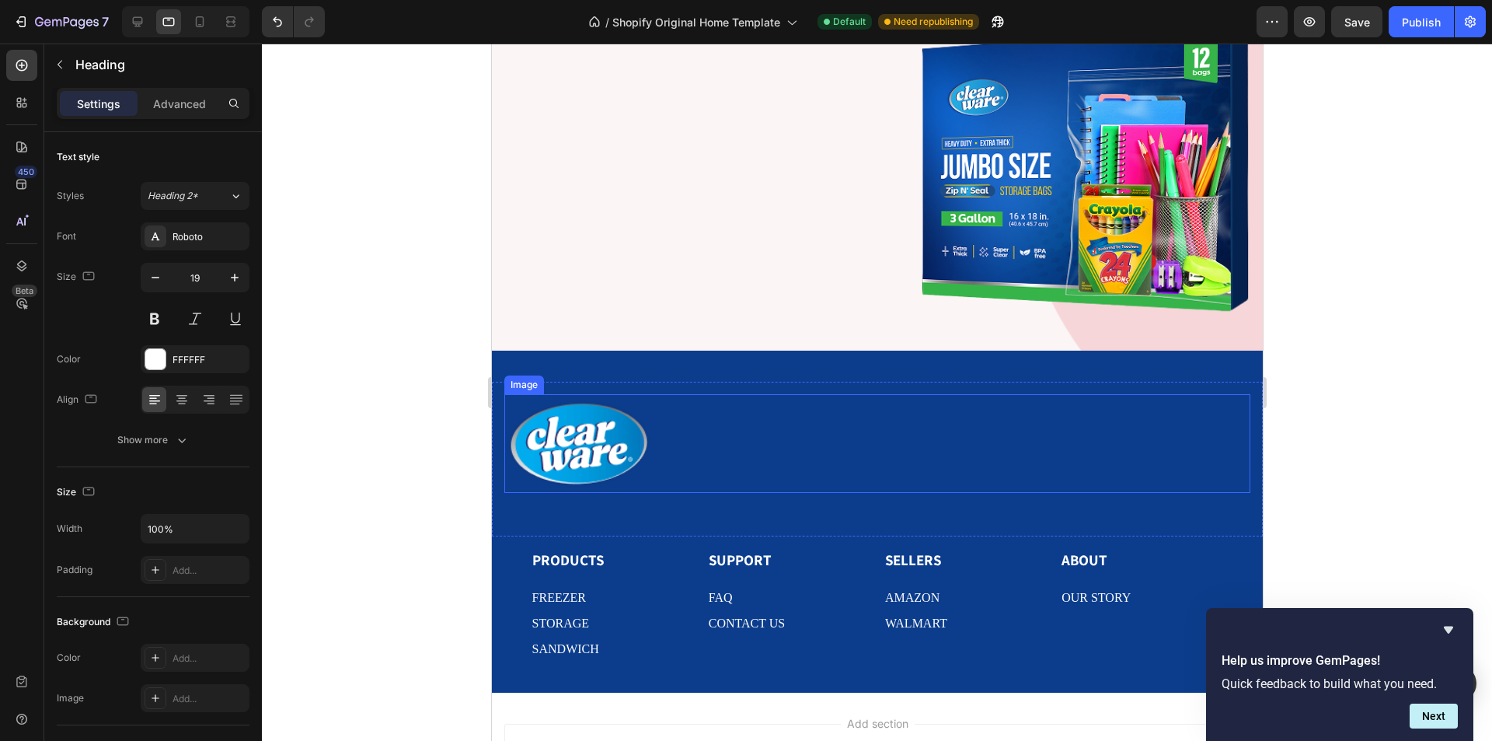
scroll to position [3808, 0]
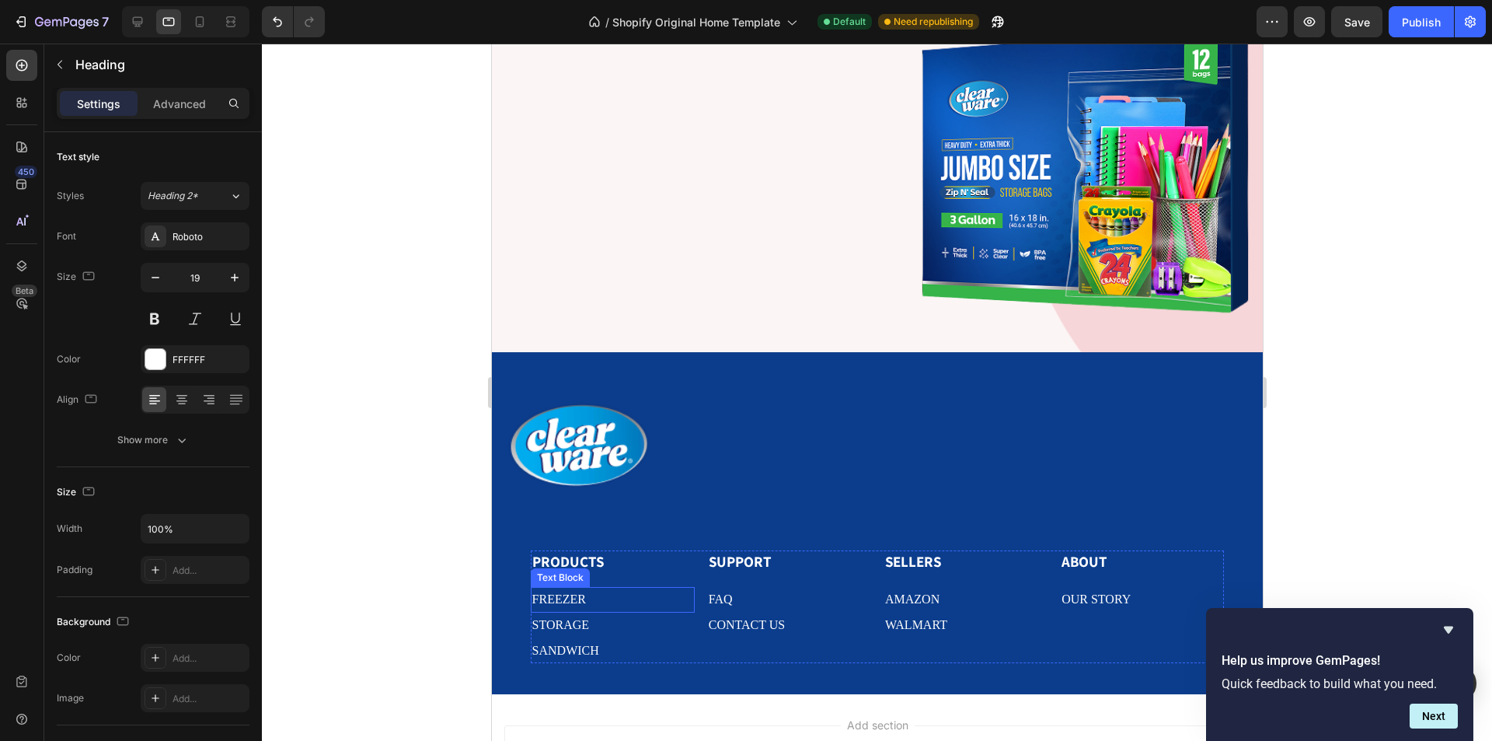
click at [587, 591] on p "FREEZER" at bounding box center [612, 599] width 161 height 23
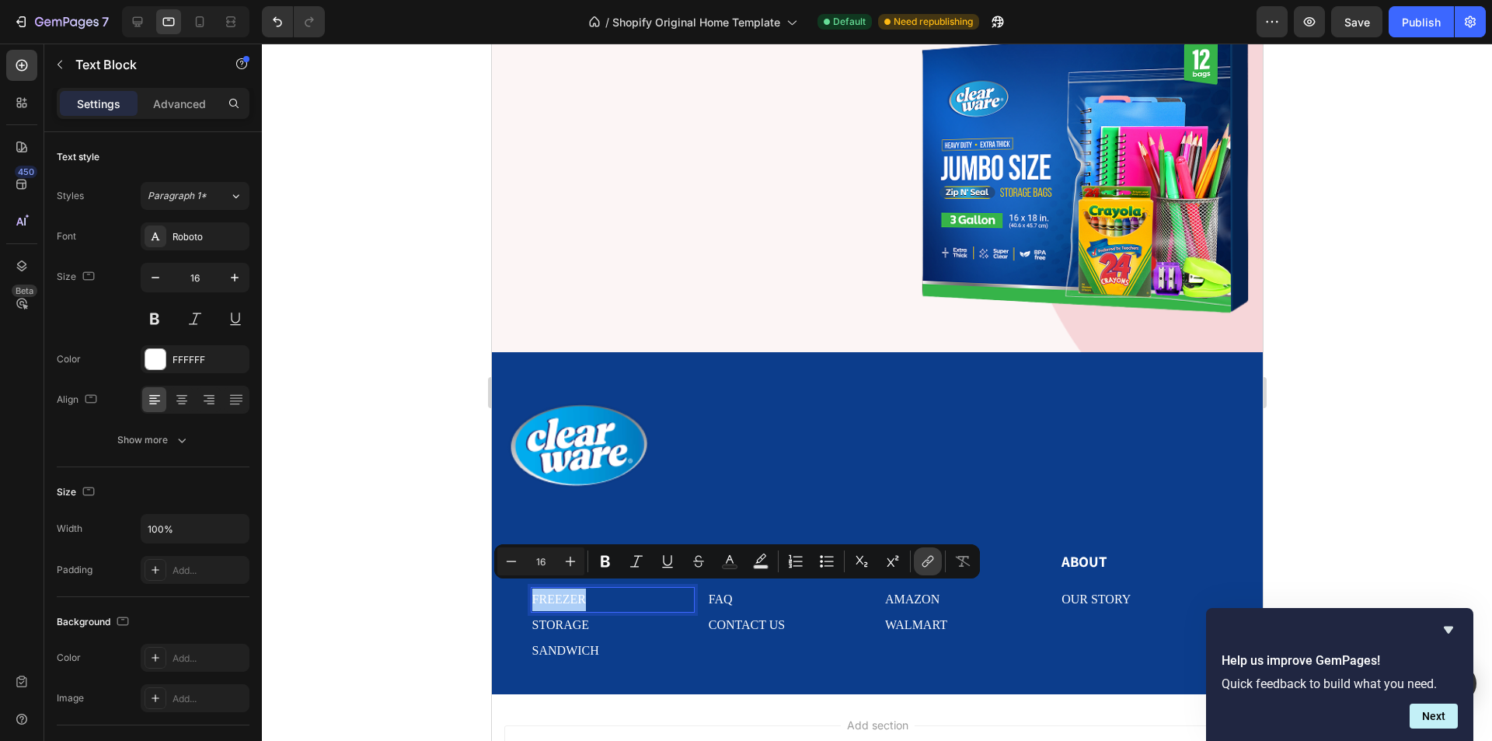
click at [925, 563] on icon "Editor contextual toolbar" at bounding box center [928, 561] width 16 height 16
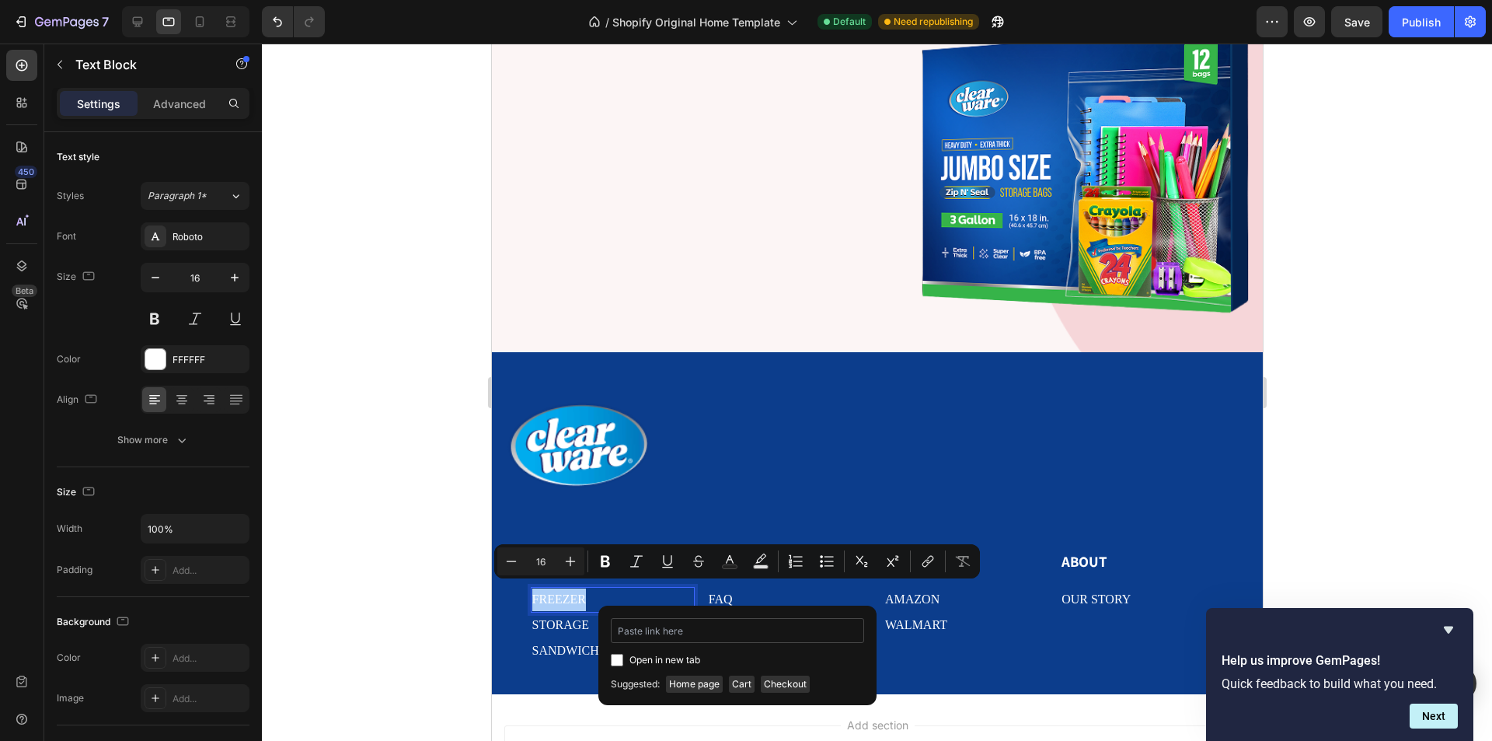
click at [756, 634] on input "Editor contextual toolbar" at bounding box center [737, 630] width 253 height 25
type input "https://vm2fqh-em.myshopify.com/#our-products"
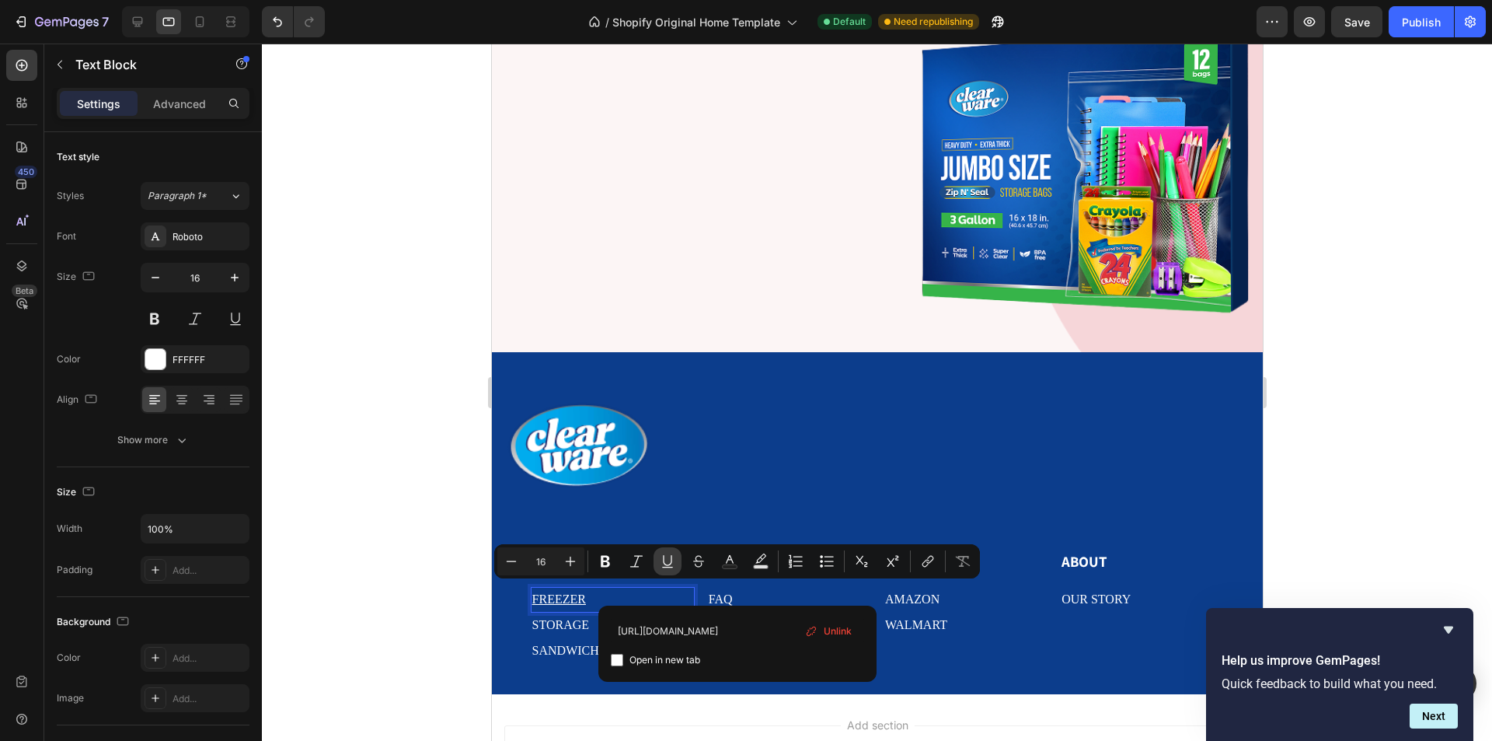
click at [667, 566] on icon "Editor contextual toolbar" at bounding box center [668, 561] width 16 height 16
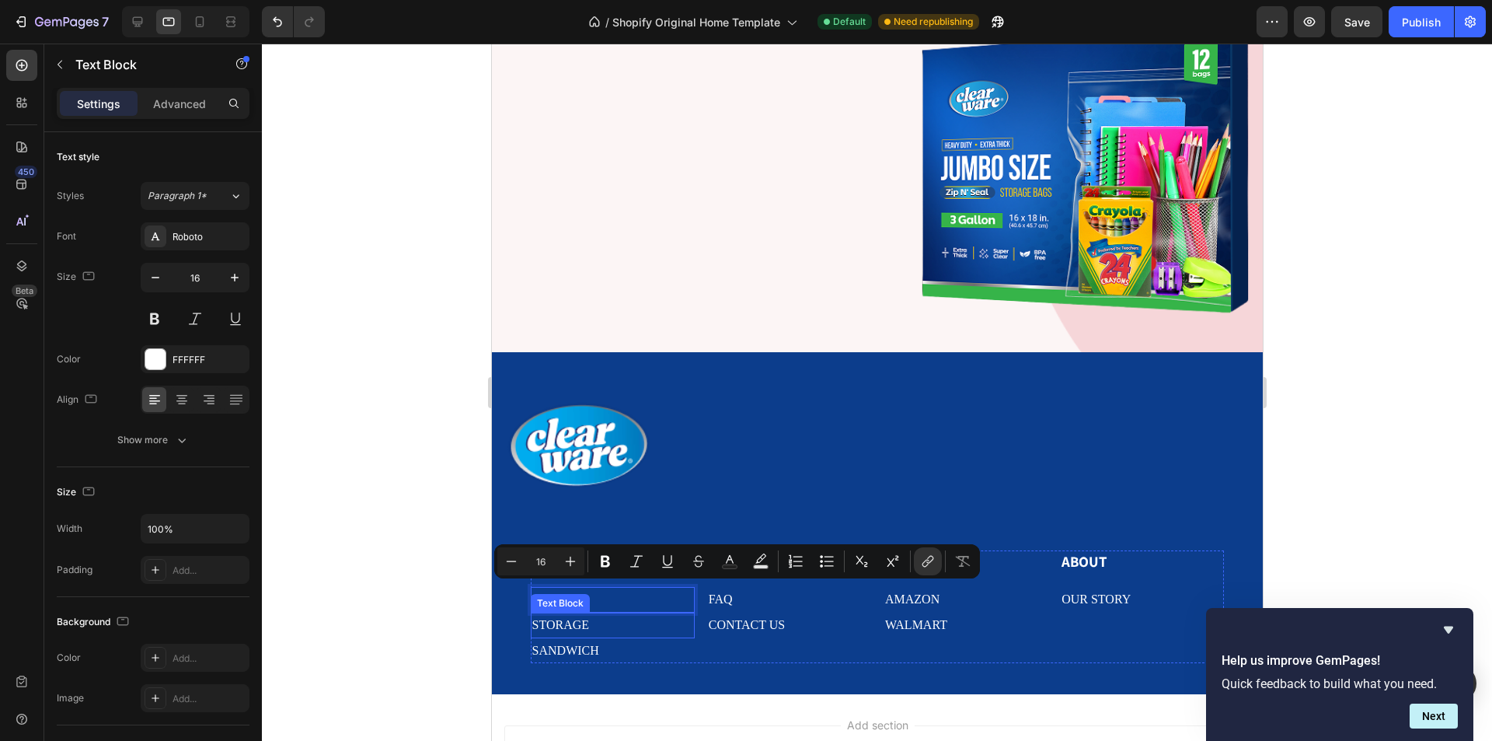
click at [598, 614] on p "storage" at bounding box center [612, 625] width 161 height 23
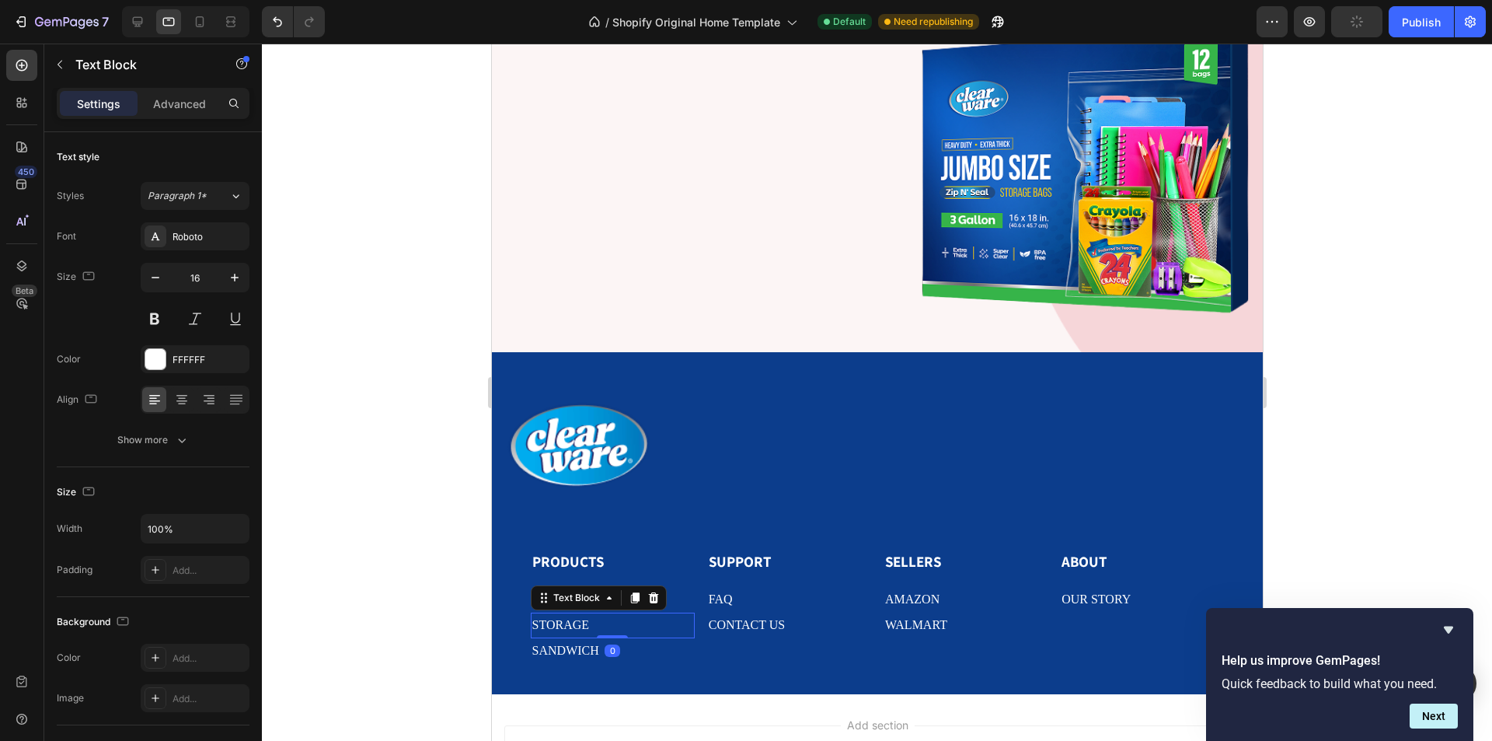
click at [612, 625] on p "storage" at bounding box center [612, 625] width 161 height 23
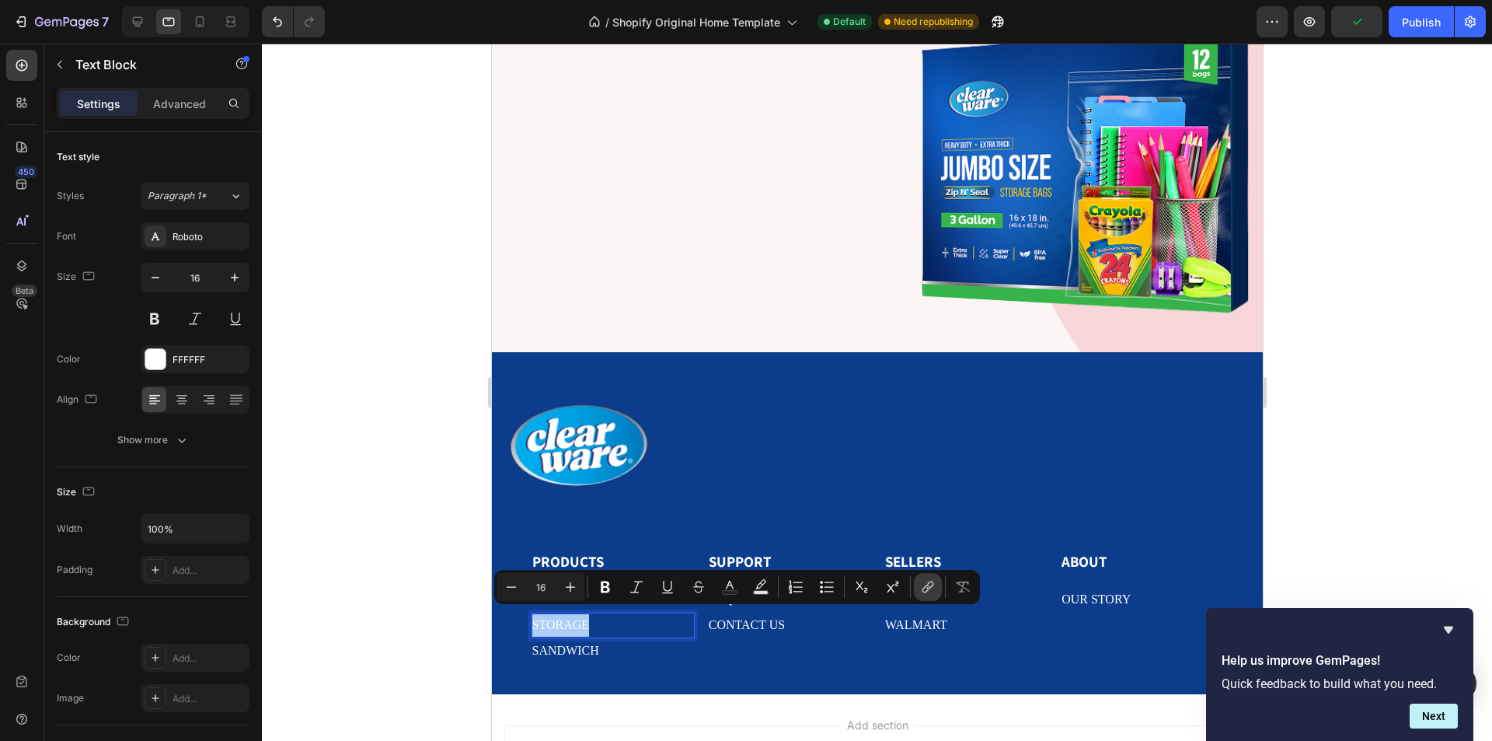
click at [921, 592] on icon "Editor contextual toolbar" at bounding box center [928, 587] width 16 height 16
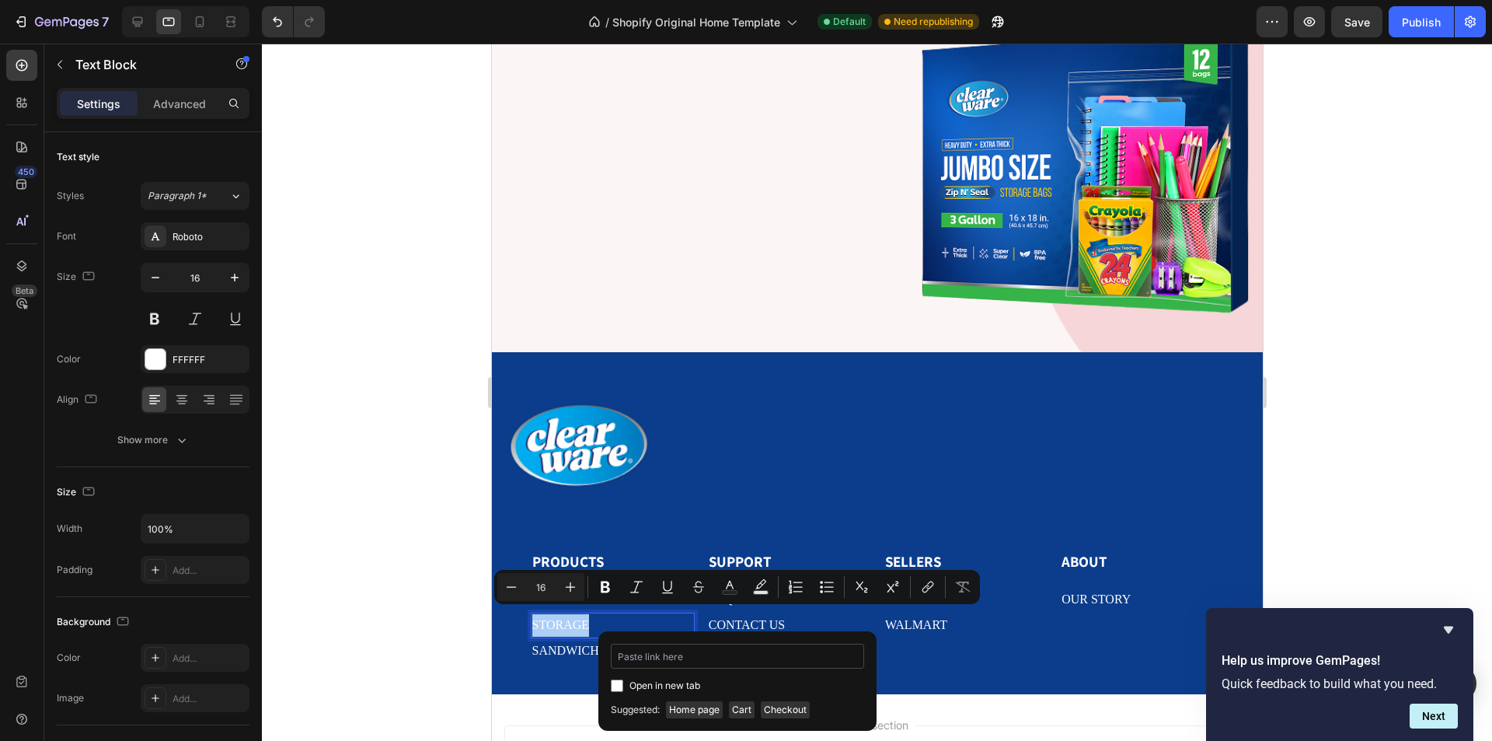
click at [737, 647] on input "Editor contextual toolbar" at bounding box center [737, 655] width 253 height 25
type input "https://vm2fqh-em.myshopify.com/#our-productshttps://vm2fqh-em.myshopify.com/#o…"
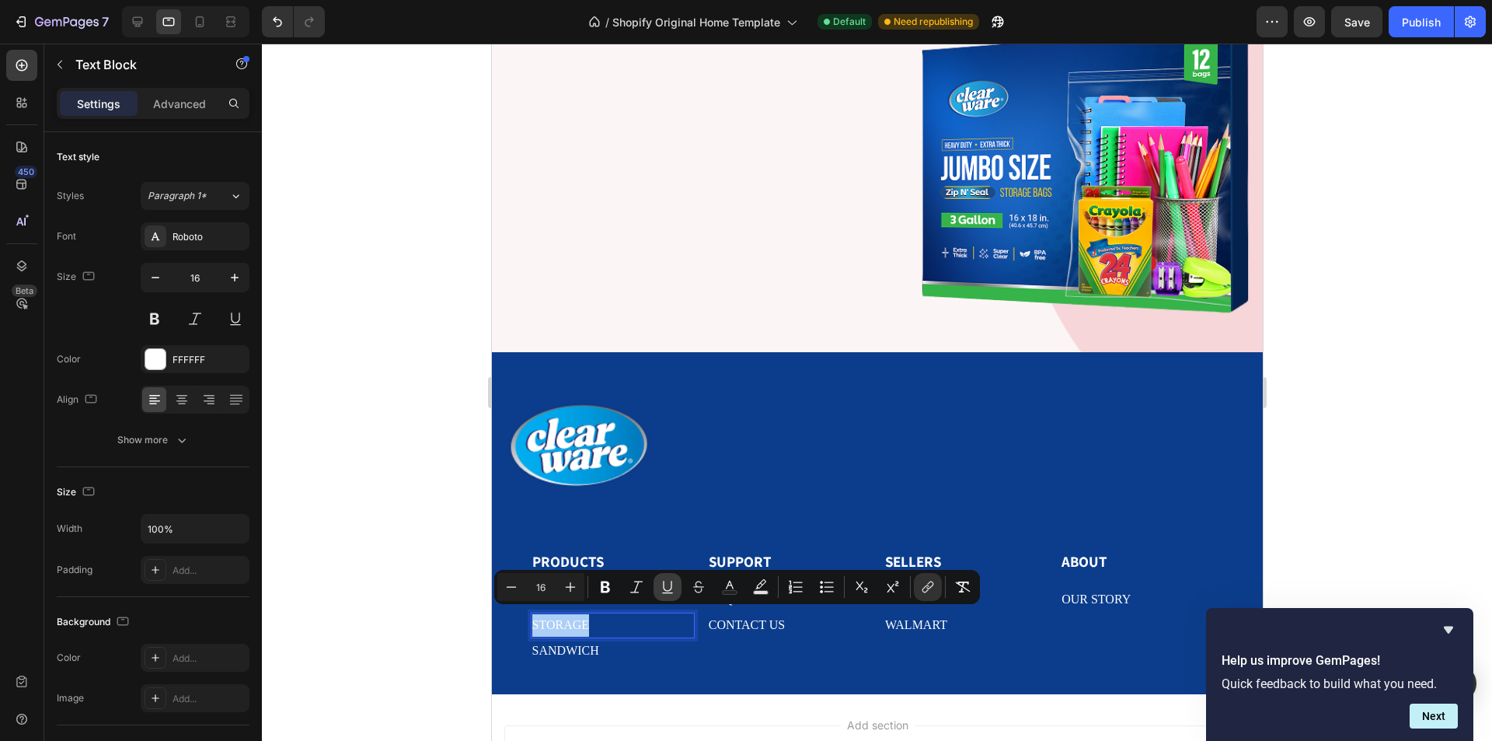
click at [663, 580] on icon "Editor contextual toolbar" at bounding box center [668, 587] width 16 height 16
click at [629, 640] on p "SANDWICH" at bounding box center [612, 651] width 161 height 23
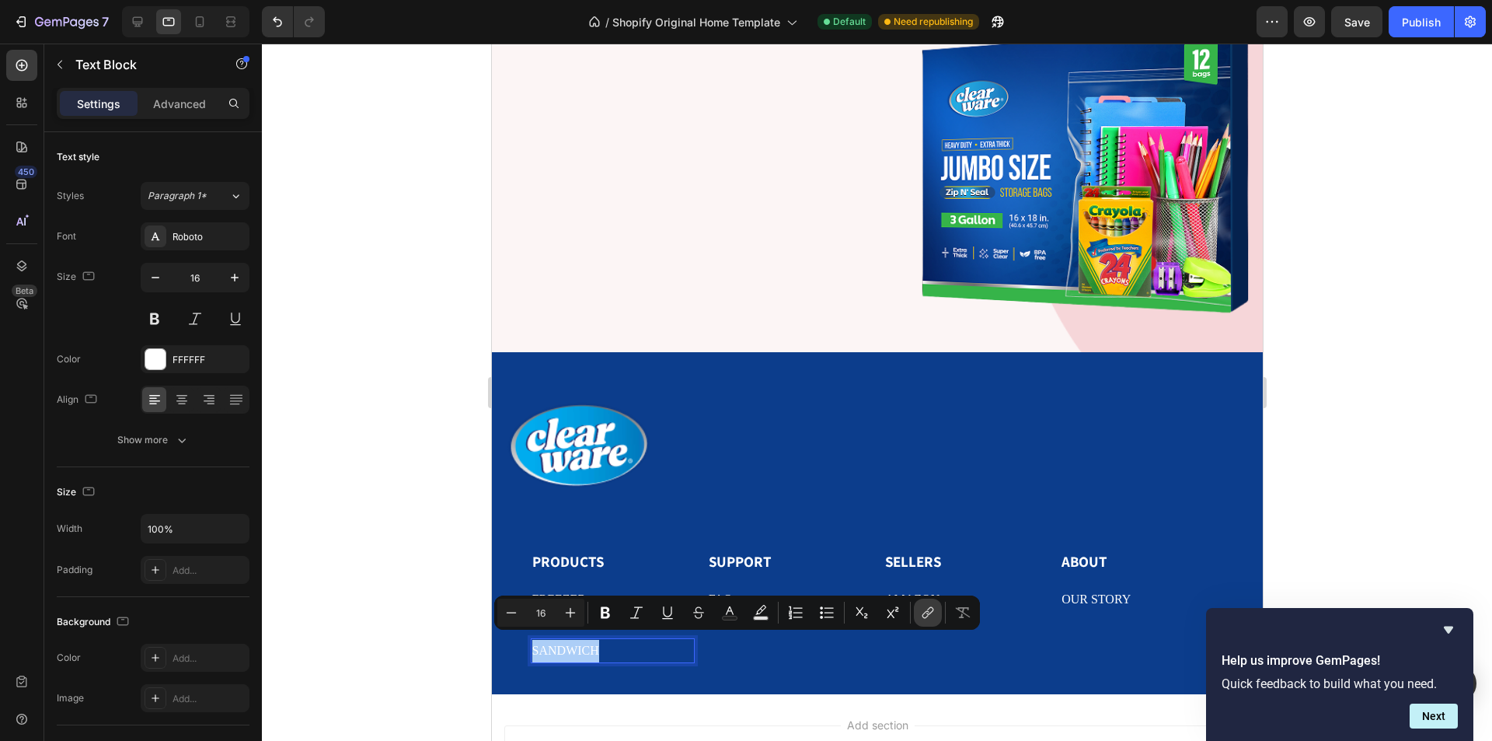
click at [925, 614] on icon "Editor contextual toolbar" at bounding box center [928, 613] width 16 height 16
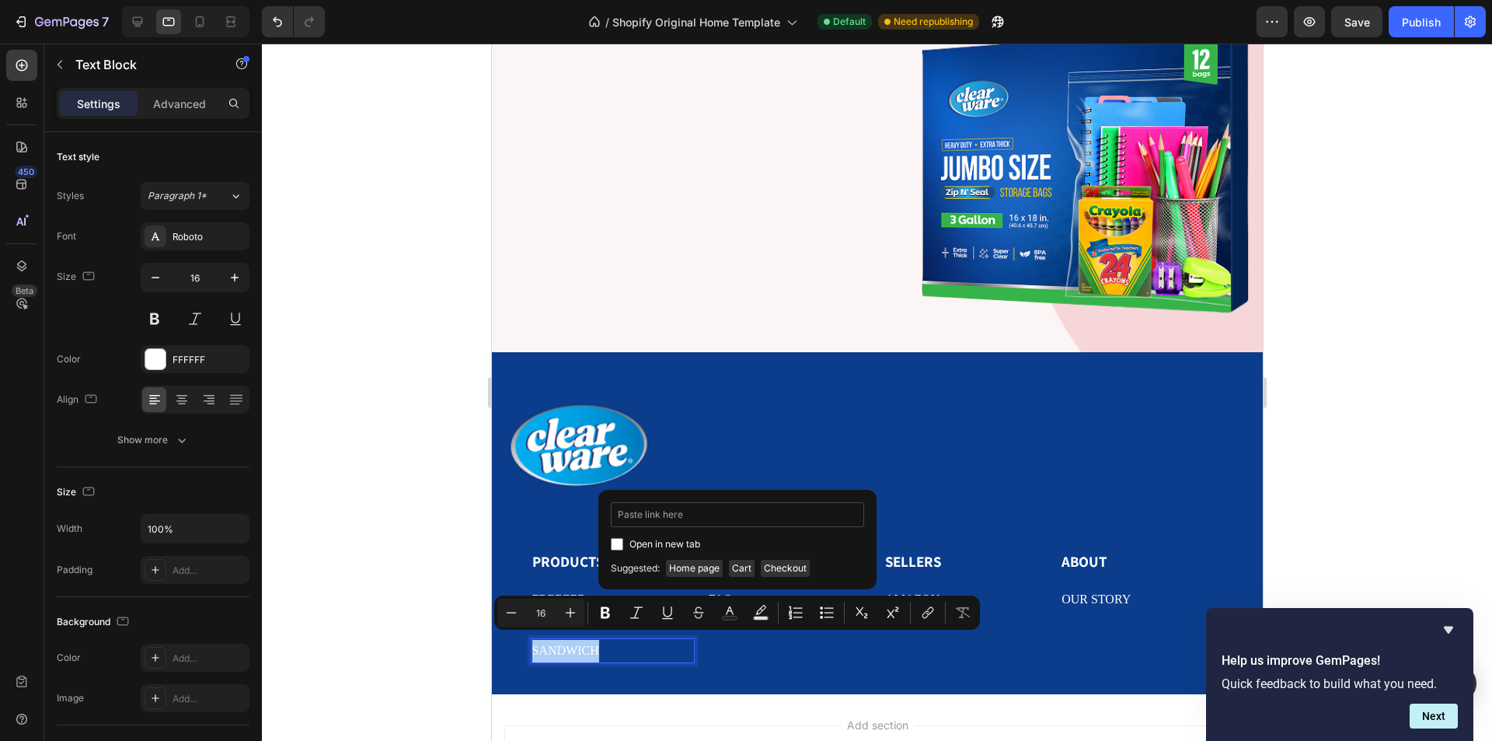
click at [723, 522] on input "Editor contextual toolbar" at bounding box center [737, 514] width 253 height 25
type input "https://vm2fqh-em.myshopify.com/#our-products"
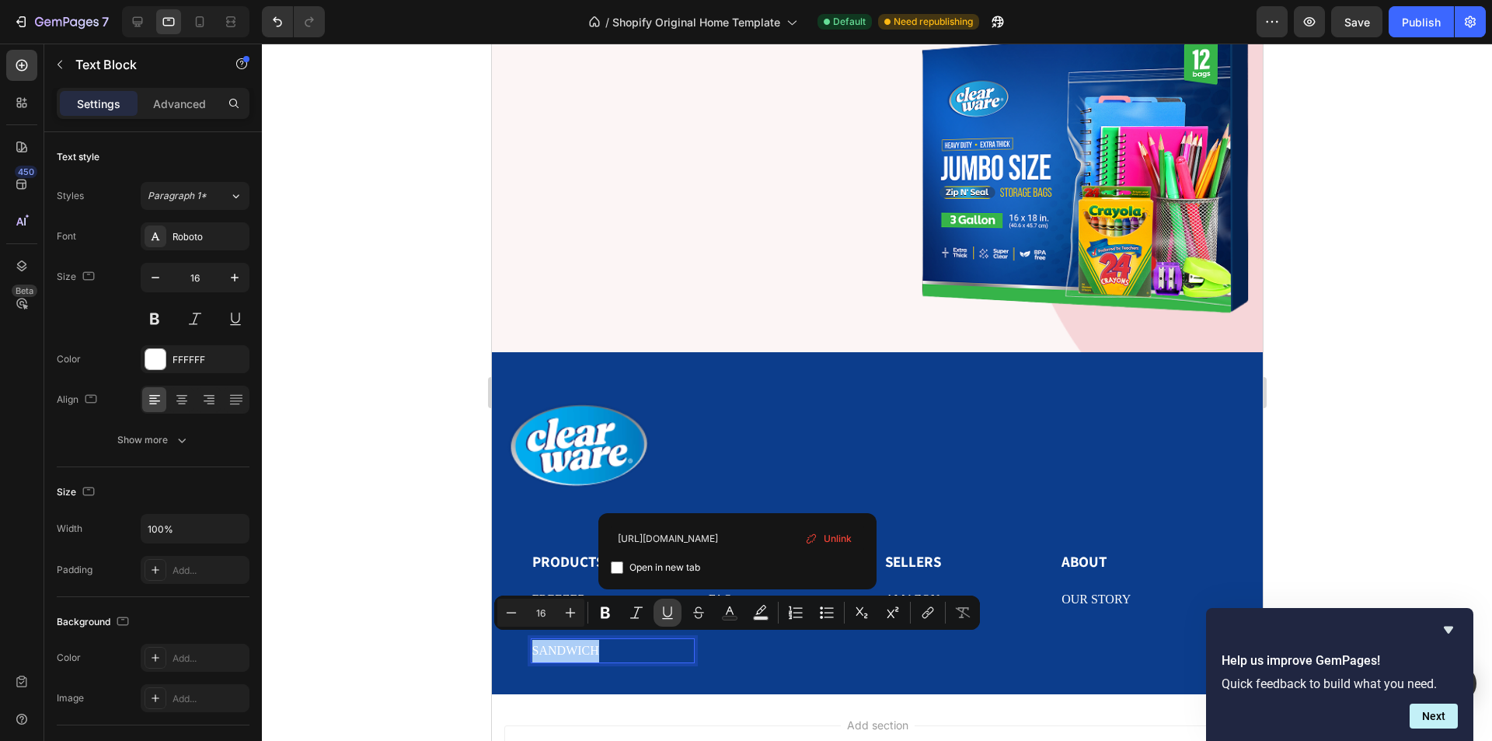
click at [662, 605] on icon "Editor contextual toolbar" at bounding box center [668, 613] width 16 height 16
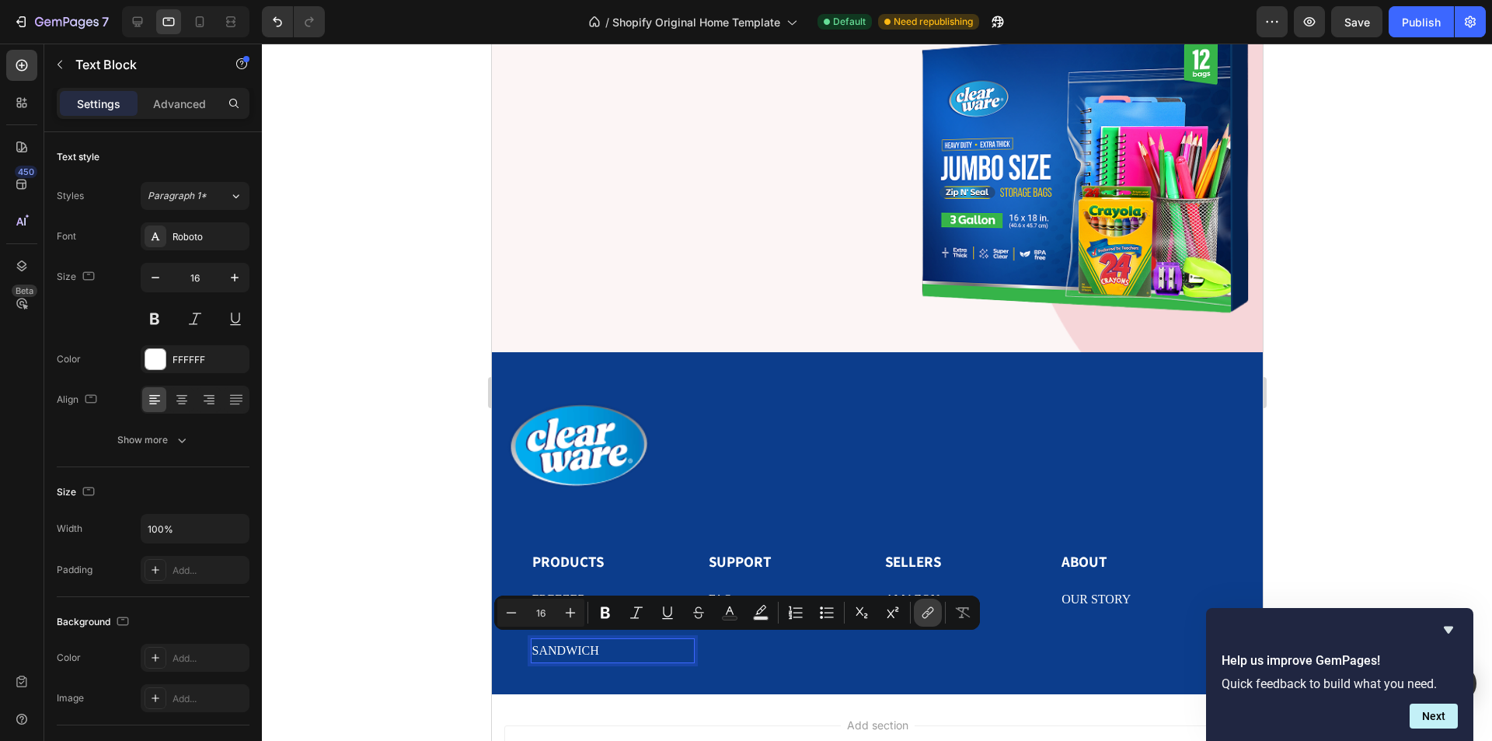
click at [925, 618] on icon "Editor contextual toolbar" at bounding box center [925, 615] width 7 height 8
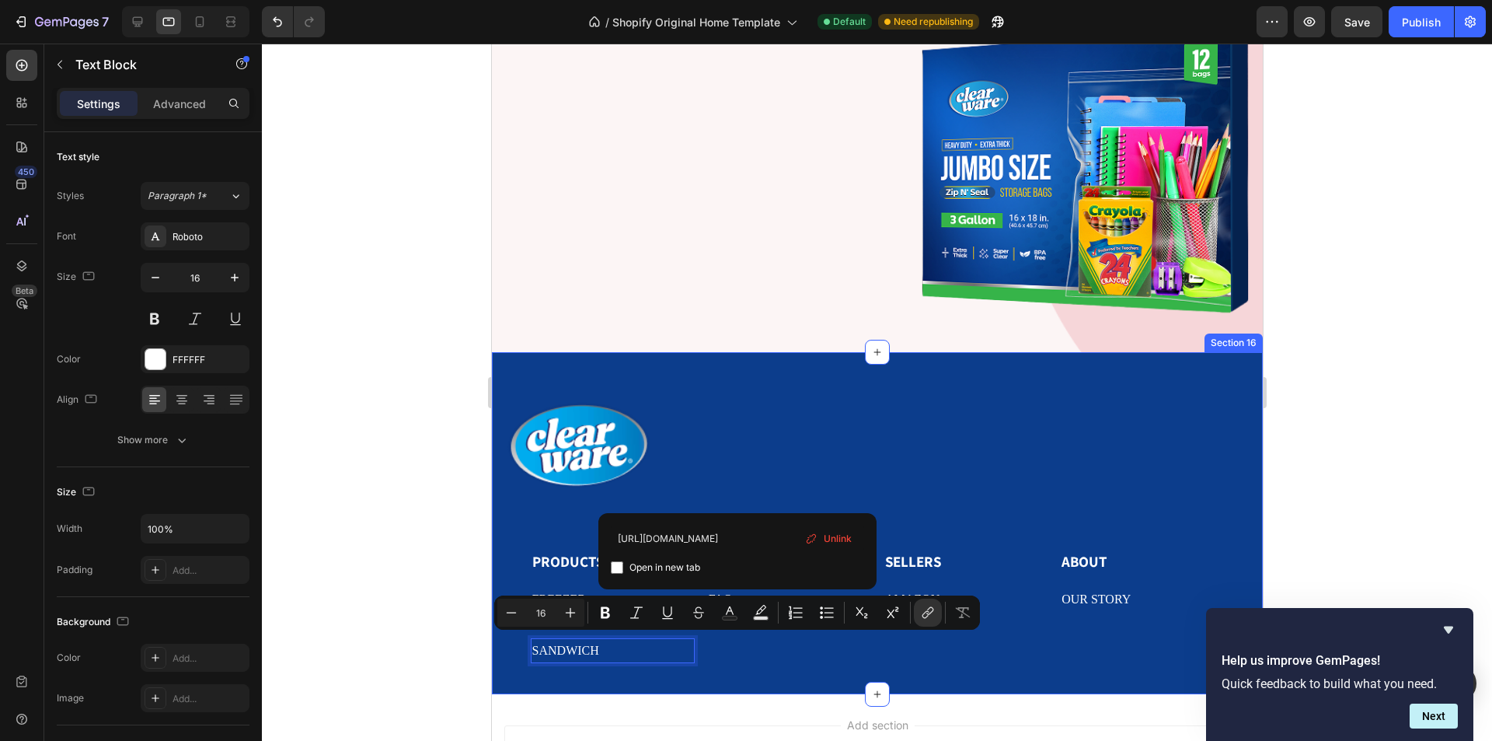
click at [1005, 551] on h2 "SELLERS" at bounding box center [965, 561] width 164 height 23
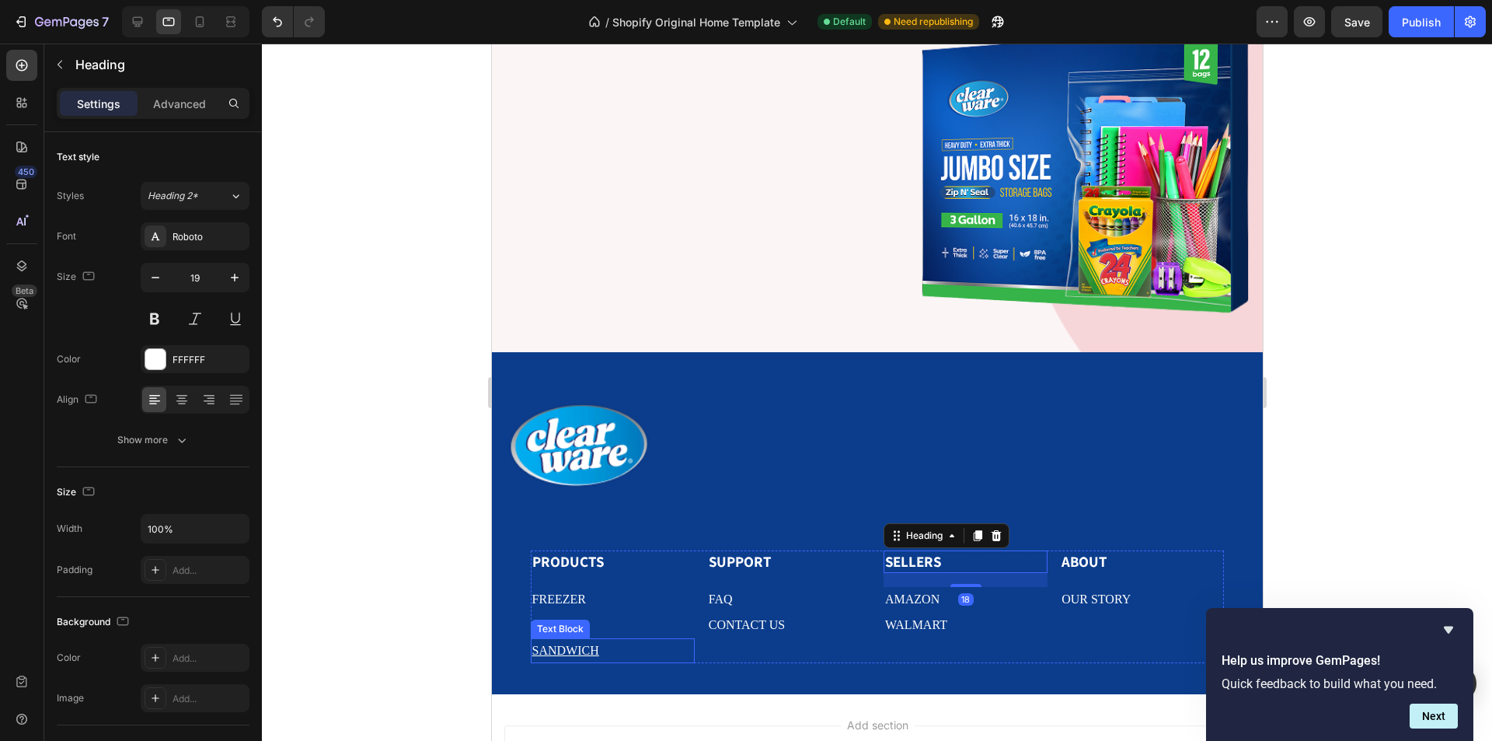
click at [625, 640] on p "SANDWICH" at bounding box center [612, 651] width 161 height 23
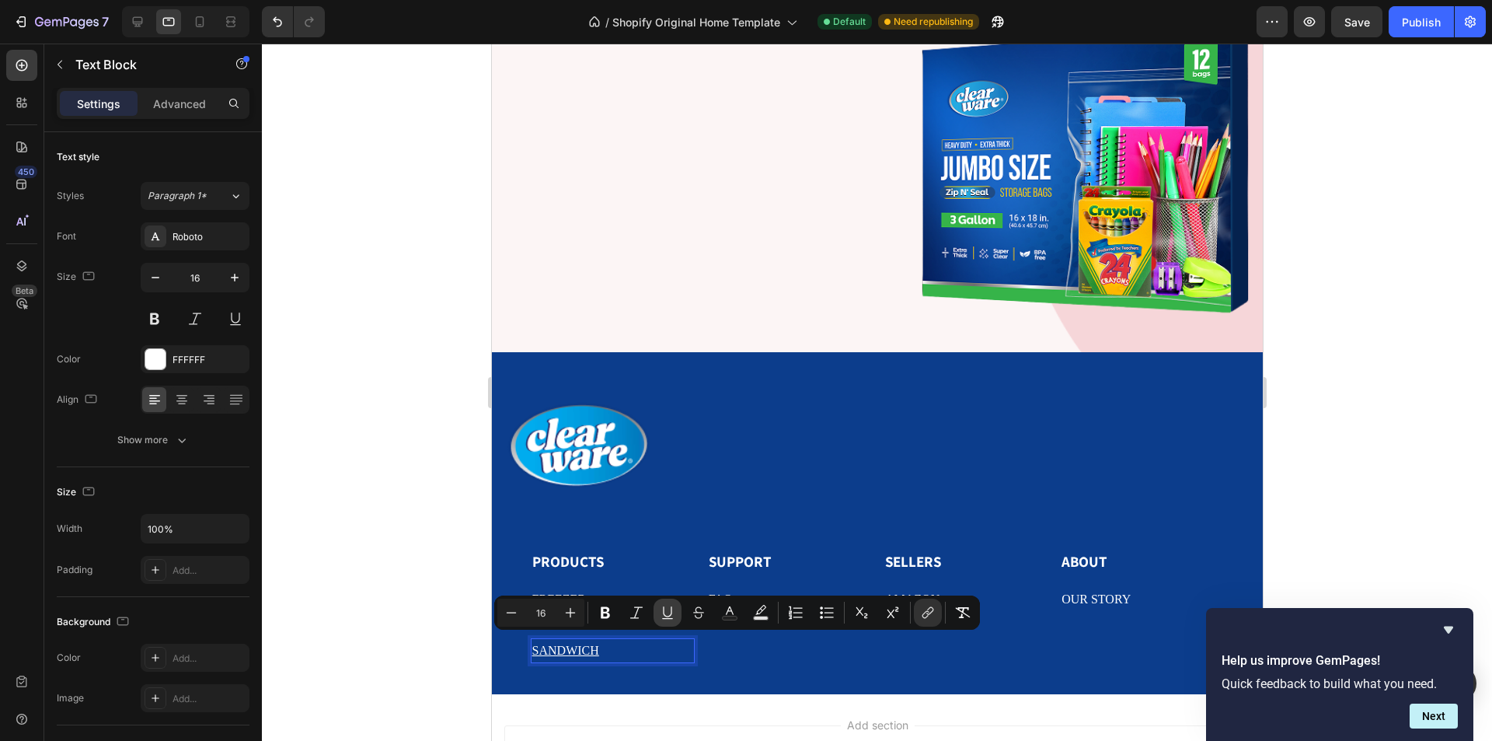
click at [666, 611] on icon "Editor contextual toolbar" at bounding box center [668, 613] width 16 height 16
click at [200, 21] on icon at bounding box center [200, 22] width 16 height 16
type input "14"
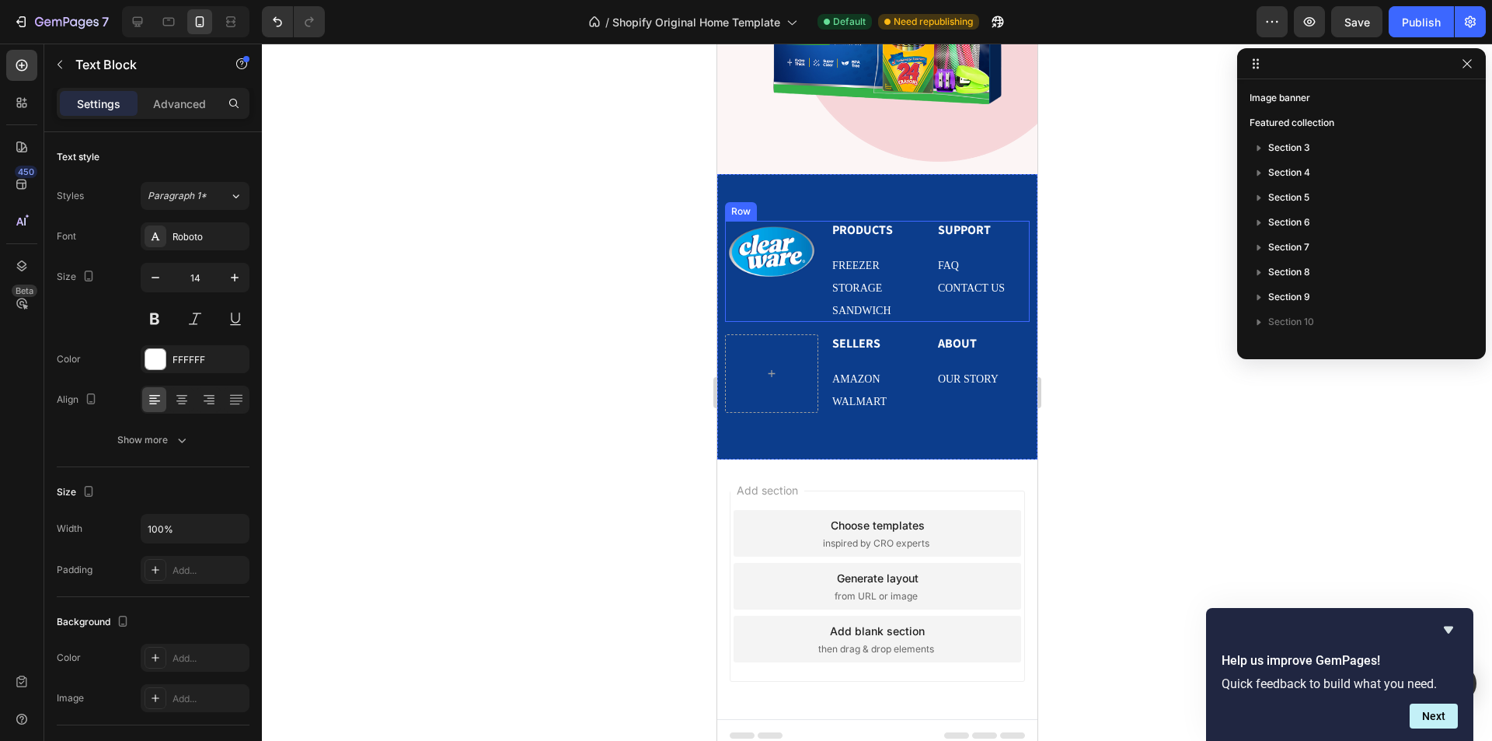
scroll to position [3642, 0]
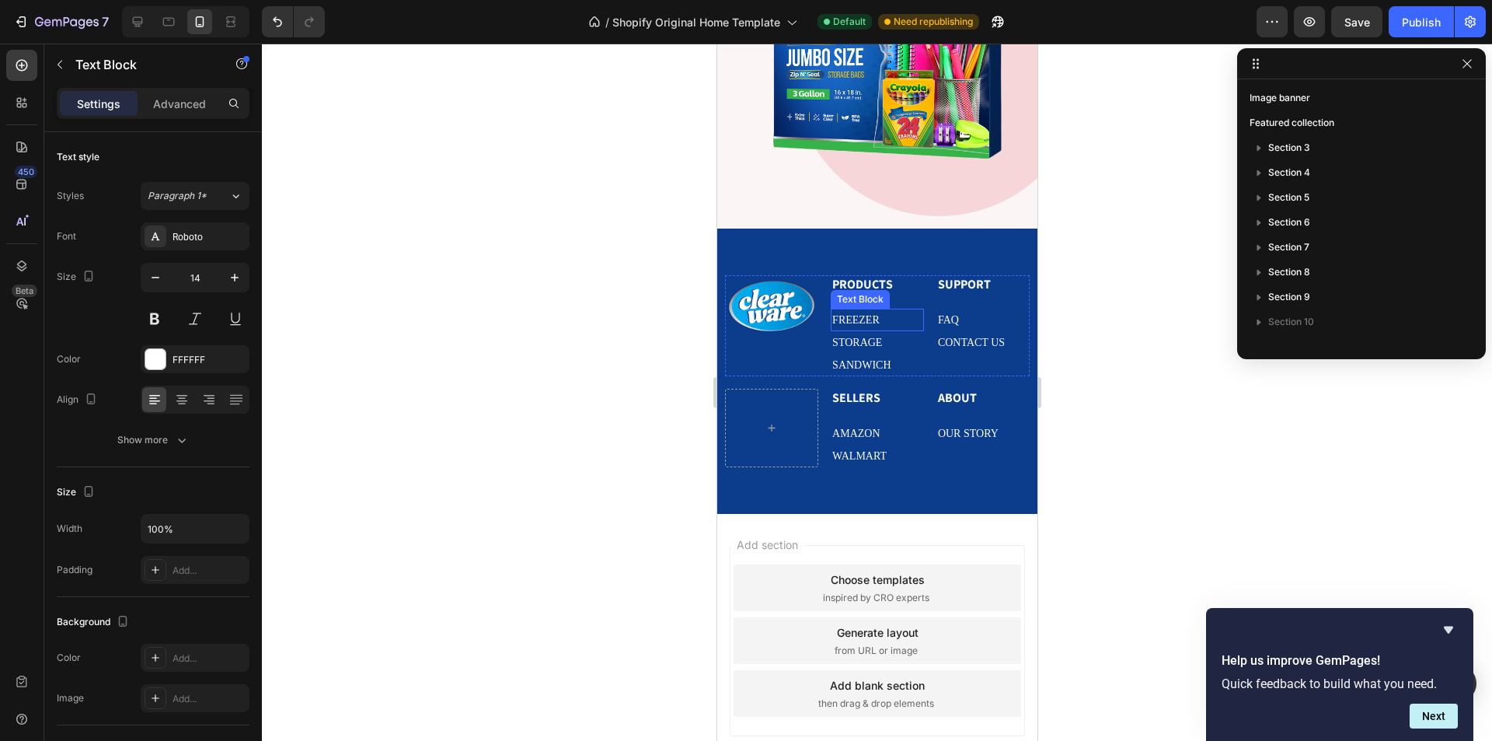
click at [886, 310] on p "FREEZER" at bounding box center [876, 319] width 90 height 19
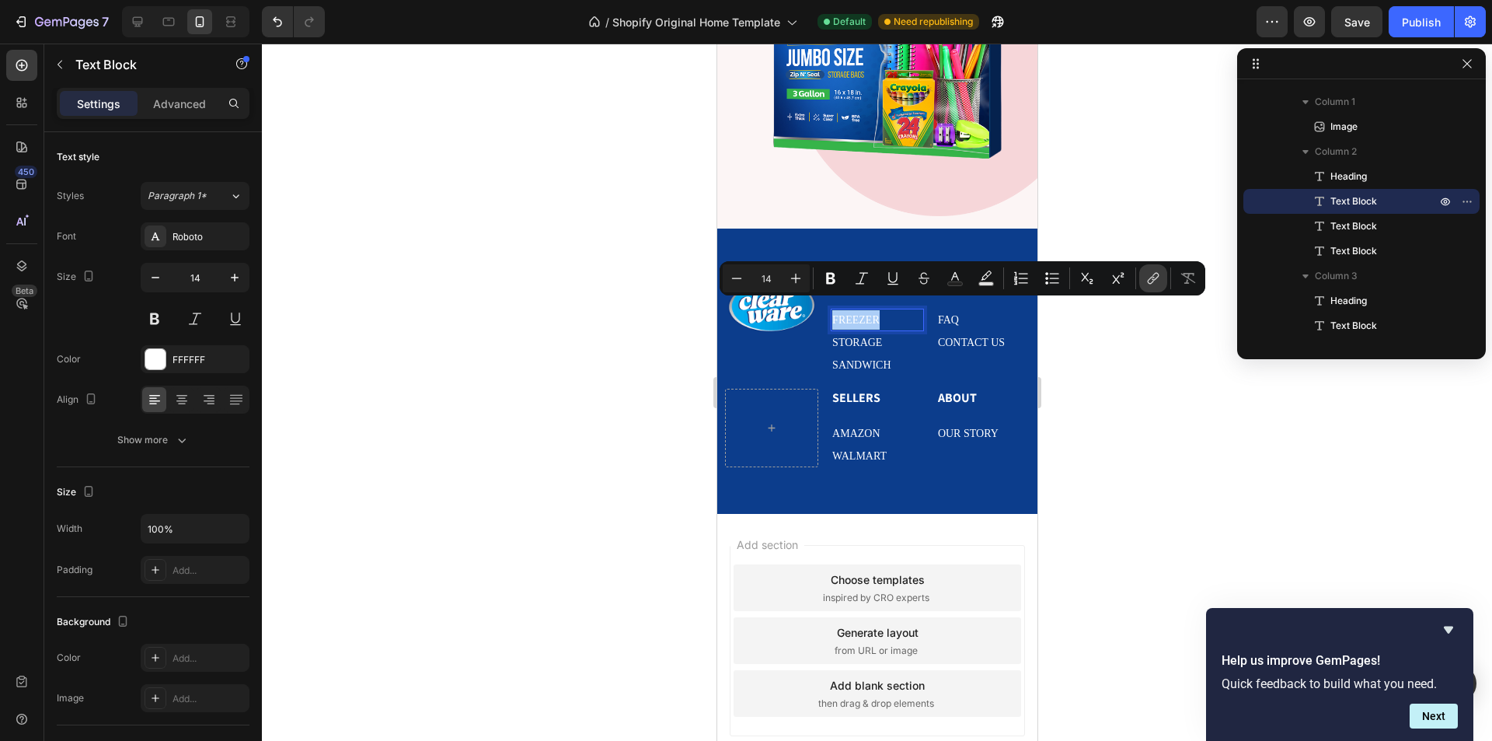
click at [1142, 277] on button "link" at bounding box center [1153, 278] width 28 height 28
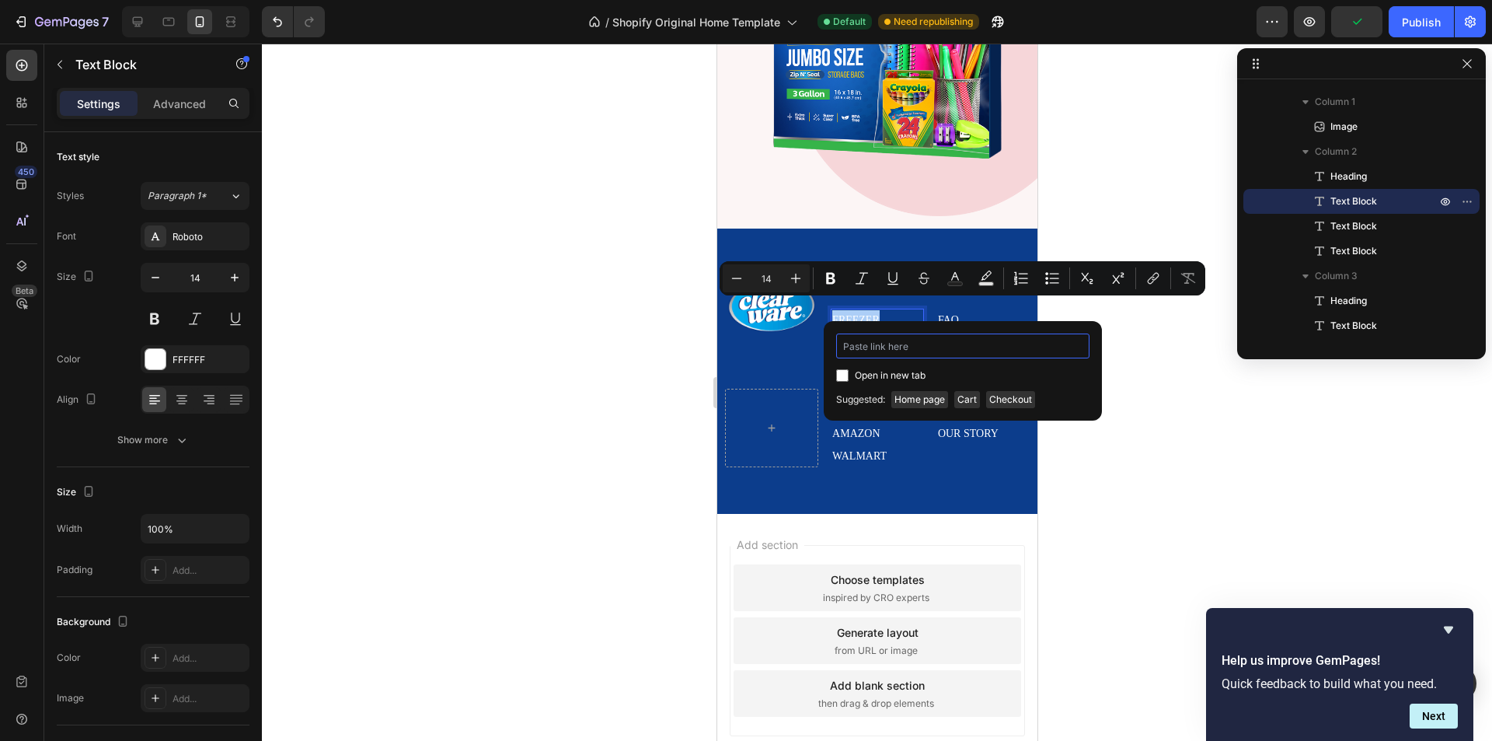
click at [925, 347] on input "Editor contextual toolbar" at bounding box center [962, 345] width 253 height 25
paste input "https://vm2fqh-em.myshopify.com/#our-products"
type input "https://vm2fqh-em.myshopify.com/#our-products"
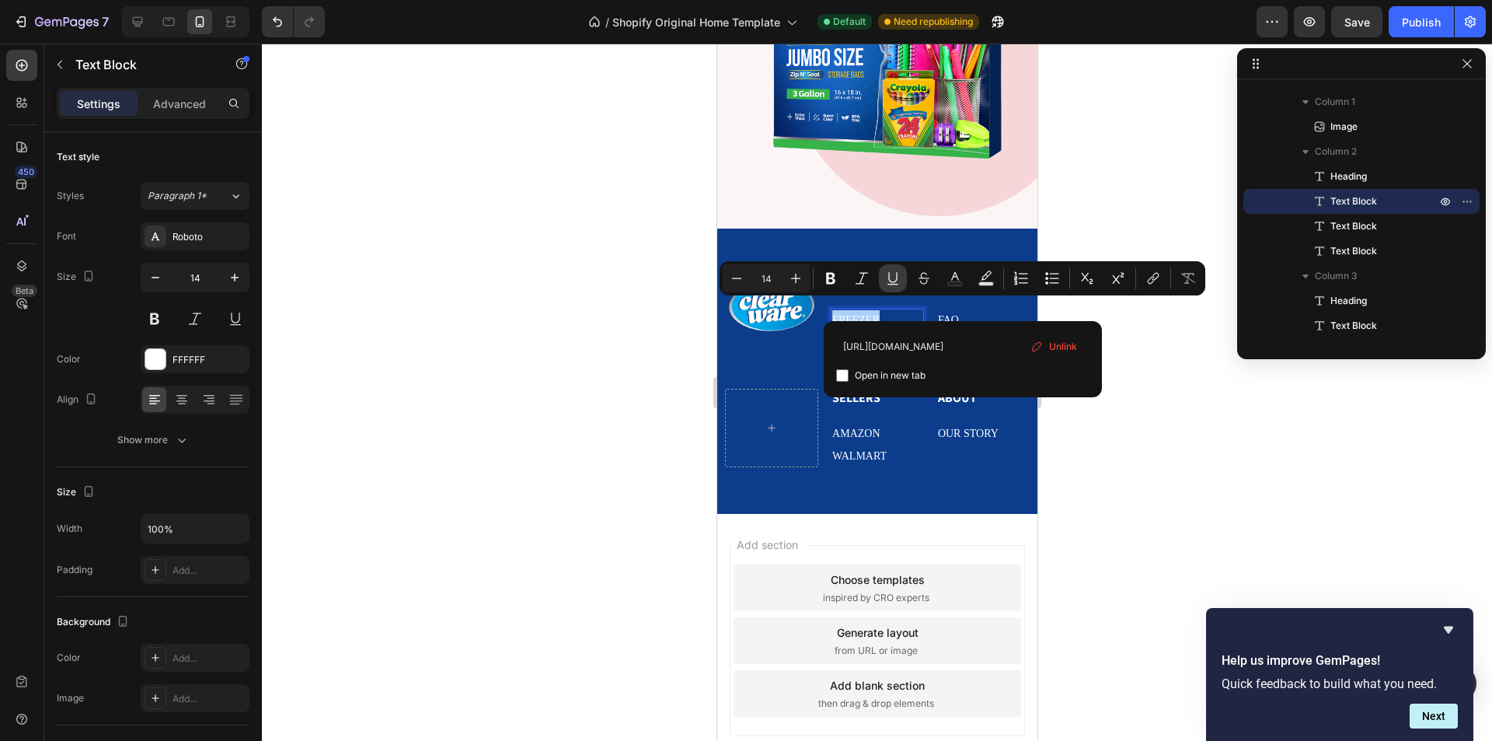
click at [897, 281] on icon "Editor contextual toolbar" at bounding box center [893, 278] width 16 height 16
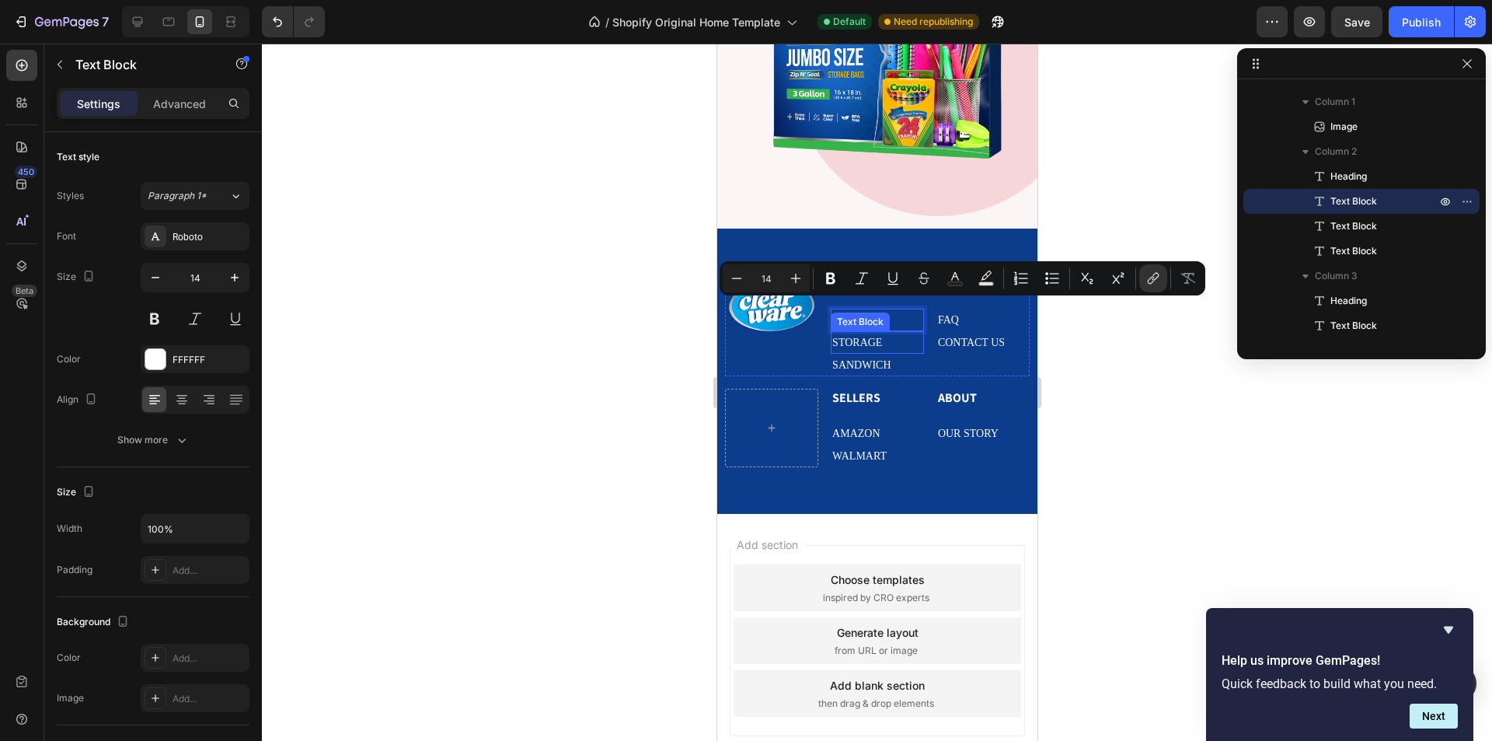
click at [892, 333] on p "storage" at bounding box center [876, 342] width 90 height 19
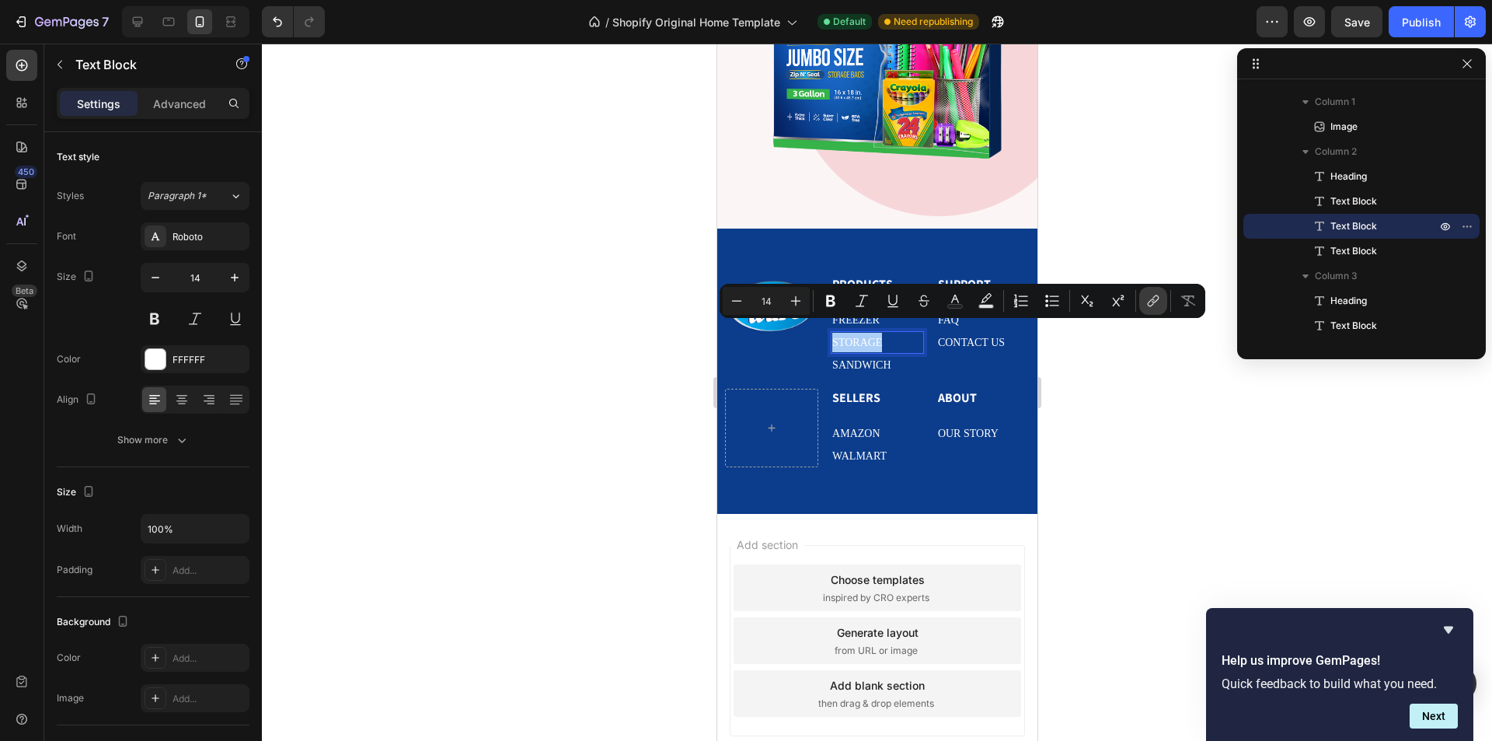
click at [1146, 300] on icon "Editor contextual toolbar" at bounding box center [1153, 301] width 16 height 16
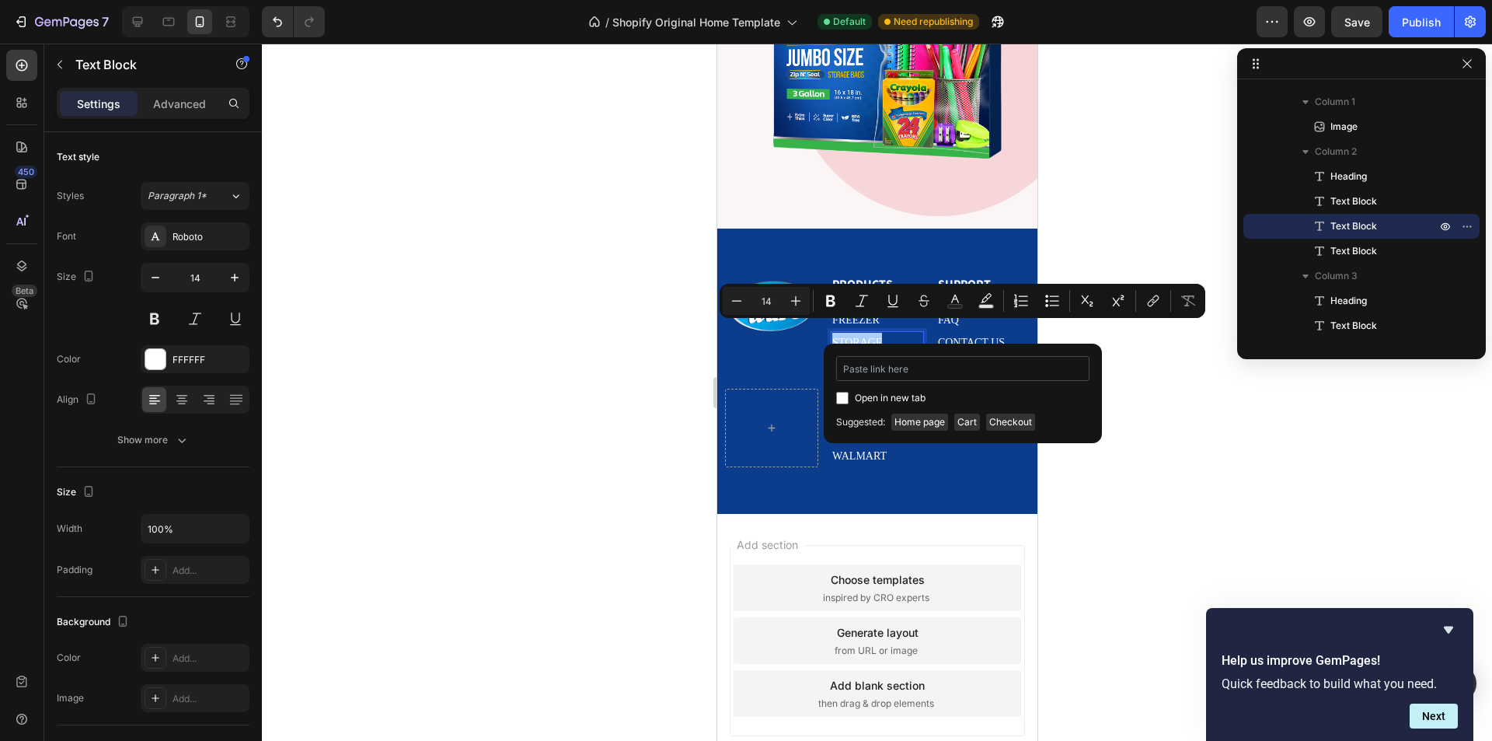
click at [941, 366] on input "Editor contextual toolbar" at bounding box center [962, 368] width 253 height 25
type input "https://vm2fqh-em.myshopify.com/#our-products"
click at [889, 297] on icon "Editor contextual toolbar" at bounding box center [892, 300] width 9 height 11
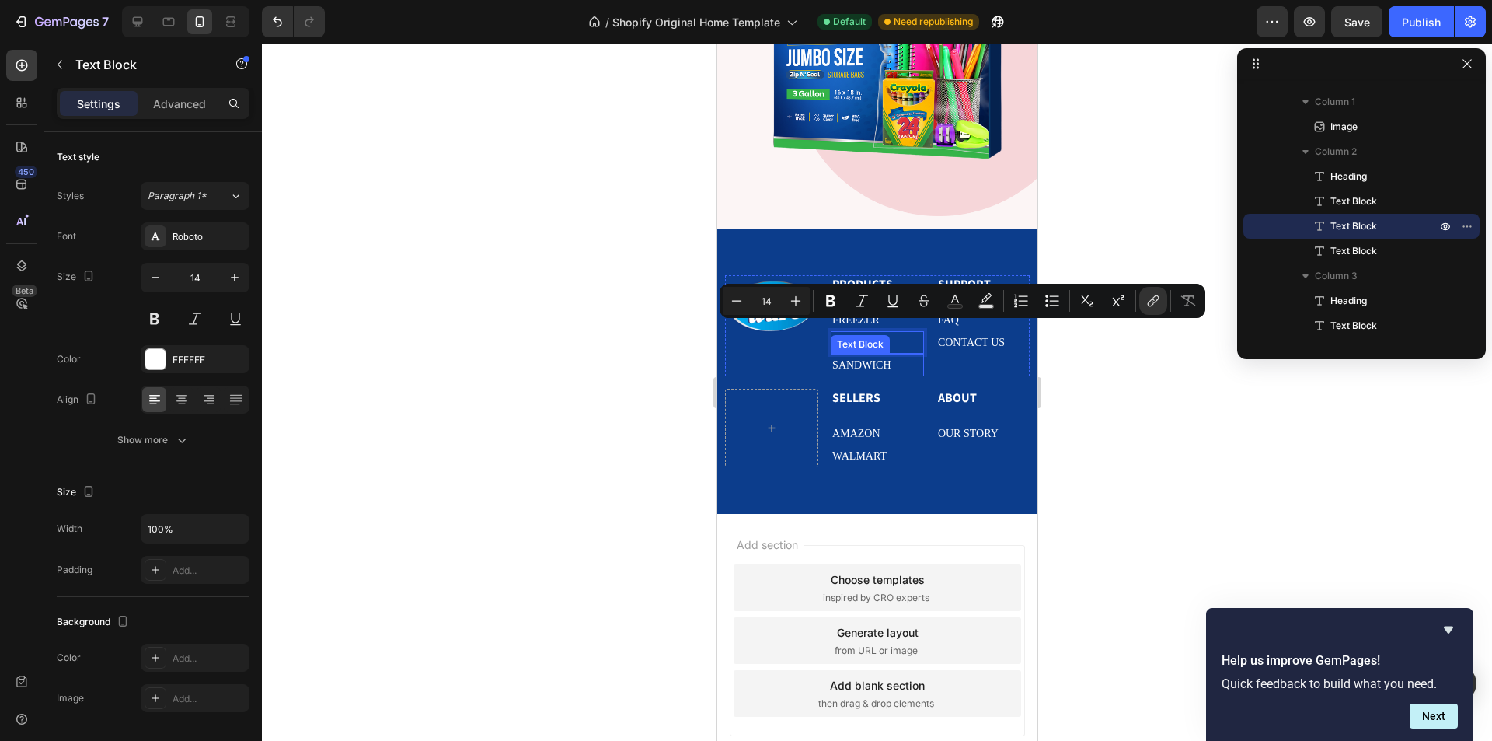
click at [892, 355] on p "SANDWICH" at bounding box center [876, 364] width 90 height 19
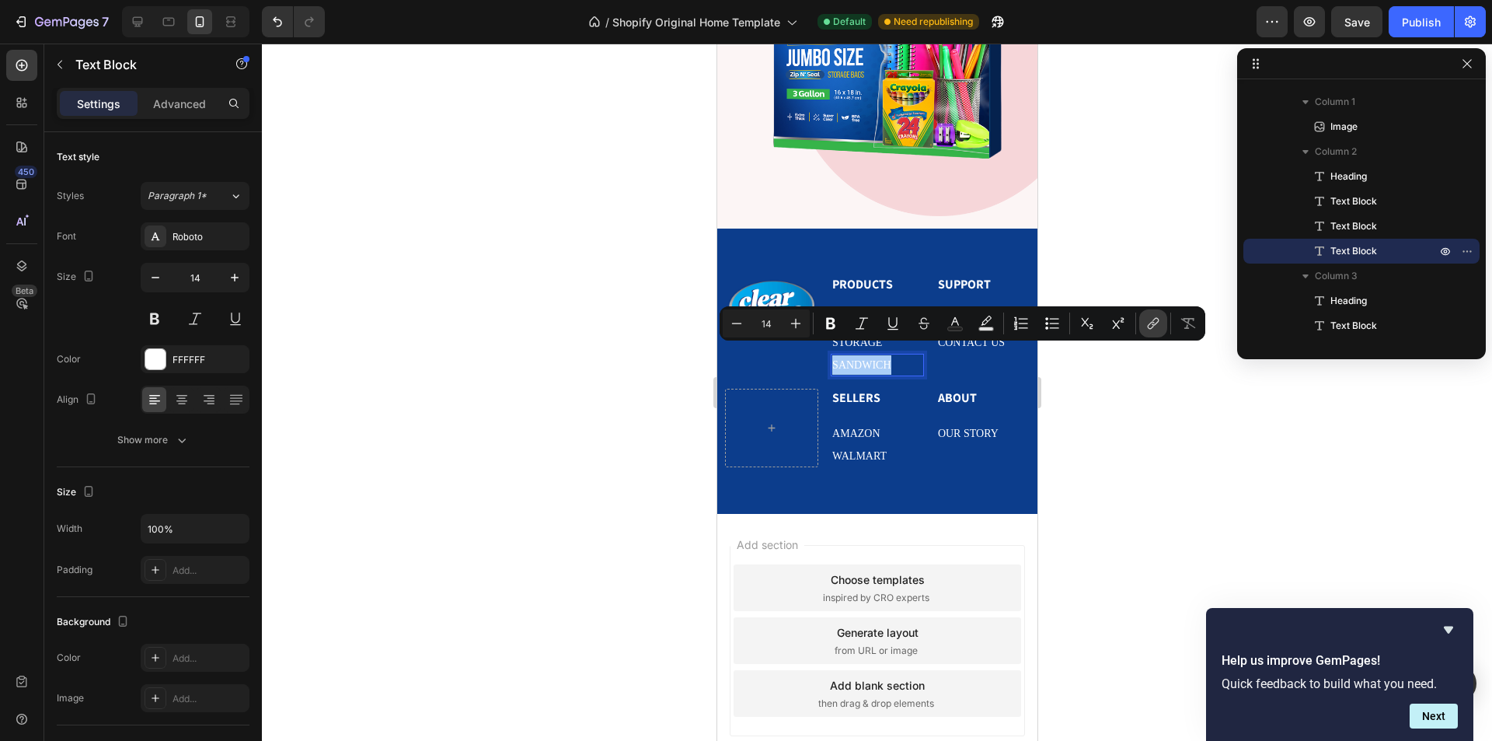
click at [1148, 322] on icon "Editor contextual toolbar" at bounding box center [1153, 323] width 16 height 16
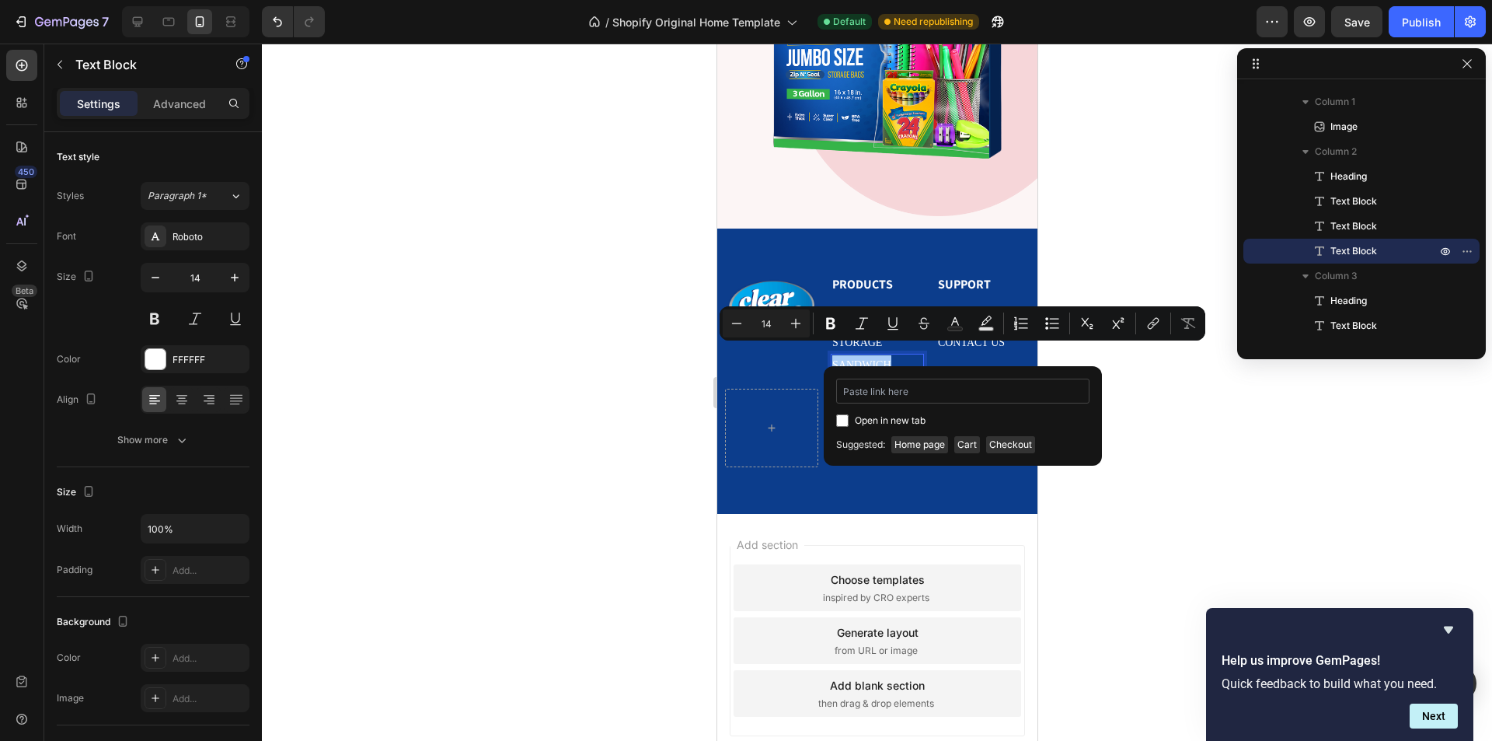
click at [930, 383] on input "Editor contextual toolbar" at bounding box center [962, 390] width 253 height 25
type input "https://vm2fqh-em.myshopify.com/#our-products"
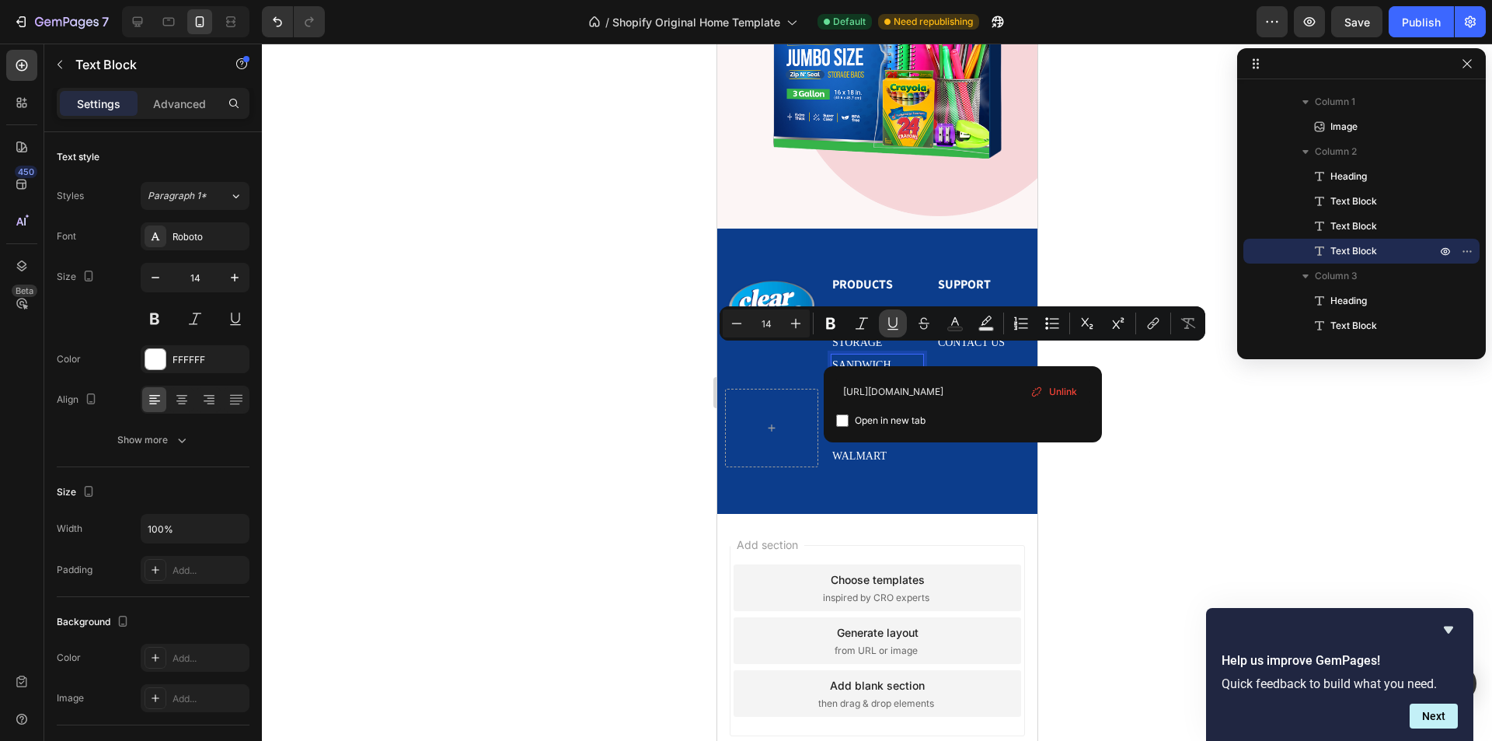
click at [894, 322] on icon "Editor contextual toolbar" at bounding box center [893, 323] width 16 height 16
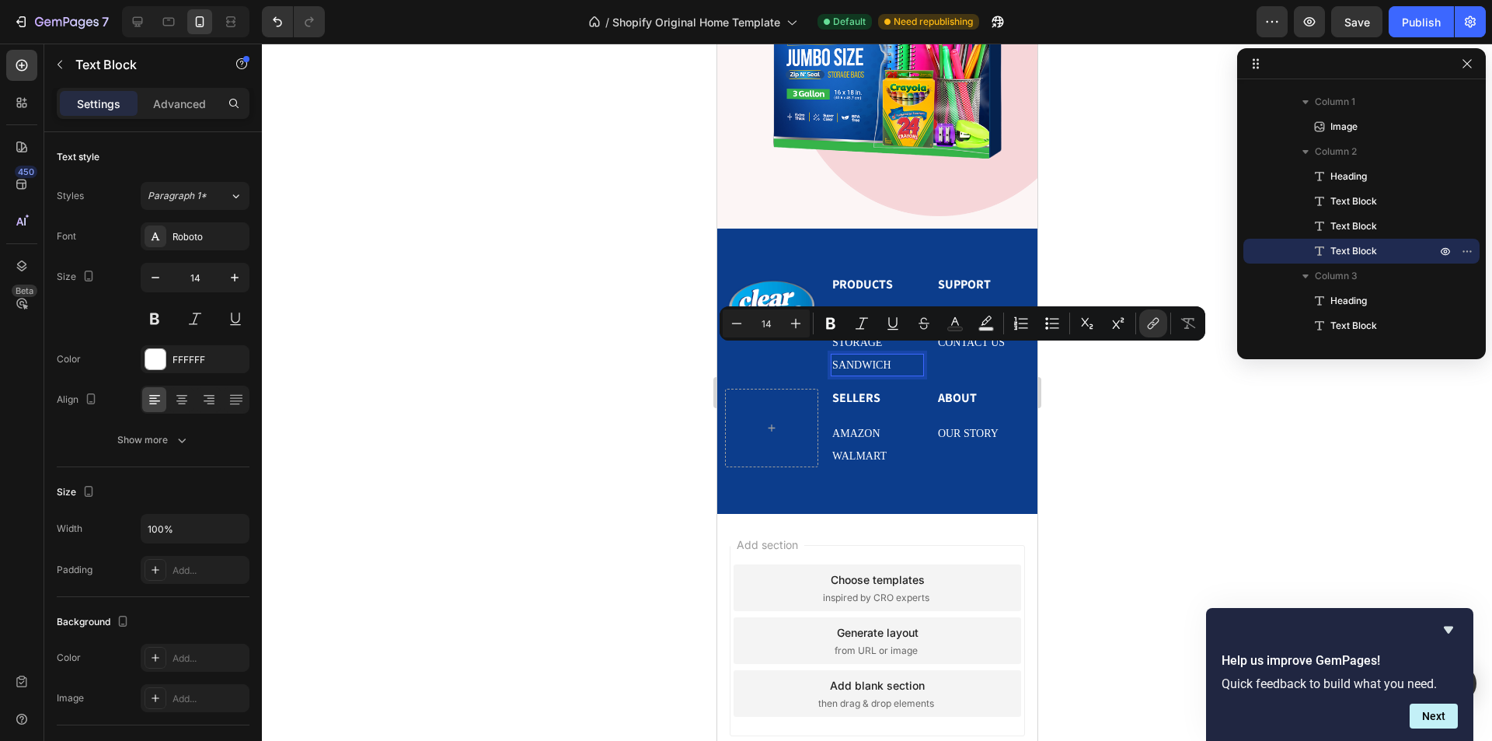
click at [925, 367] on div "Image PRODUCTS Heading FREEZER Text Block storage Text Block SANDWICH Text Bloc…" at bounding box center [876, 371] width 320 height 193
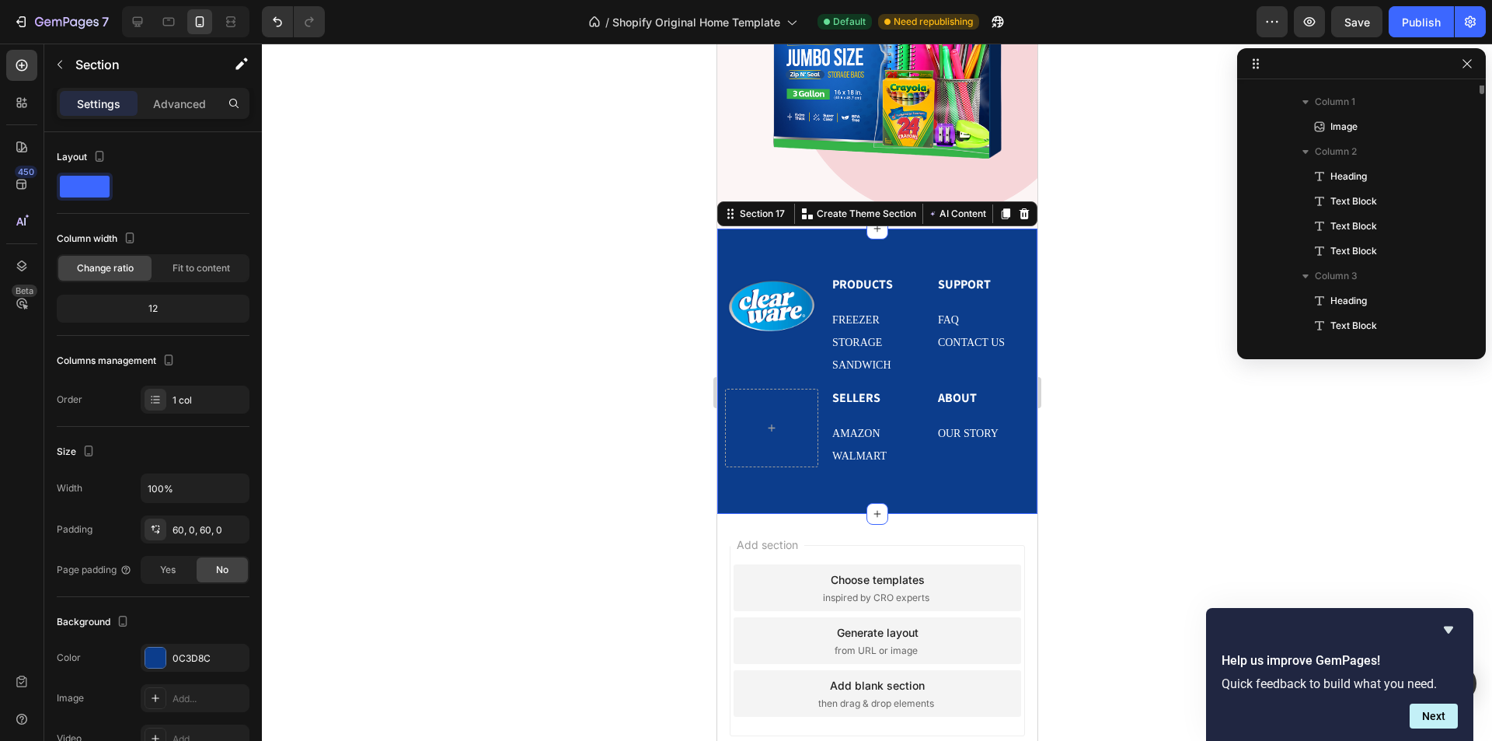
scroll to position [295, 0]
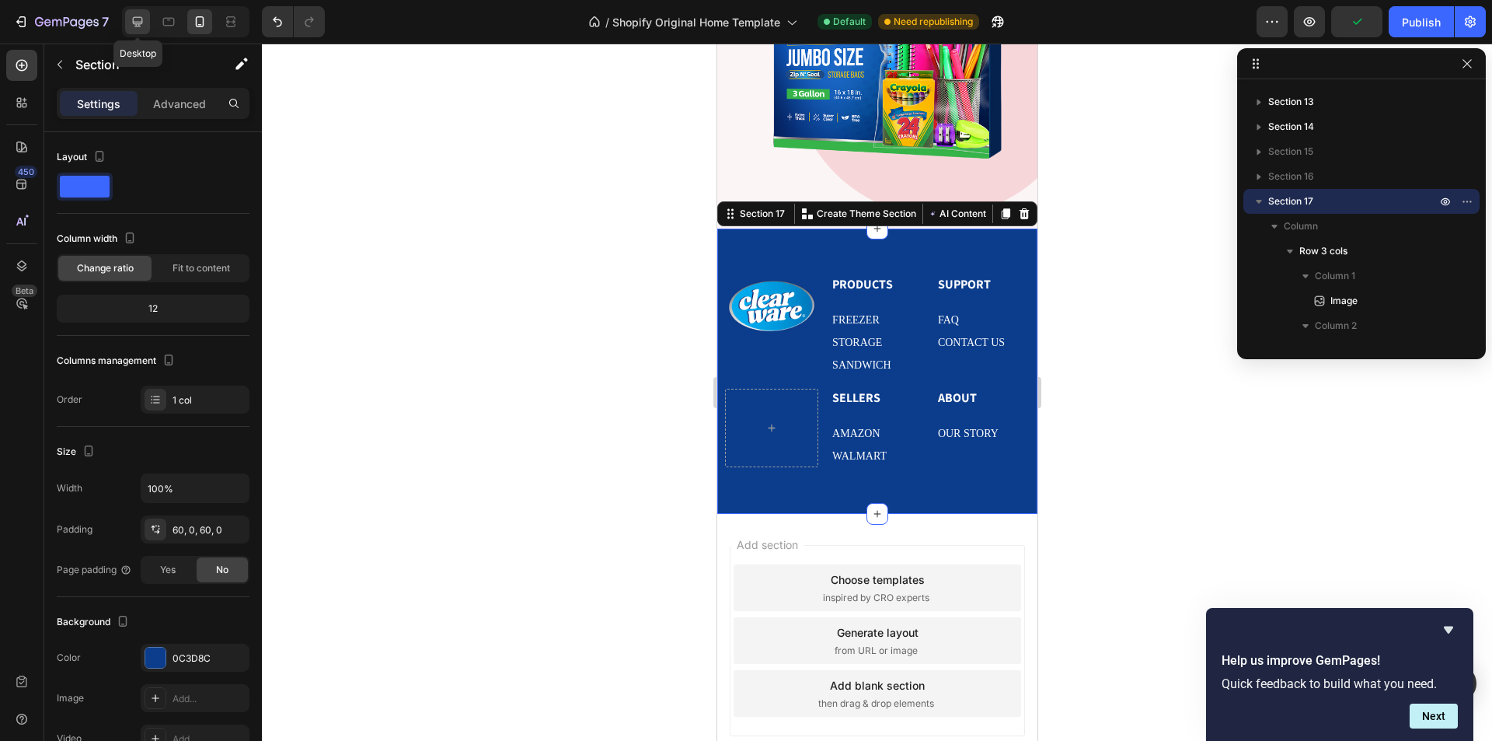
click at [142, 15] on icon at bounding box center [138, 22] width 16 height 16
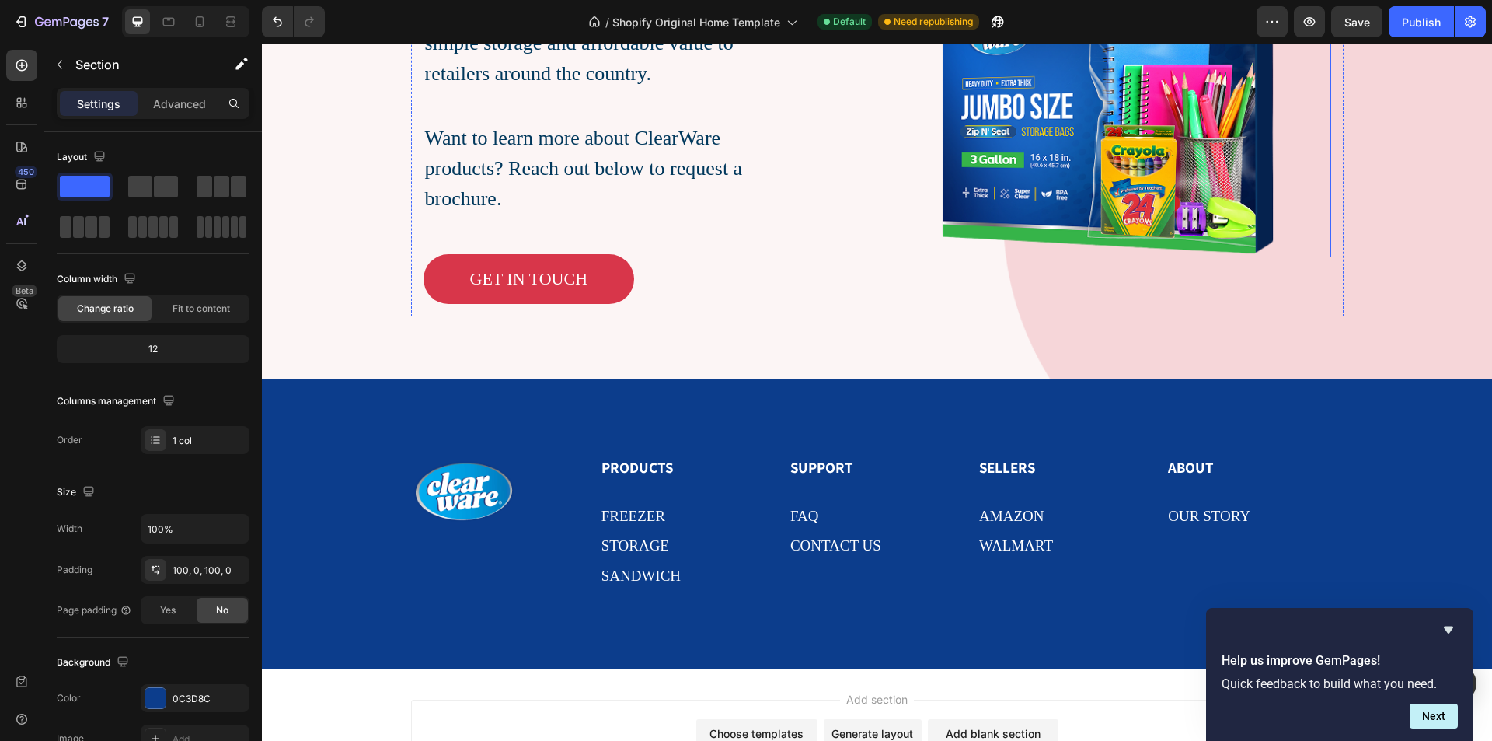
scroll to position [3775, 0]
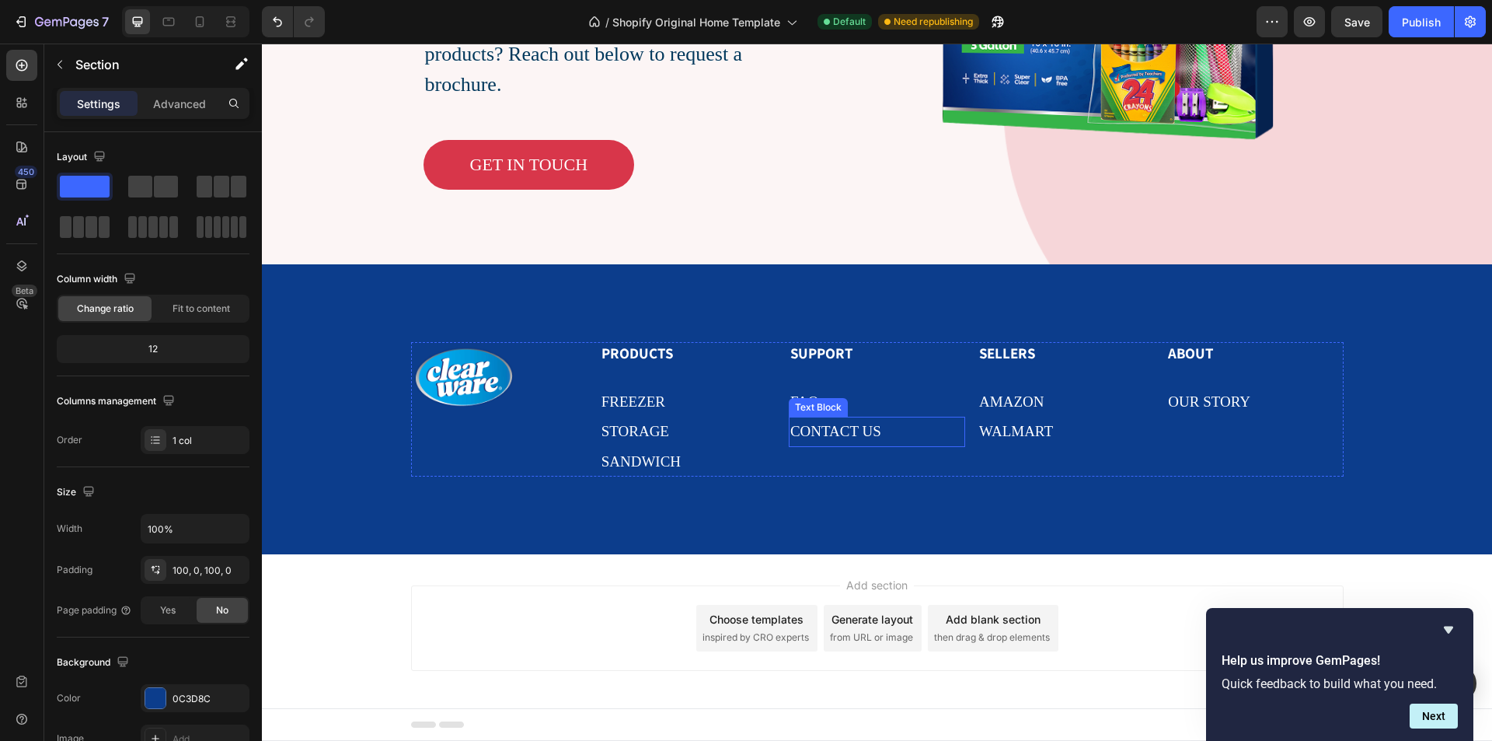
click at [883, 418] on p "CONTACT US" at bounding box center [876, 431] width 173 height 26
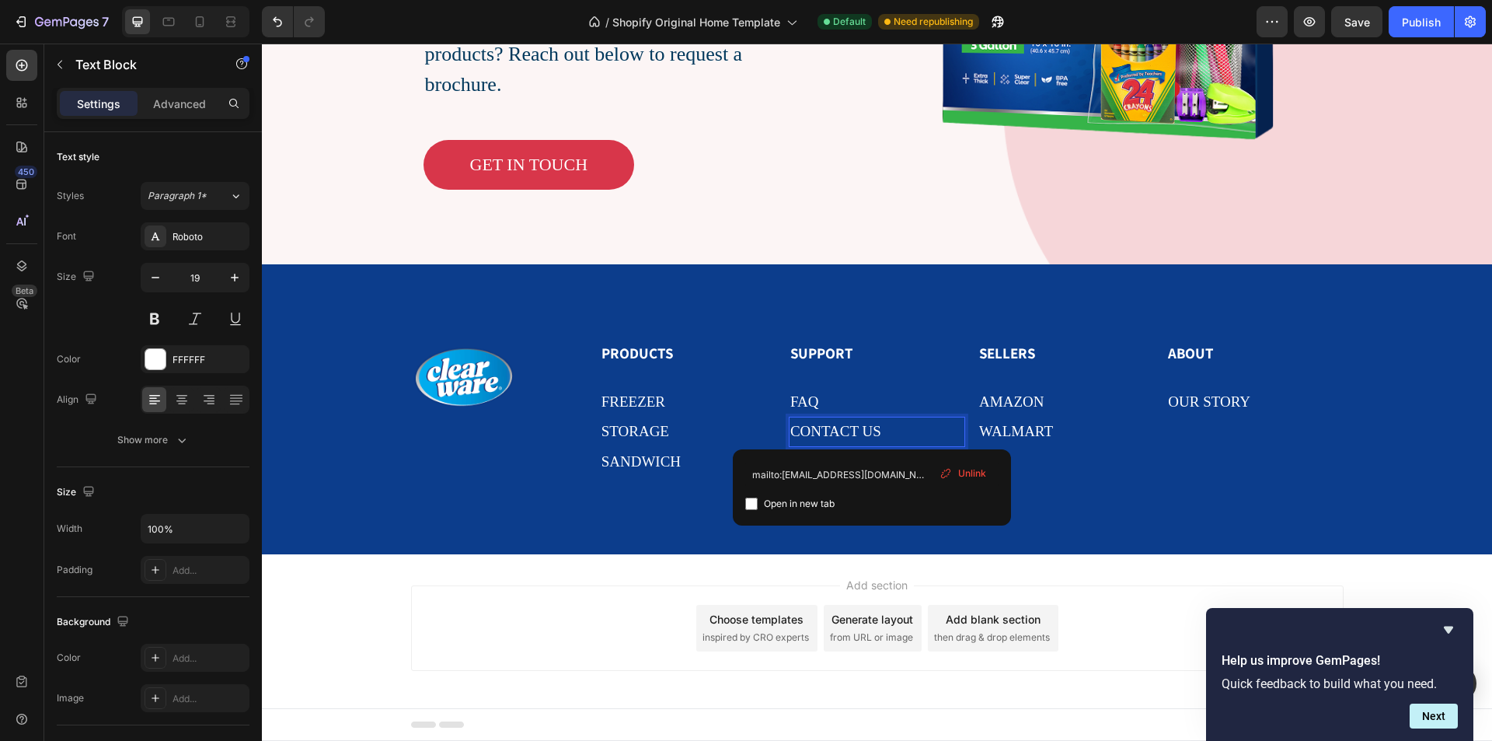
click at [888, 434] on p "CONTACT US" at bounding box center [876, 431] width 173 height 26
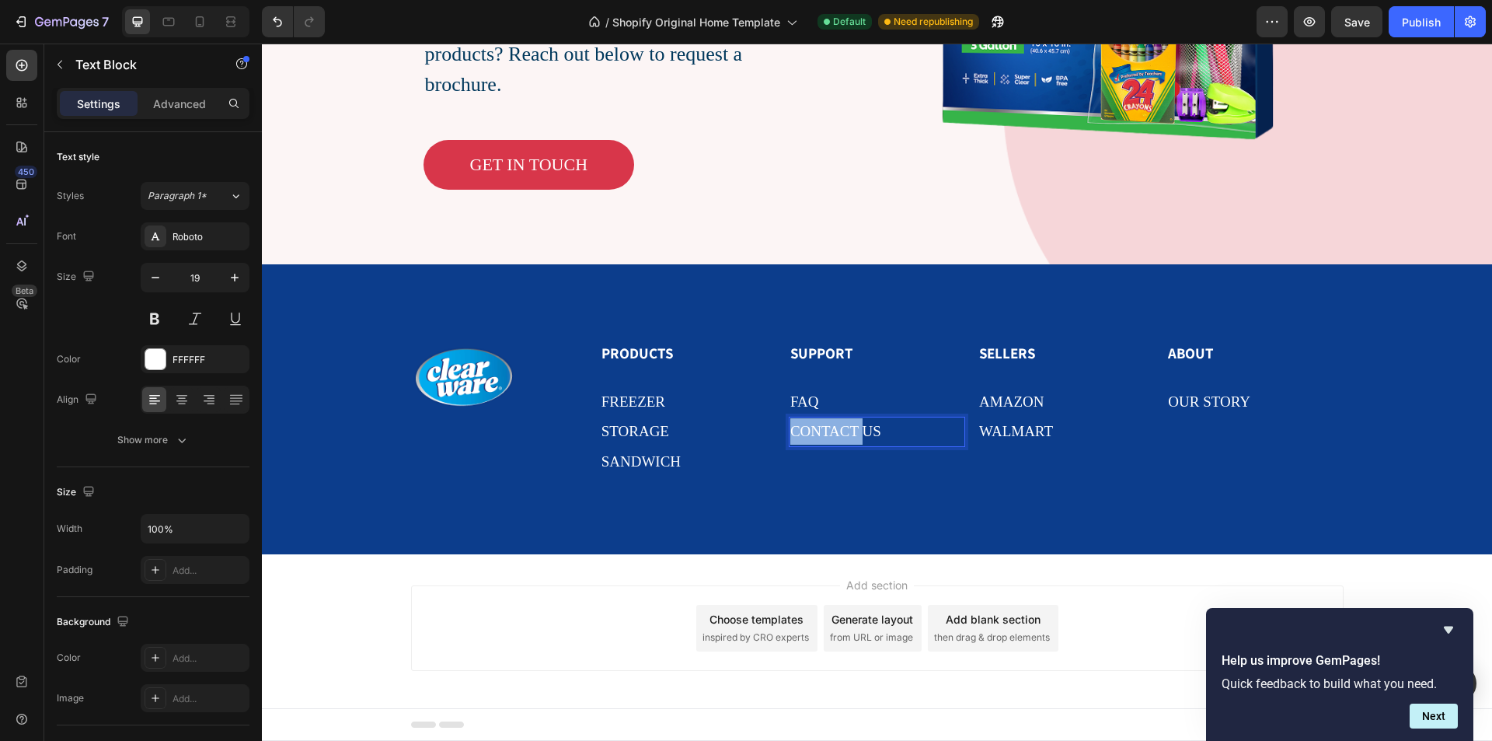
click at [888, 434] on p "CONTACT US ⁠⁠⁠⁠⁠⁠⁠" at bounding box center [876, 431] width 173 height 26
click at [888, 434] on p "CONTACT US" at bounding box center [876, 431] width 173 height 26
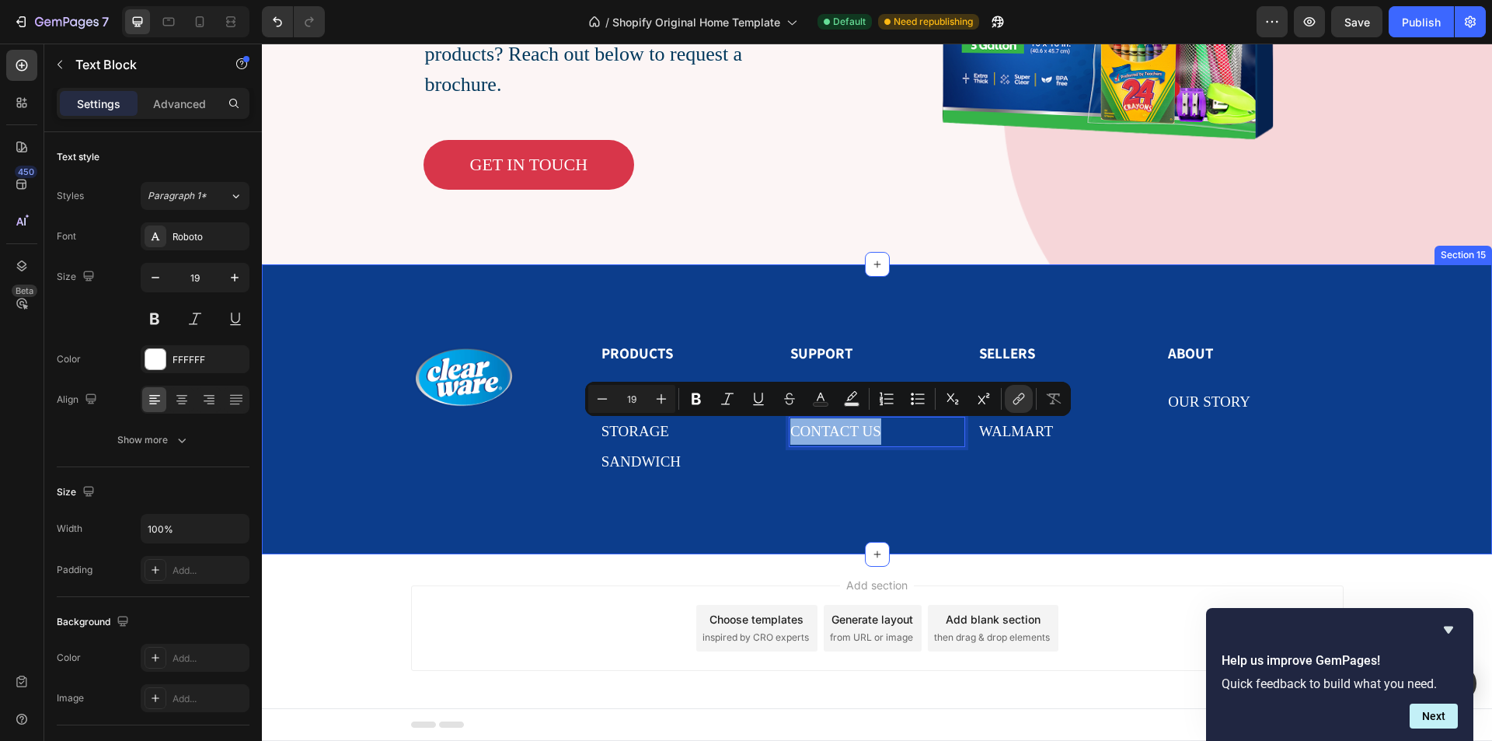
click at [889, 336] on div "Image PRODUCTS Heading FREEZER Text Block storage Text Block SANDWICH Text Bloc…" at bounding box center [877, 409] width 1230 height 290
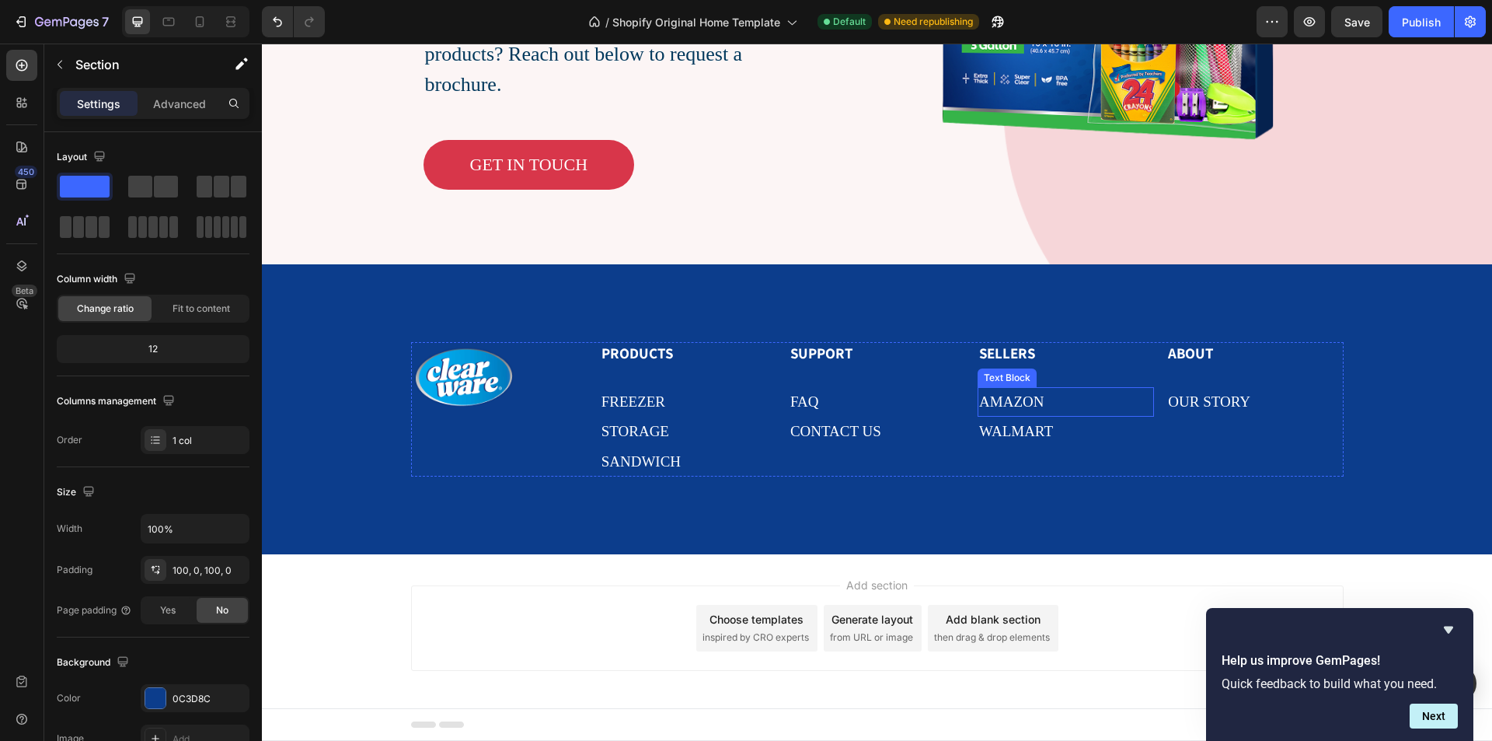
click at [1046, 398] on p "AMAZON" at bounding box center [1065, 402] width 173 height 26
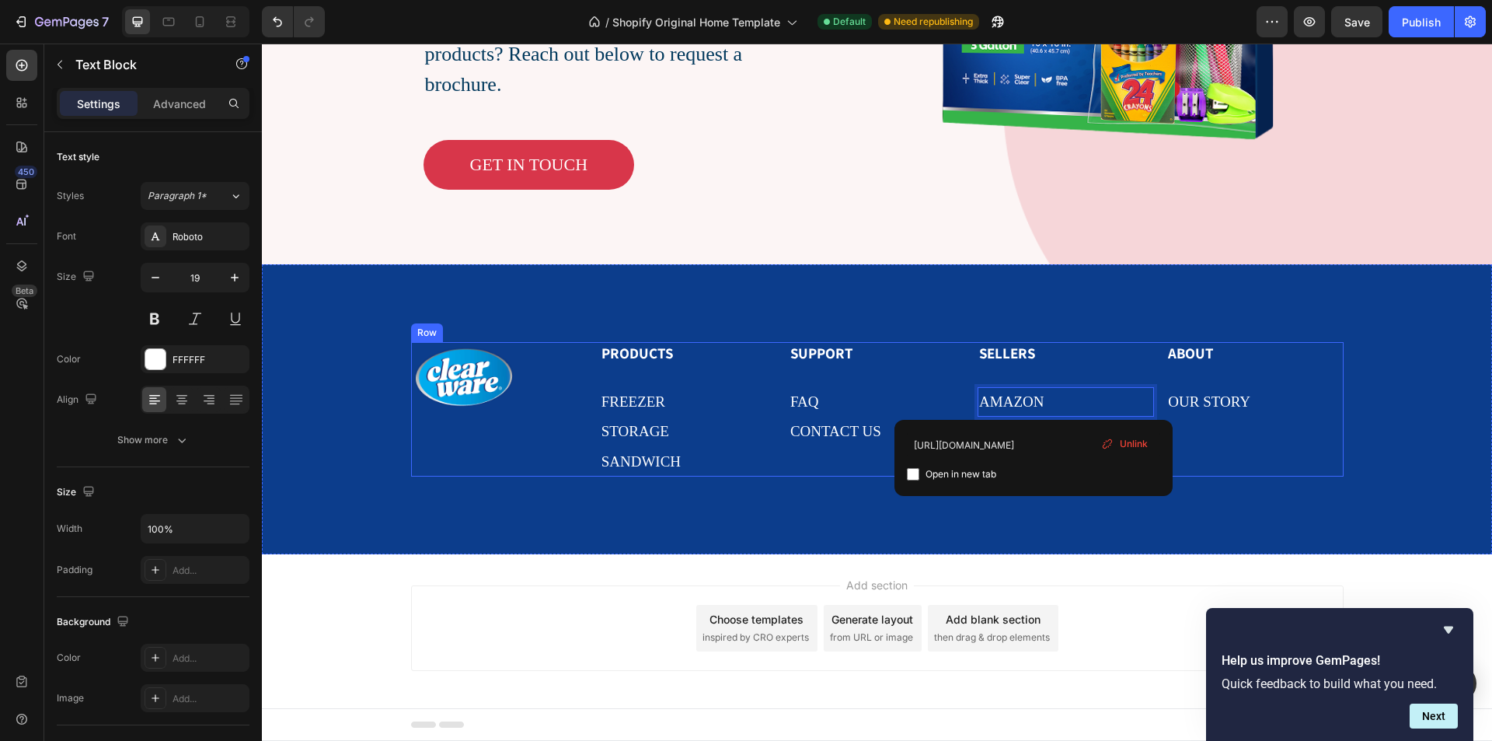
click at [1103, 367] on div "SELLERS Heading AMAZON Text Block 0 WALMART Text Block" at bounding box center [1066, 409] width 176 height 134
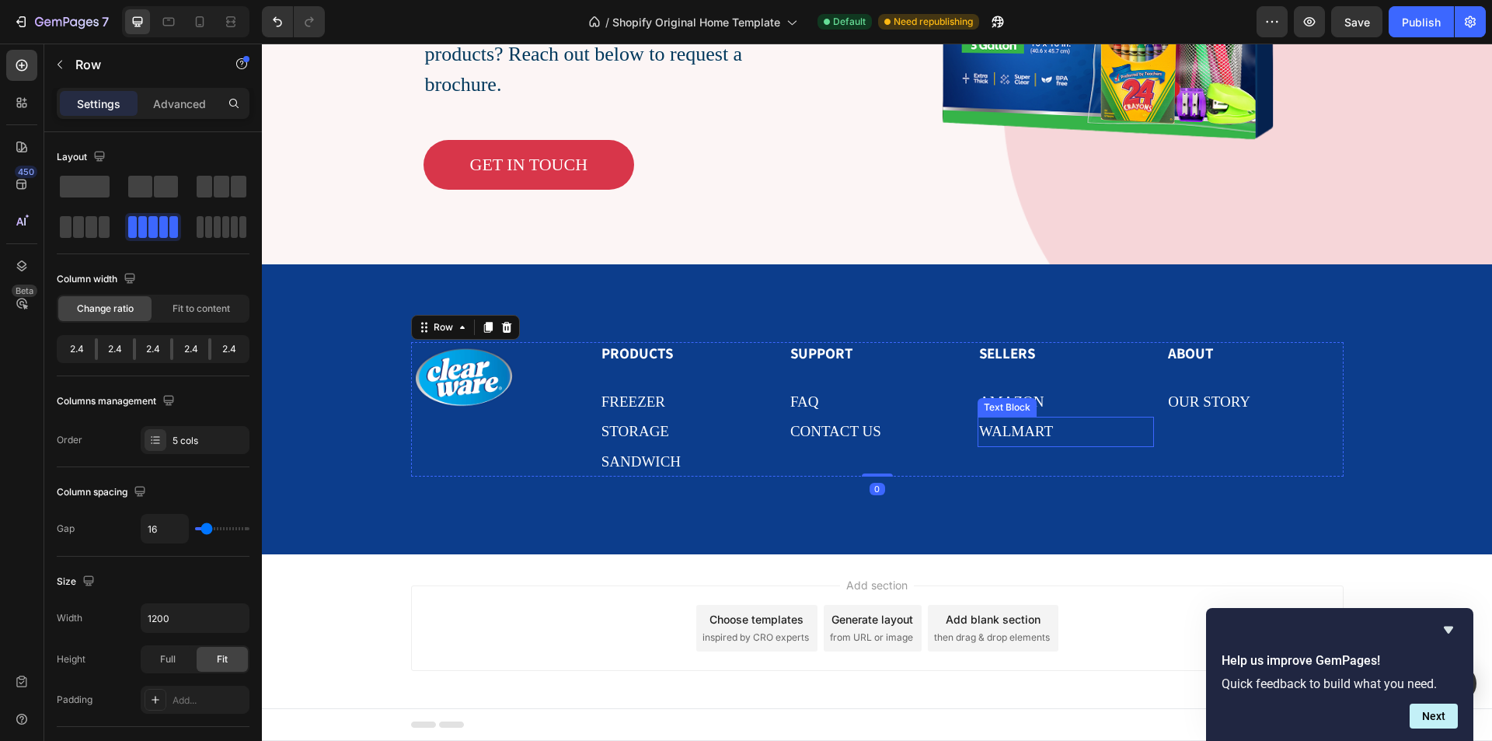
click at [1087, 422] on p "WALMART" at bounding box center [1065, 431] width 173 height 26
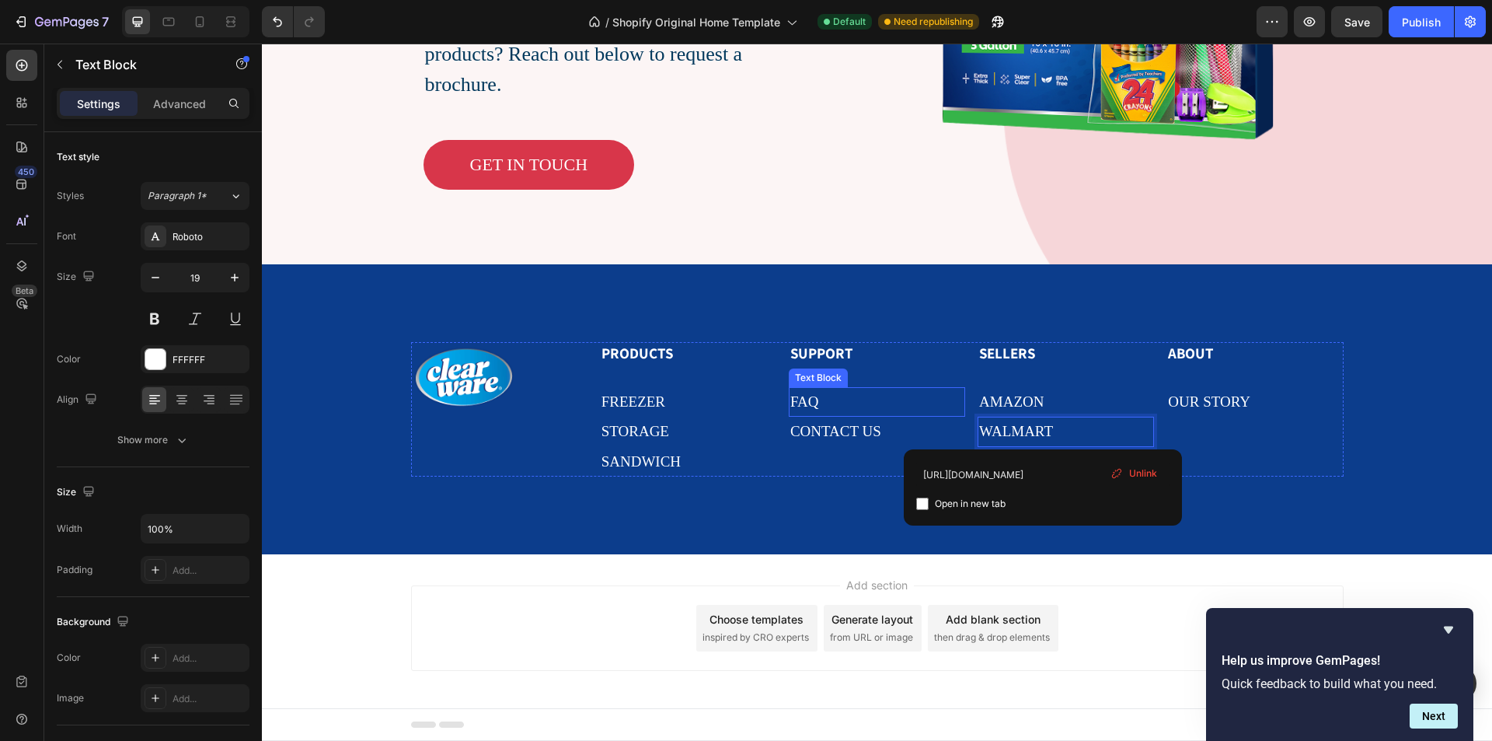
click at [803, 389] on p "FAQ" at bounding box center [876, 402] width 173 height 26
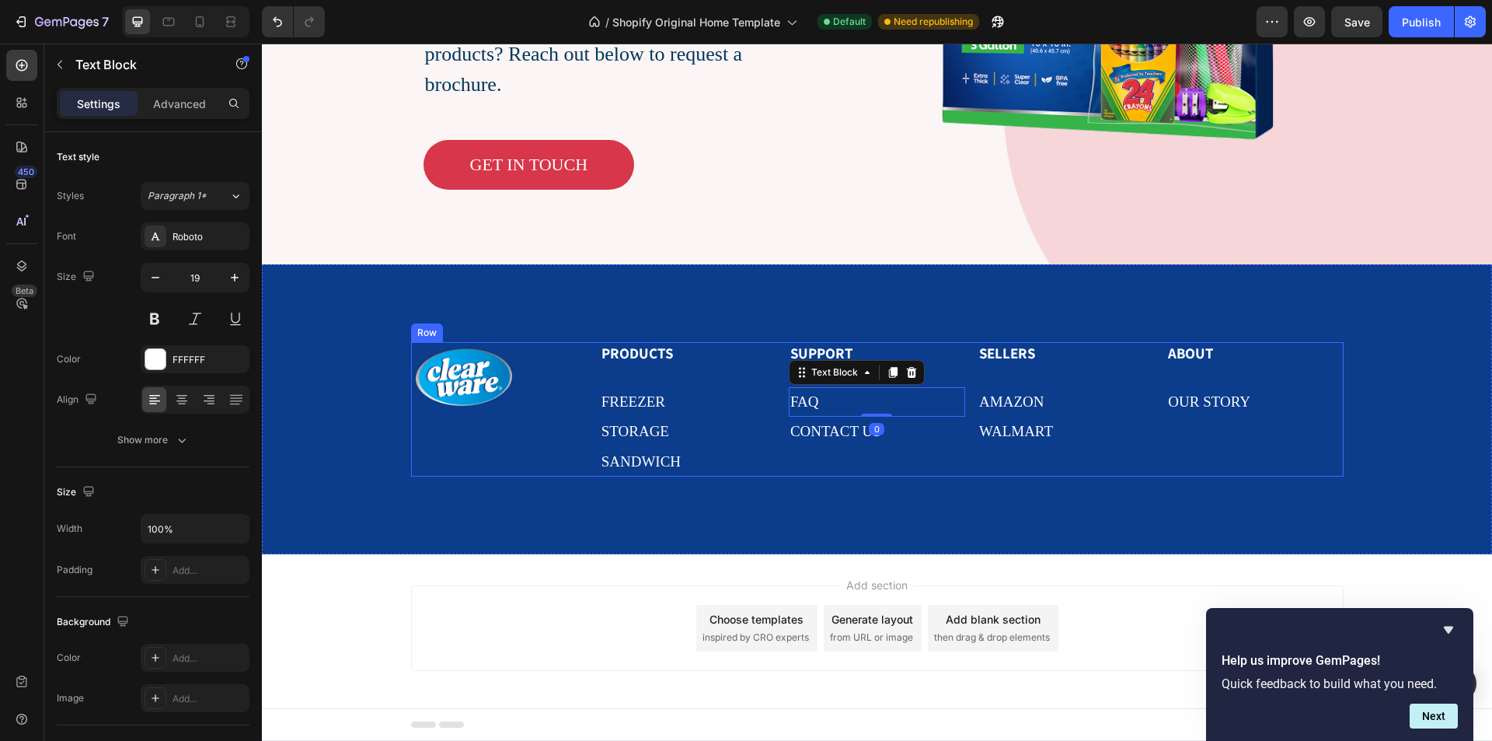
click at [706, 366] on div "PRODUCTS Heading FREEZER Text Block storage Text Block SANDWICH Text Block" at bounding box center [688, 409] width 176 height 134
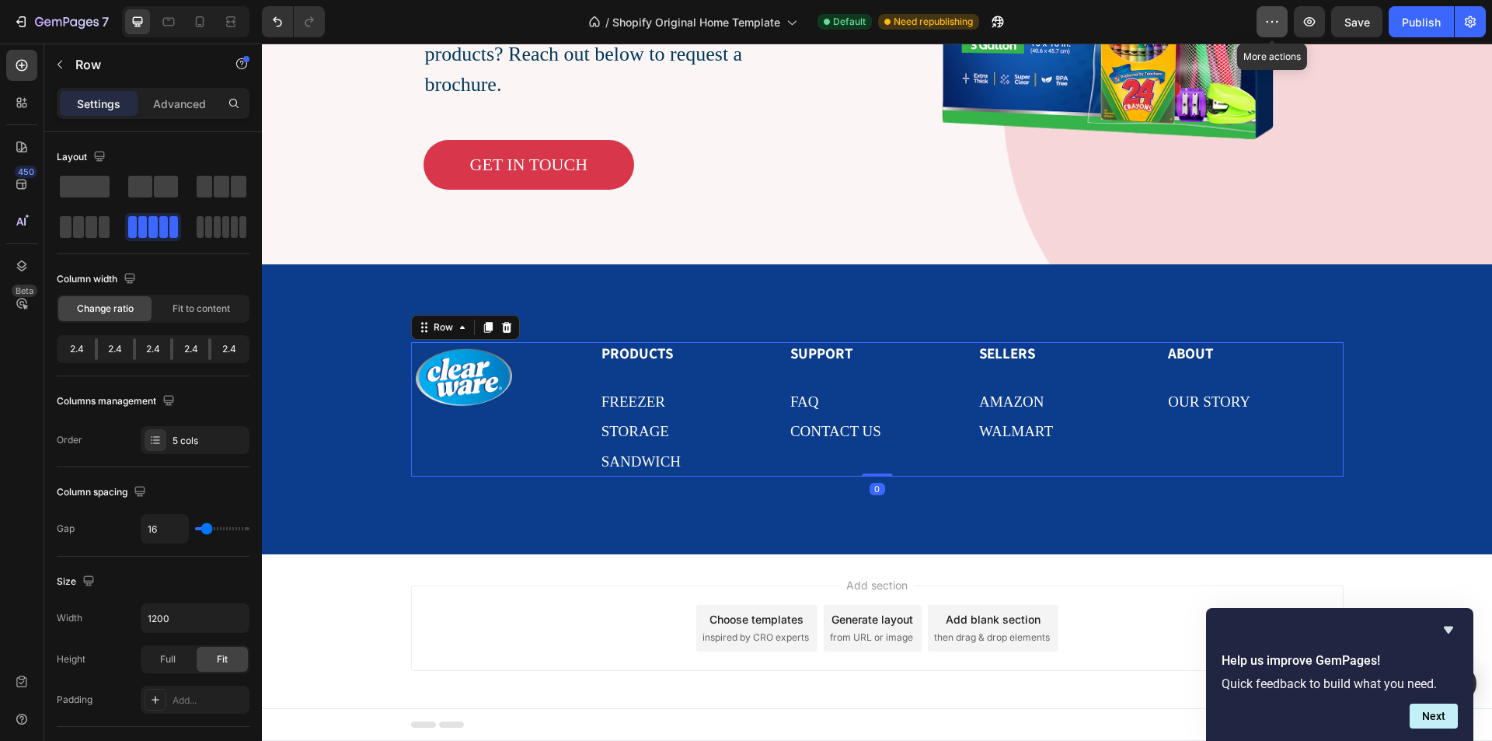
click at [1286, 16] on button "button" at bounding box center [1271, 21] width 31 height 31
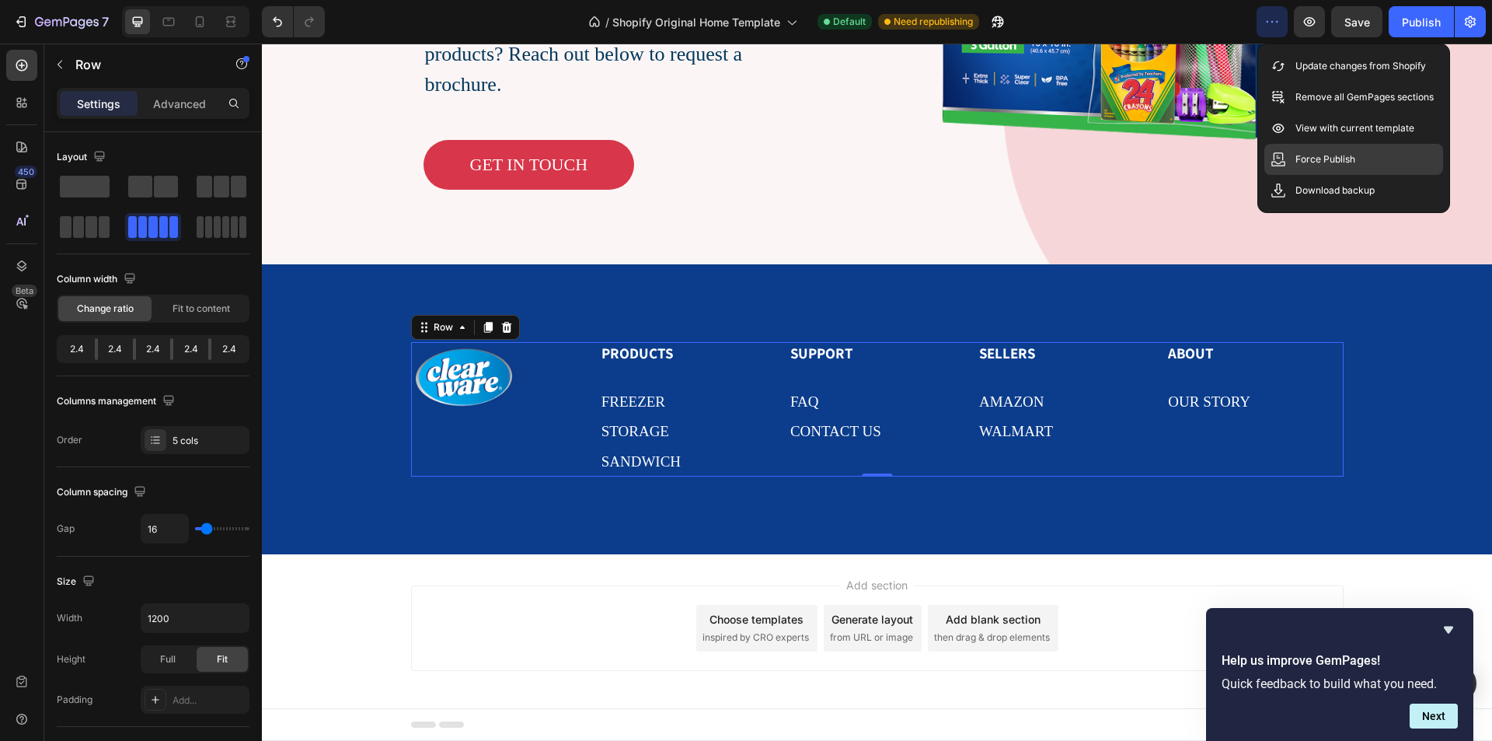
click at [1326, 174] on div "Force Publish" at bounding box center [1353, 159] width 179 height 31
